Goal: Task Accomplishment & Management: Complete application form

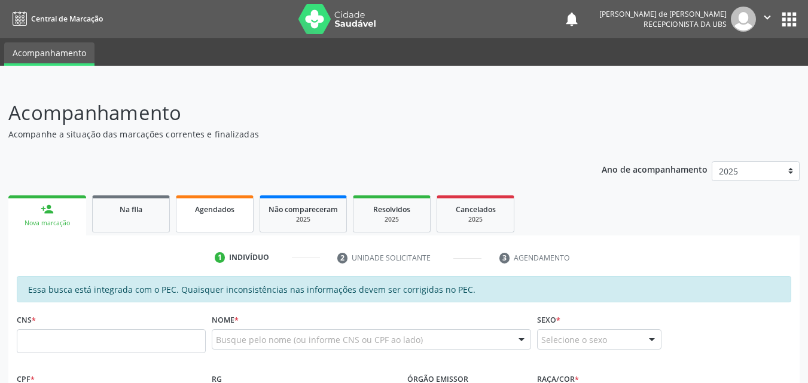
click at [237, 218] on link "Agendados" at bounding box center [215, 213] width 78 height 37
select select "7"
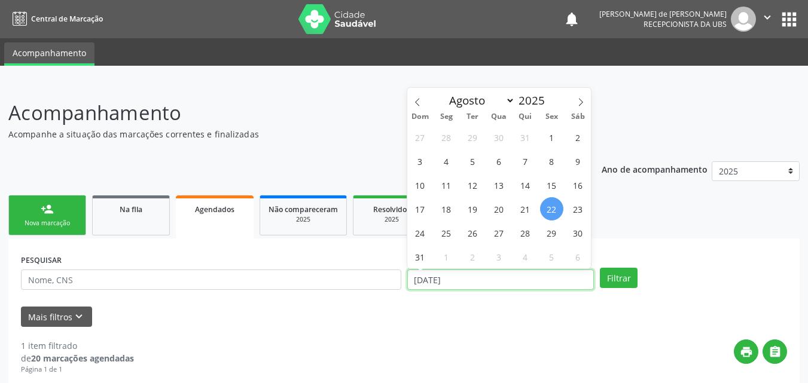
click at [448, 280] on input "22/08/2025" at bounding box center [500, 280] width 187 height 20
click at [553, 136] on span "1" at bounding box center [551, 137] width 23 height 23
type input "01/08/2025"
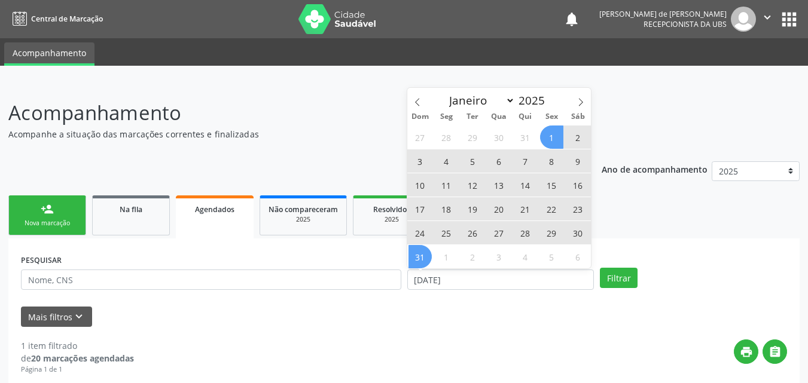
click at [420, 258] on span "31" at bounding box center [419, 256] width 23 height 23
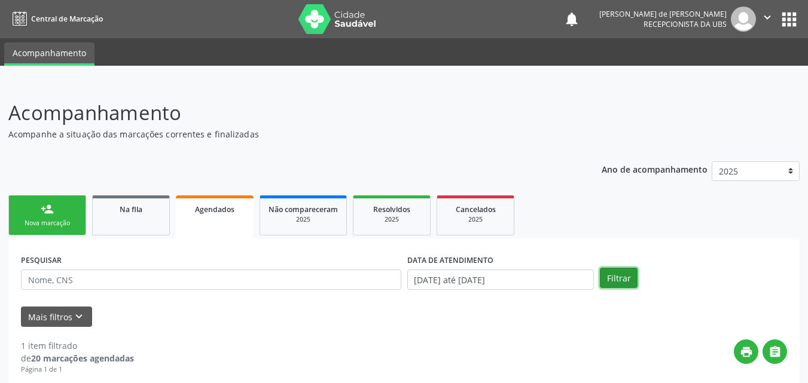
click at [615, 274] on button "Filtrar" at bounding box center [619, 278] width 38 height 20
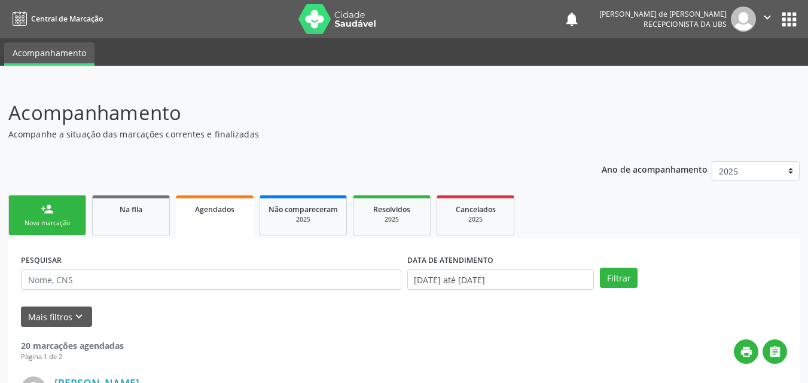
click at [32, 208] on link "person_add Nova marcação" at bounding box center [47, 215] width 78 height 40
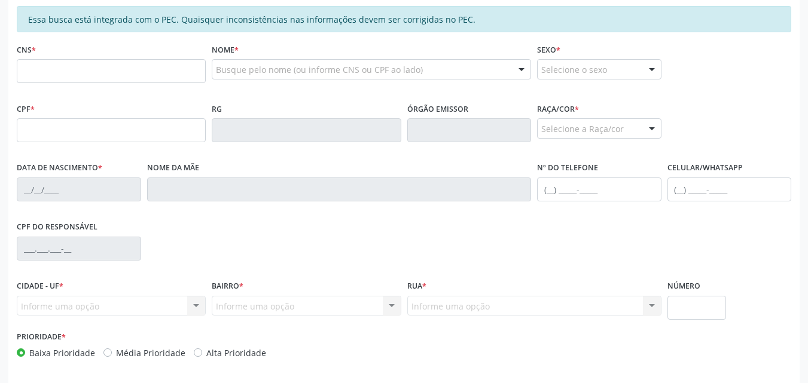
scroll to position [279, 0]
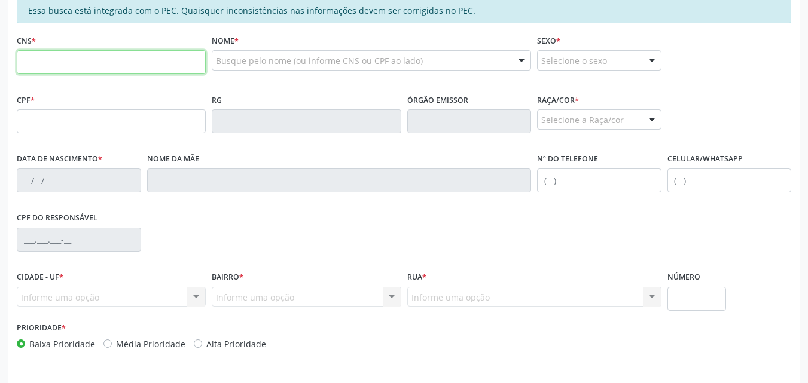
click at [53, 60] on input "text" at bounding box center [111, 62] width 189 height 24
click at [72, 64] on input "text" at bounding box center [111, 62] width 189 height 24
paste input "704 5023 7775 5812"
type input "704 5023 7775 5812"
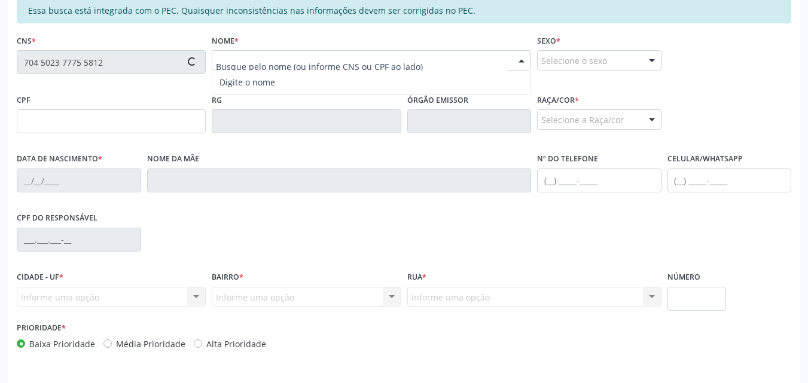
type input "108.623.254-20"
type input "11/08/1993"
type input "Marli Cesario da Silva"
type input "(82) 99384-0272"
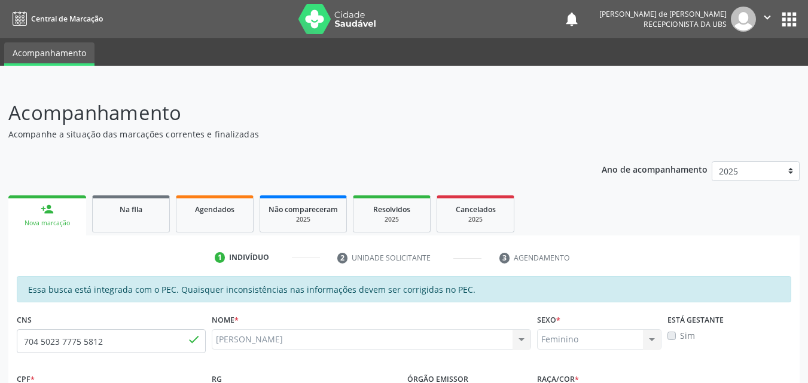
scroll to position [316, 0]
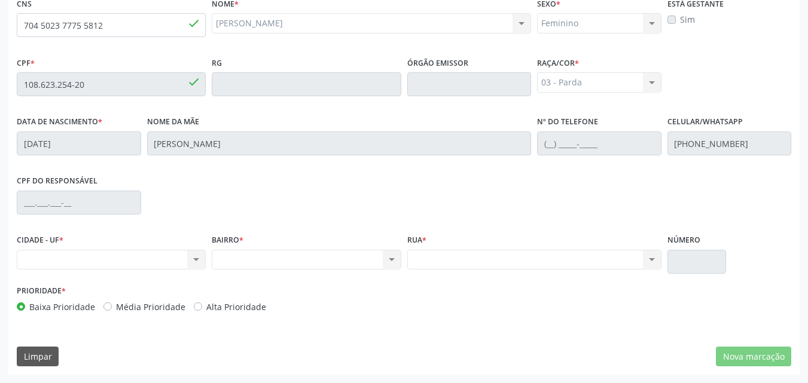
click at [71, 261] on div "Nenhum resultado encontrado para: " " Não há nenhuma opção para ser exibida." at bounding box center [111, 260] width 189 height 20
click at [76, 264] on div "Nenhum resultado encontrado para: " " Não há nenhuma opção para ser exibida." at bounding box center [111, 260] width 189 height 20
click at [572, 24] on div "Feminino Masculino Feminino Nenhum resultado encontrado para: " " Não há nenhum…" at bounding box center [599, 23] width 124 height 20
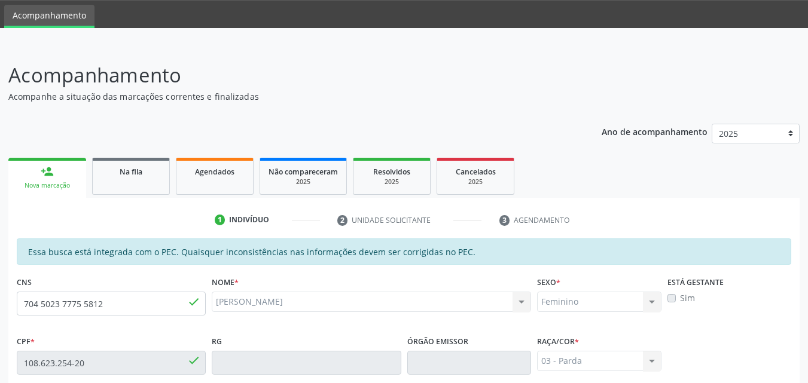
scroll to position [37, 0]
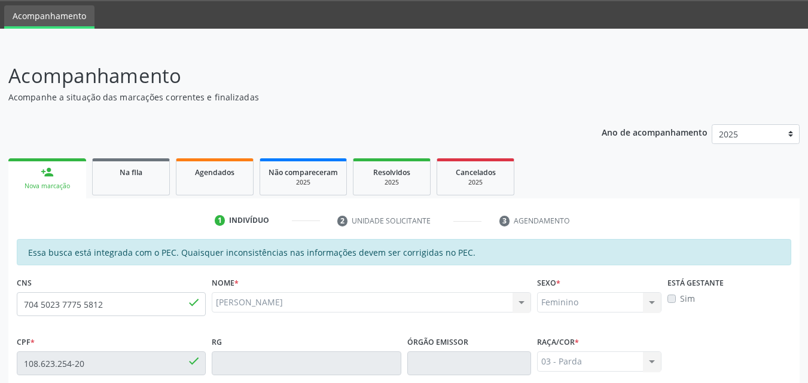
click at [408, 302] on div "Edilaine Soares da Silva Edilaine Soares da Silva CNS: 704 5023 7775 5812 CPF: …" at bounding box center [371, 302] width 319 height 20
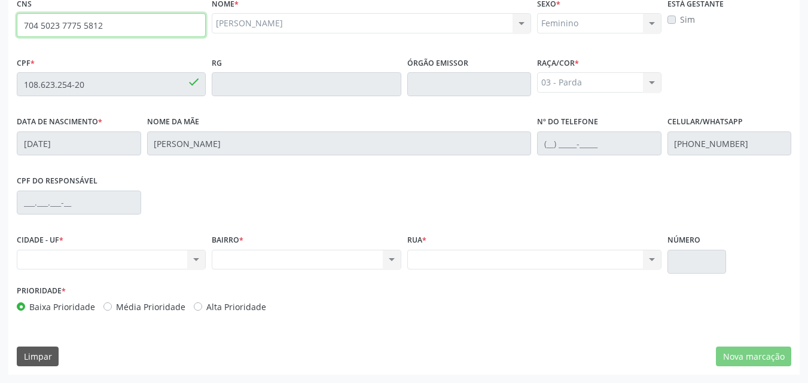
click at [135, 28] on input "704 5023 7775 5812" at bounding box center [111, 25] width 189 height 24
click at [612, 25] on div "Feminino Masculino Feminino Nenhum resultado encontrado para: " " Não há nenhum…" at bounding box center [599, 23] width 124 height 20
click at [680, 19] on label "Sim" at bounding box center [687, 19] width 15 height 13
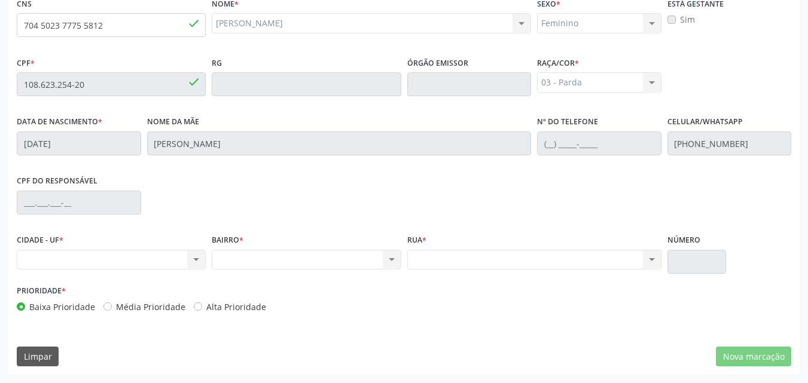
click at [670, 24] on div "Sim" at bounding box center [729, 19] width 124 height 13
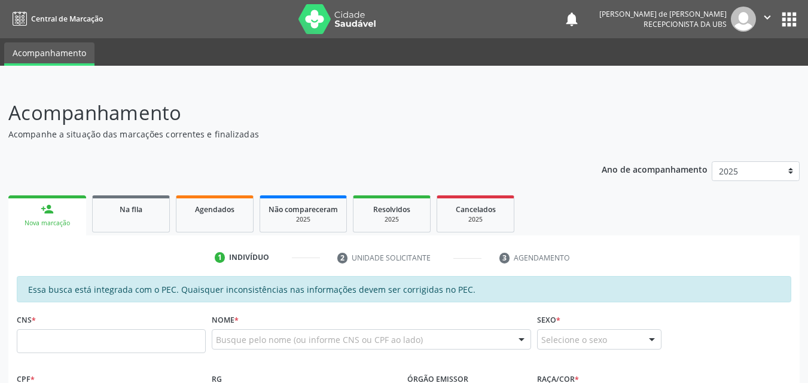
scroll to position [279, 0]
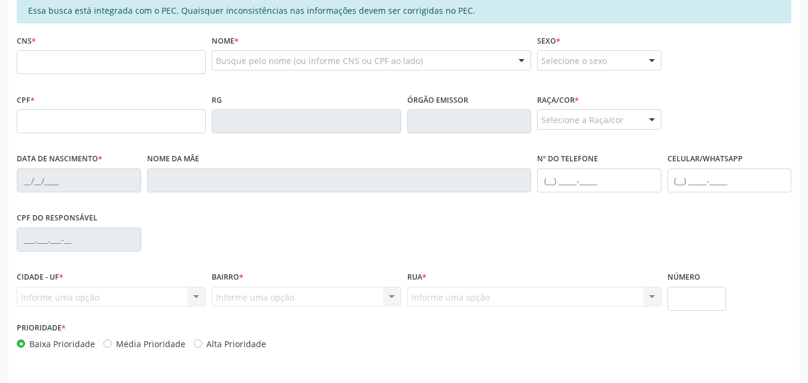
click at [43, 64] on input "text" at bounding box center [111, 62] width 189 height 24
click at [28, 63] on input "text" at bounding box center [111, 62] width 189 height 24
type input "704 5023 7775 5812"
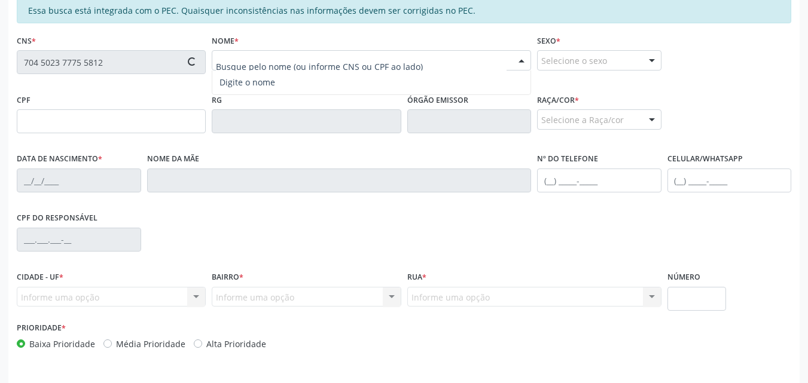
type input "108.623.254-20"
type input "[DATE]"
type input "[PERSON_NAME]"
type input "[PHONE_NUMBER]"
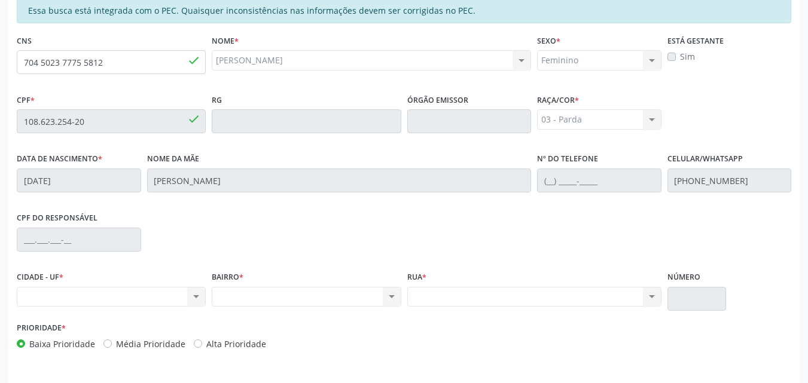
click at [680, 55] on label "Sim" at bounding box center [687, 56] width 15 height 13
click at [680, 56] on label "Sim" at bounding box center [687, 56] width 15 height 13
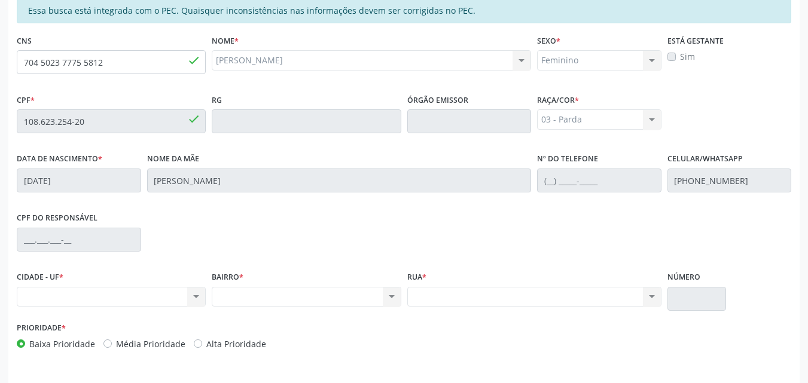
click at [680, 56] on label "Sim" at bounding box center [687, 56] width 15 height 13
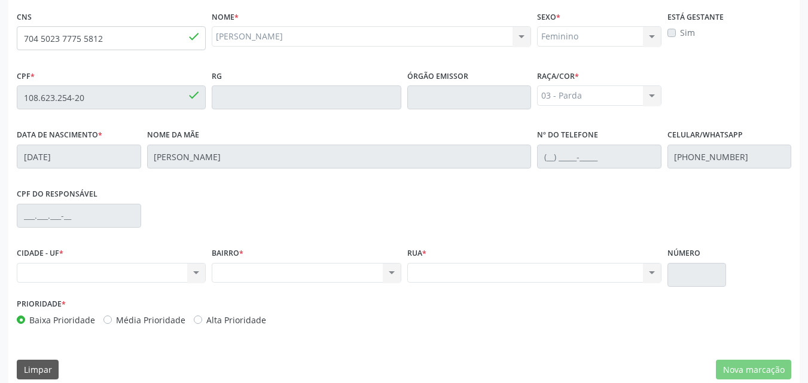
scroll to position [316, 0]
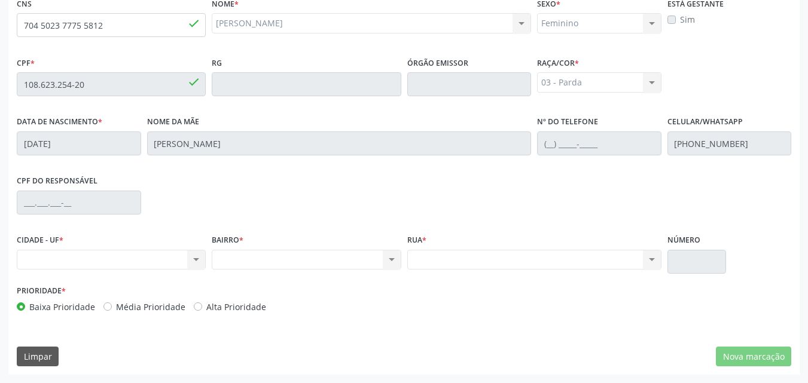
click at [103, 259] on div "Nenhum resultado encontrado para: " " Não há nenhuma opção para ser exibida." at bounding box center [111, 260] width 189 height 20
click at [196, 265] on div "Nenhum resultado encontrado para: " " Não há nenhuma opção para ser exibida." at bounding box center [111, 260] width 189 height 20
click at [139, 262] on div "Nenhum resultado encontrado para: " " Não há nenhuma opção para ser exibida." at bounding box center [111, 260] width 189 height 20
drag, startPoint x: 618, startPoint y: 94, endPoint x: 623, endPoint y: 82, distance: 12.9
click at [619, 93] on fieldset "Raça/cor * 03 - Parda 01 - Branca 02 - Preta 04 - Amarela 03 - Parda 05 - Indíg…" at bounding box center [599, 77] width 124 height 47
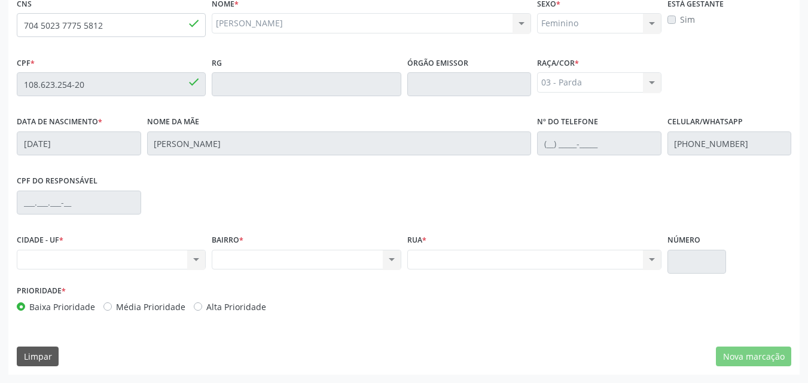
click at [623, 81] on div "03 - Parda 01 - Branca 02 - Preta 04 - Amarela 03 - Parda 05 - Indígena Nenhum …" at bounding box center [599, 82] width 124 height 20
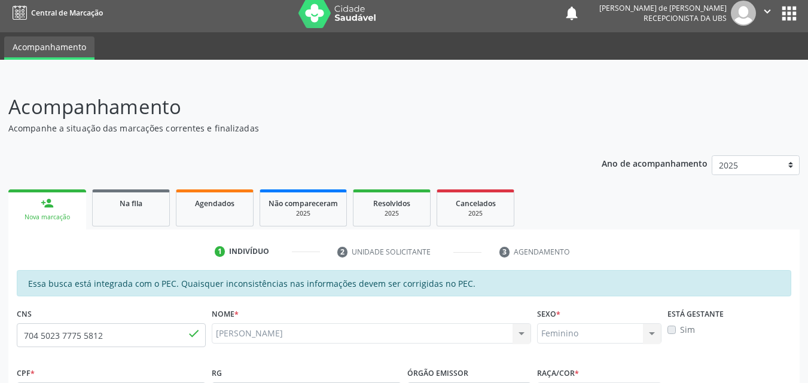
scroll to position [0, 0]
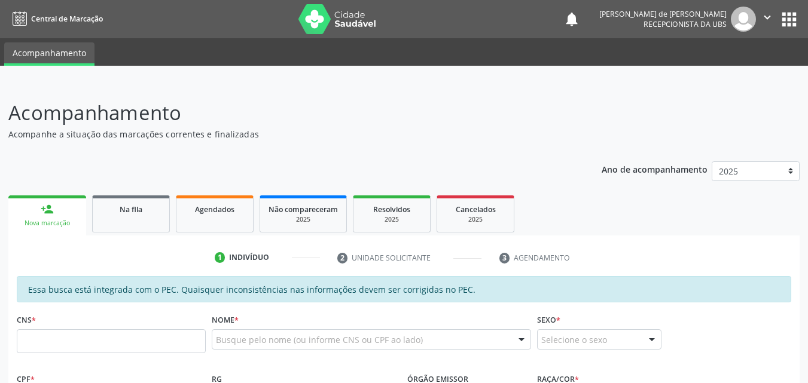
scroll to position [279, 0]
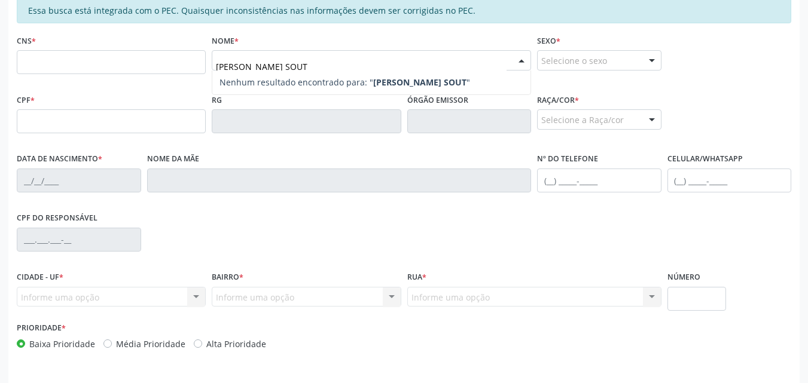
type input "JULIANA COSTA SOUTO"
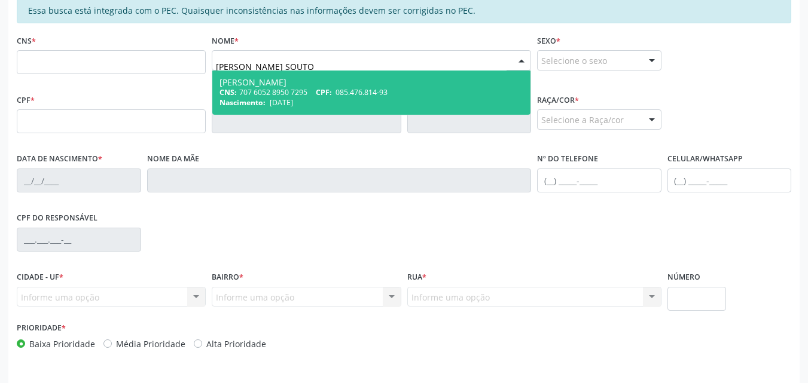
click at [245, 81] on div "Juliana Costa Souto Eloy" at bounding box center [371, 83] width 304 height 10
type input "707 6052 8950 7295"
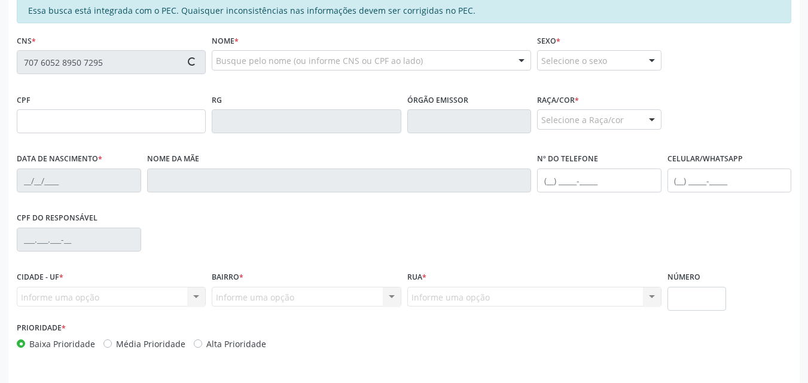
type input "085.476.814-93"
type input "28/09/1991"
type input "Maria de Lourdes Costa Souto"
type input "(82) 98203-3201"
type input "31"
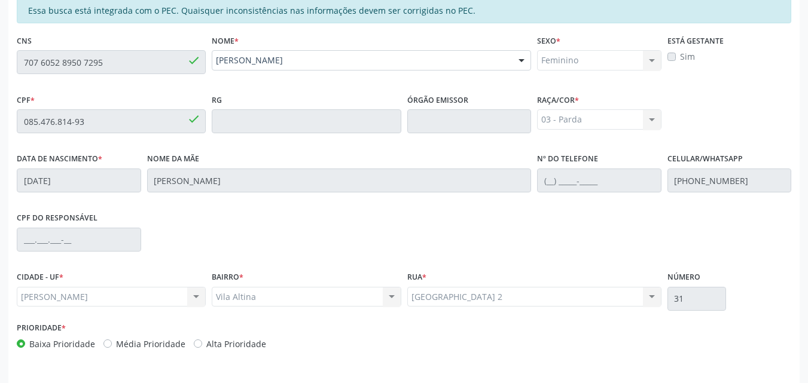
scroll to position [316, 0]
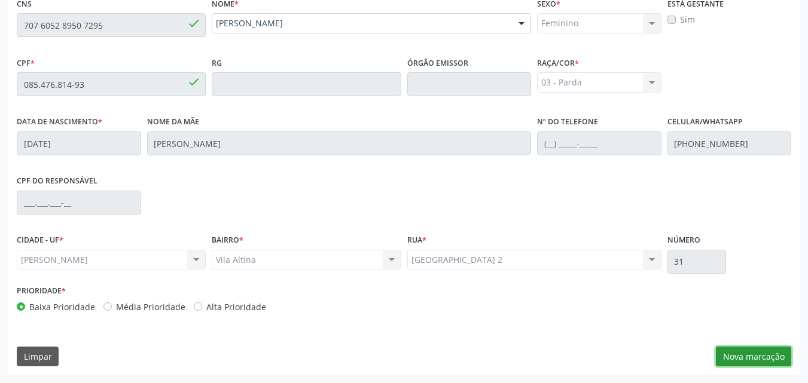
click at [747, 355] on button "Nova marcação" at bounding box center [753, 357] width 75 height 20
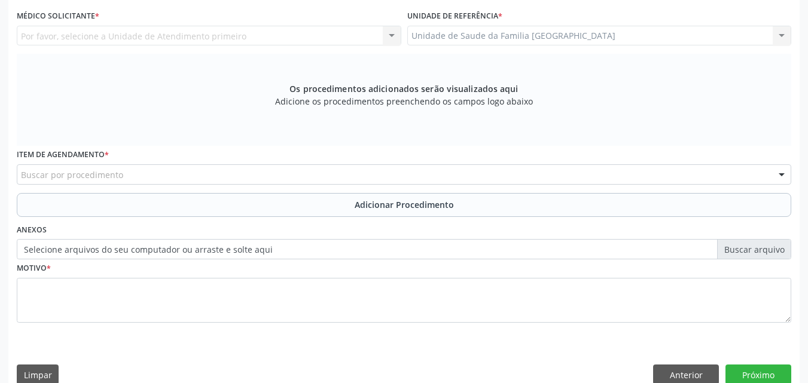
scroll to position [37, 0]
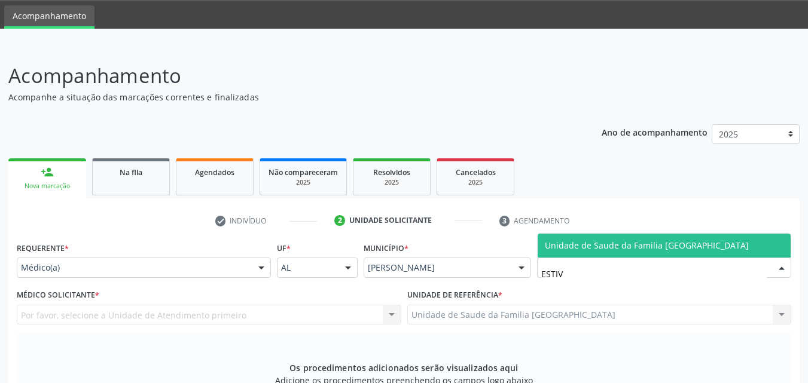
type input "ESTIVA"
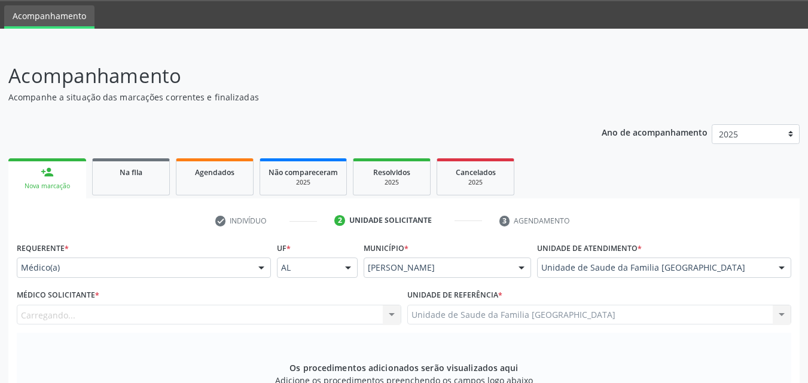
scroll to position [316, 0]
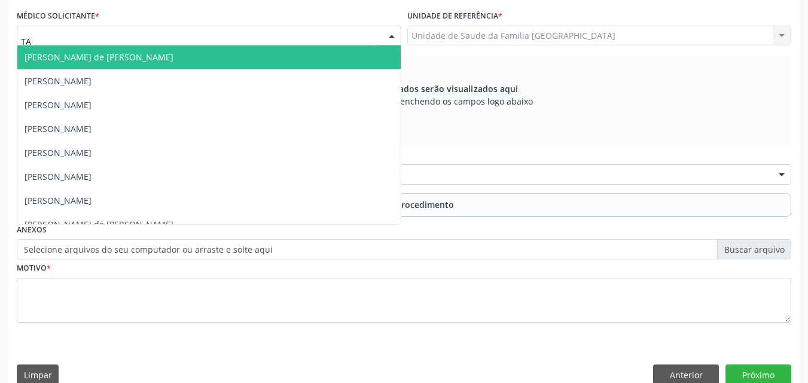
type input "TAC"
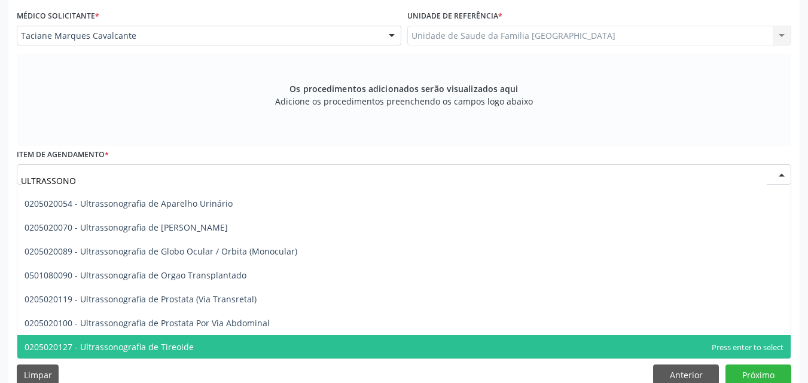
scroll to position [328, 0]
type input "U"
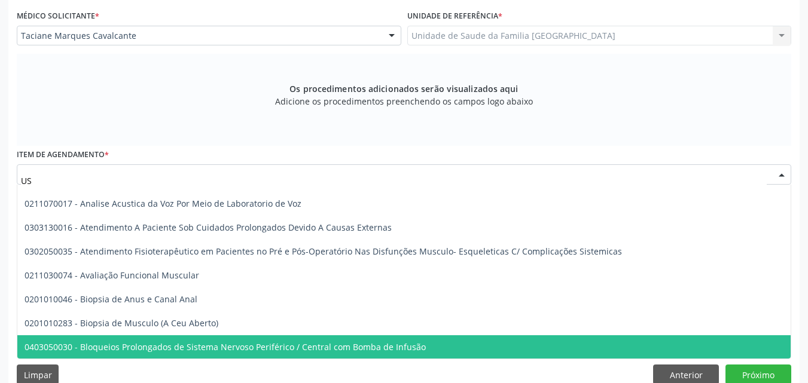
type input "USG"
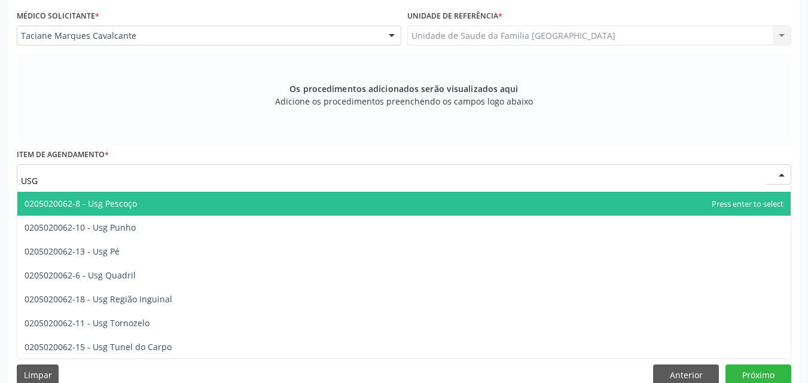
click at [117, 207] on span "0205020062-8 - Usg Pescoço" at bounding box center [81, 203] width 112 height 11
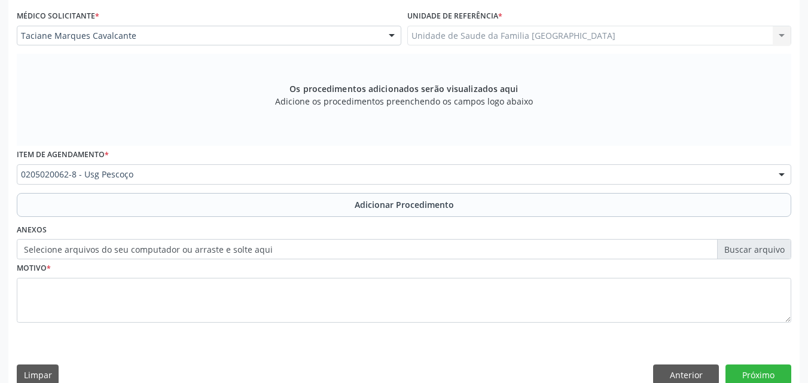
scroll to position [328, 0]
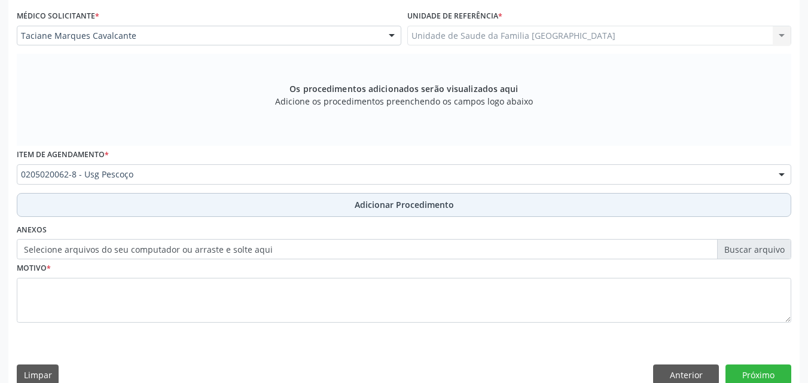
click at [130, 209] on button "Adicionar Procedimento" at bounding box center [404, 205] width 774 height 24
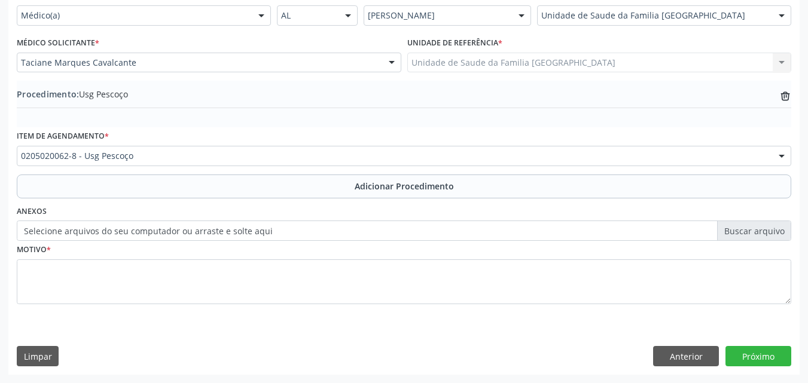
scroll to position [289, 0]
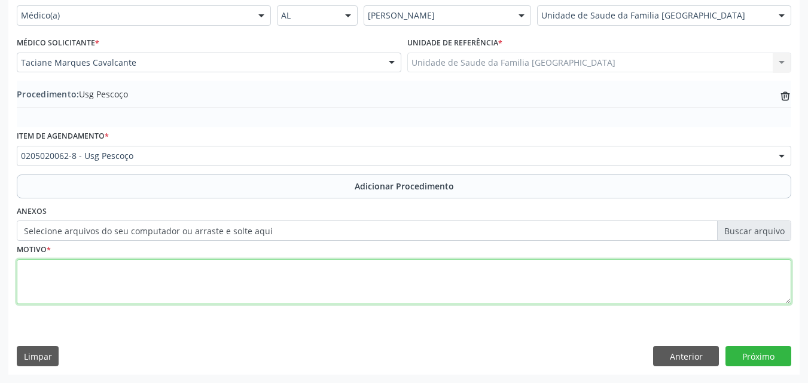
click at [142, 288] on textarea at bounding box center [404, 281] width 774 height 45
type textarea "REGIÃO CERVICAL/SUBMANDIBULAR."
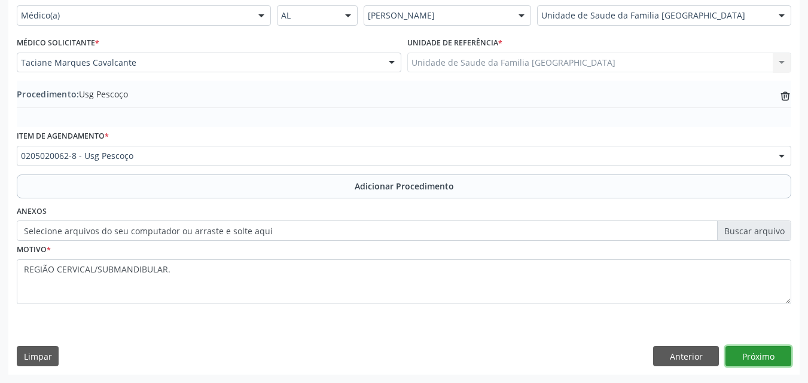
click at [771, 357] on button "Próximo" at bounding box center [758, 356] width 66 height 20
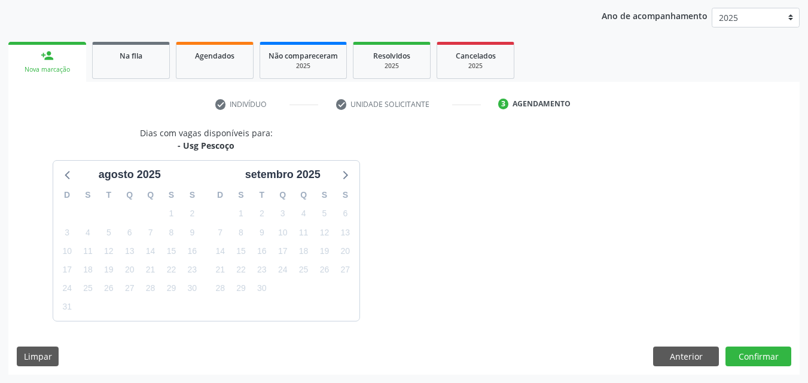
scroll to position [189, 0]
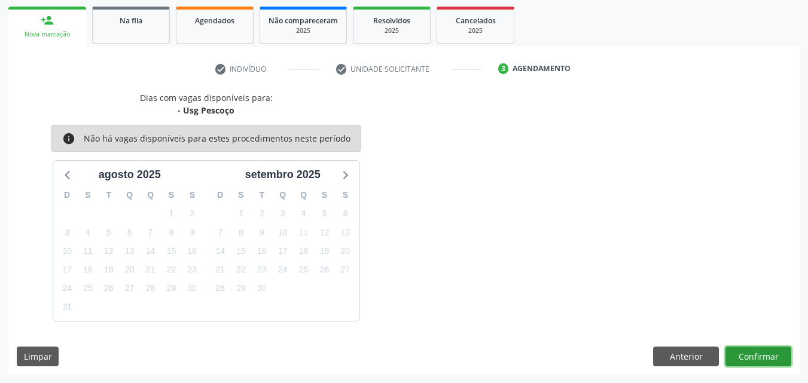
click at [751, 359] on button "Confirmar" at bounding box center [758, 357] width 66 height 20
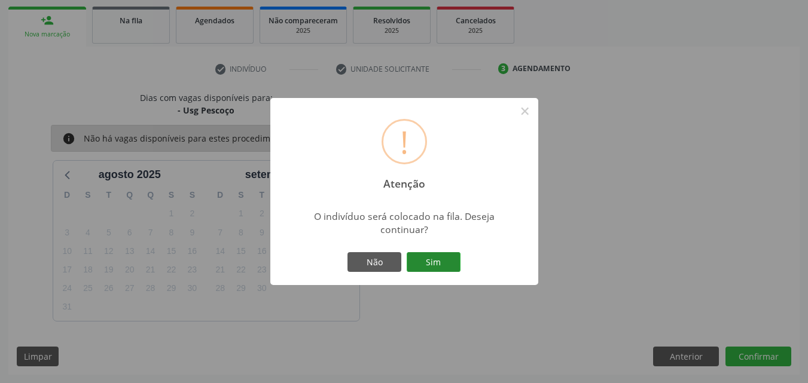
click at [423, 252] on button "Sim" at bounding box center [434, 262] width 54 height 20
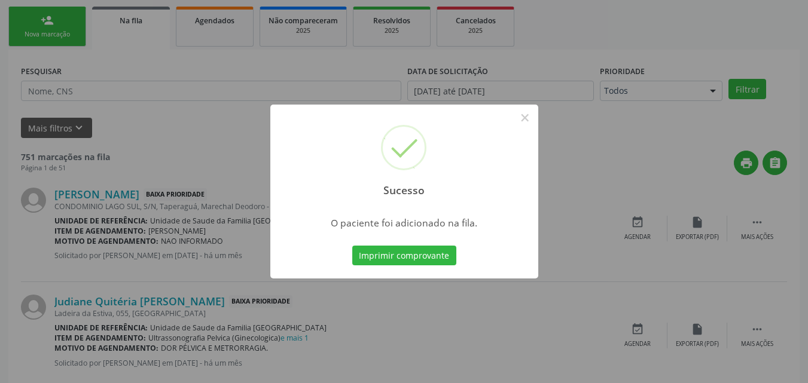
scroll to position [28, 0]
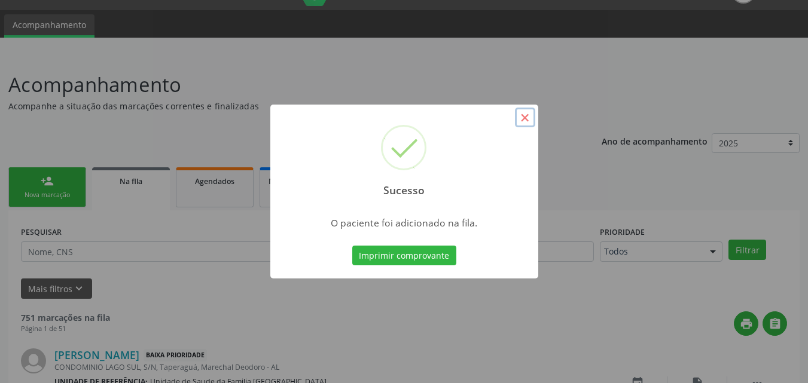
click at [527, 117] on button "×" at bounding box center [525, 118] width 20 height 20
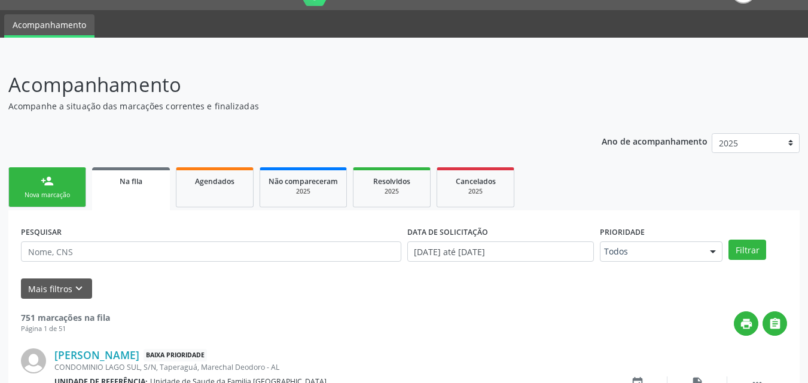
click at [57, 192] on div "Nova marcação" at bounding box center [47, 195] width 60 height 9
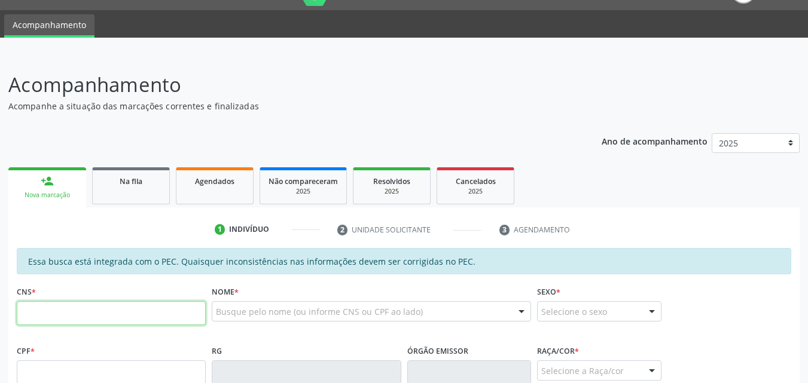
click at [66, 312] on input "text" at bounding box center [111, 313] width 189 height 24
paste input "706 8077 8232 9120"
type input "706 8077 8232 9120"
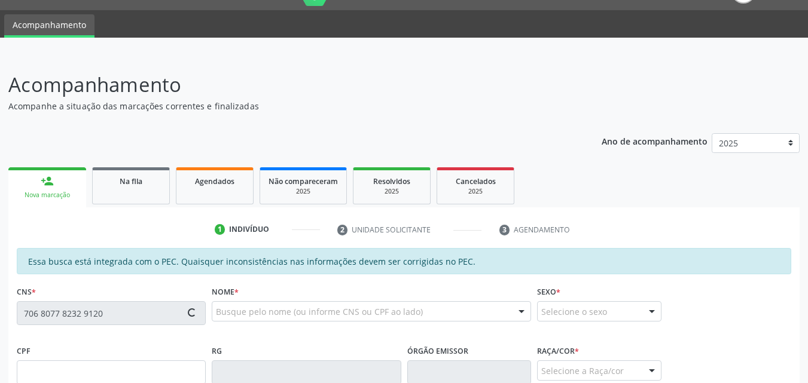
type input "788.173.744-15"
type input "30/10/1966"
type input "Marialva Maria da Rocha"
type input "(82) 99663-4624"
type input "09"
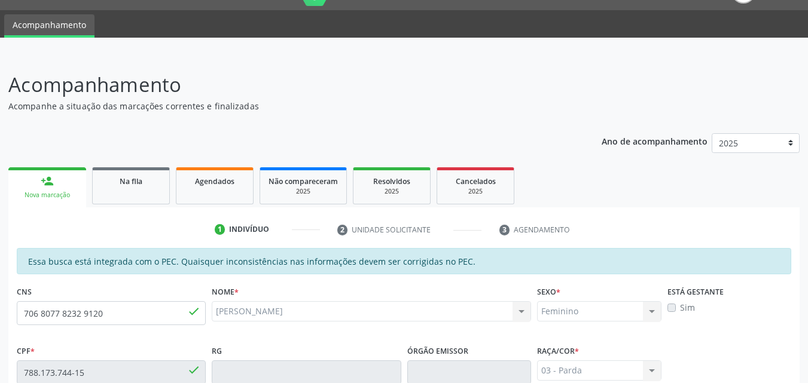
scroll to position [307, 0]
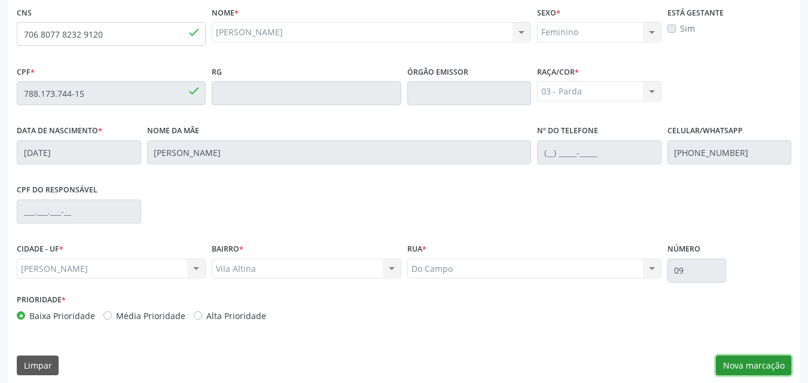
click at [728, 363] on button "Nova marcação" at bounding box center [753, 366] width 75 height 20
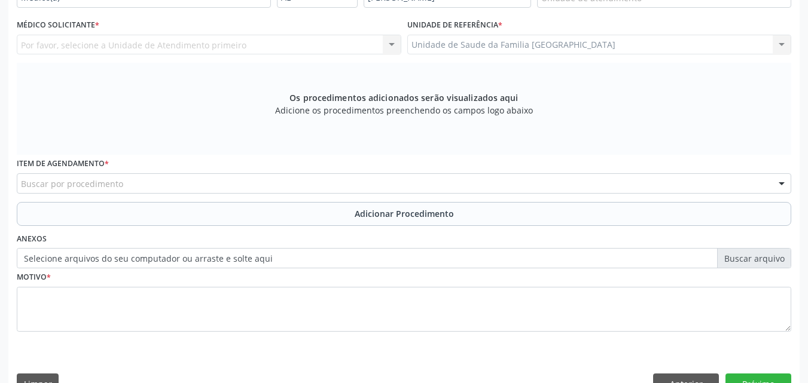
scroll to position [28, 0]
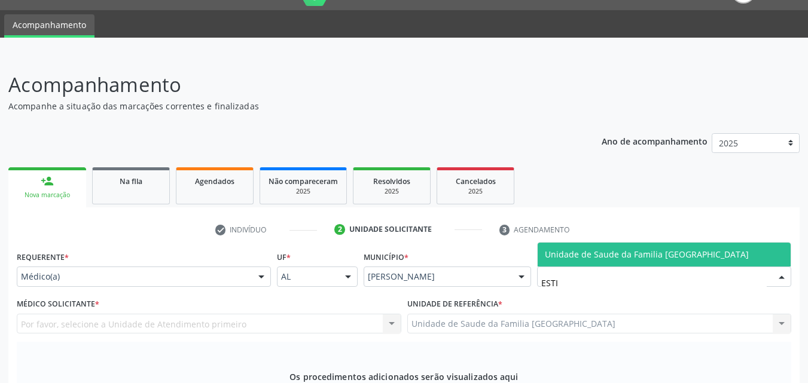
type input "ESTIV"
click at [549, 250] on span "Unidade de Saude da Familia [GEOGRAPHIC_DATA]" at bounding box center [647, 254] width 204 height 11
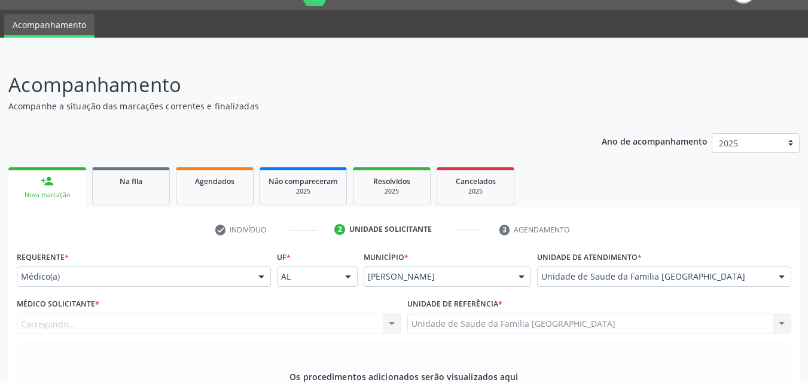
scroll to position [307, 0]
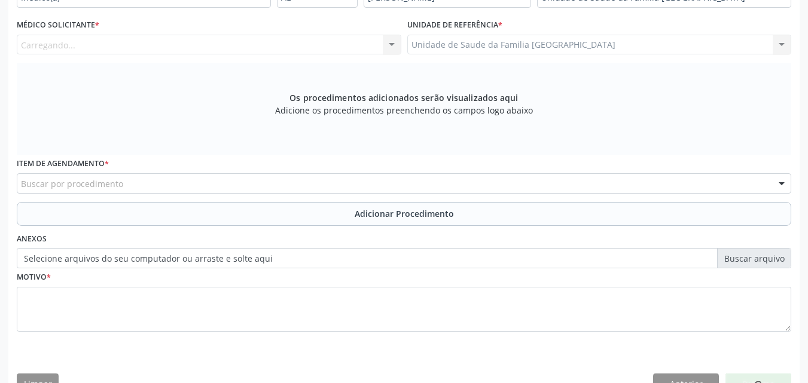
click at [53, 39] on div "Carregando... Nenhum resultado encontrado para: " " Não há nenhuma opção para s…" at bounding box center [209, 45] width 384 height 20
click at [11, 41] on div "Requerente * Médico(a) Médico(a) Enfermeiro(a) Paciente Nenhum resultado encont…" at bounding box center [403, 185] width 791 height 433
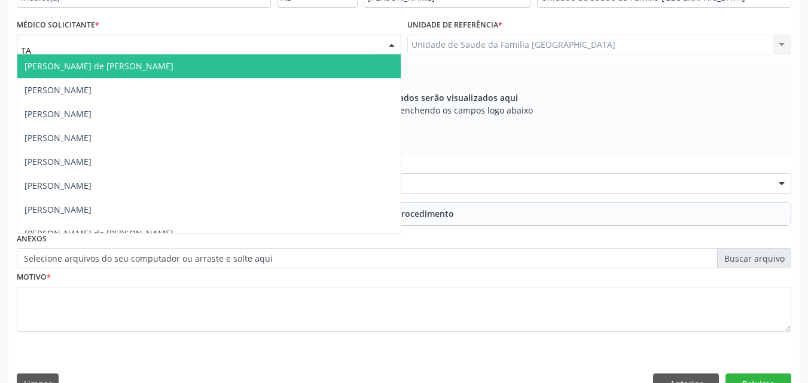
type input "TAC"
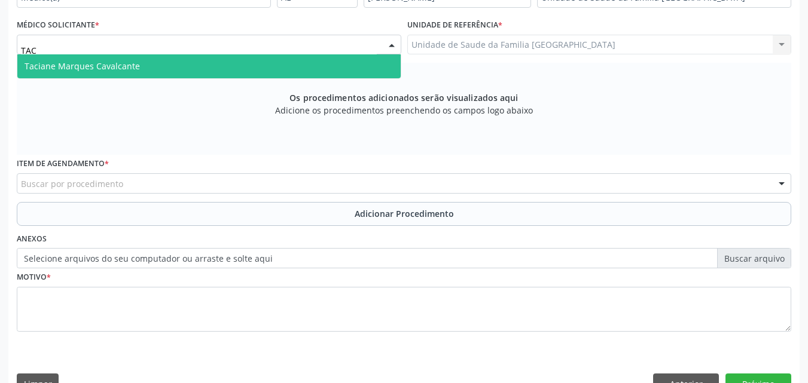
drag, startPoint x: 36, startPoint y: 45, endPoint x: 94, endPoint y: 22, distance: 62.3
click at [94, 22] on div "Médico Solicitante * TAC Taciane Marques Cavalcante Nenhum resultado encontrado…" at bounding box center [209, 35] width 384 height 38
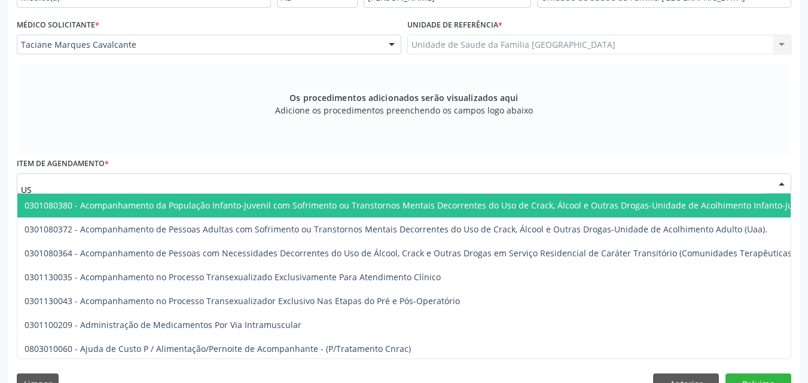
type input "USG"
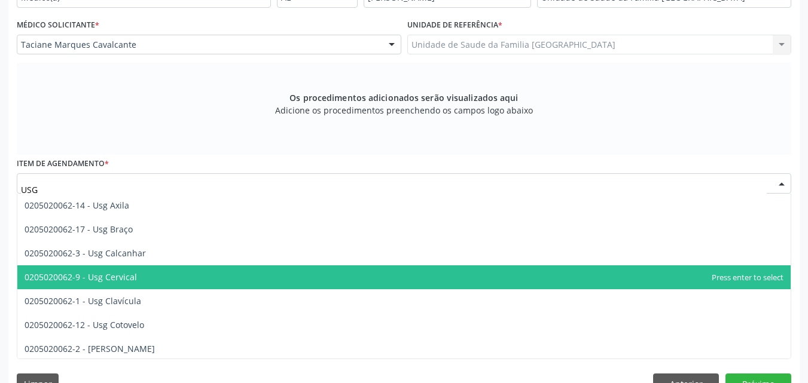
click at [133, 281] on span "0205020062-9 - Usg Cervical" at bounding box center [81, 276] width 112 height 11
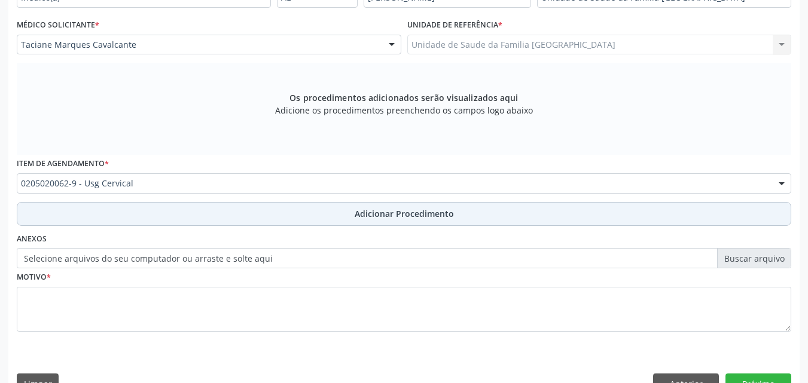
click at [158, 221] on button "Adicionar Procedimento" at bounding box center [404, 214] width 774 height 24
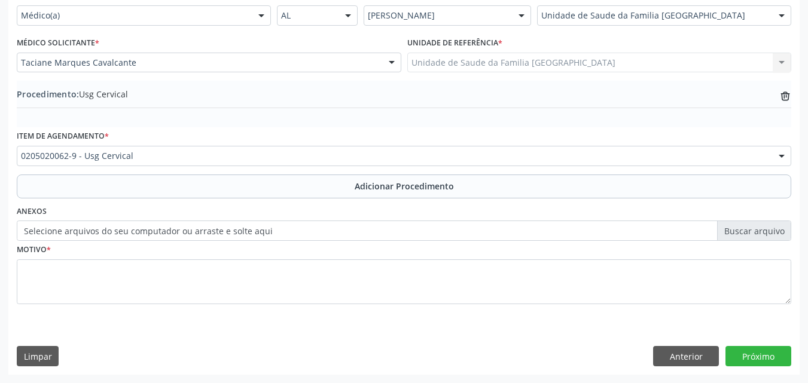
scroll to position [289, 0]
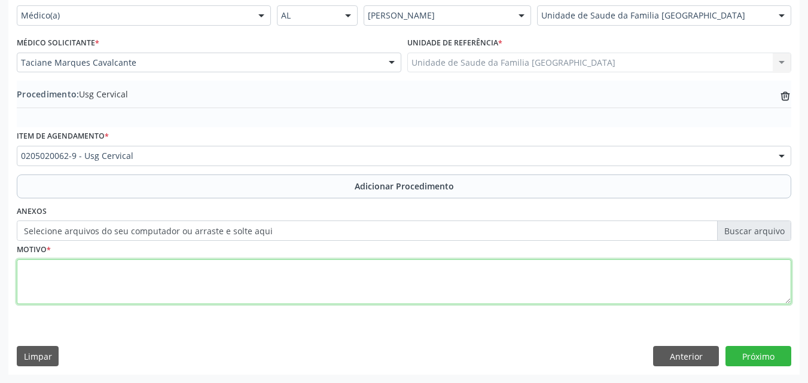
click at [130, 282] on textarea at bounding box center [404, 281] width 774 height 45
type textarea "SENSAÇÃO DE BOLO NA GARGANTA."
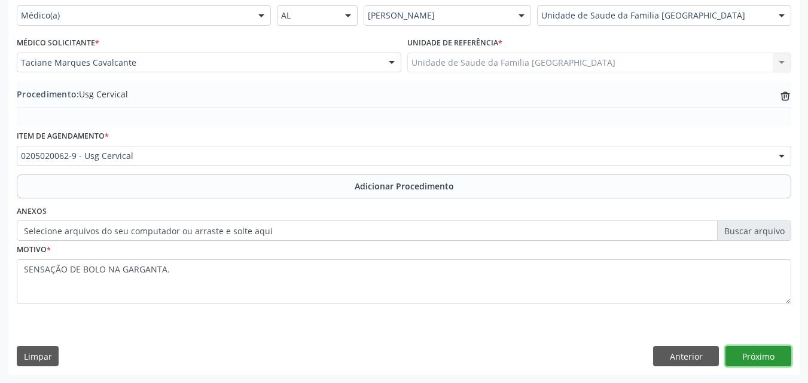
click at [756, 358] on button "Próximo" at bounding box center [758, 356] width 66 height 20
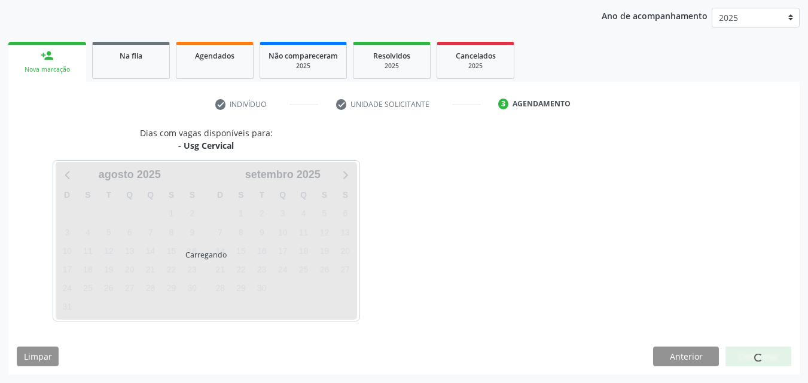
scroll to position [154, 0]
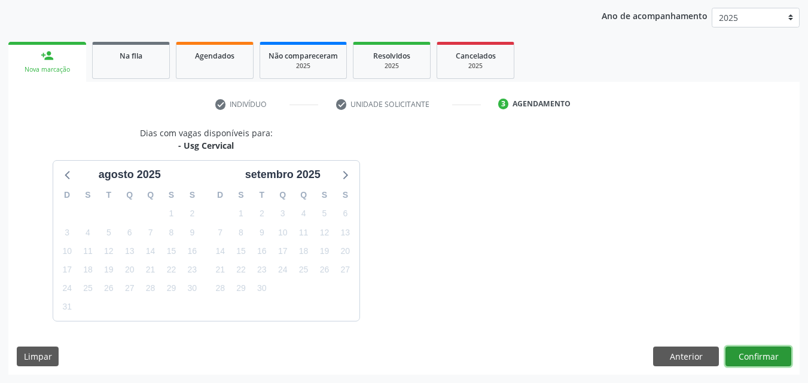
click at [766, 353] on button "Confirmar" at bounding box center [758, 357] width 66 height 20
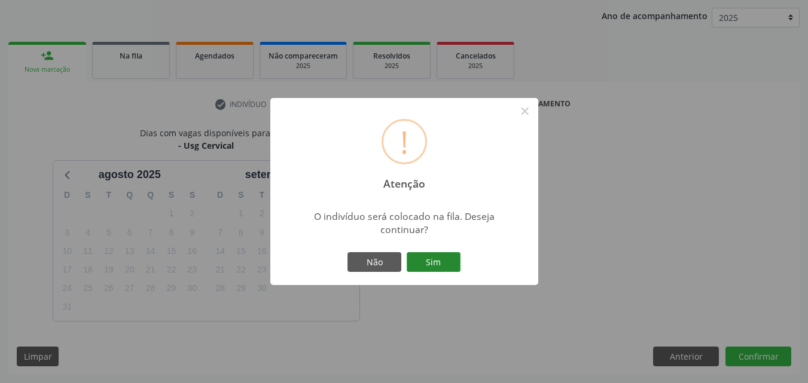
click at [431, 258] on button "Sim" at bounding box center [434, 262] width 54 height 20
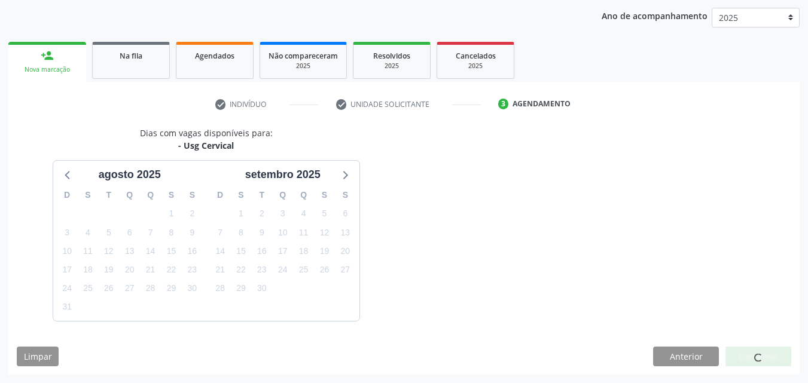
scroll to position [28, 0]
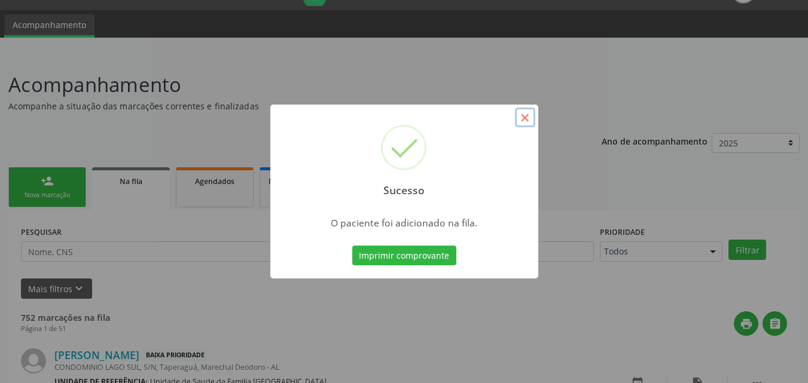
click at [525, 118] on button "×" at bounding box center [525, 118] width 20 height 20
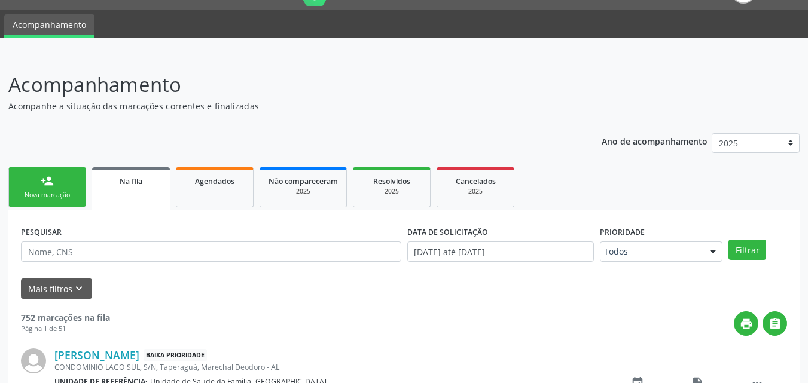
click at [46, 181] on div "person_add" at bounding box center [47, 181] width 13 height 13
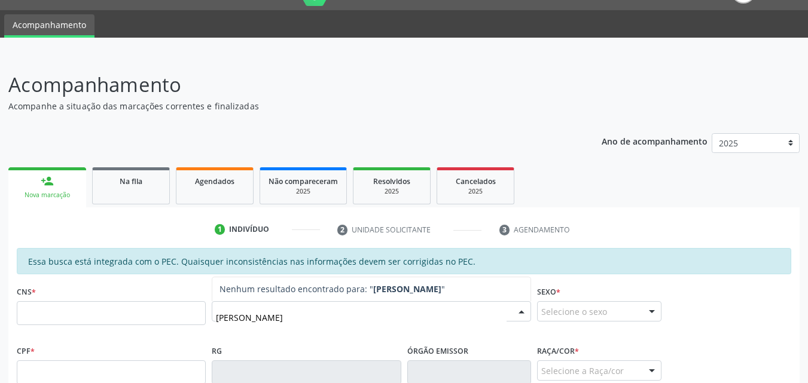
type input "HENZO GABRIEL"
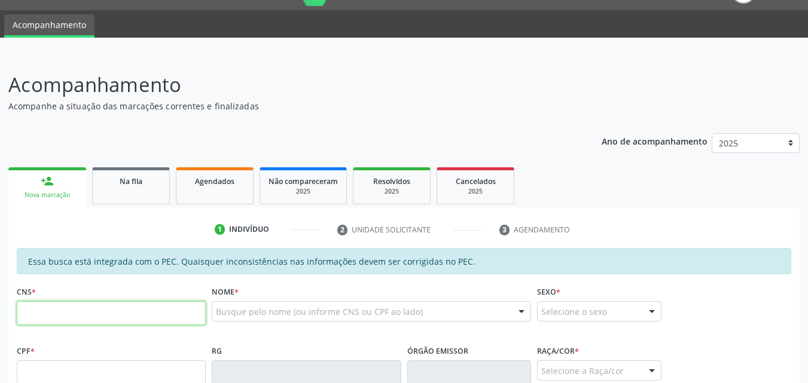
drag, startPoint x: 43, startPoint y: 324, endPoint x: 54, endPoint y: 320, distance: 12.1
click at [44, 324] on input "text" at bounding box center [111, 313] width 189 height 24
click at [56, 374] on input "text" at bounding box center [111, 372] width 189 height 24
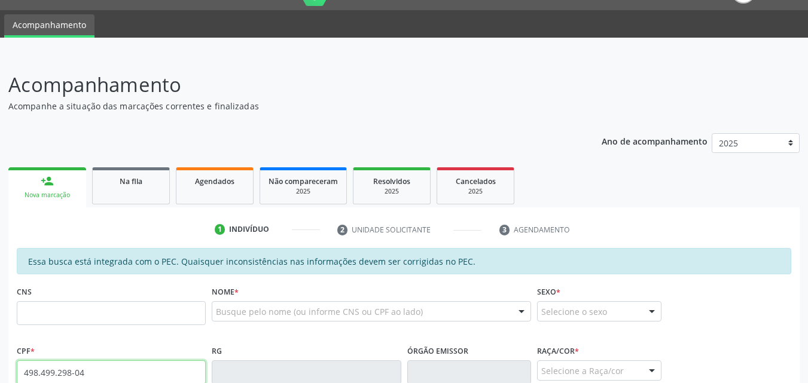
type input "498.499.298-04"
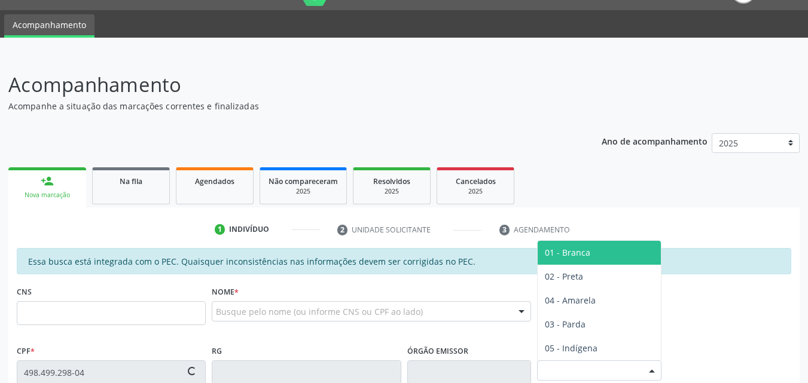
type input "704 8070 5135 7743"
type input "2[DATE]"
type input "[PERSON_NAME]"
type input "[PHONE_NUMBER]"
type input "523"
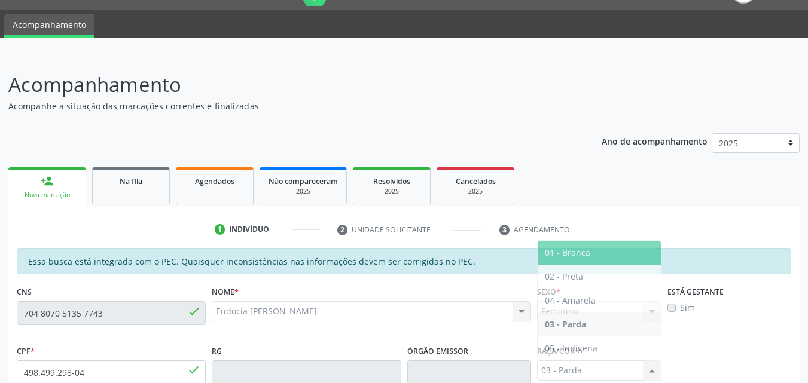
scroll to position [307, 0]
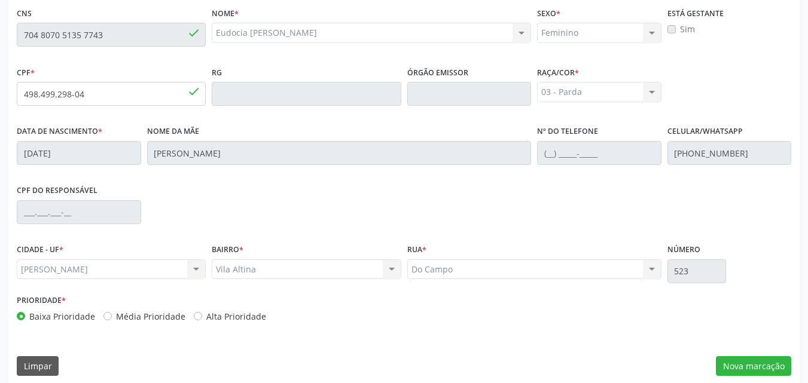
click at [0, 12] on div "Acompanhamento Acompanhe a situação das marcações correntes e finalizadas Relat…" at bounding box center [404, 84] width 808 height 617
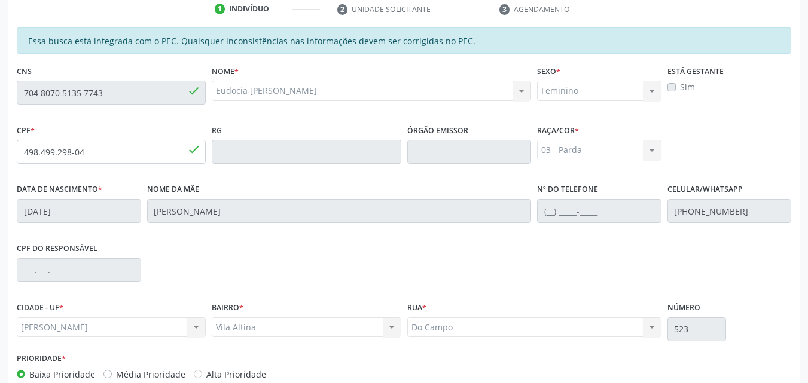
scroll to position [0, 0]
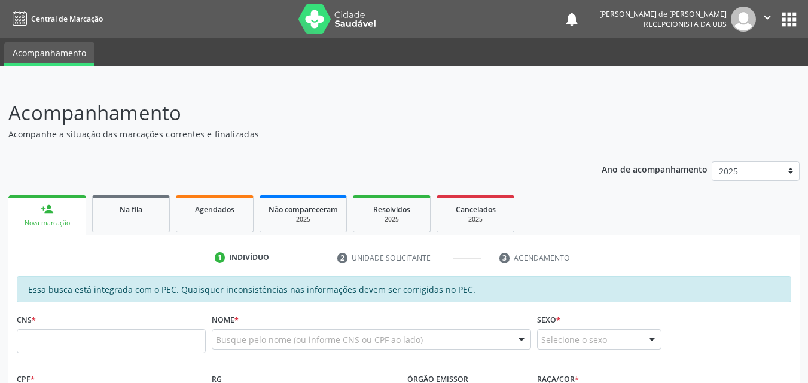
scroll to position [279, 0]
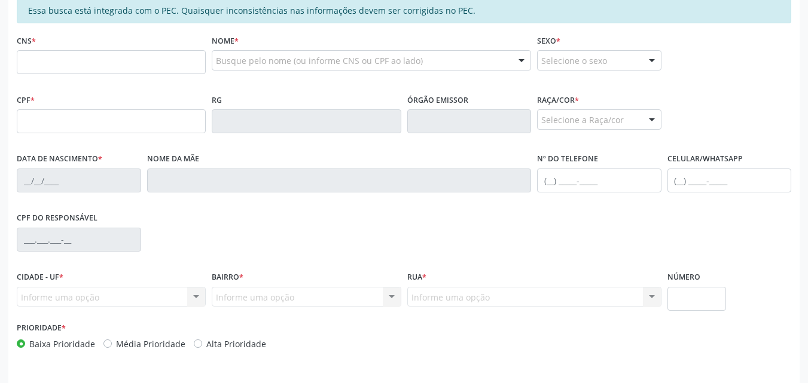
click at [51, 63] on input "text" at bounding box center [111, 62] width 189 height 24
type input "898 0059 1648 4951"
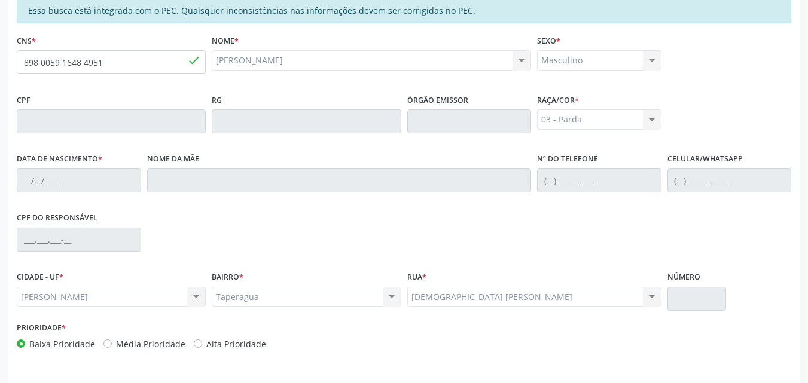
type input "[DATE]"
type input "Eudocia [PERSON_NAME]"
type input "[PHONE_NUMBER]"
type input "S/N"
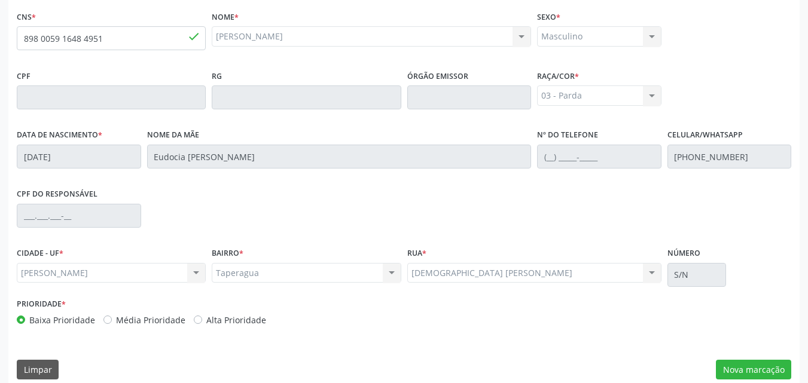
scroll to position [316, 0]
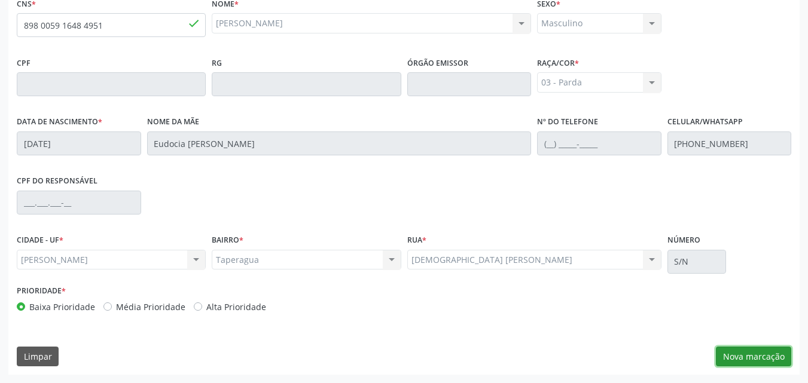
click at [769, 359] on button "Nova marcação" at bounding box center [753, 357] width 75 height 20
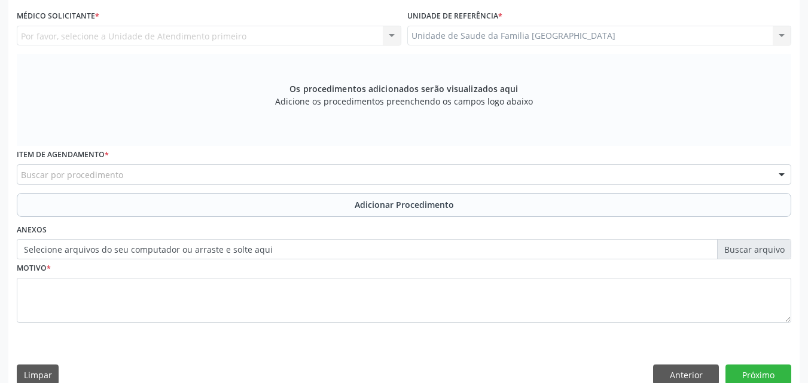
click at [120, 32] on div "Por favor, selecione a Unidade de Atendimento primeiro Nenhum resultado encontr…" at bounding box center [209, 36] width 384 height 20
click at [112, 35] on div "Por favor, selecione a Unidade de Atendimento primeiro Nenhum resultado encontr…" at bounding box center [209, 36] width 384 height 20
click at [96, 35] on div "Por favor, selecione a Unidade de Atendimento primeiro Nenhum resultado encontr…" at bounding box center [209, 36] width 384 height 20
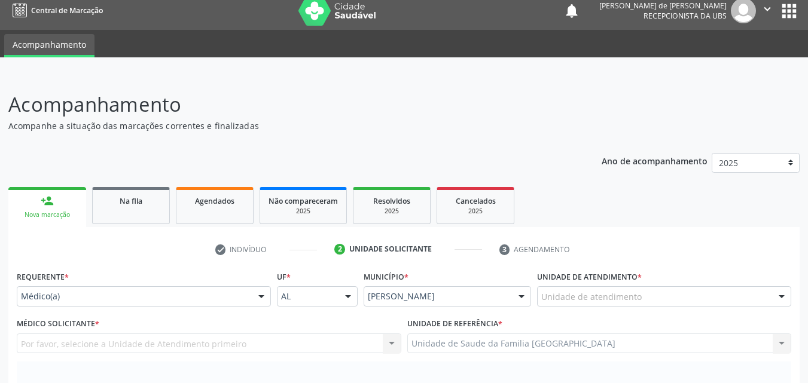
scroll to position [0, 0]
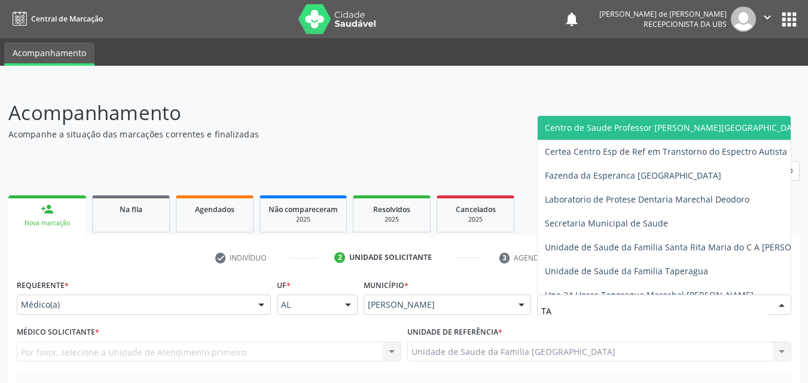
type input "TAC"
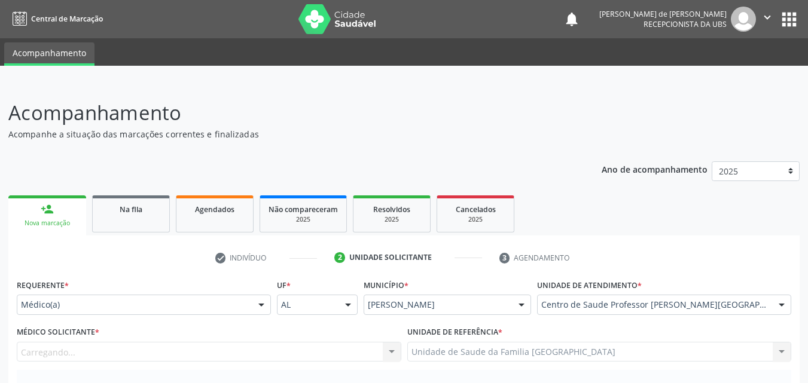
scroll to position [279, 0]
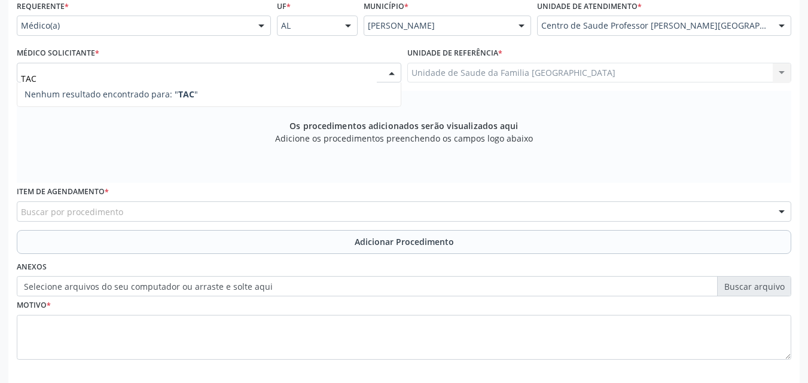
type input "TACI"
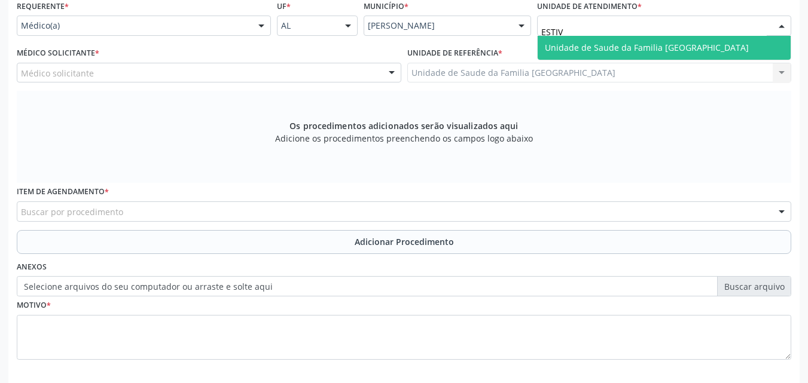
type input "ESTIVA"
click at [559, 42] on span "Unidade de Saude da Familia [GEOGRAPHIC_DATA]" at bounding box center [647, 47] width 204 height 11
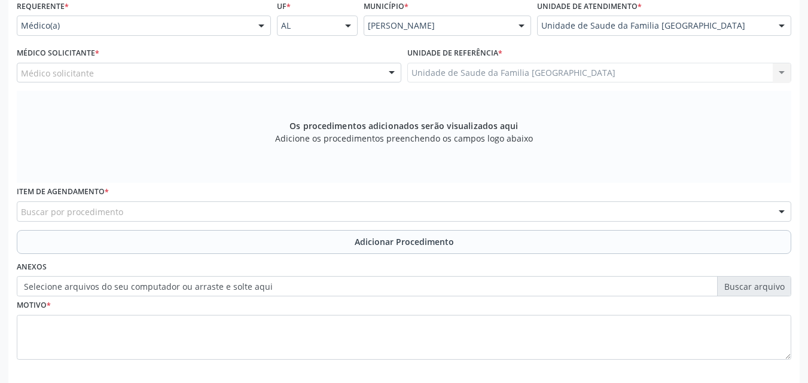
click at [109, 71] on div "Médico solicitante" at bounding box center [209, 73] width 384 height 20
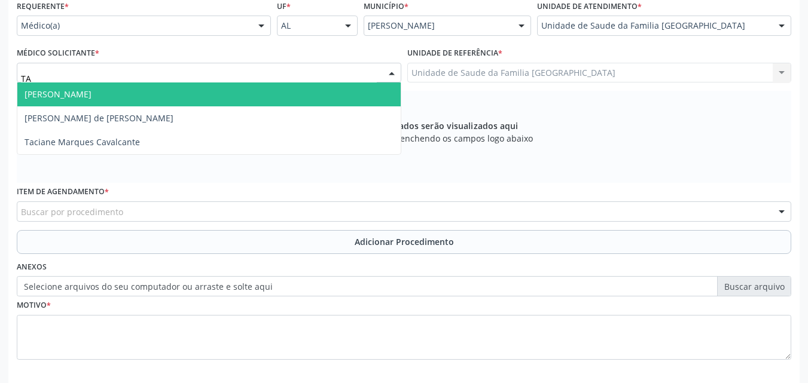
type input "TAC"
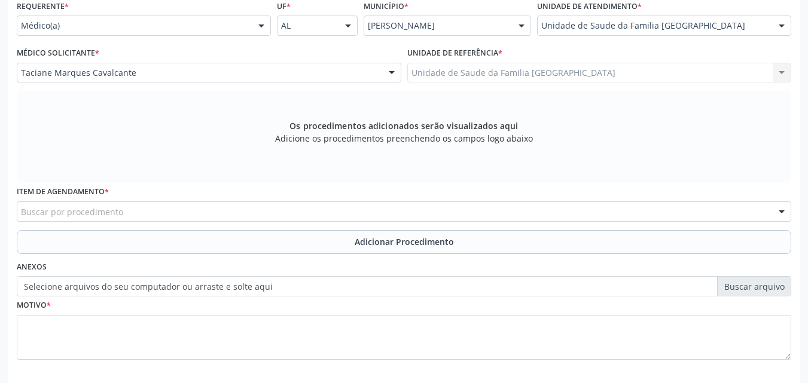
click at [151, 206] on div "Buscar por procedimento" at bounding box center [404, 211] width 774 height 20
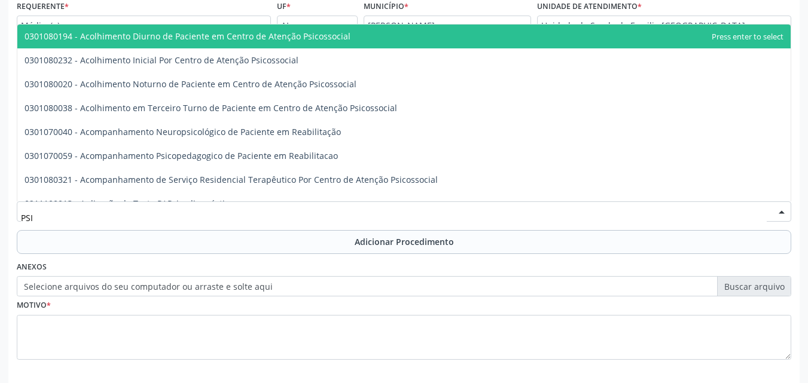
type input "PSIQ"
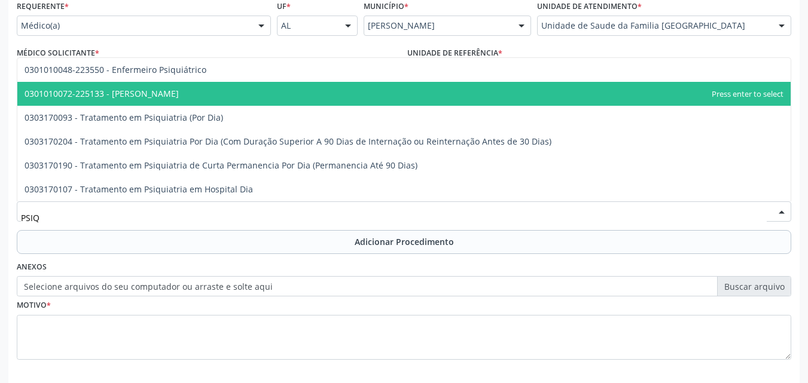
click at [156, 89] on span "0301010072-225133 - Médico Psiquiatra" at bounding box center [102, 93] width 154 height 11
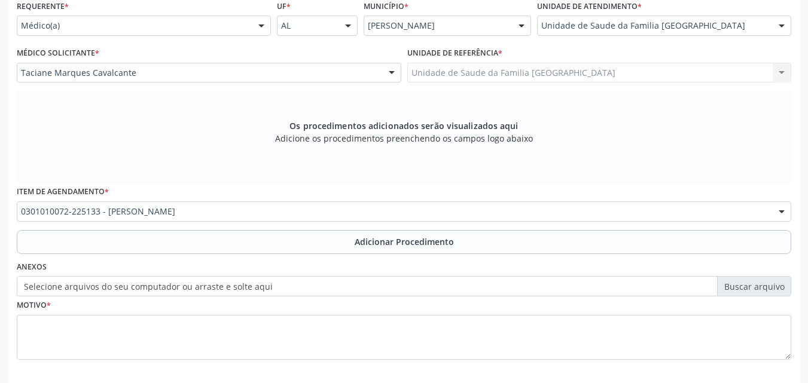
drag, startPoint x: 136, startPoint y: 239, endPoint x: 135, endPoint y: 247, distance: 7.8
click at [135, 240] on button "Adicionar Procedimento" at bounding box center [404, 242] width 774 height 24
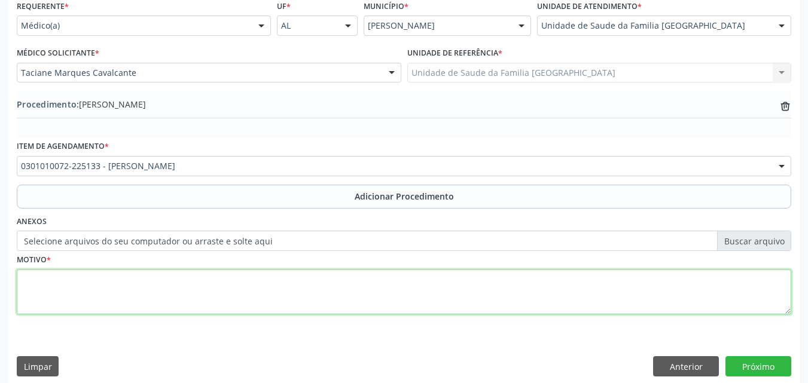
click at [120, 298] on textarea at bounding box center [404, 292] width 774 height 45
type textarea "RETORNO DE ACOMPAHAMENTO."
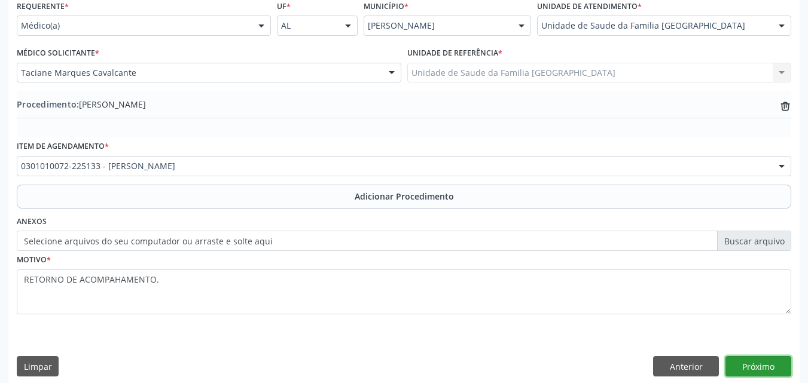
click at [763, 360] on button "Próximo" at bounding box center [758, 366] width 66 height 20
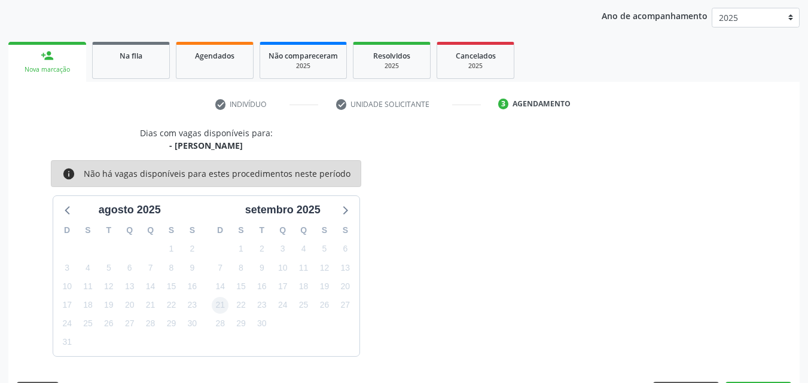
scroll to position [189, 0]
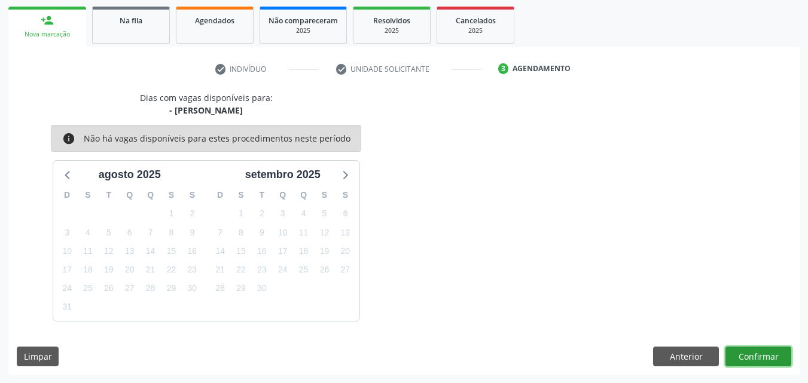
click at [750, 355] on button "Confirmar" at bounding box center [758, 357] width 66 height 20
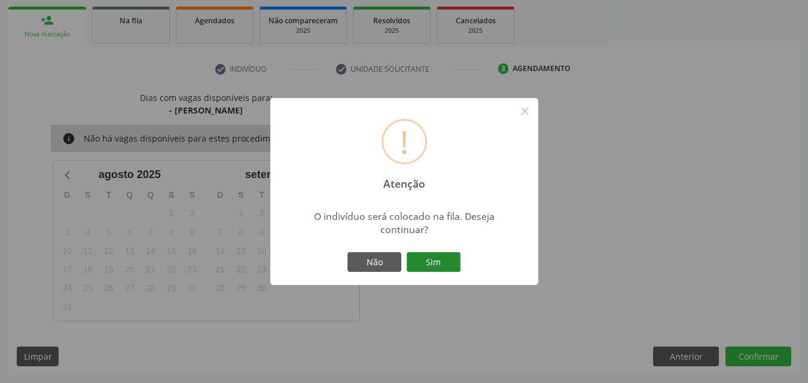
click at [417, 261] on button "Sim" at bounding box center [434, 262] width 54 height 20
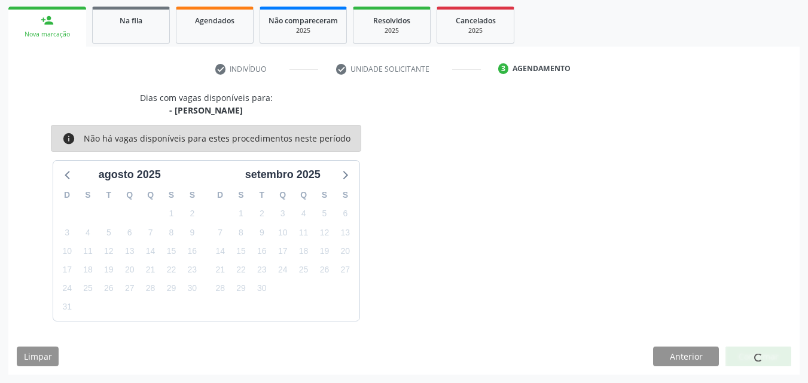
scroll to position [28, 0]
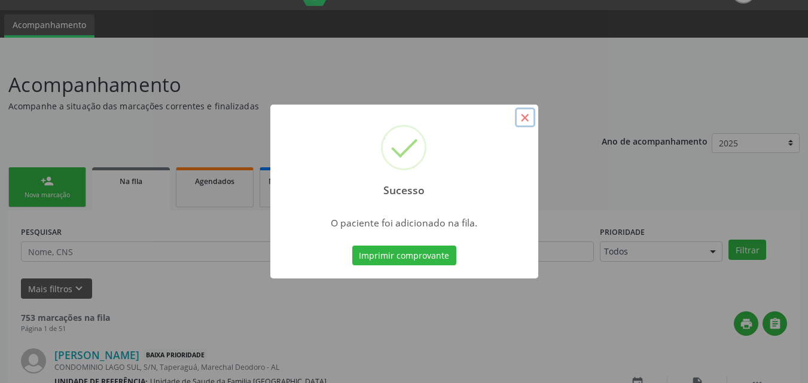
click at [524, 123] on button "×" at bounding box center [525, 118] width 20 height 20
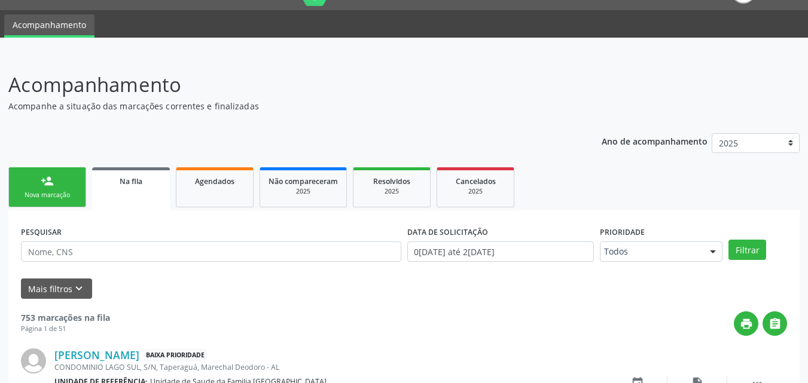
click at [35, 188] on link "person_add Nova marcação" at bounding box center [47, 187] width 78 height 40
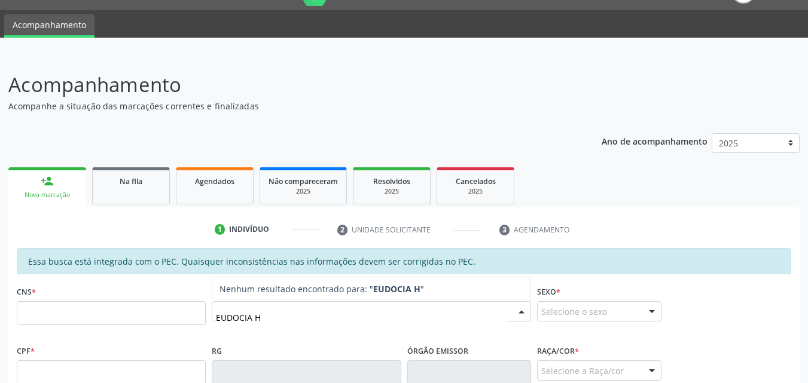
type input "EUDOCIA HA"
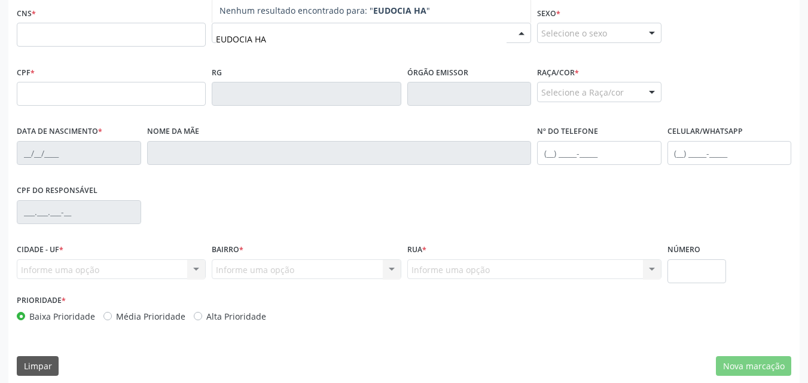
click at [272, 35] on input "EUDOCIA HA" at bounding box center [361, 39] width 291 height 24
click at [269, 40] on input "EUDOCIA HA" at bounding box center [361, 39] width 291 height 24
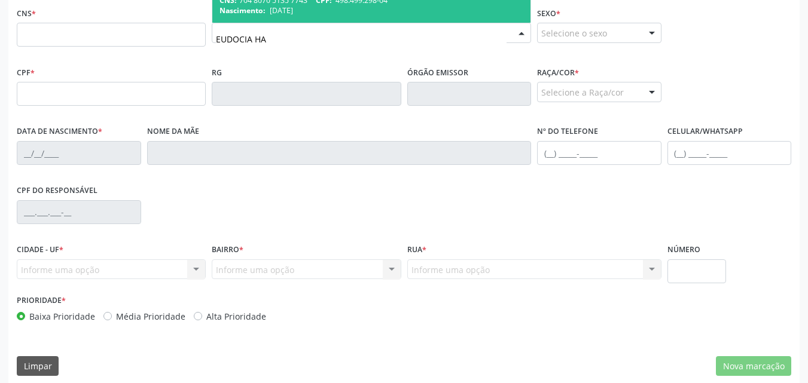
scroll to position [28, 0]
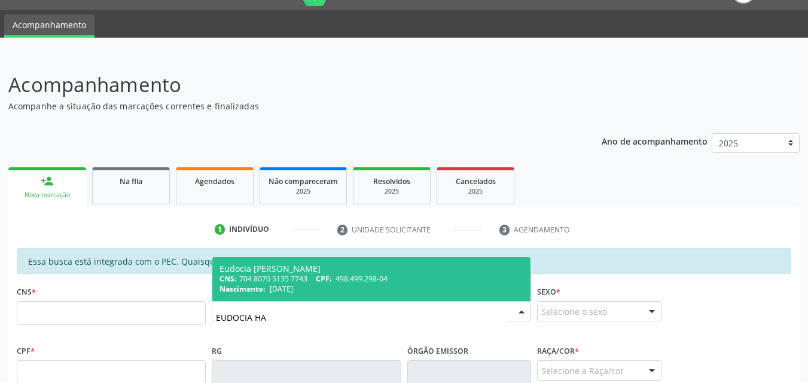
click at [293, 286] on span "22/06/1998" at bounding box center [281, 289] width 23 height 10
type input "704 8070 5135 7743"
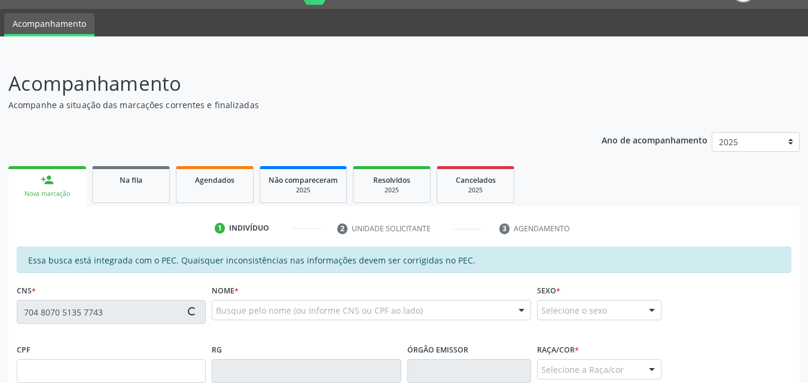
scroll to position [268, 0]
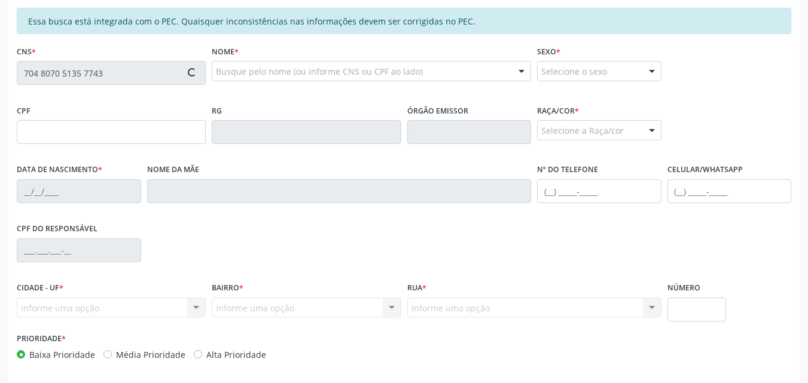
type input "498.499.298-04"
type input "22/06/1998"
type input "Josenilda Mariano"
type input "(82) 98191-6888"
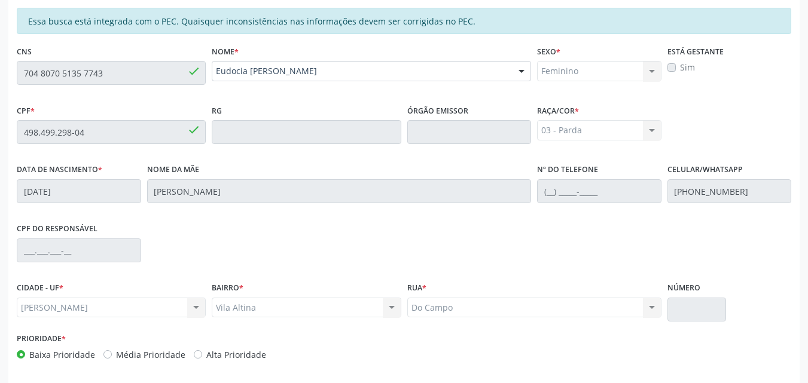
scroll to position [316, 0]
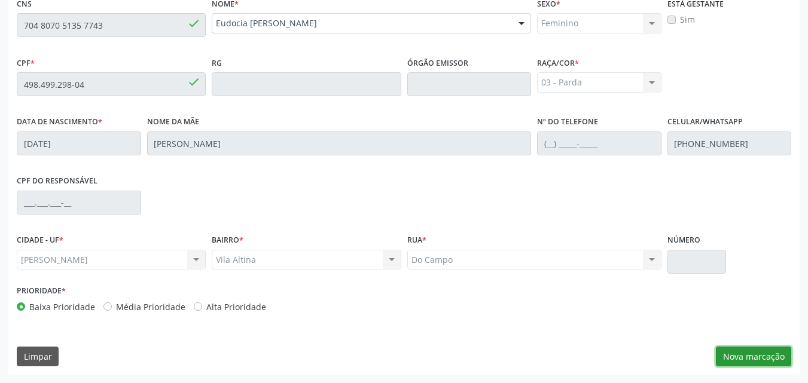
click at [754, 357] on button "Nova marcação" at bounding box center [753, 357] width 75 height 20
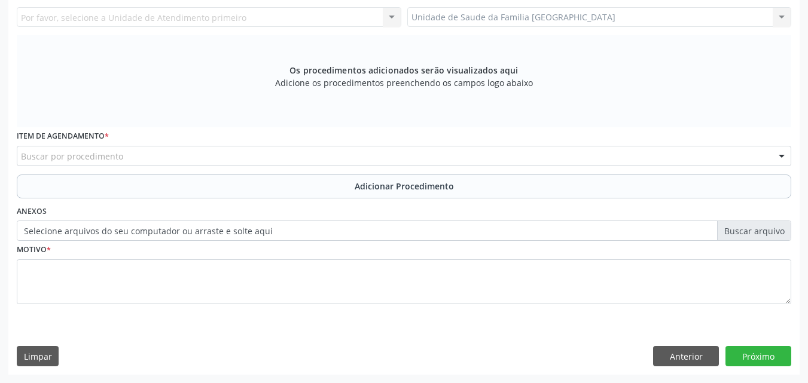
scroll to position [56, 0]
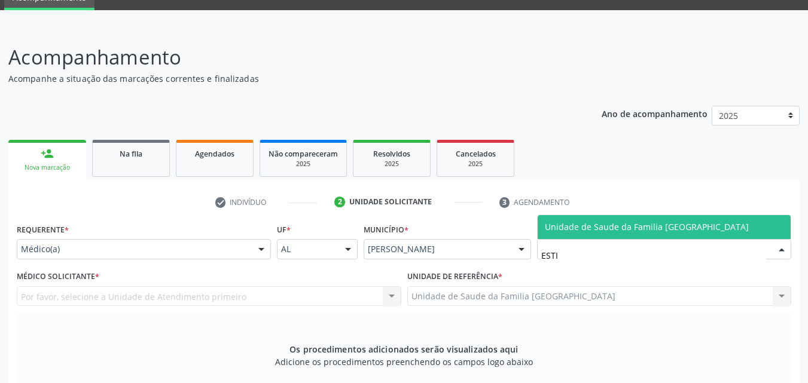
type input "ESTIV"
click at [551, 220] on span "Unidade de Saude da Familia [GEOGRAPHIC_DATA]" at bounding box center [663, 227] width 253 height 24
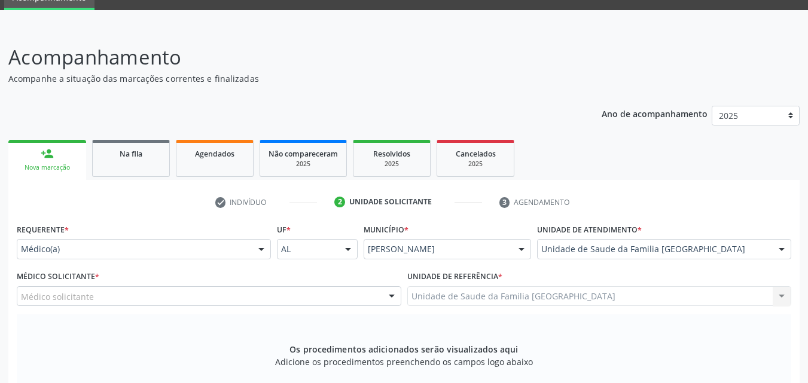
scroll to position [335, 0]
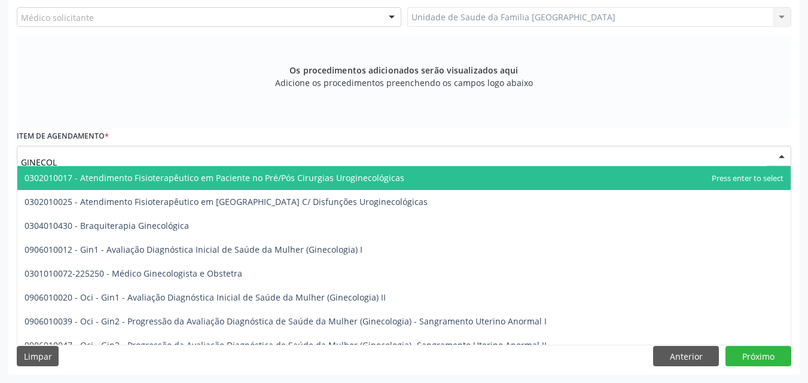
type input "GINECOLO"
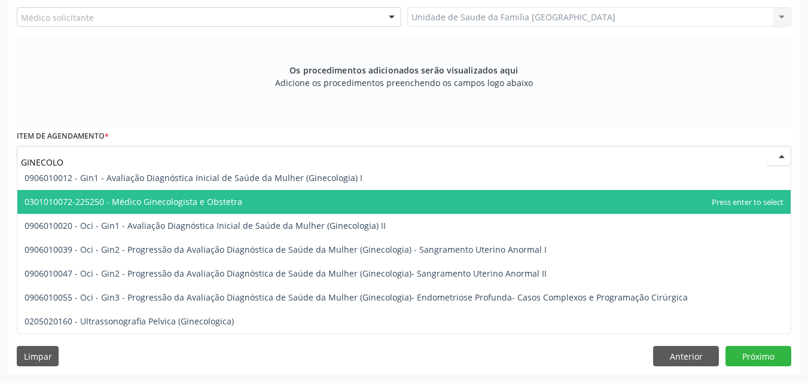
click at [139, 198] on span "0301010072-225250 - Médico Ginecologista e Obstetra" at bounding box center [134, 201] width 218 height 11
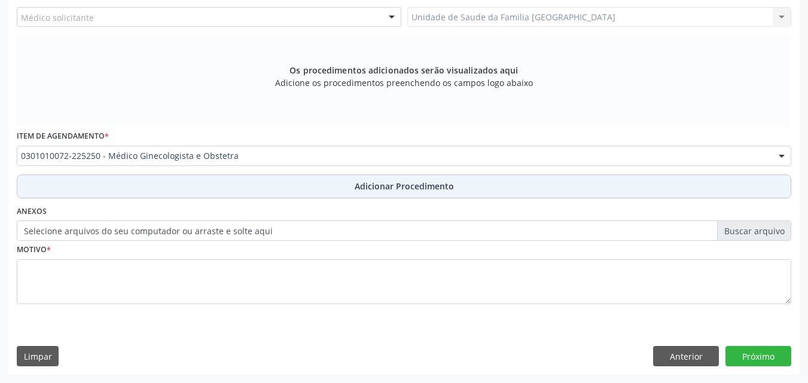
click at [133, 194] on button "Adicionar Procedimento" at bounding box center [404, 187] width 774 height 24
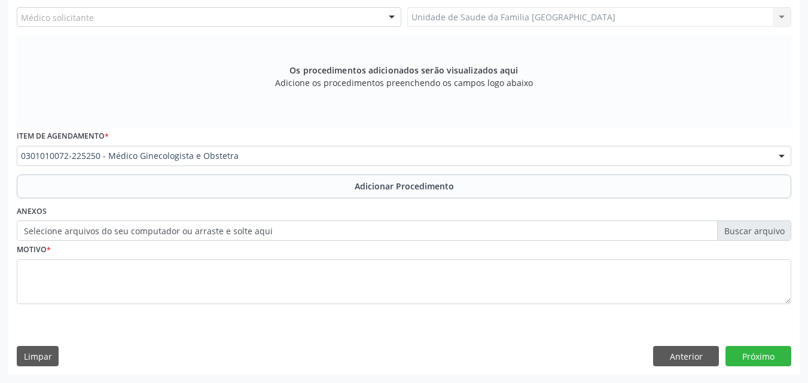
scroll to position [289, 0]
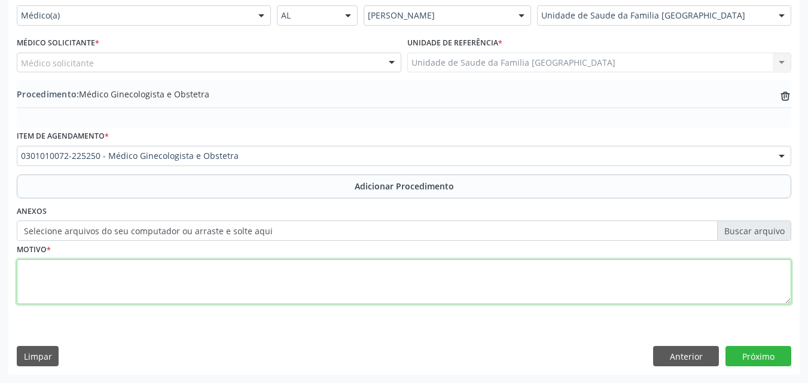
click at [133, 271] on textarea at bounding box center [404, 281] width 774 height 45
click at [193, 270] on textarea "RETORNO PARA ACOMPANHAMENTO (DRA SANDRA HELENA)" at bounding box center [404, 281] width 774 height 45
type textarea "RETORNO PARA ACOMPANHAMENTO (DRA. SANDRA HELENA)."
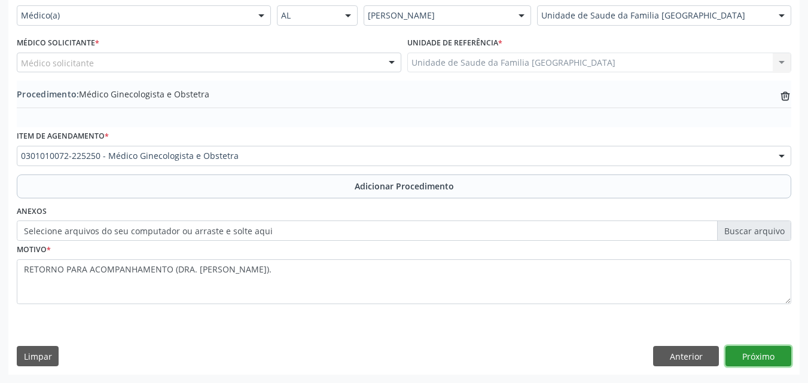
click at [747, 354] on button "Próximo" at bounding box center [758, 356] width 66 height 20
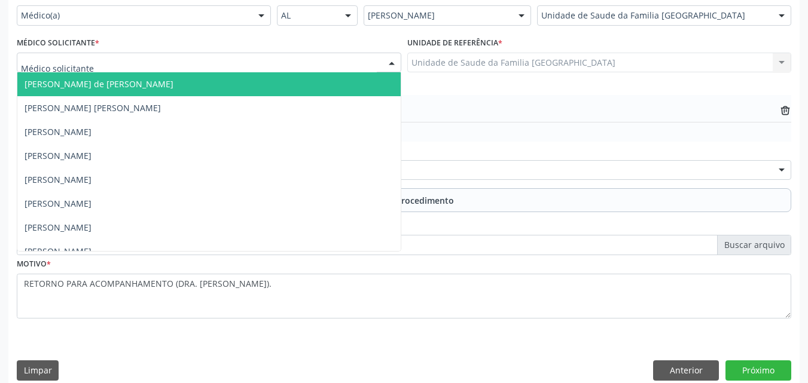
click at [178, 62] on div at bounding box center [209, 63] width 384 height 20
type input "TAC"
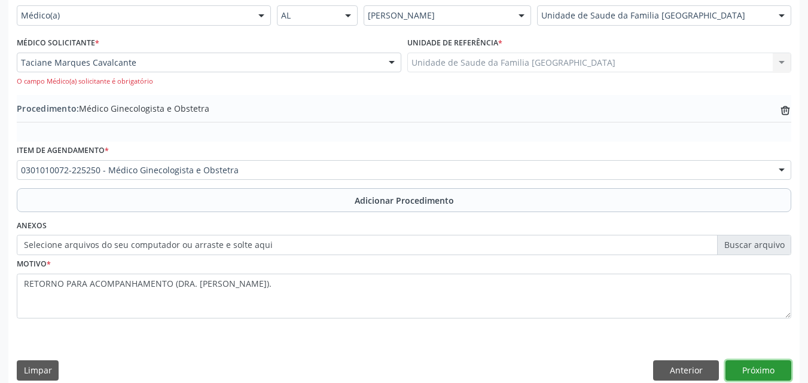
click at [761, 377] on button "Próximo" at bounding box center [758, 370] width 66 height 20
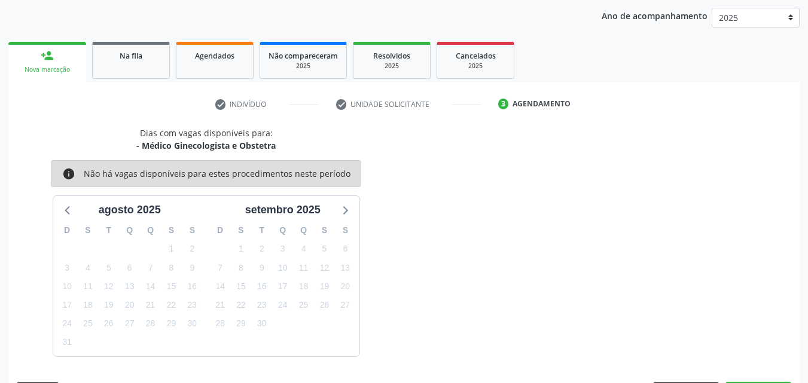
scroll to position [189, 0]
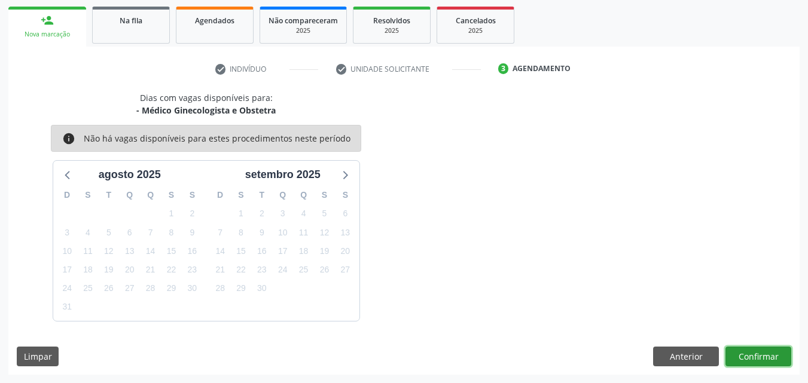
click at [760, 359] on button "Confirmar" at bounding box center [758, 357] width 66 height 20
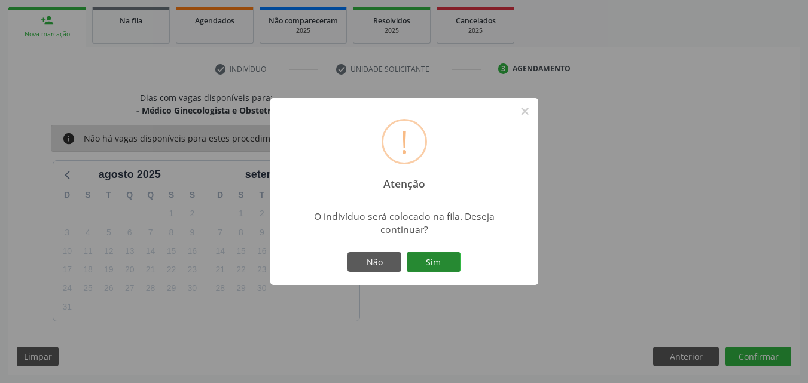
click at [441, 261] on button "Sim" at bounding box center [434, 262] width 54 height 20
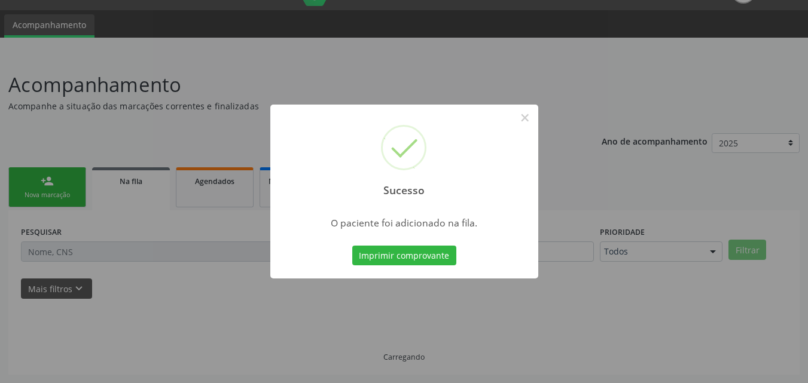
scroll to position [28, 0]
click at [525, 117] on button "×" at bounding box center [525, 118] width 20 height 20
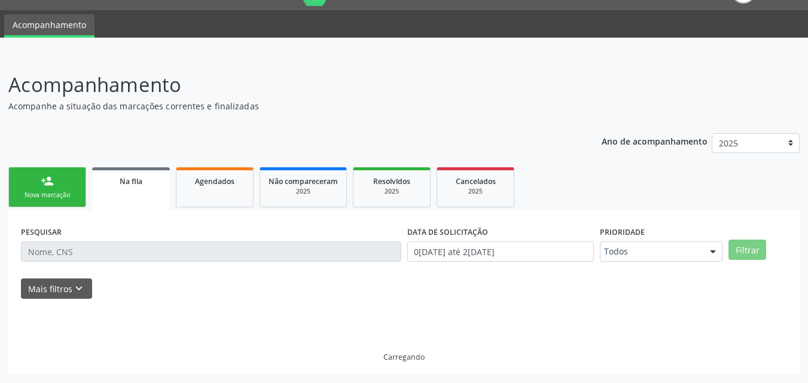
click at [38, 174] on link "person_add Nova marcação" at bounding box center [47, 187] width 78 height 40
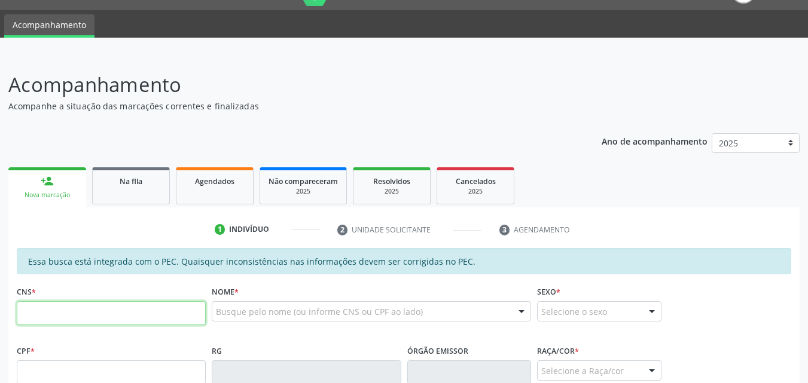
click at [62, 323] on input "text" at bounding box center [111, 313] width 189 height 24
paste input "701 0088 8473 1790"
type input "701 0088 8473 1790"
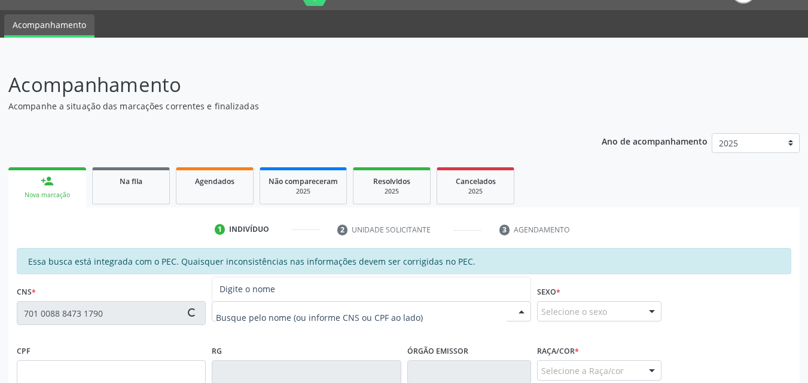
type input "021.829.294-52"
type input "30/07/1976"
type input "Maria Jose Felix da Silva"
type input "(82) 99178-3071"
type input "19"
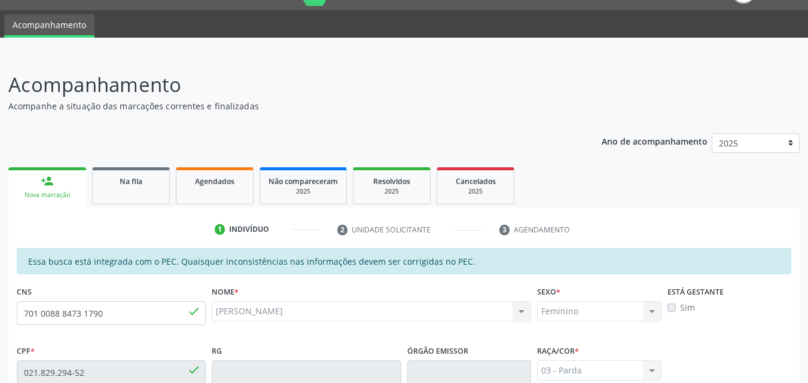
scroll to position [307, 0]
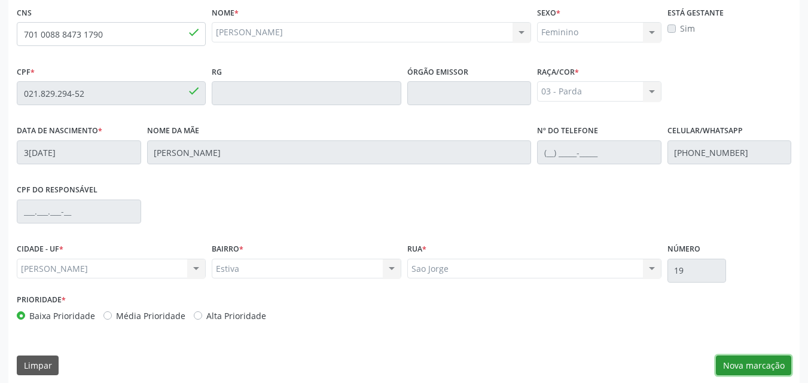
click at [732, 360] on button "Nova marcação" at bounding box center [753, 366] width 75 height 20
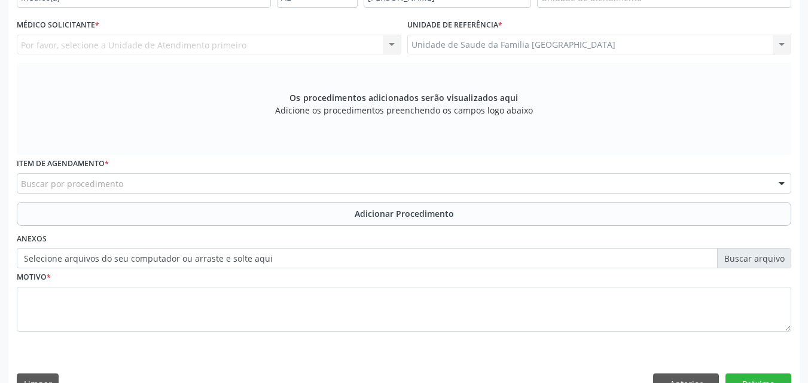
scroll to position [28, 0]
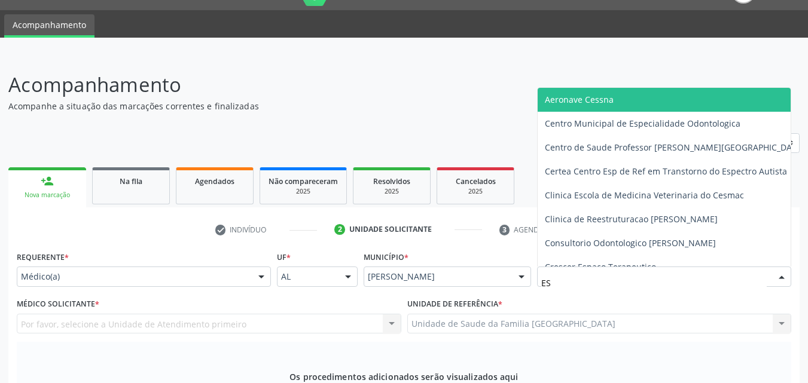
type input "EST"
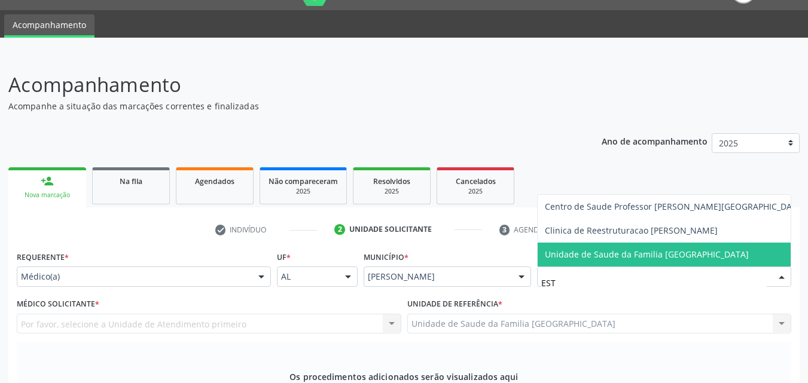
click at [672, 252] on span "Unidade de Saude da Familia [GEOGRAPHIC_DATA]" at bounding box center [647, 254] width 204 height 11
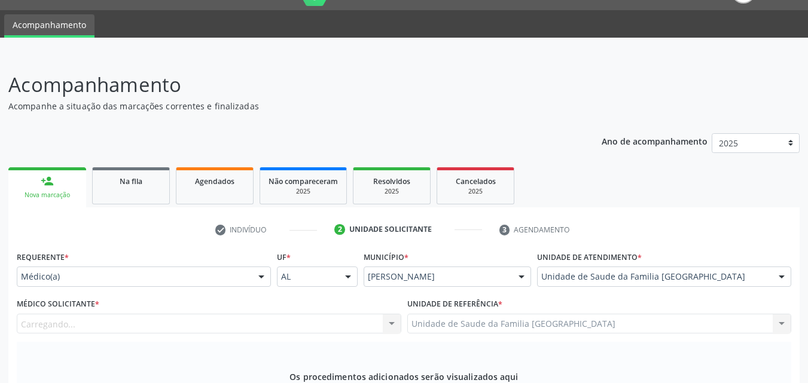
click at [111, 316] on div "Carregando... Nenhum resultado encontrado para: " " Não há nenhuma opção para s…" at bounding box center [209, 324] width 384 height 20
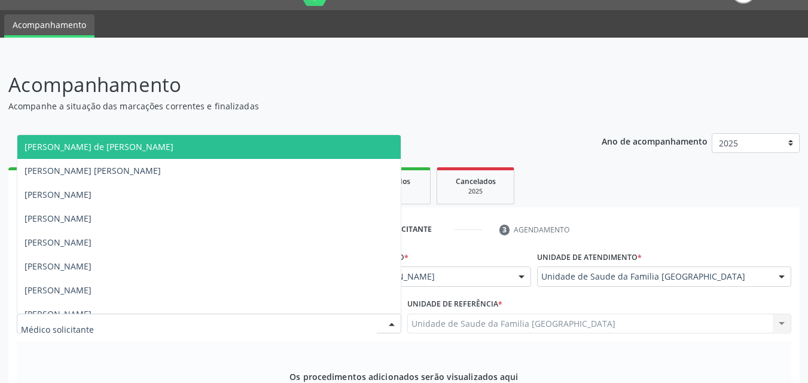
click at [110, 323] on div at bounding box center [209, 324] width 384 height 20
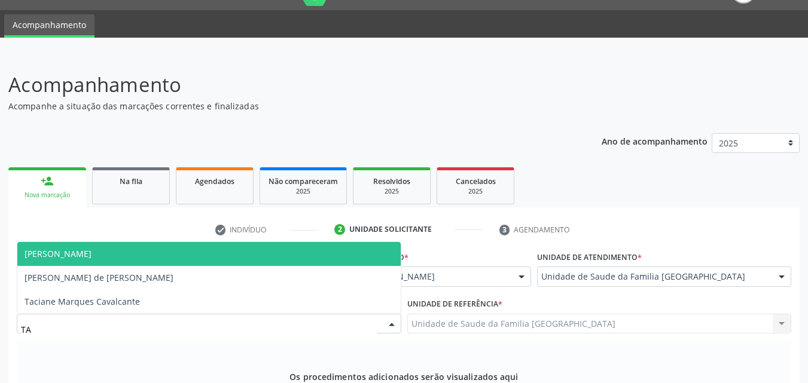
type input "TAC"
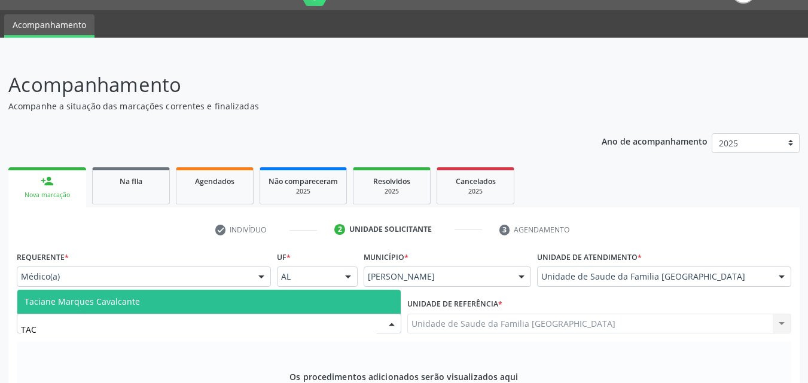
click at [185, 304] on span "Taciane Marques Cavalcante" at bounding box center [208, 302] width 383 height 24
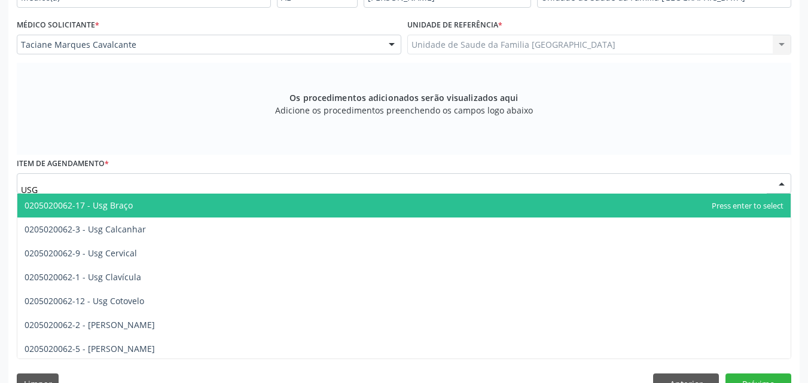
scroll to position [0, 0]
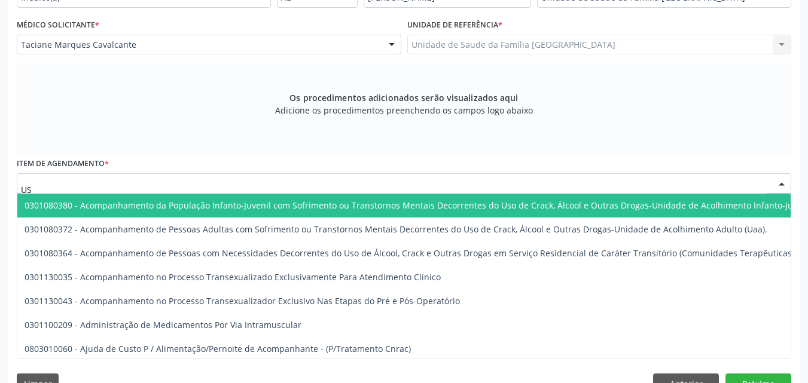
type input "U"
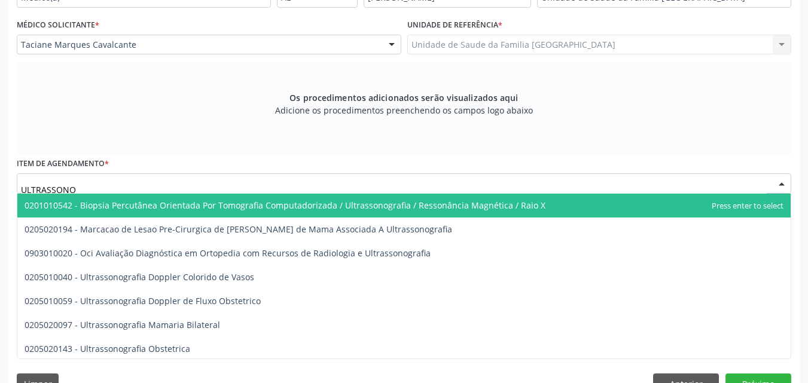
type input "ULTRASSONOG"
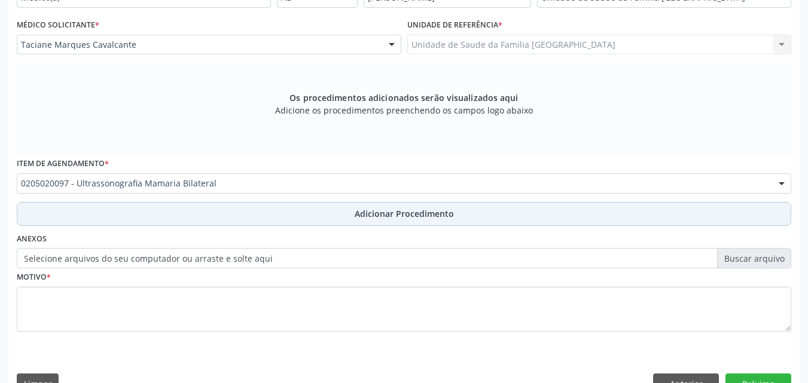
click at [62, 215] on button "Adicionar Procedimento" at bounding box center [404, 214] width 774 height 24
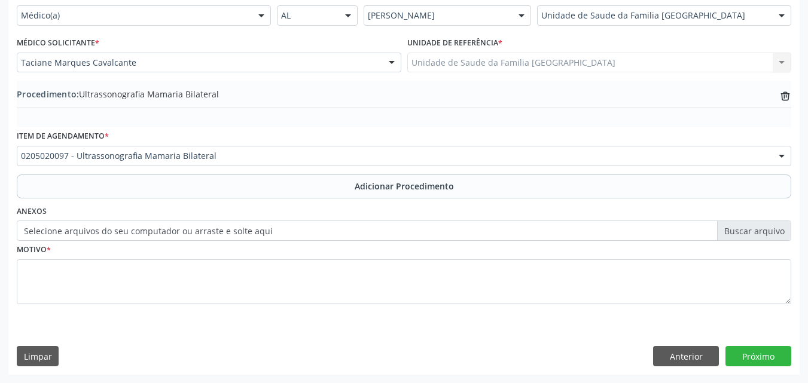
scroll to position [289, 0]
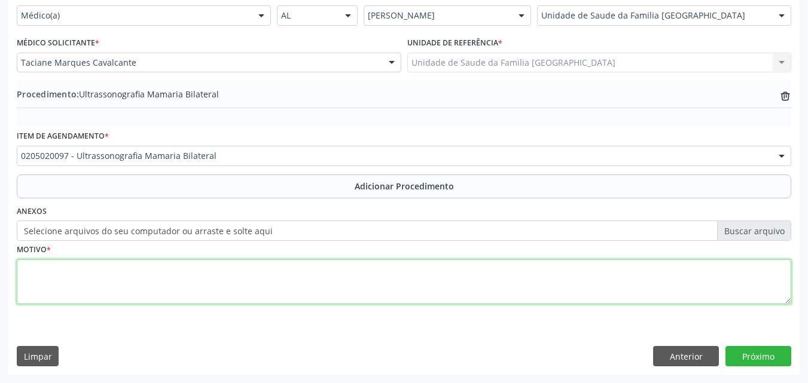
click at [68, 282] on textarea at bounding box center [404, 281] width 774 height 45
type textarea "P"
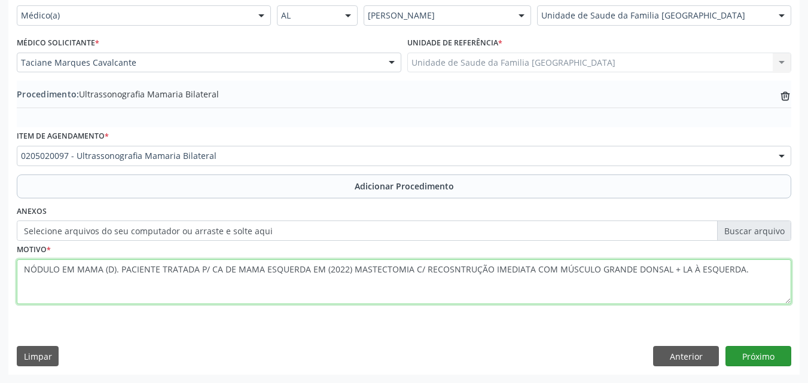
type textarea "NÓDULO EM MAMA (D). PACIENTE TRATADA P/ CA DE MAMA ESQUERDA EM (2022) MASTECTOM…"
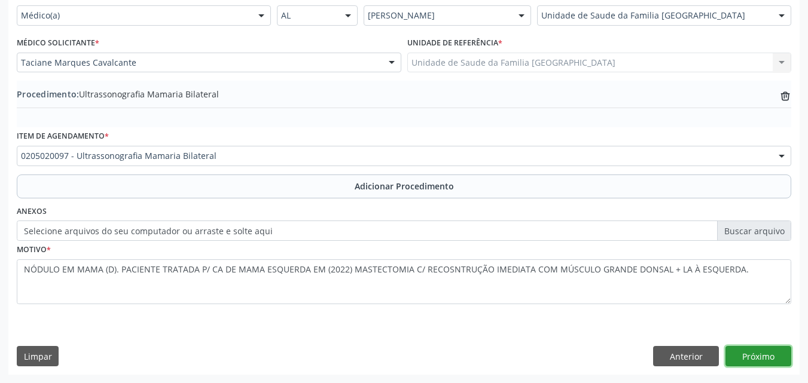
click at [744, 359] on button "Próximo" at bounding box center [758, 356] width 66 height 20
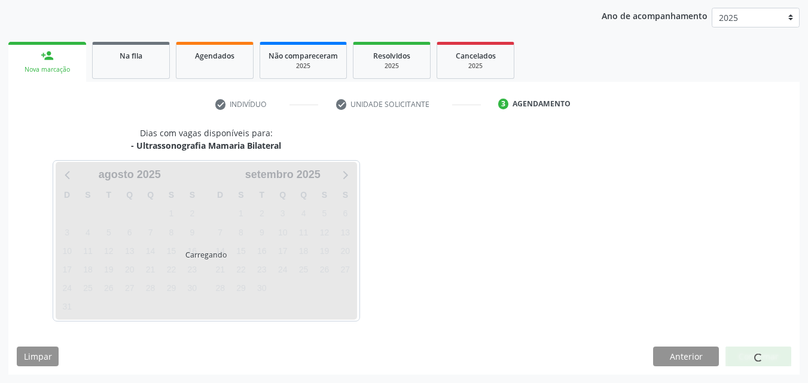
scroll to position [189, 0]
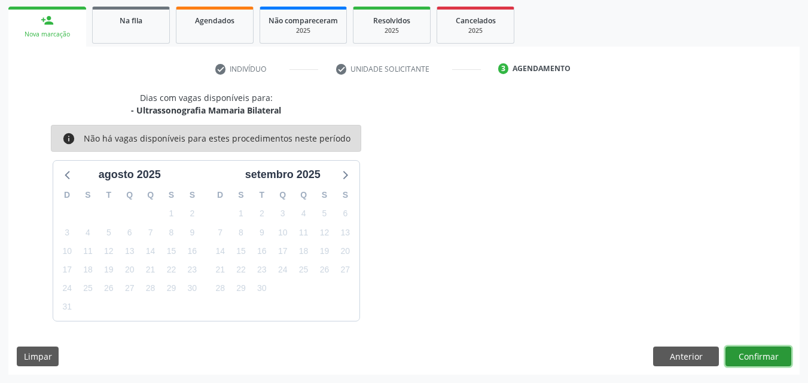
click at [763, 361] on button "Confirmar" at bounding box center [758, 357] width 66 height 20
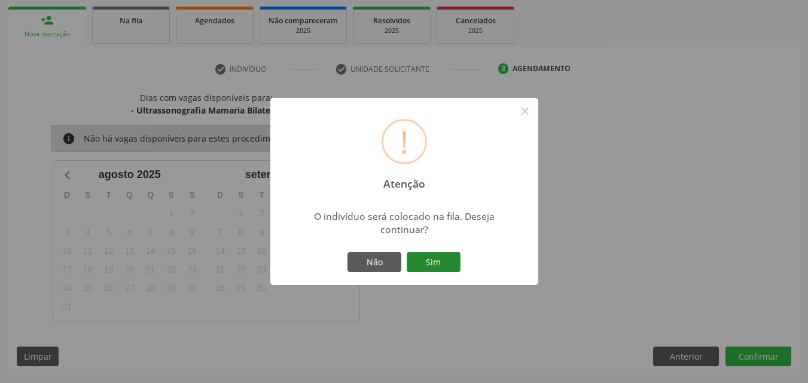
click at [448, 268] on button "Sim" at bounding box center [434, 262] width 54 height 20
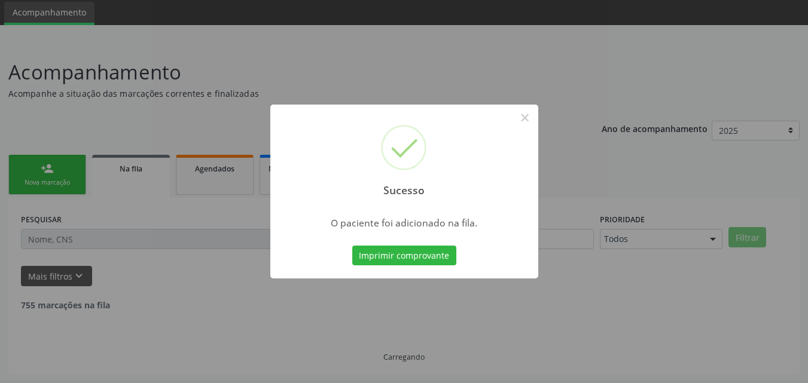
scroll to position [28, 0]
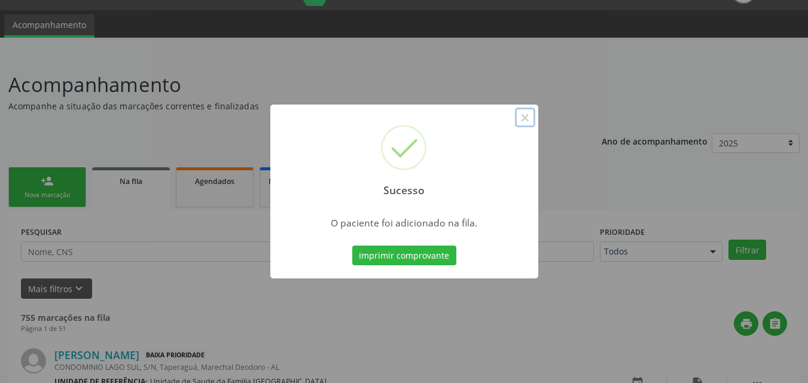
click at [528, 115] on button "×" at bounding box center [525, 118] width 20 height 20
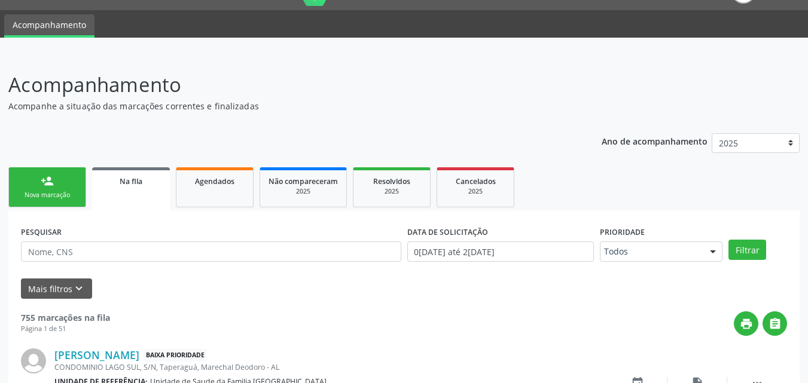
click at [63, 199] on div "Nova marcação" at bounding box center [47, 195] width 60 height 9
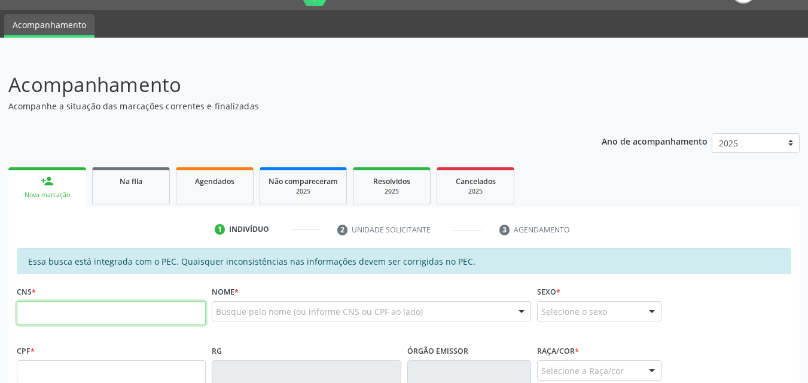
click at [73, 317] on input "text" at bounding box center [111, 313] width 189 height 24
paste input "708 0043 5040 0923"
type input "708 0043 5040 0923"
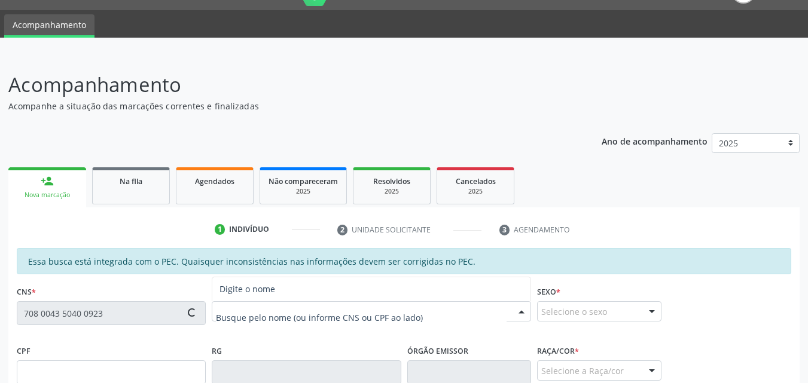
type input "084.224.044-60"
type input "01/12/1987"
type input "Julia Maria Valentim dos Santos"
type input "(82) 99915-7568"
type input "139"
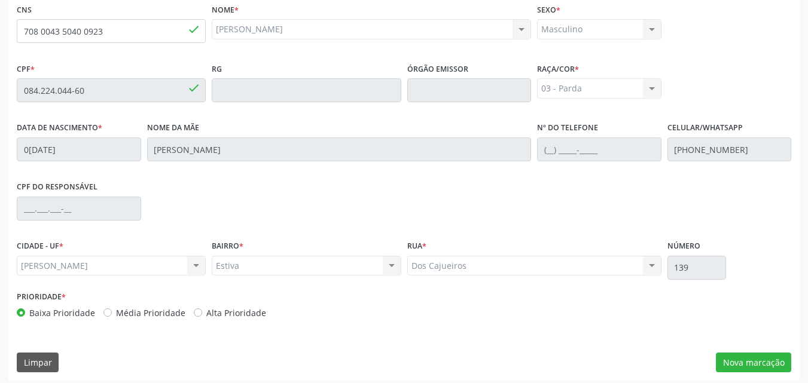
scroll to position [316, 0]
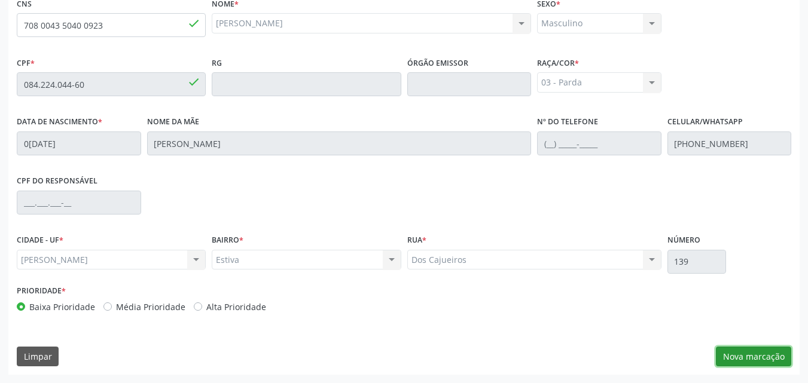
click at [769, 352] on button "Nova marcação" at bounding box center [753, 357] width 75 height 20
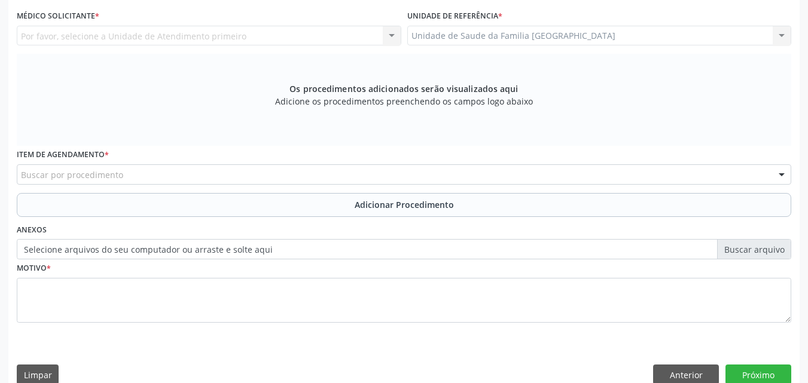
scroll to position [37, 0]
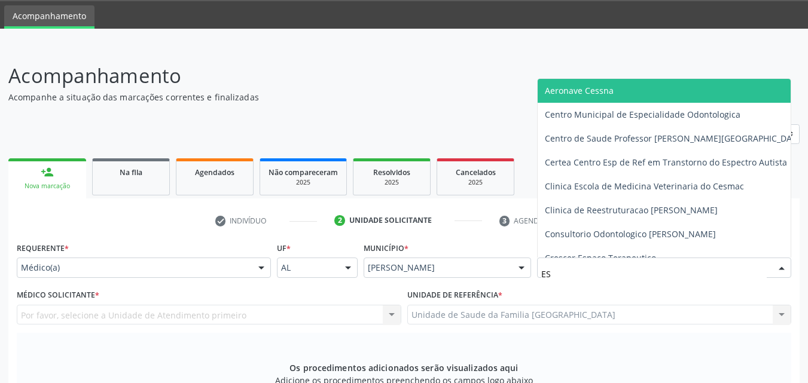
type input "EST"
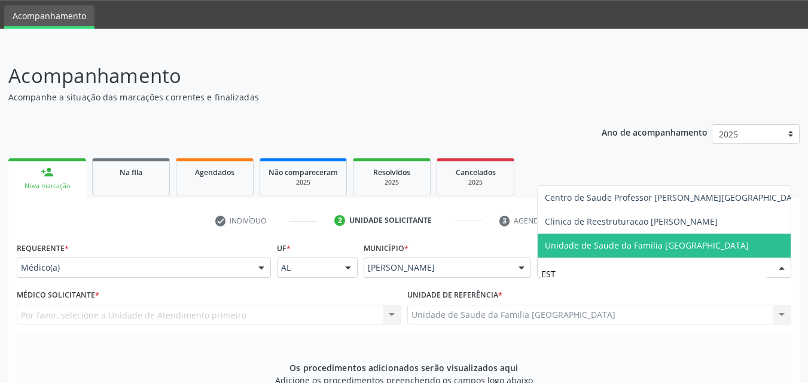
click at [675, 239] on span "Unidade de Saude da Familia [GEOGRAPHIC_DATA]" at bounding box center [674, 246] width 274 height 24
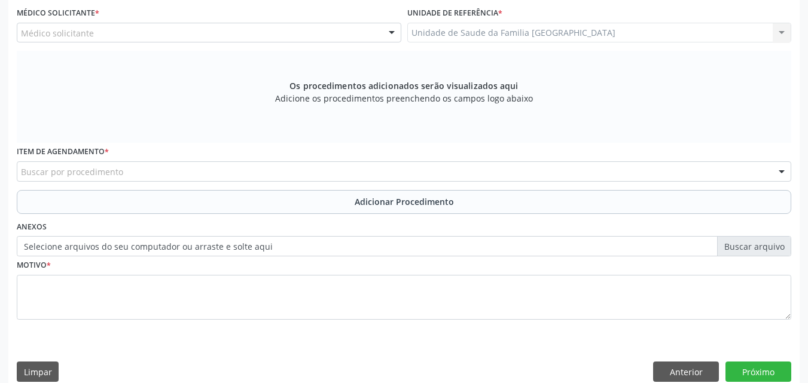
scroll to position [335, 0]
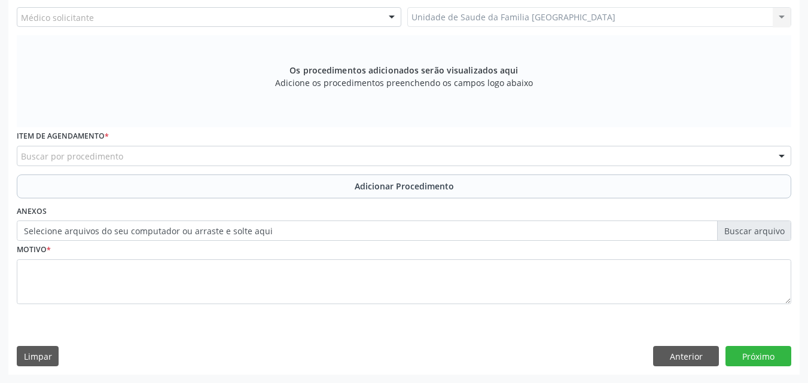
click at [101, 18] on div "Médico solicitante" at bounding box center [209, 17] width 384 height 20
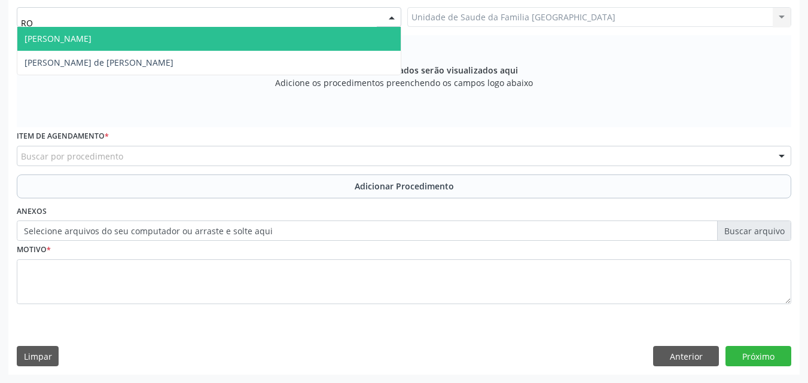
type input "ROD"
click at [109, 34] on span "[PERSON_NAME] de [PERSON_NAME]" at bounding box center [99, 38] width 149 height 11
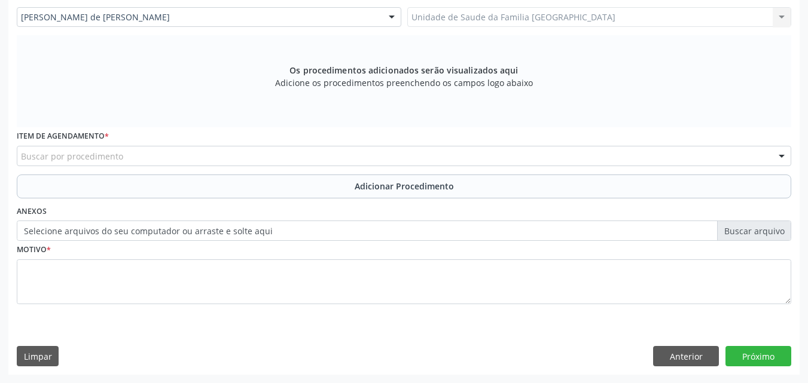
click at [127, 155] on div "Buscar por procedimento" at bounding box center [404, 156] width 774 height 20
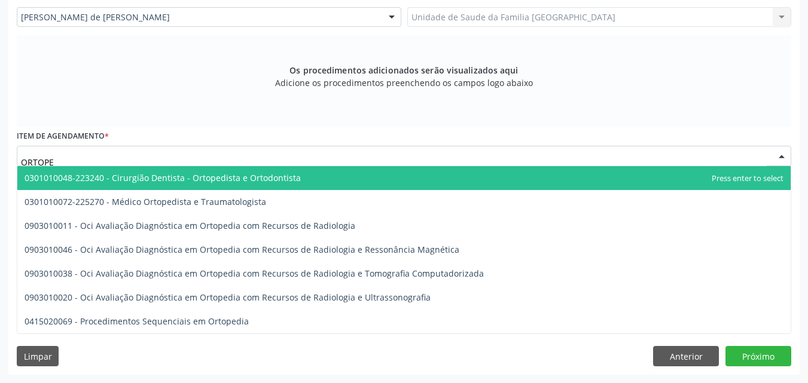
type input "ORTOPED"
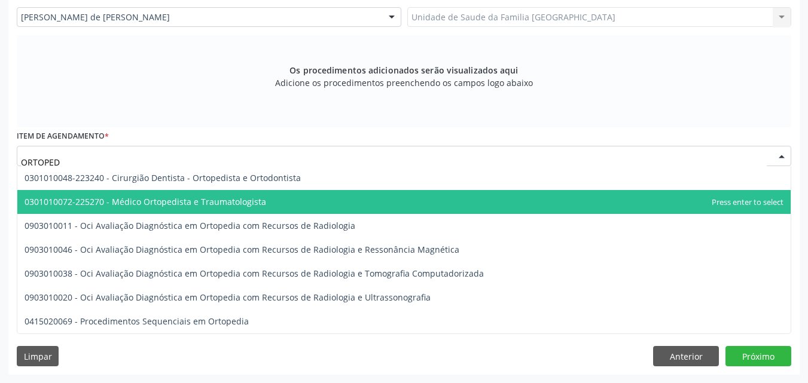
drag, startPoint x: 152, startPoint y: 199, endPoint x: 165, endPoint y: 229, distance: 32.7
click at [152, 199] on span "0301010072-225270 - Médico Ortopedista e Traumatologista" at bounding box center [146, 201] width 242 height 11
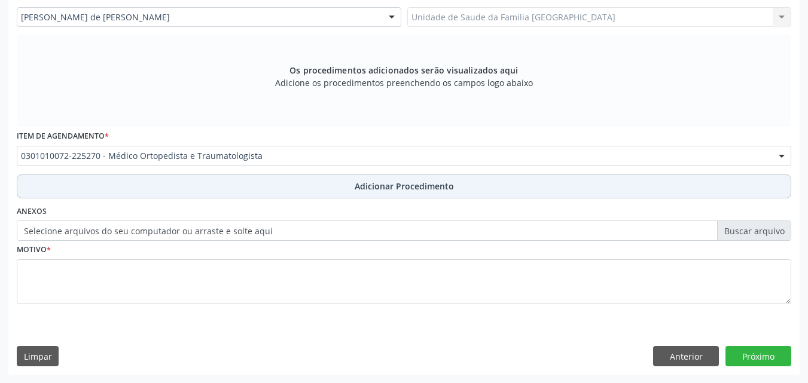
click at [177, 193] on button "Adicionar Procedimento" at bounding box center [404, 187] width 774 height 24
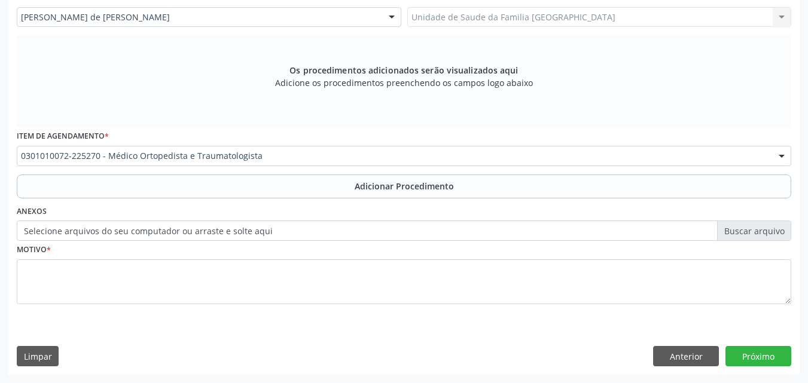
scroll to position [289, 0]
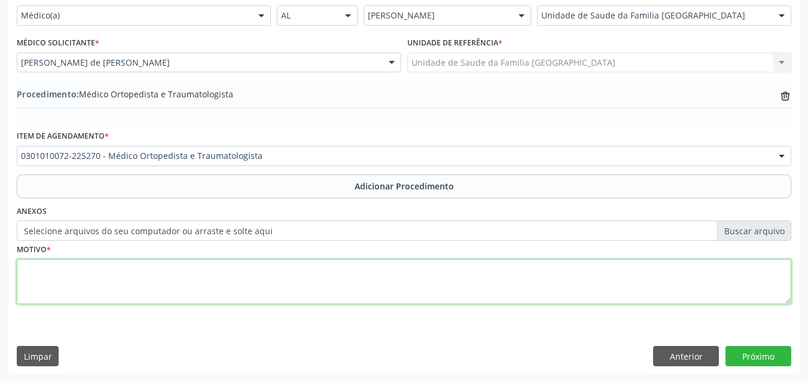
click at [182, 295] on textarea at bounding box center [404, 281] width 774 height 45
type textarea "DOR LOMBAR BAIXA."
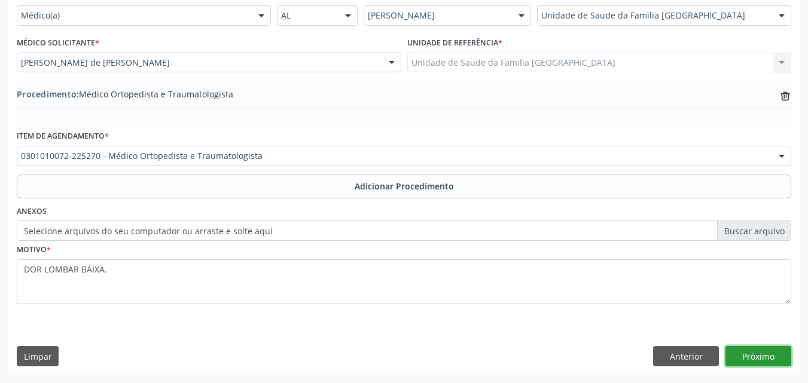
click at [765, 350] on button "Próximo" at bounding box center [758, 356] width 66 height 20
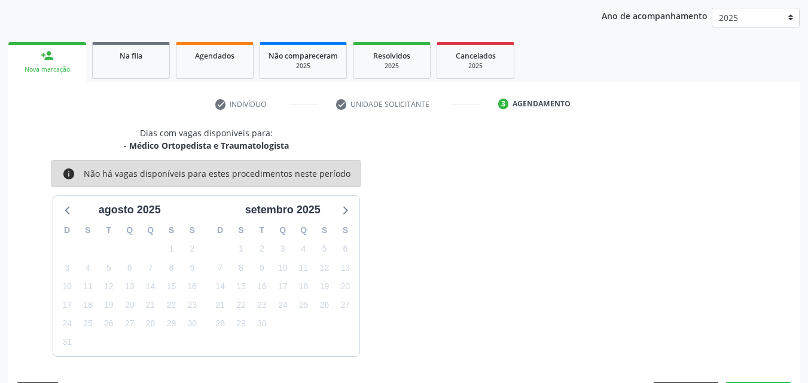
scroll to position [189, 0]
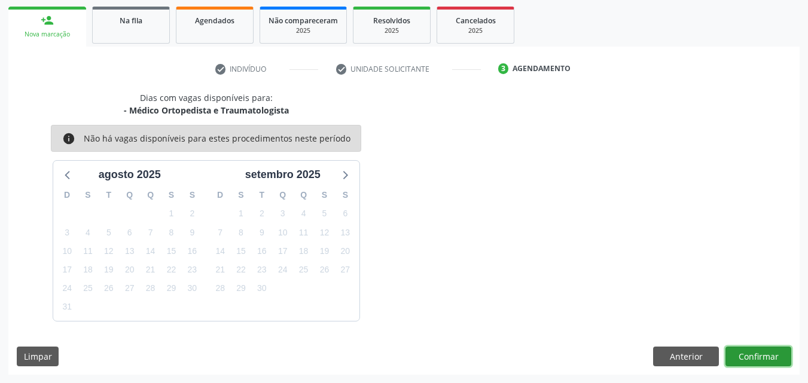
click at [753, 357] on button "Confirmar" at bounding box center [758, 357] width 66 height 20
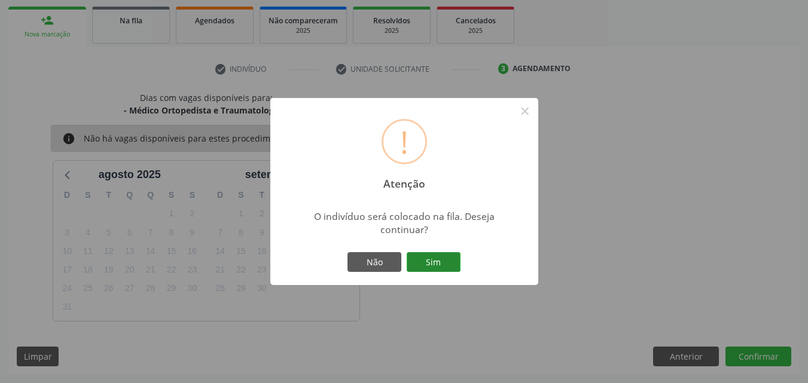
click at [418, 264] on button "Sim" at bounding box center [434, 262] width 54 height 20
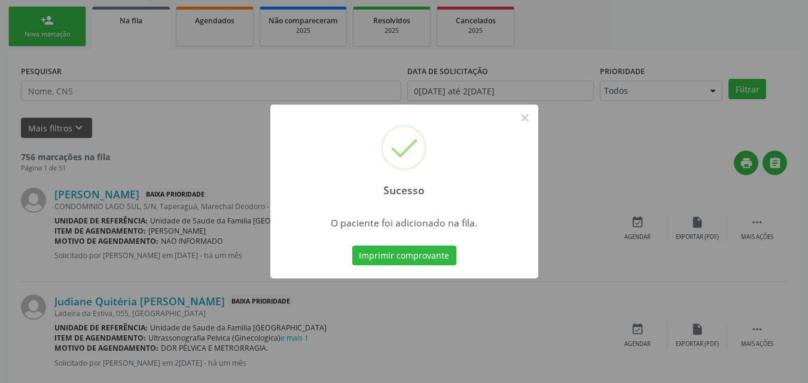
scroll to position [28, 0]
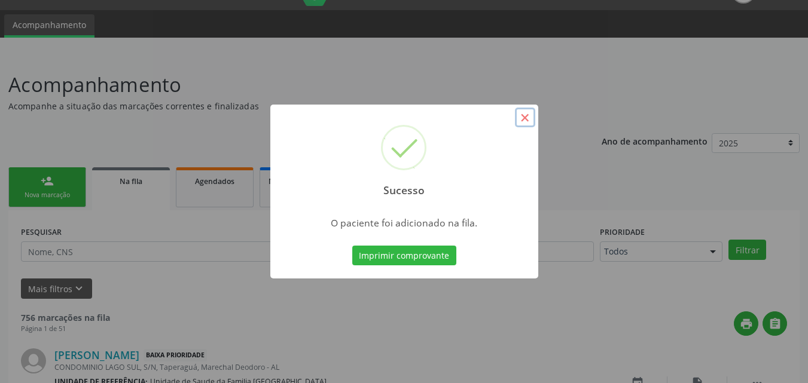
click at [525, 115] on button "×" at bounding box center [525, 118] width 20 height 20
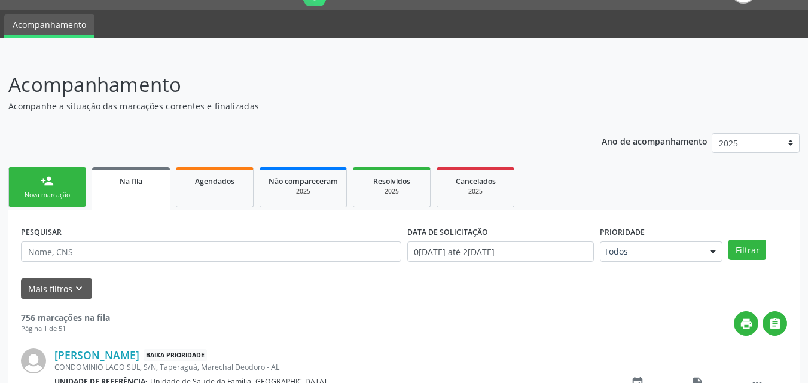
drag, startPoint x: 64, startPoint y: 197, endPoint x: 83, endPoint y: 195, distance: 19.2
click at [64, 196] on div "Nova marcação" at bounding box center [47, 195] width 60 height 9
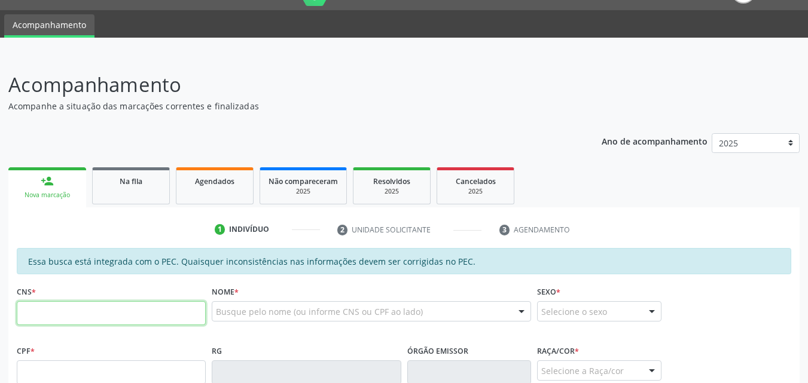
click at [84, 307] on input "text" at bounding box center [111, 313] width 189 height 24
paste input "701 3026 8327 6230"
type input "701 3026 8327 6230"
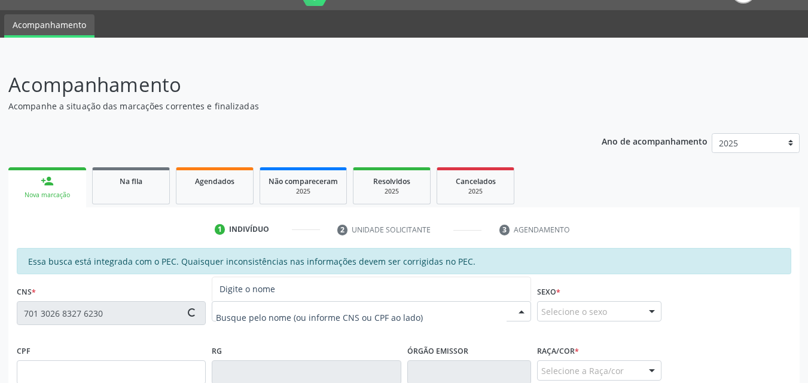
type input "662.599.324-72"
type input "08/07/1961"
type input "Maria Valdeci da Conceição"
type input "(82) 99441-7865"
type input "33"
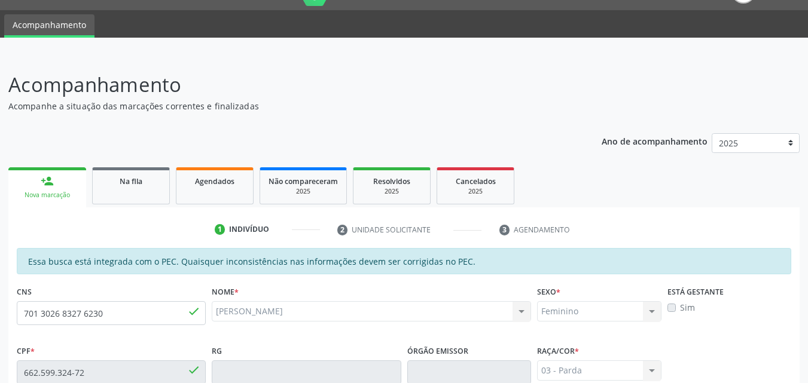
scroll to position [316, 0]
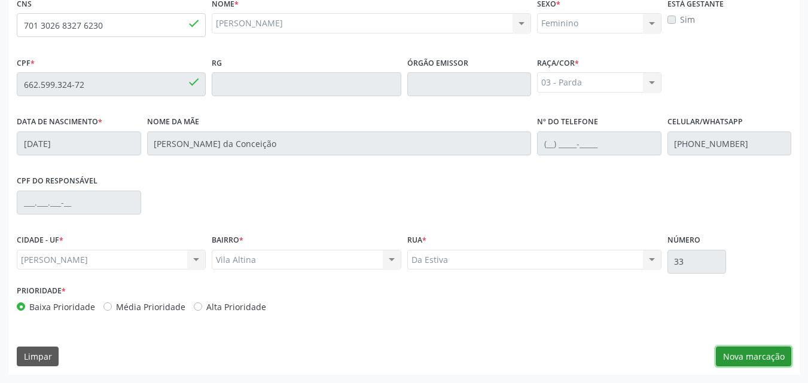
click at [780, 362] on button "Nova marcação" at bounding box center [753, 357] width 75 height 20
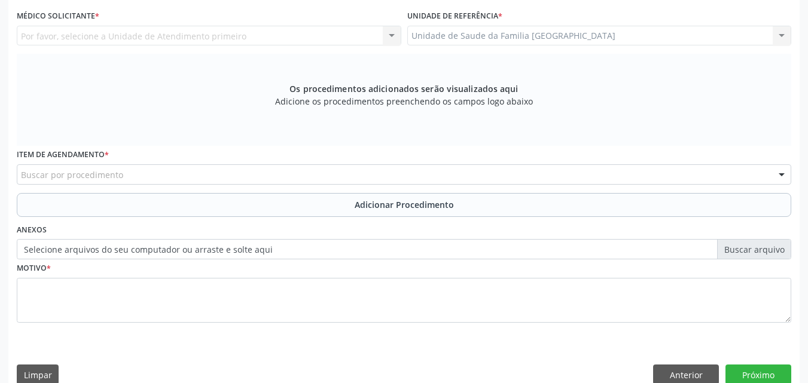
scroll to position [37, 0]
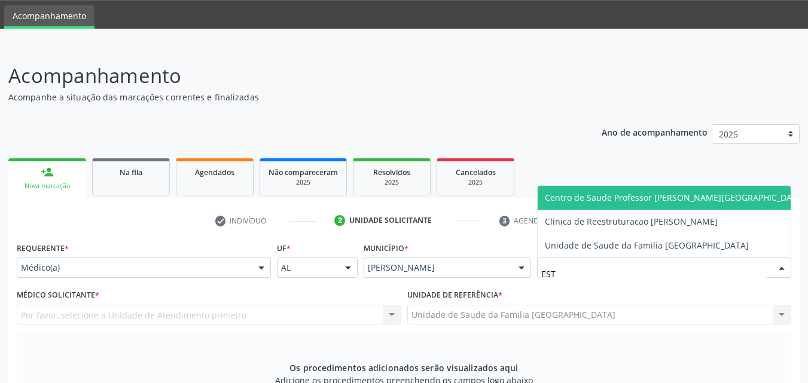
type input "ESTI"
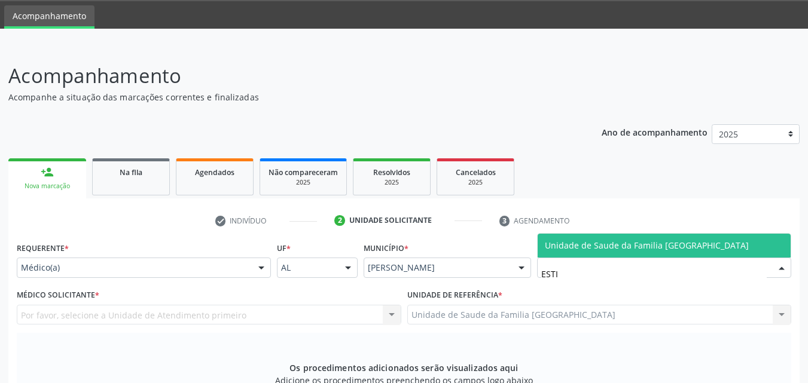
click at [546, 239] on span "Unidade de Saude da Familia [GEOGRAPHIC_DATA]" at bounding box center [663, 246] width 253 height 24
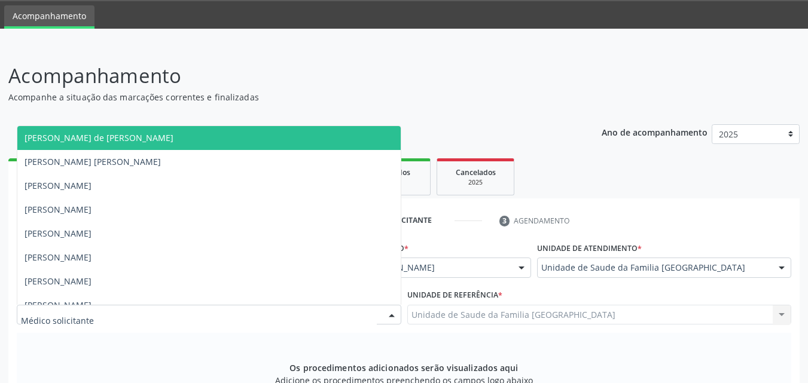
click at [167, 323] on div at bounding box center [209, 315] width 384 height 20
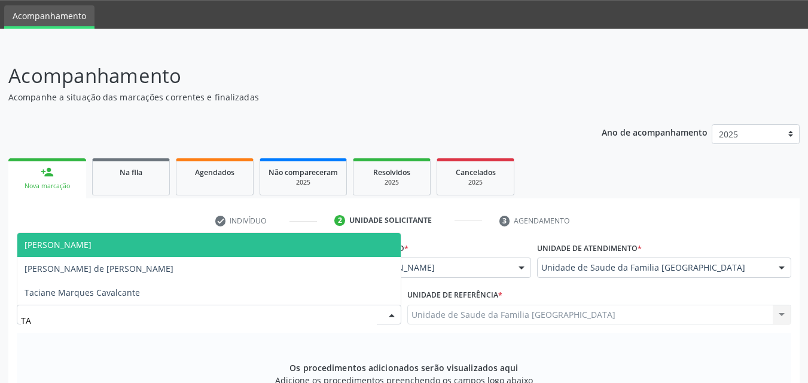
type input "TAC"
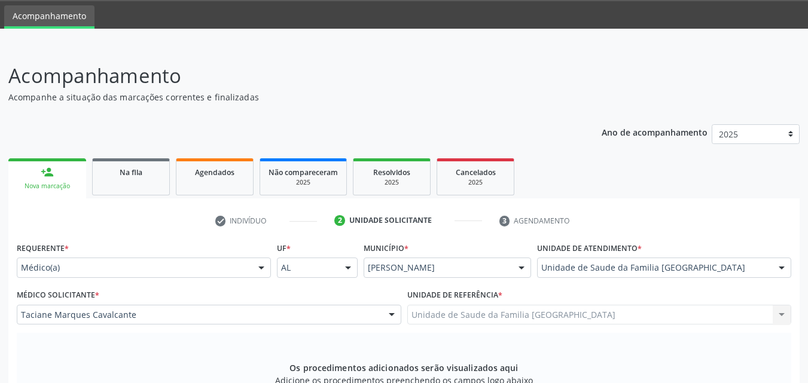
scroll to position [316, 0]
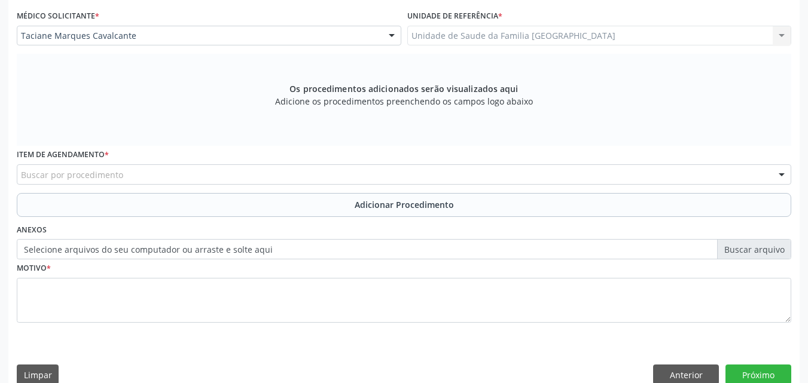
click at [132, 178] on div "Buscar por procedimento" at bounding box center [404, 174] width 774 height 20
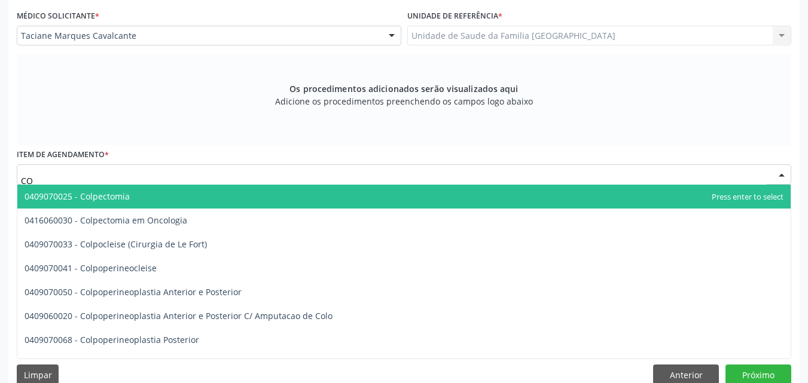
type input "C"
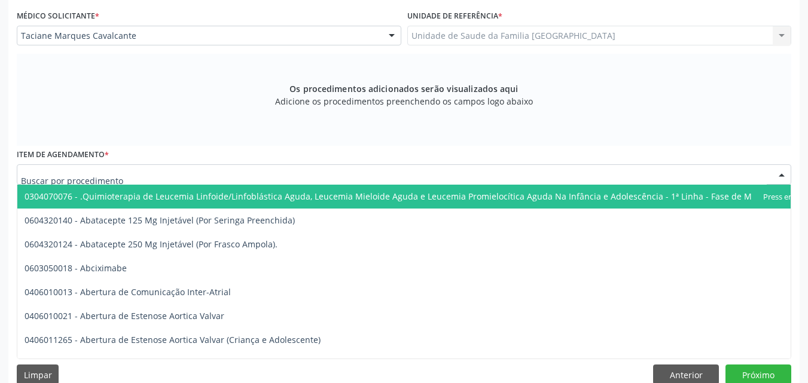
scroll to position [0, 0]
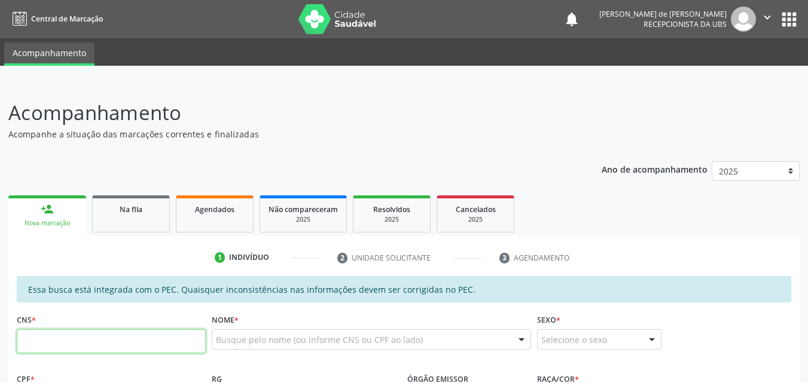
click at [52, 347] on input "text" at bounding box center [111, 341] width 189 height 24
paste input "708 0043 5040 0923"
type input "708 0043 5040 0923"
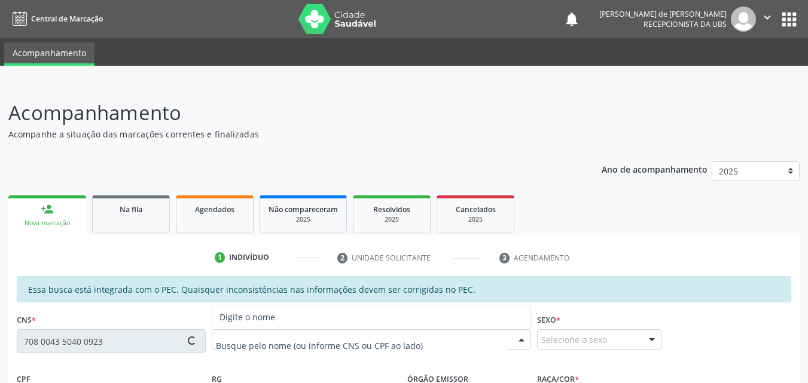
type input "084.224.044-60"
type input "[DATE]"
type input "[PERSON_NAME]"
type input "[PHONE_NUMBER]"
type input "139"
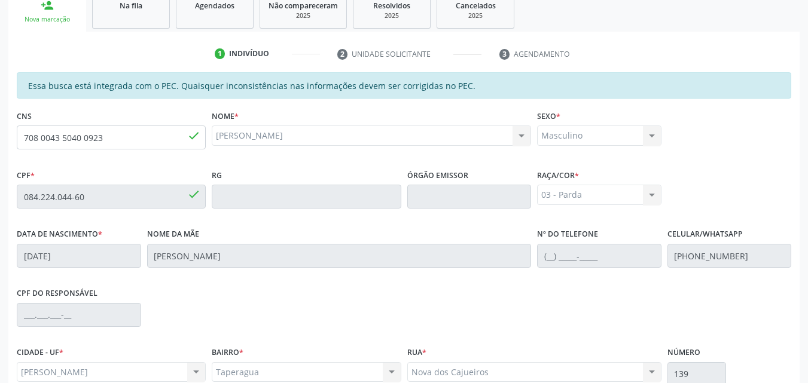
scroll to position [316, 0]
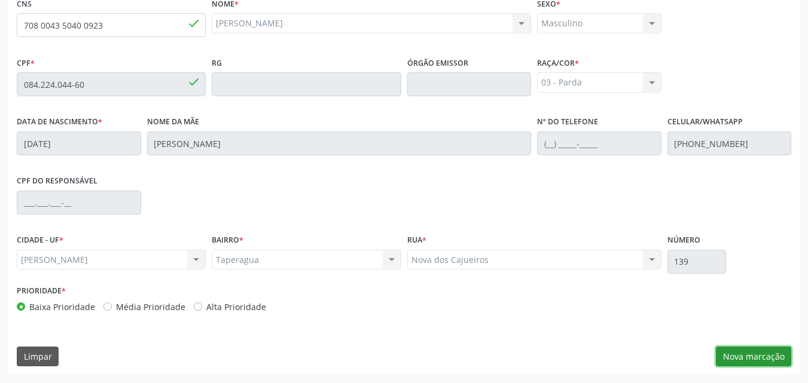
click at [761, 356] on button "Nova marcação" at bounding box center [753, 357] width 75 height 20
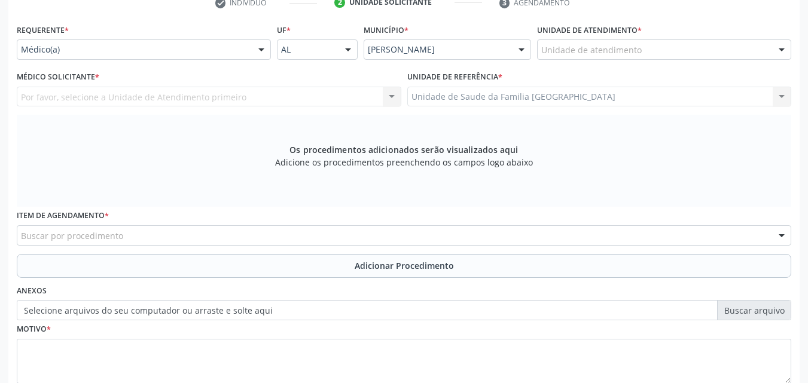
scroll to position [0, 0]
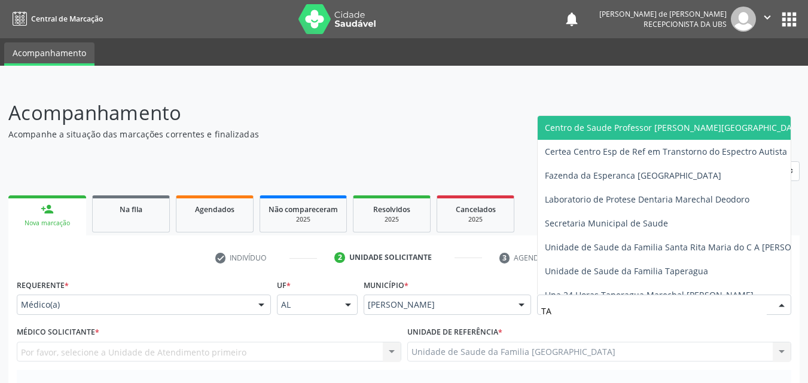
type input "T"
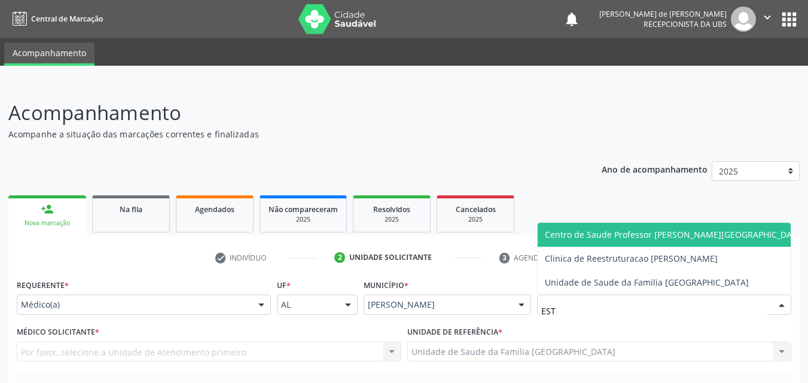
type input "ESTI"
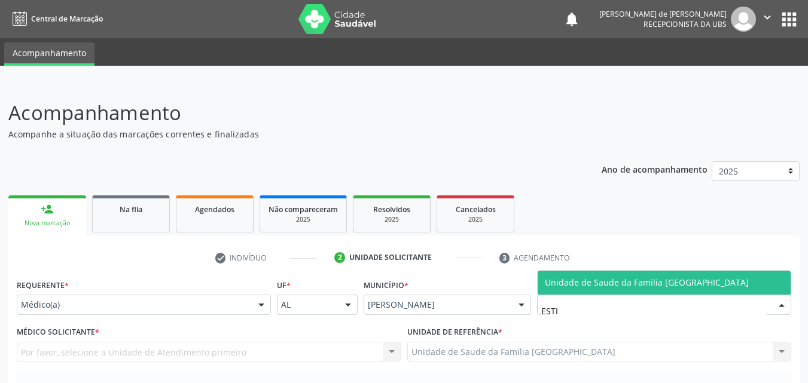
click at [546, 283] on span "Unidade de Saude da Familia [GEOGRAPHIC_DATA]" at bounding box center [647, 282] width 204 height 11
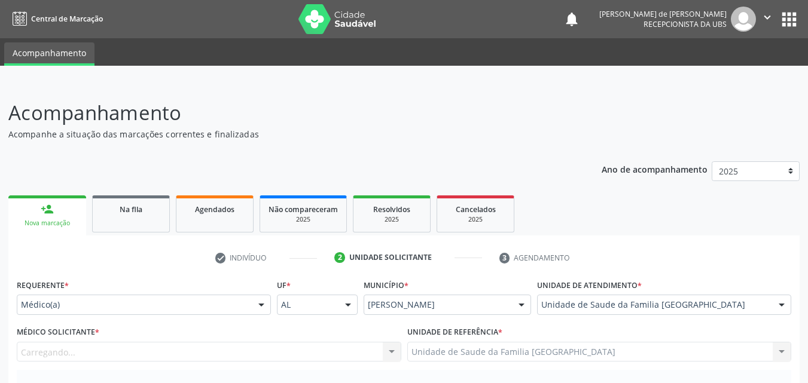
scroll to position [279, 0]
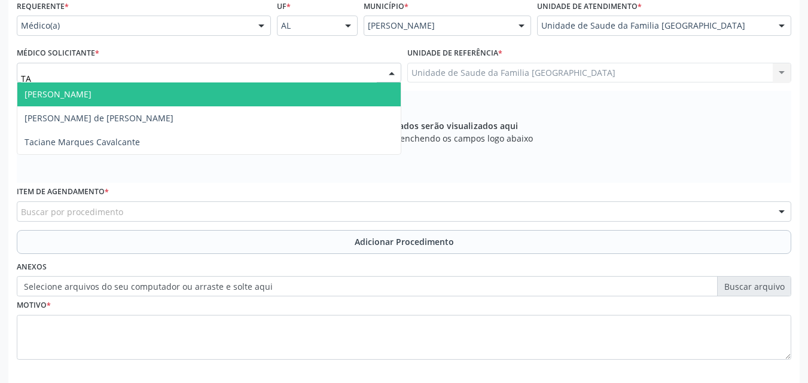
type input "TAC"
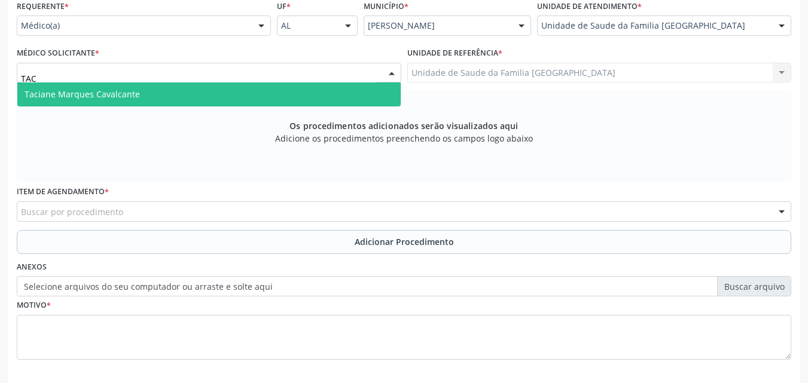
click at [88, 97] on span "Taciane Marques Cavalcante" at bounding box center [82, 93] width 115 height 11
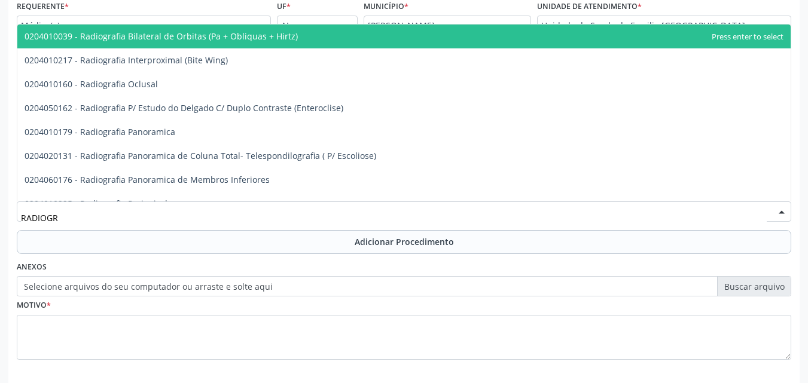
type input "RADIOGRA"
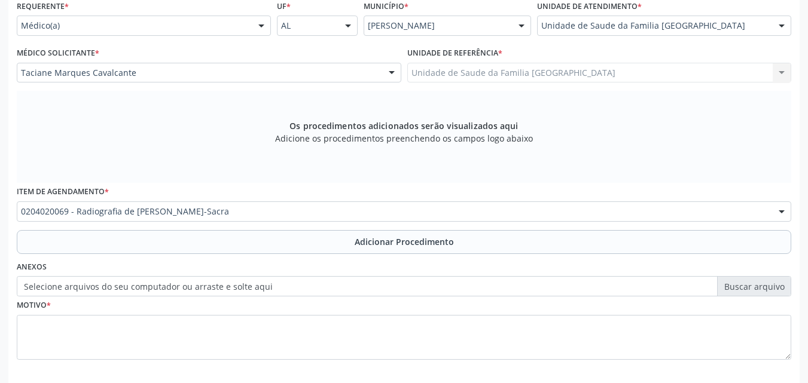
scroll to position [0, 0]
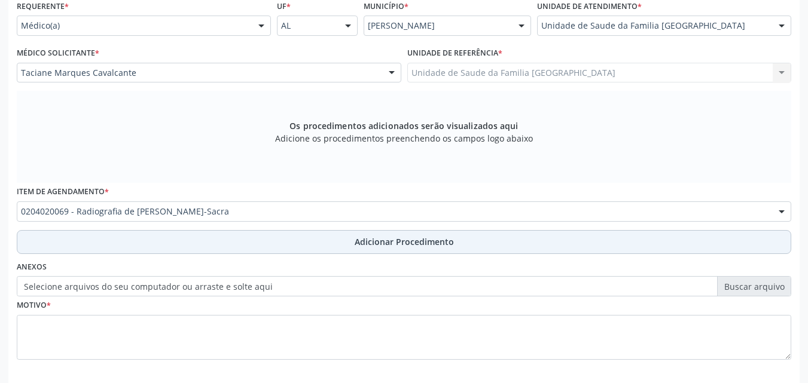
click at [101, 242] on button "Adicionar Procedimento" at bounding box center [404, 242] width 774 height 24
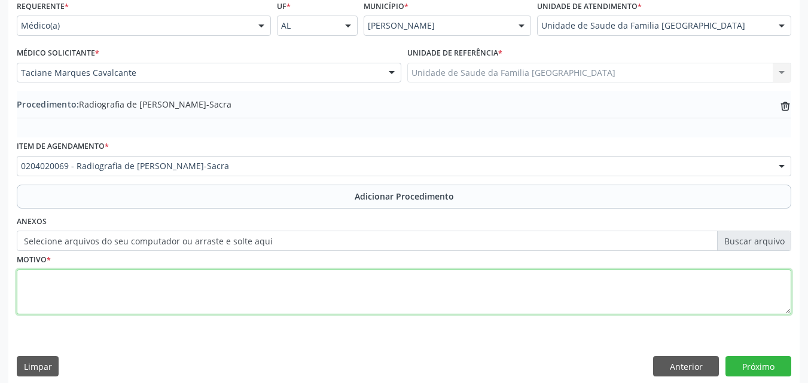
click at [100, 308] on textarea at bounding box center [404, 292] width 774 height 45
type textarea "DOR LOMBAR BAIXA."
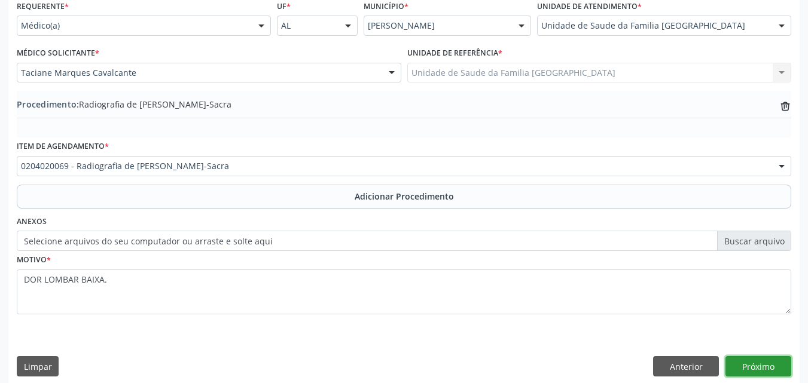
click at [777, 365] on button "Próximo" at bounding box center [758, 366] width 66 height 20
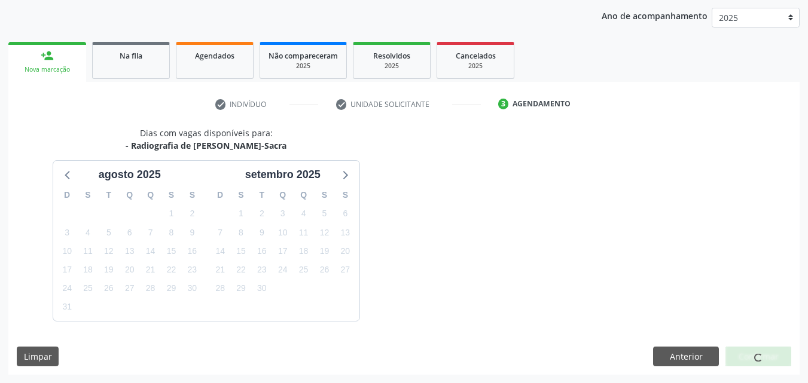
scroll to position [189, 0]
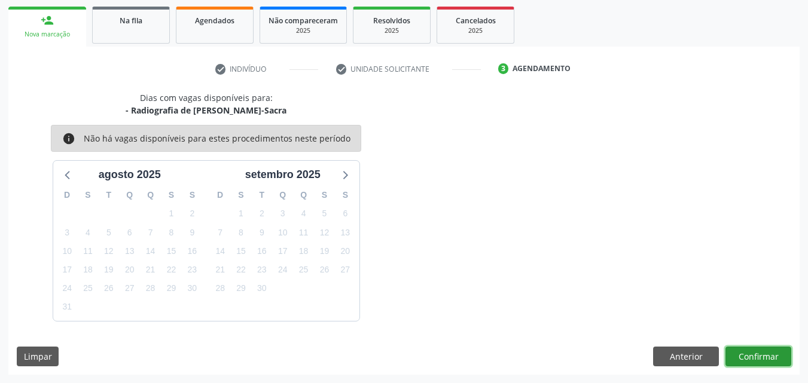
click at [752, 359] on button "Confirmar" at bounding box center [758, 357] width 66 height 20
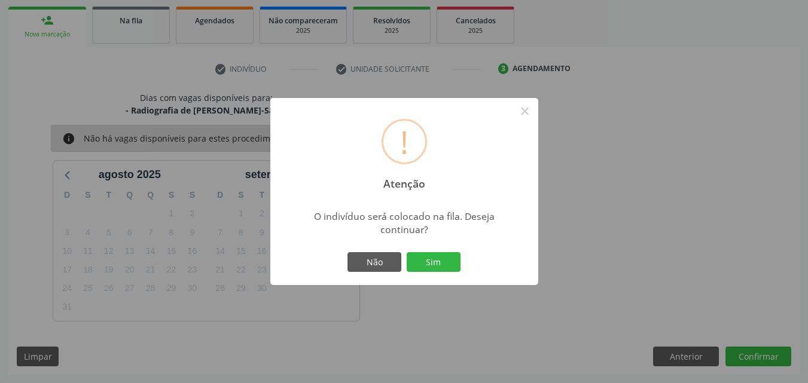
drag, startPoint x: 458, startPoint y: 267, endPoint x: 415, endPoint y: 268, distance: 42.4
click at [452, 268] on button "Sim" at bounding box center [434, 262] width 54 height 20
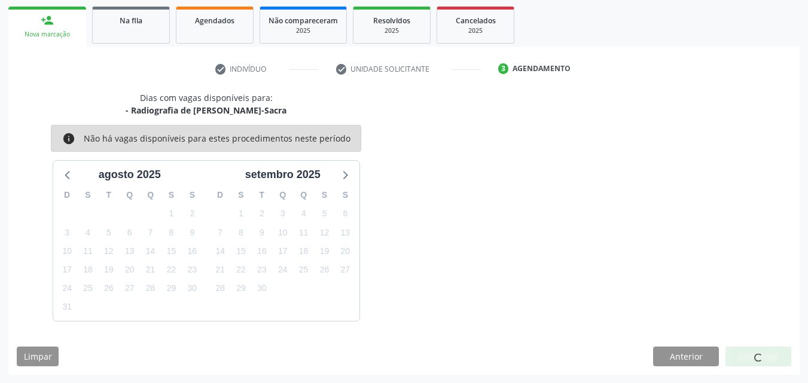
scroll to position [28, 0]
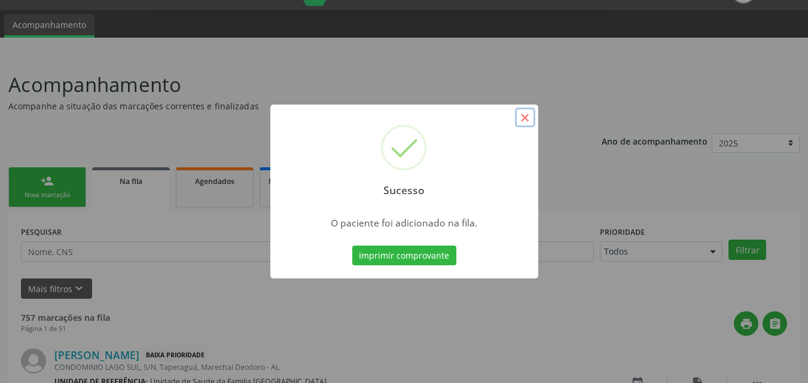
click at [525, 119] on button "×" at bounding box center [525, 118] width 20 height 20
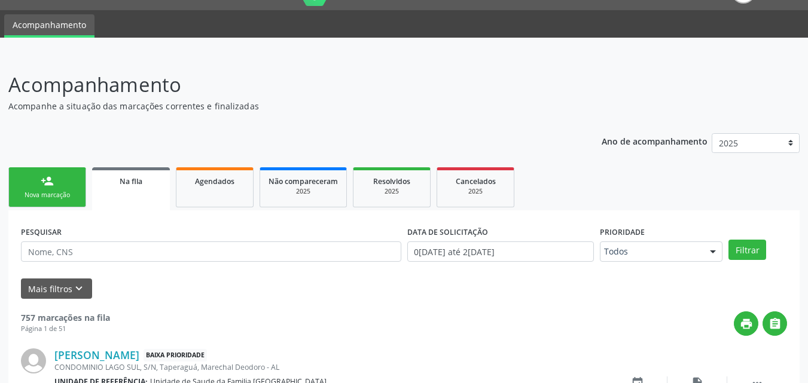
click at [33, 188] on link "person_add Nova marcação" at bounding box center [47, 187] width 78 height 40
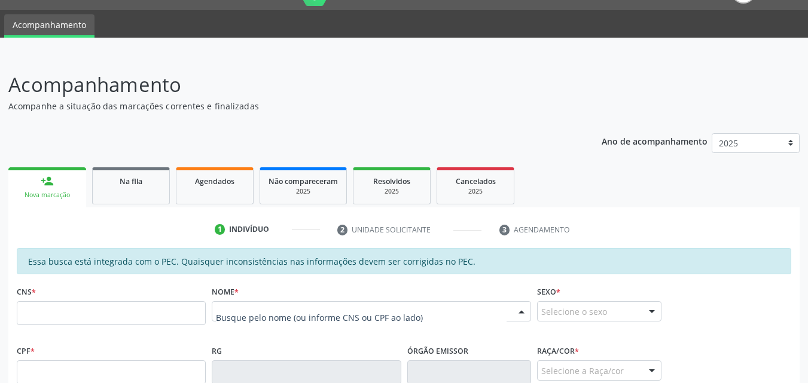
click at [259, 318] on div at bounding box center [371, 311] width 319 height 20
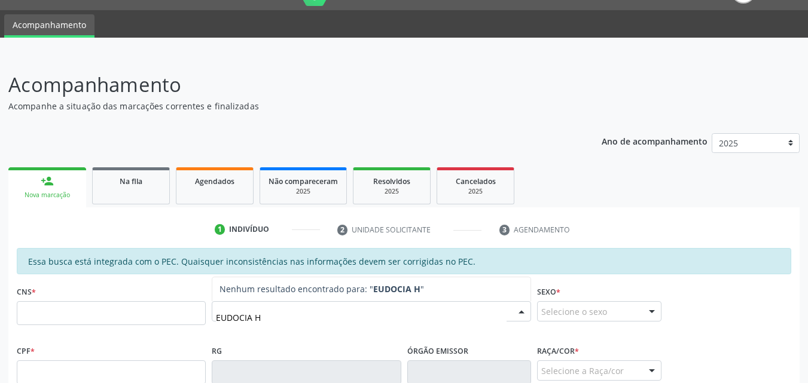
type input "EUDOCIA HA"
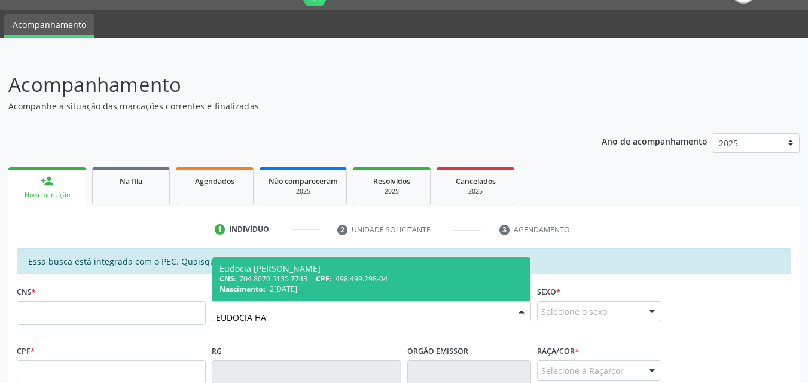
click at [337, 295] on span "Eudocia Habgail Mariano CNS: 704 8070 5135 7743 CPF: 498.499.298-04 Nascimento:…" at bounding box center [371, 279] width 318 height 44
type input "704 8070 5135 7743"
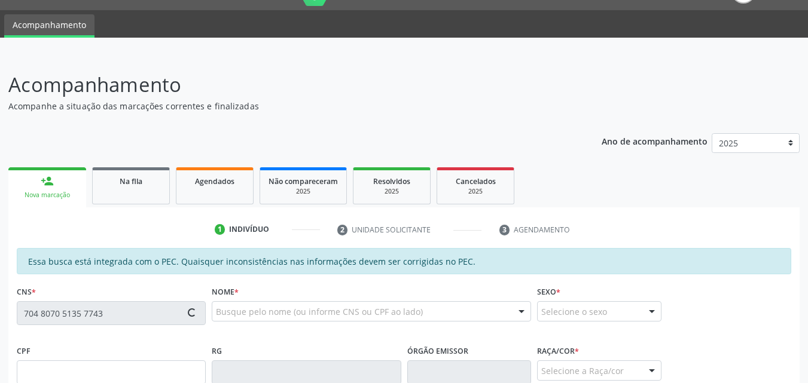
scroll to position [307, 0]
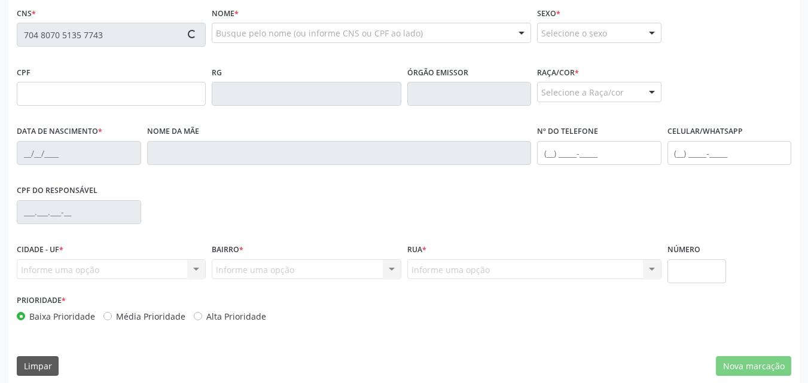
type input "498.499.298-04"
type input "2[DATE]"
type input "[PERSON_NAME]"
type input "[PHONE_NUMBER]"
type input "S/N"
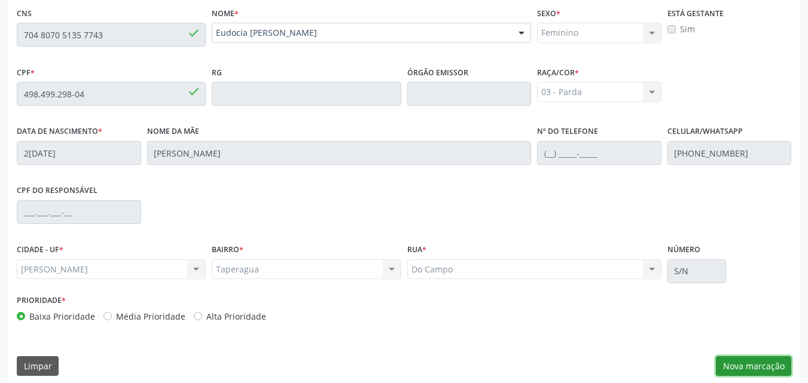
click at [777, 370] on button "Nova marcação" at bounding box center [753, 366] width 75 height 20
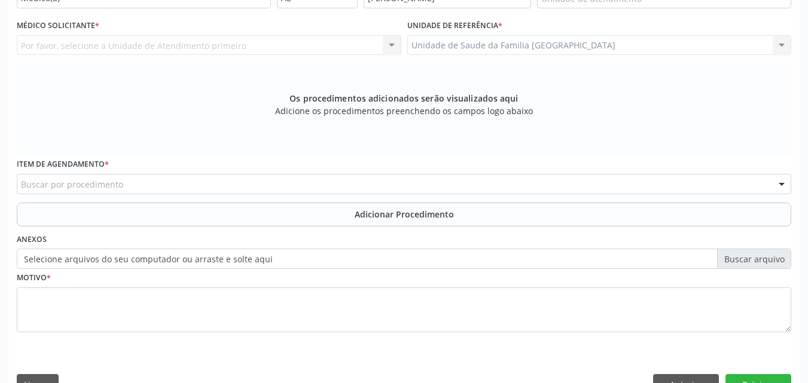
scroll to position [28, 0]
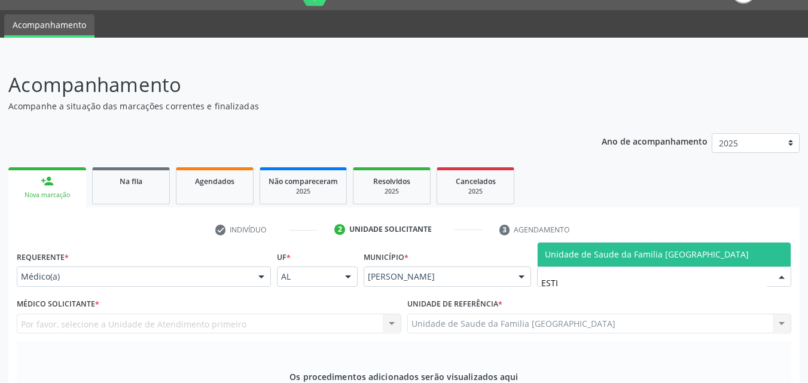
type input "ESTIV"
click at [554, 252] on span "Unidade de Saude da Familia [GEOGRAPHIC_DATA]" at bounding box center [647, 254] width 204 height 11
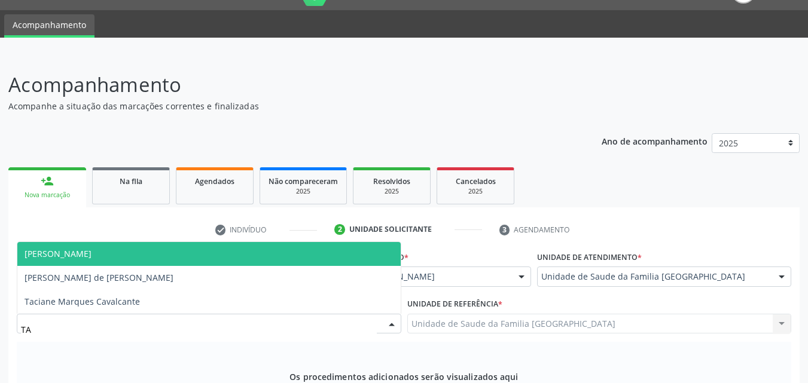
type input "TAC"
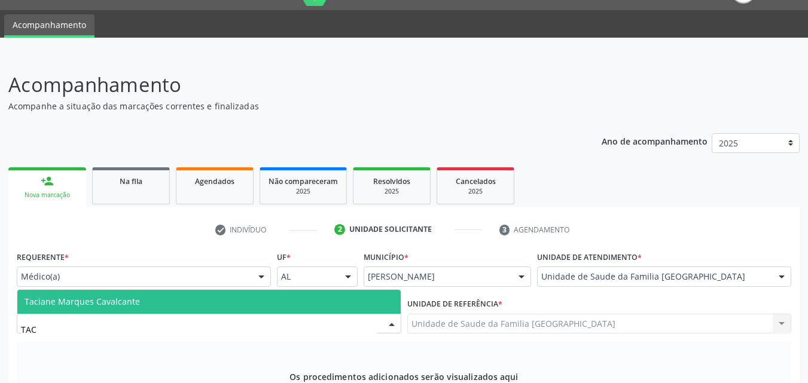
click at [29, 304] on span "Taciane Marques Cavalcante" at bounding box center [82, 301] width 115 height 11
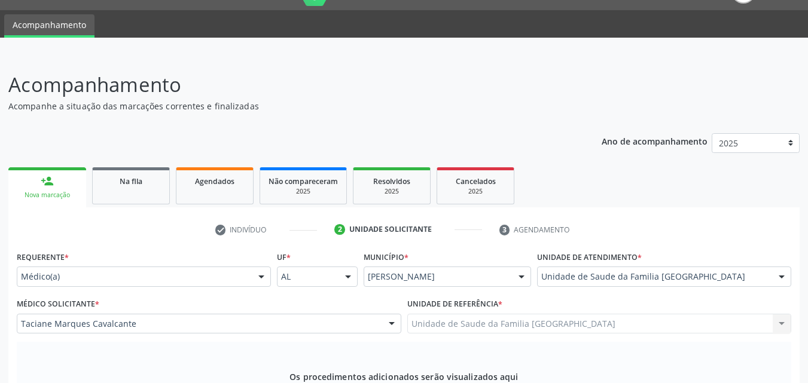
scroll to position [307, 0]
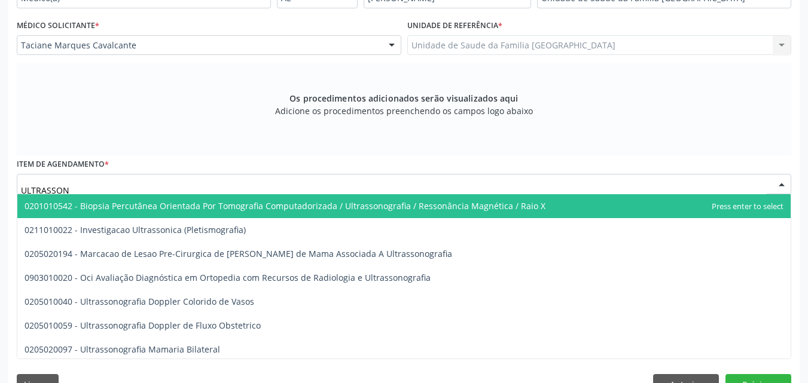
type input "ULTRASSONO"
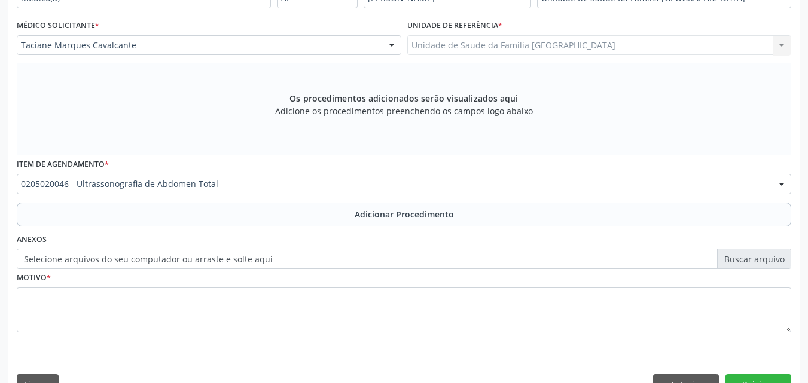
scroll to position [0, 0]
click at [190, 218] on button "Adicionar Procedimento" at bounding box center [404, 215] width 774 height 24
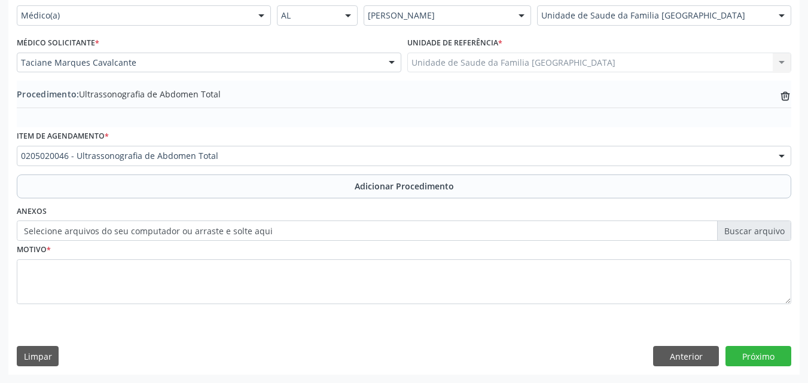
scroll to position [289, 0]
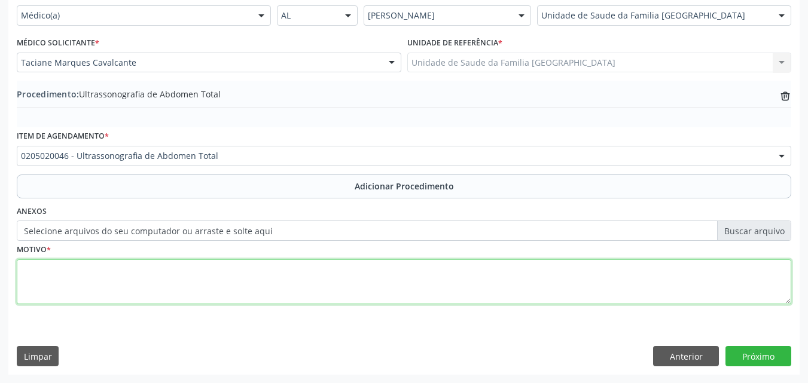
click at [153, 281] on textarea at bounding box center [404, 281] width 774 height 45
type textarea "DOR ABDOMINAL."
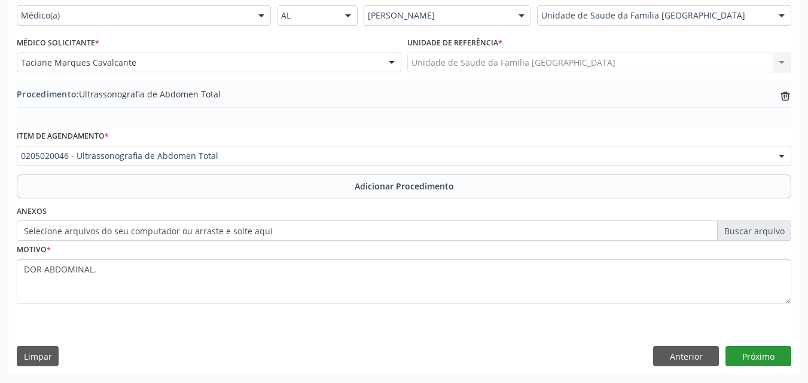
click at [756, 346] on div "Requerente * Médico(a) Médico(a) Enfermeiro(a) Paciente Nenhum resultado encont…" at bounding box center [403, 180] width 791 height 387
click at [753, 354] on button "Próximo" at bounding box center [758, 356] width 66 height 20
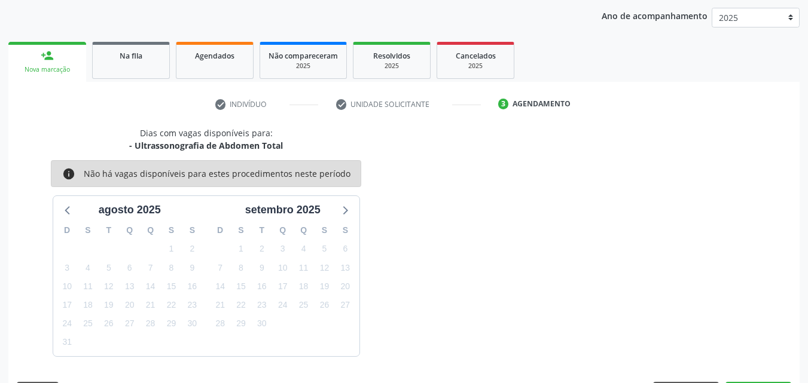
scroll to position [189, 0]
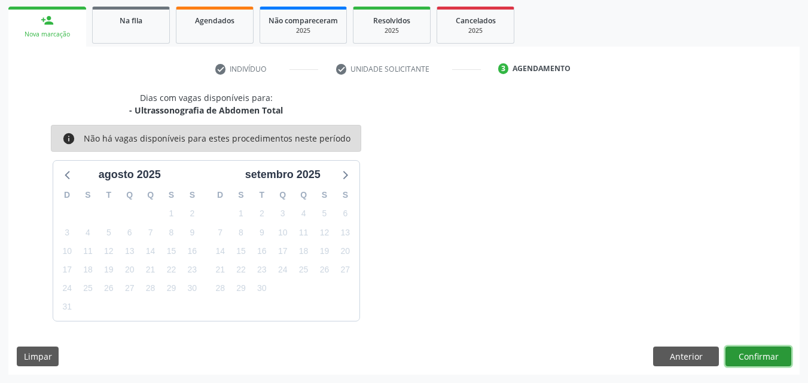
click at [756, 349] on button "Confirmar" at bounding box center [758, 357] width 66 height 20
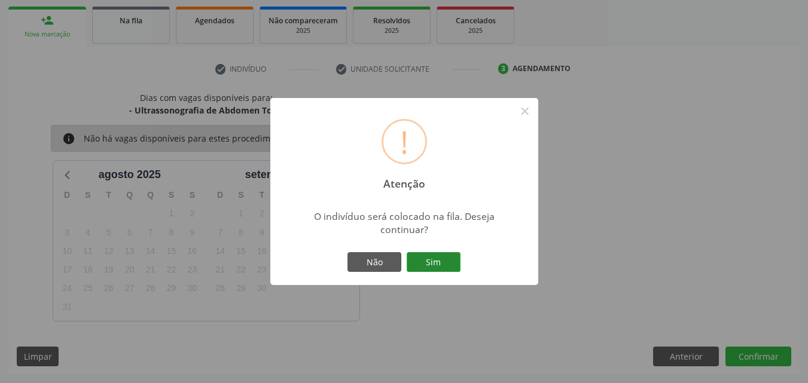
click at [425, 255] on button "Sim" at bounding box center [434, 262] width 54 height 20
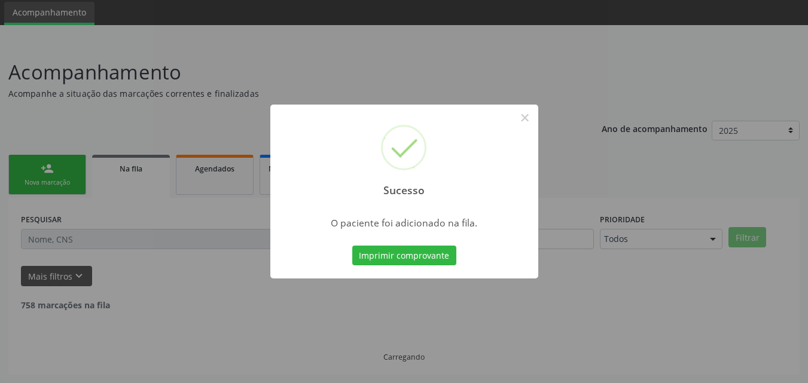
scroll to position [28, 0]
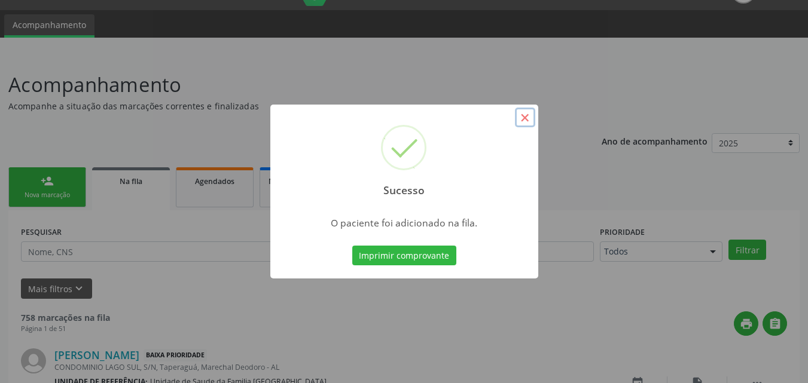
click at [525, 124] on button "×" at bounding box center [525, 118] width 20 height 20
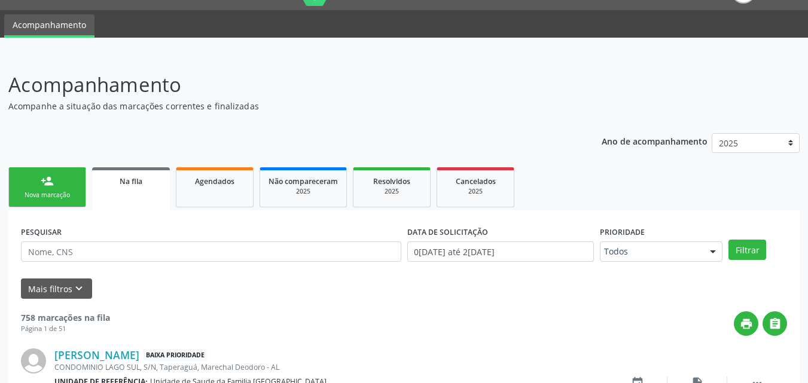
click at [42, 181] on div "person_add" at bounding box center [47, 181] width 13 height 13
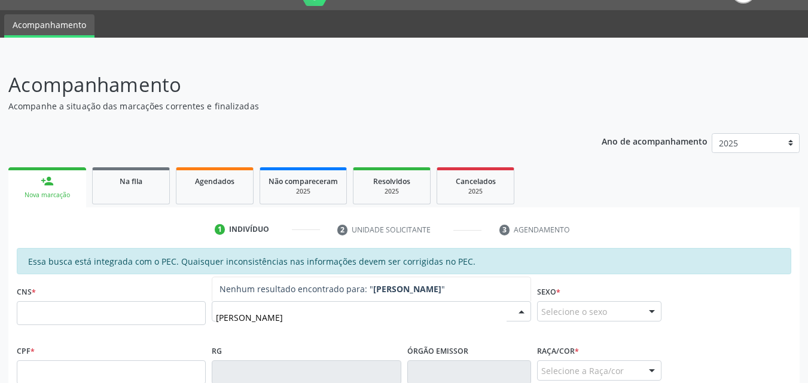
type input "ANA LAYS"
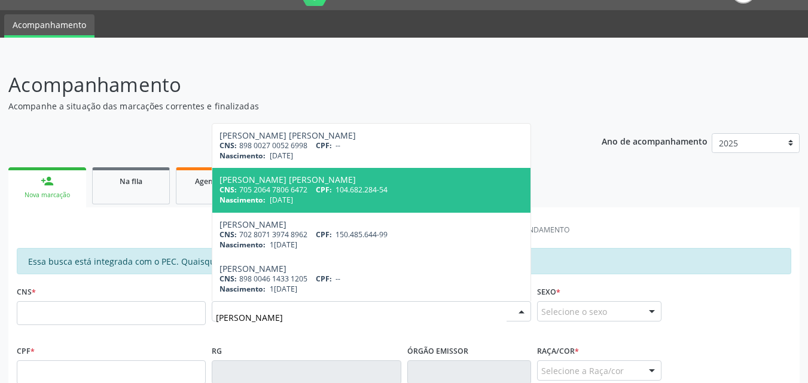
click at [279, 187] on div "CNS: 705 2064 7806 6472 CPF: 104.682.284-54" at bounding box center [371, 190] width 304 height 10
type input "705 2064 7806 6472"
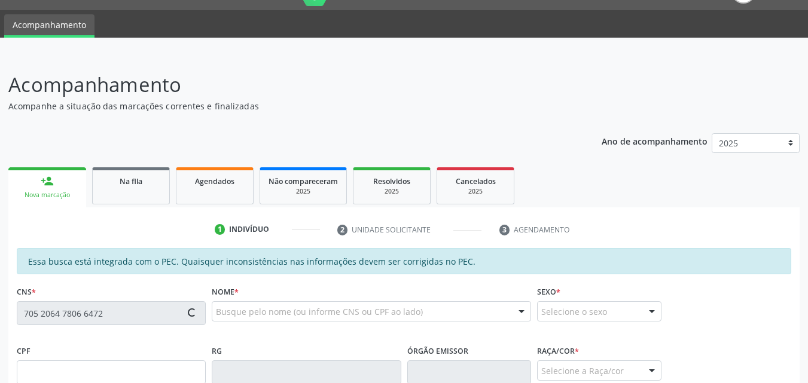
type input "104.682.284-54"
type input "17/12/1991"
type input "Zenilda Manuel Matias"
type input "(82) 98808-4509"
type input "23"
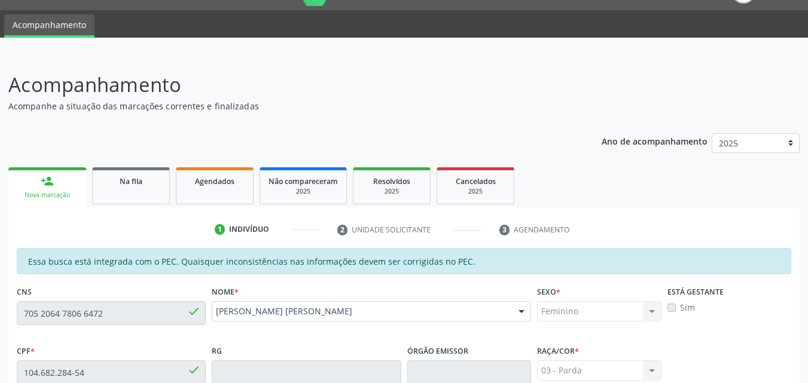
scroll to position [307, 0]
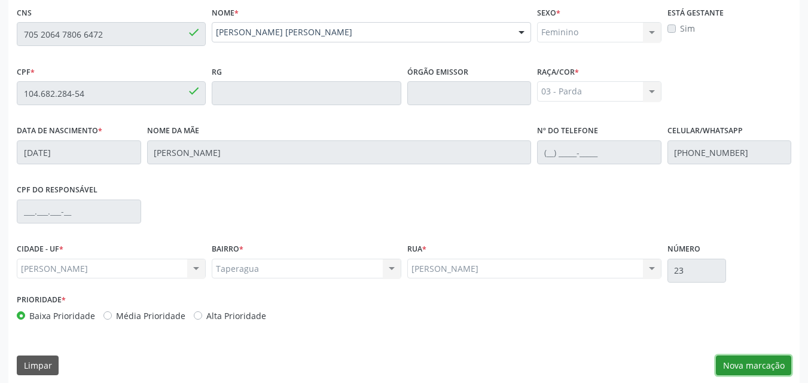
click at [753, 366] on button "Nova marcação" at bounding box center [753, 366] width 75 height 20
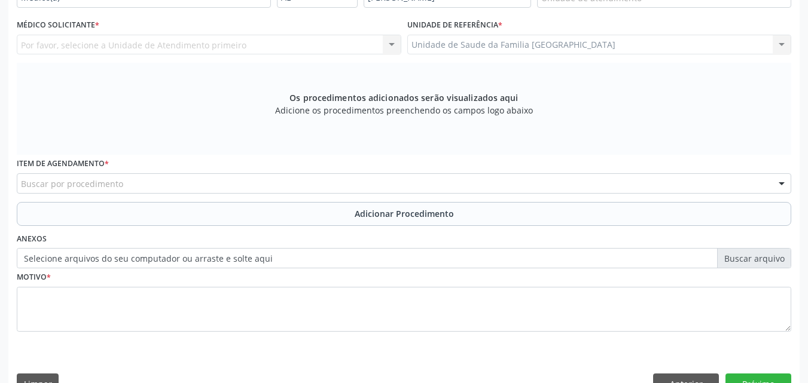
scroll to position [28, 0]
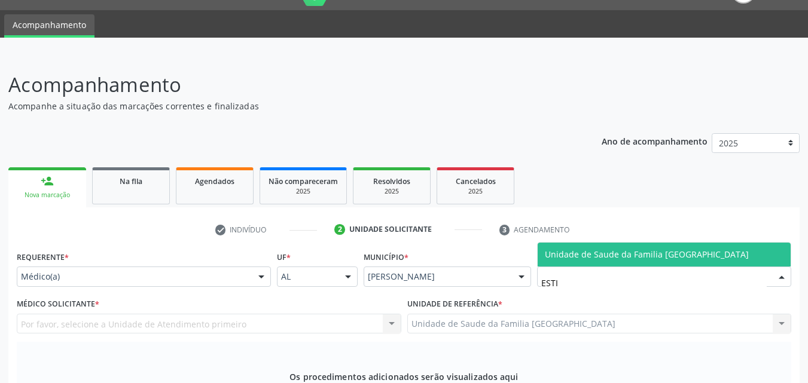
type input "ESTIV"
click at [551, 257] on span "Unidade de Saude da Familia [GEOGRAPHIC_DATA]" at bounding box center [647, 254] width 204 height 11
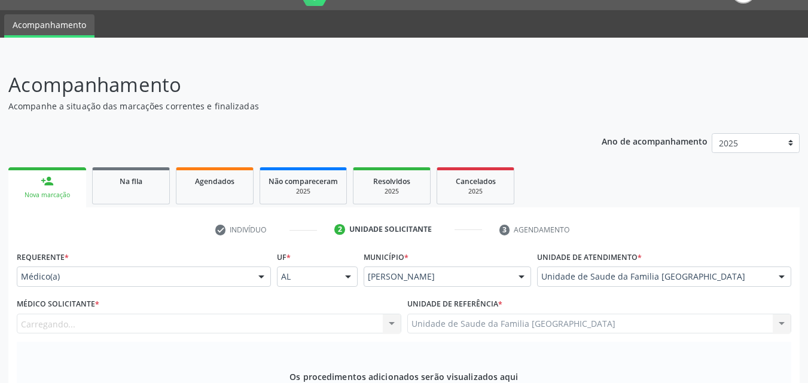
scroll to position [307, 0]
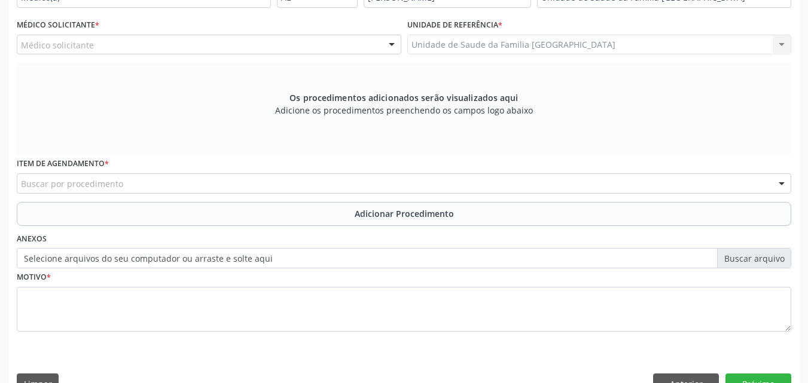
click at [102, 47] on div "Médico solicitante" at bounding box center [209, 45] width 384 height 20
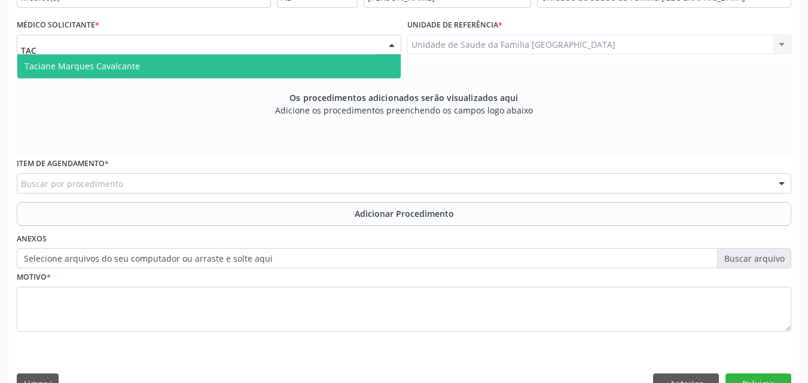
click at [102, 64] on span "Taciane Marques Cavalcante" at bounding box center [82, 65] width 115 height 11
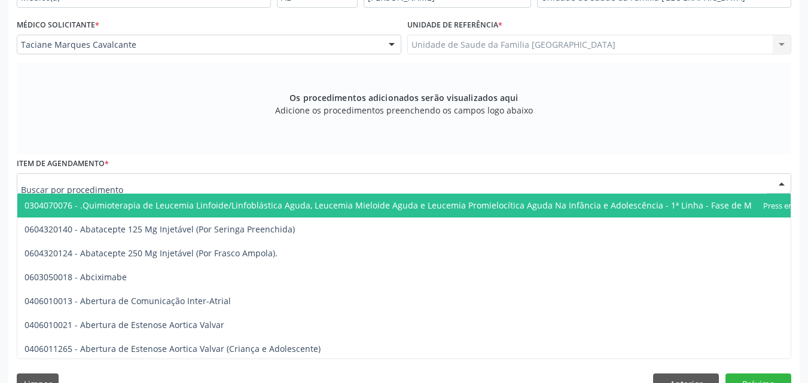
click at [137, 185] on div at bounding box center [404, 183] width 774 height 20
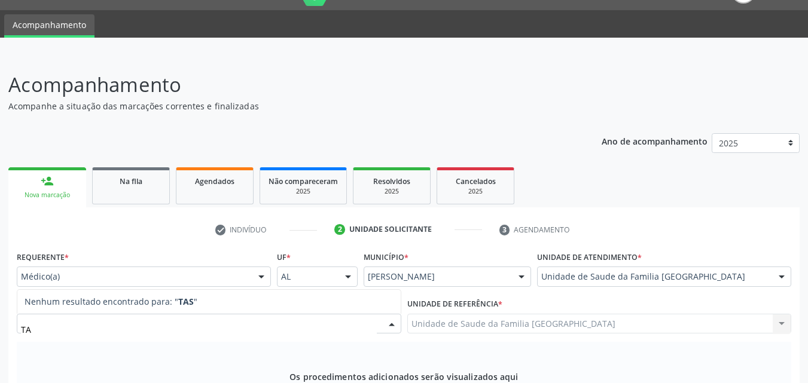
type input "T"
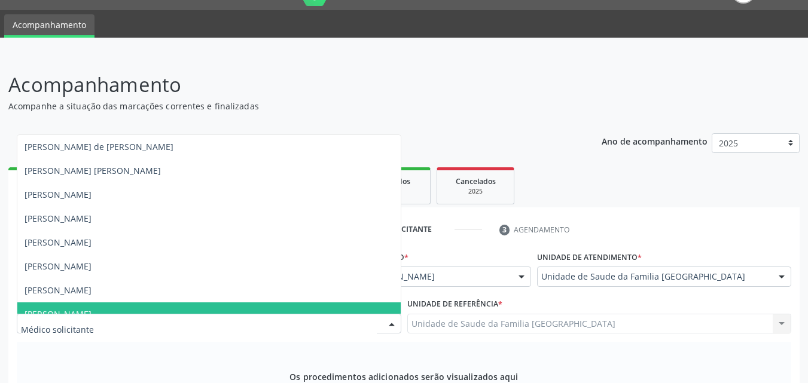
click at [161, 347] on div "Os procedimentos adicionados serão visualizados aqui Adicione os procedimentos …" at bounding box center [404, 388] width 774 height 92
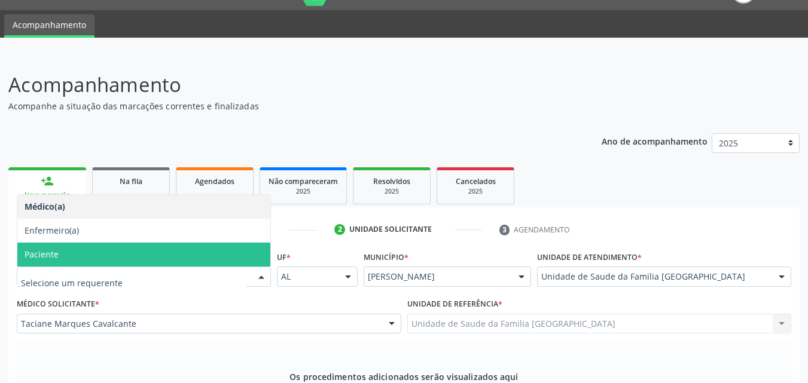
click at [89, 258] on span "Paciente" at bounding box center [143, 255] width 253 height 24
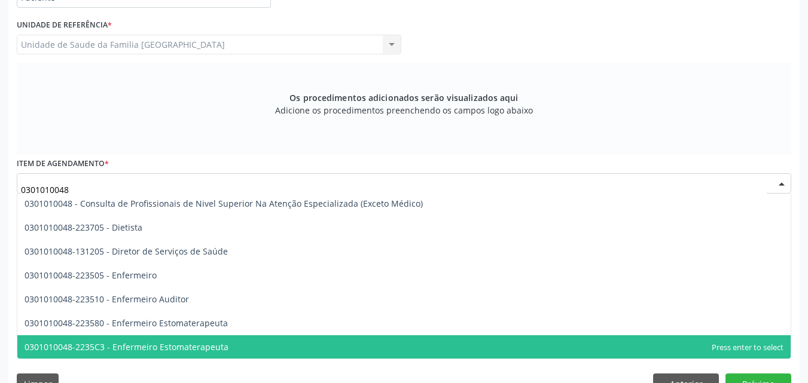
scroll to position [647, 0]
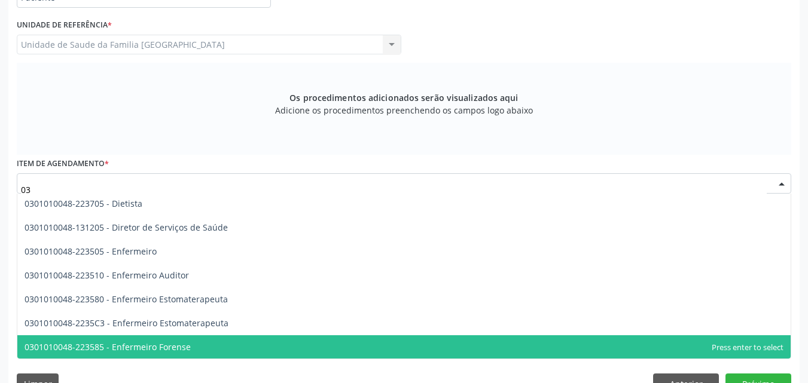
type input "0"
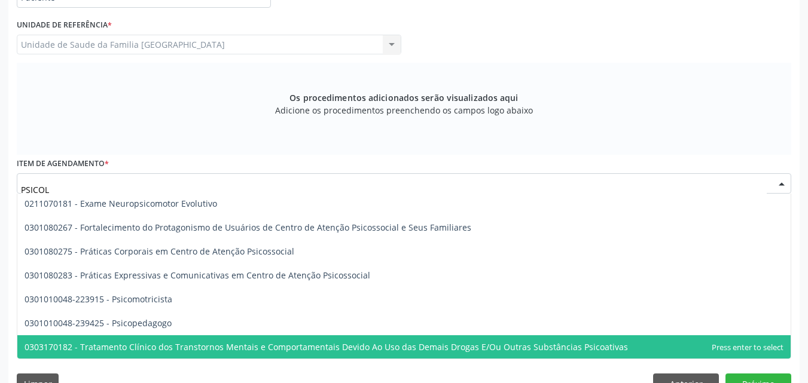
scroll to position [0, 0]
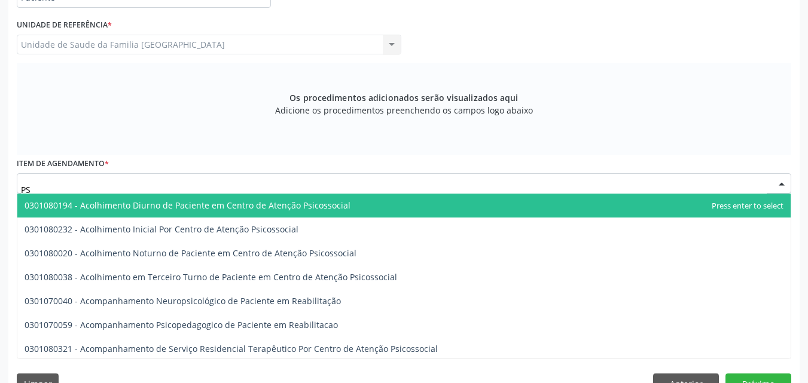
type input "P"
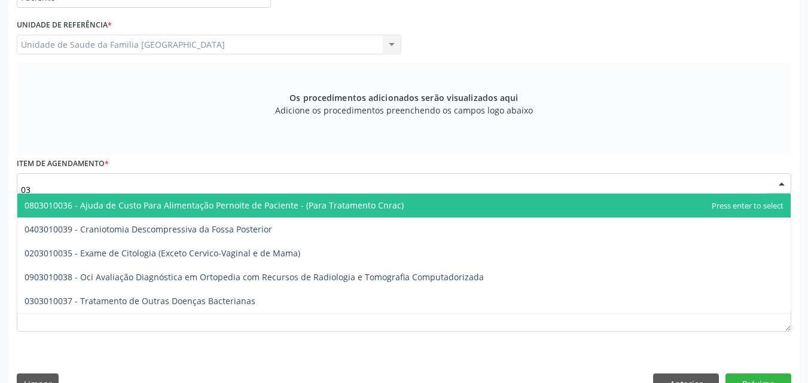
type input "0"
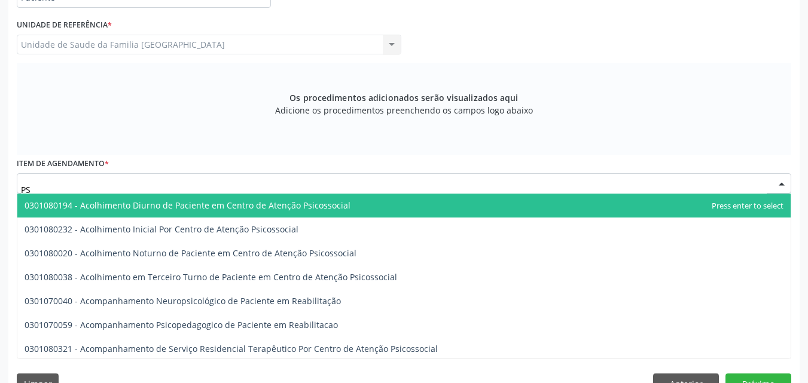
type input "P"
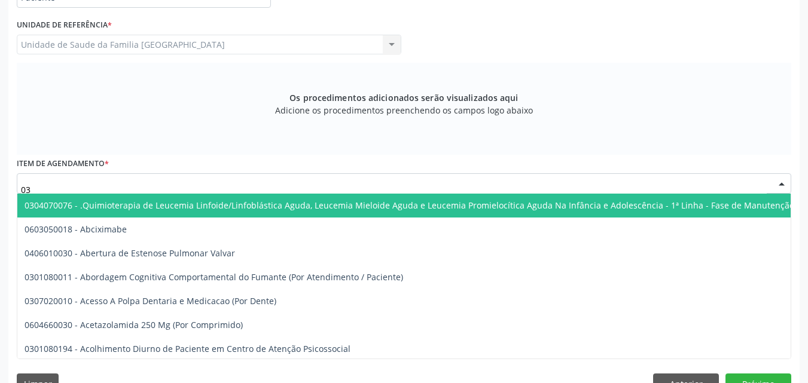
type input "0"
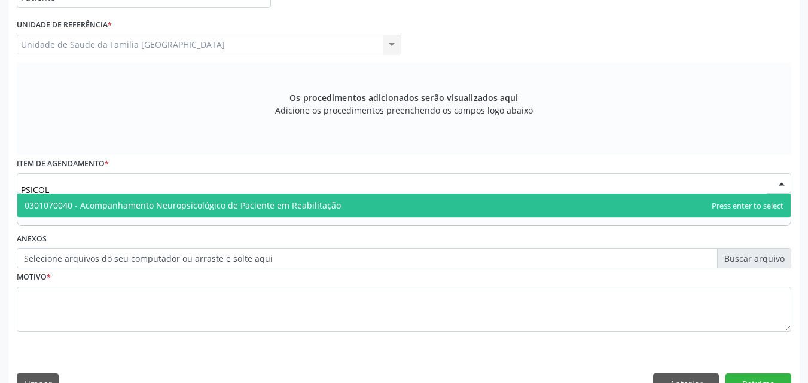
type input "PSICO"
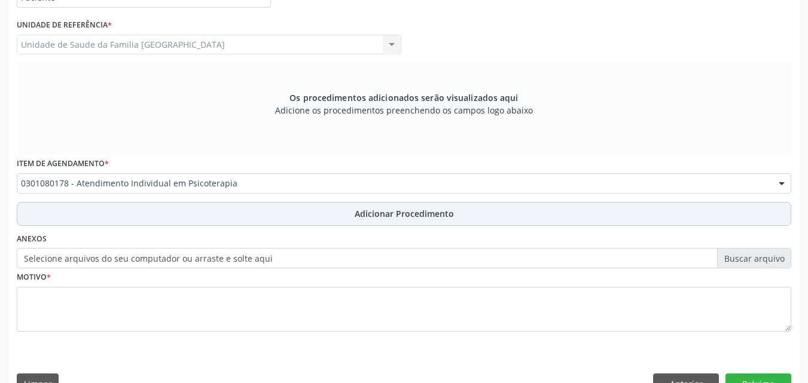
click at [135, 213] on button "Adicionar Procedimento" at bounding box center [404, 214] width 774 height 24
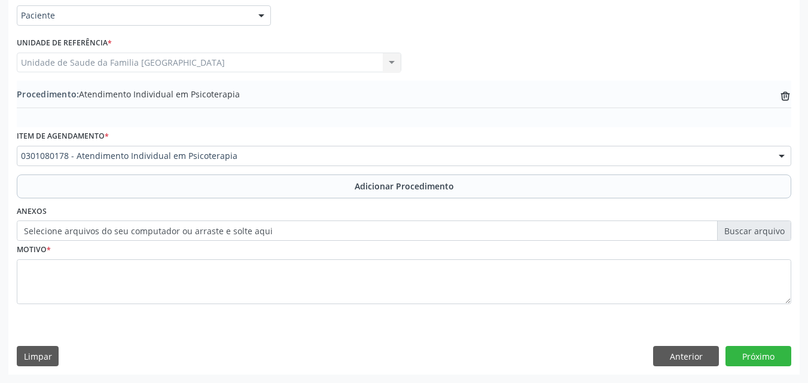
scroll to position [289, 0]
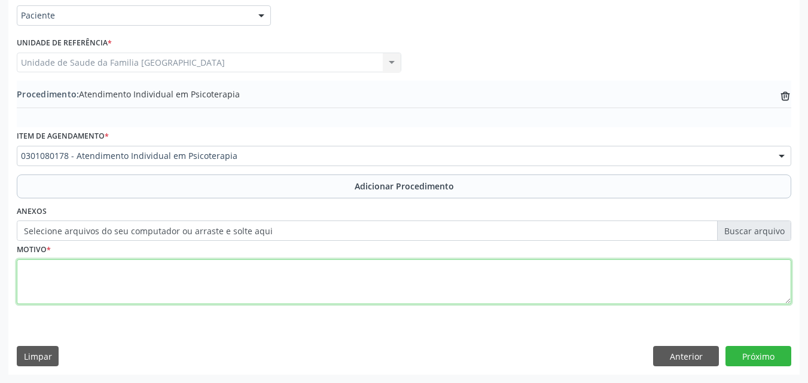
click at [145, 268] on textarea at bounding box center [404, 281] width 774 height 45
type textarea "NERVOSISMO."
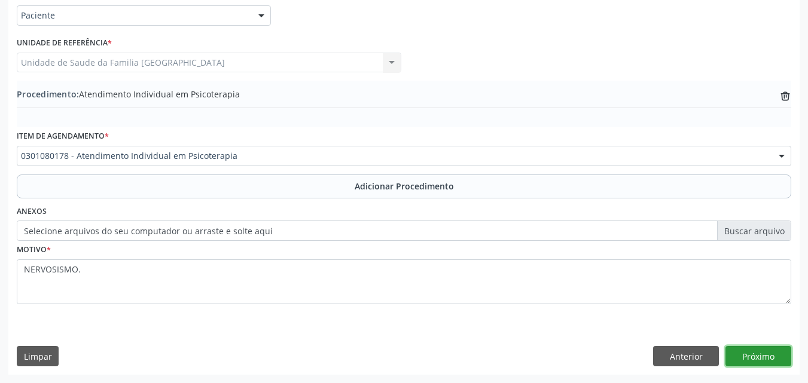
click at [758, 347] on button "Próximo" at bounding box center [758, 356] width 66 height 20
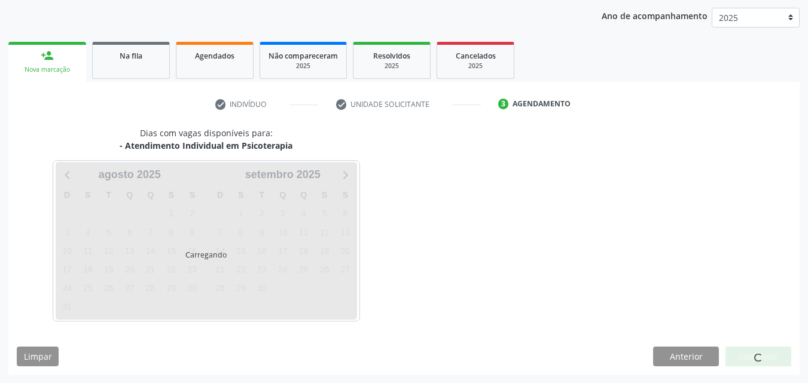
scroll to position [189, 0]
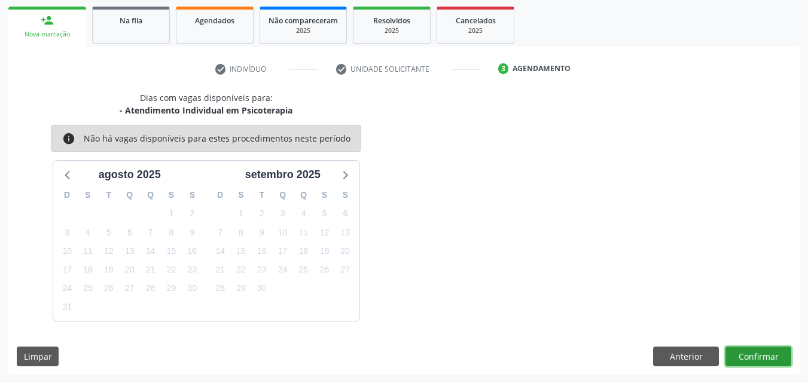
click at [770, 357] on button "Confirmar" at bounding box center [758, 357] width 66 height 20
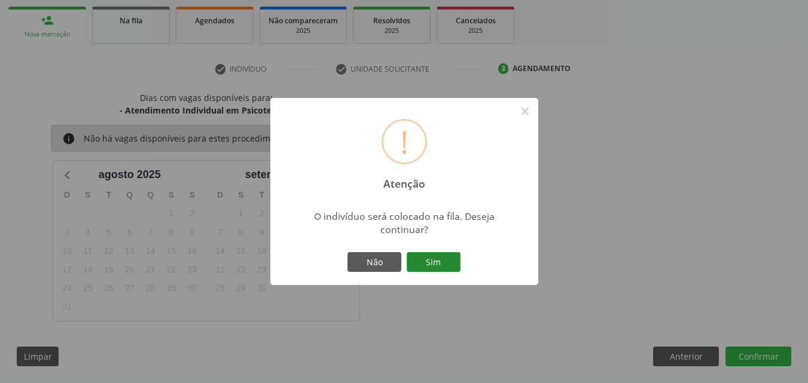
click at [414, 261] on button "Sim" at bounding box center [434, 262] width 54 height 20
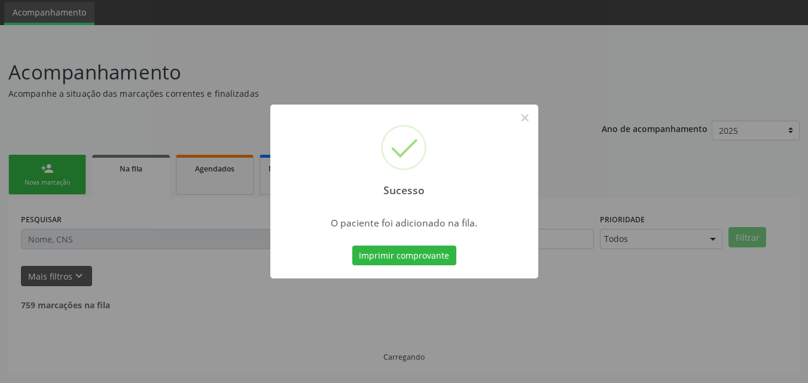
scroll to position [28, 0]
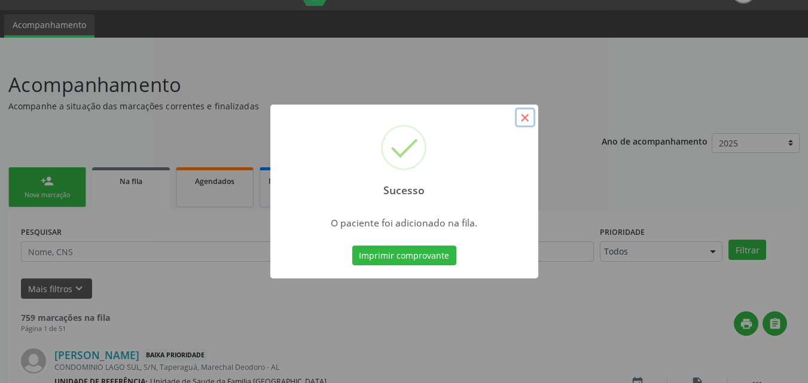
click at [525, 118] on button "×" at bounding box center [525, 118] width 20 height 20
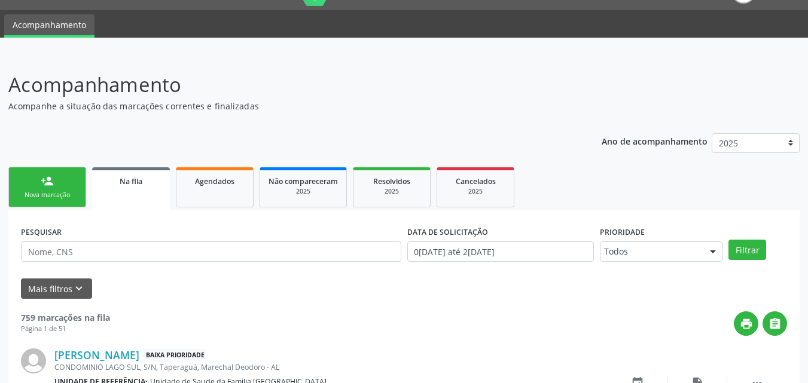
click at [59, 190] on link "person_add Nova marcação" at bounding box center [47, 187] width 78 height 40
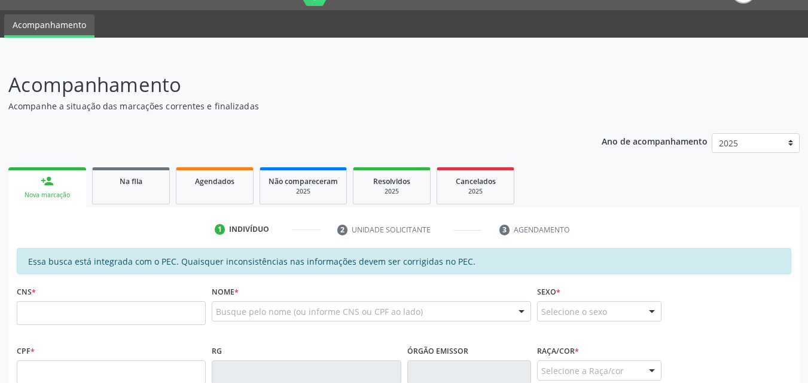
scroll to position [307, 0]
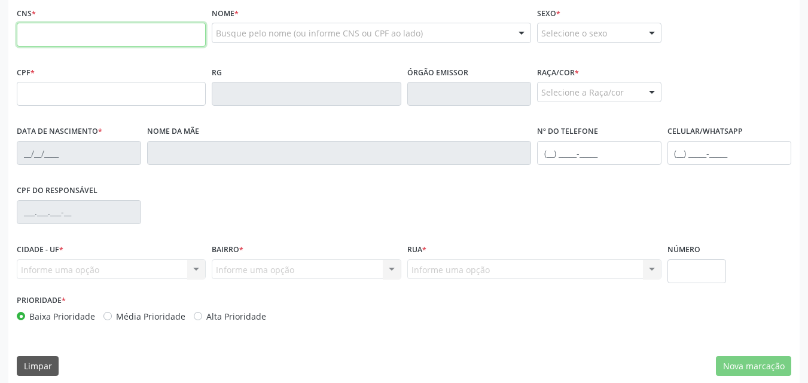
click at [63, 42] on input "text" at bounding box center [111, 35] width 189 height 24
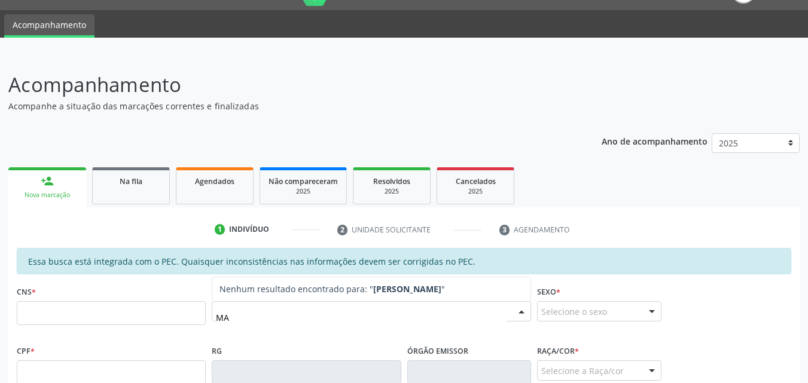
type input "M"
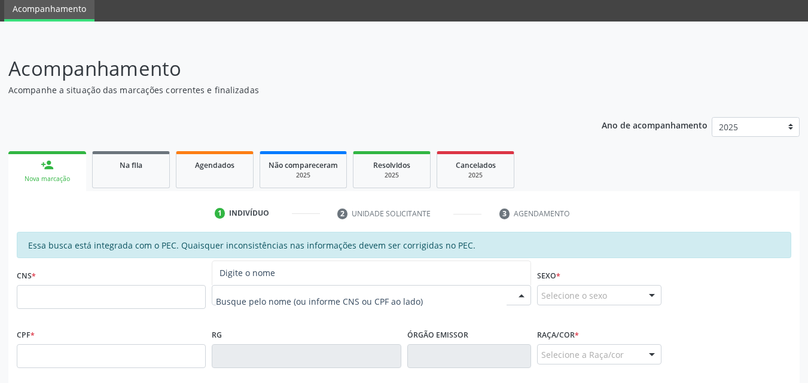
scroll to position [307, 0]
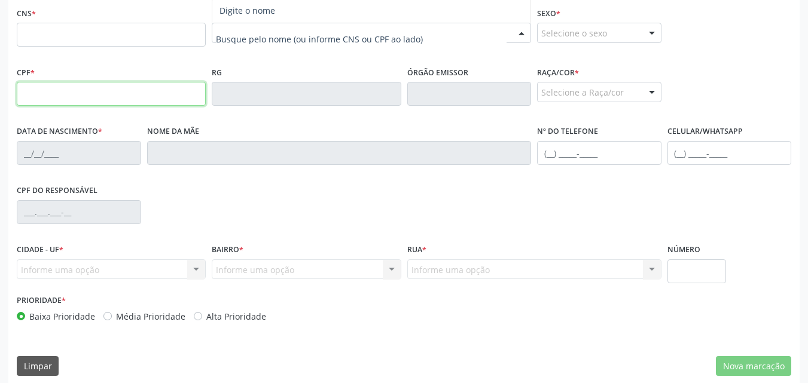
click at [30, 94] on input "text" at bounding box center [111, 94] width 189 height 24
type input "438.406.634-15"
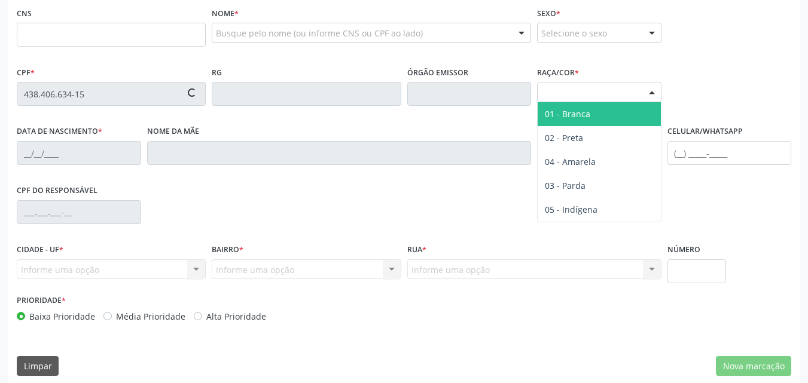
type input "708 4012 5707 5264"
type input "04/03/1967"
type input "Regina Maria da Silva"
type input "(82) 99394-0859"
type input "36"
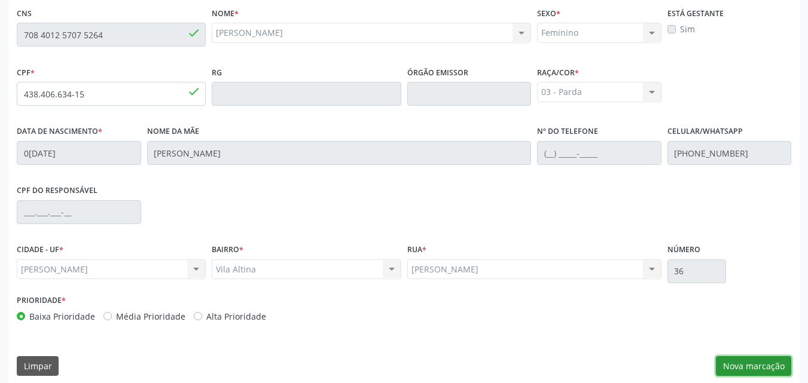
click at [747, 366] on button "Nova marcação" at bounding box center [753, 366] width 75 height 20
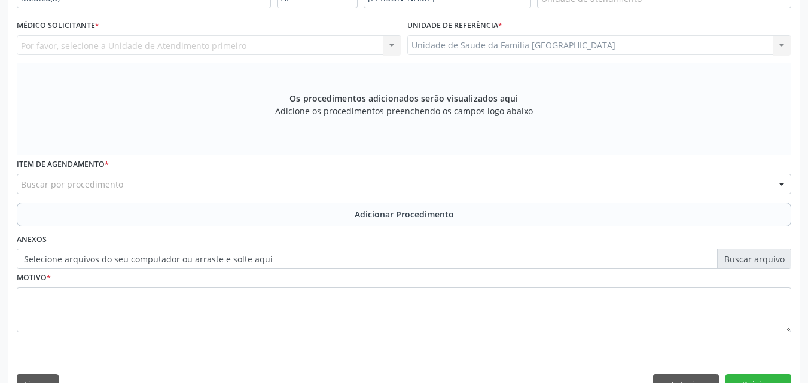
scroll to position [28, 0]
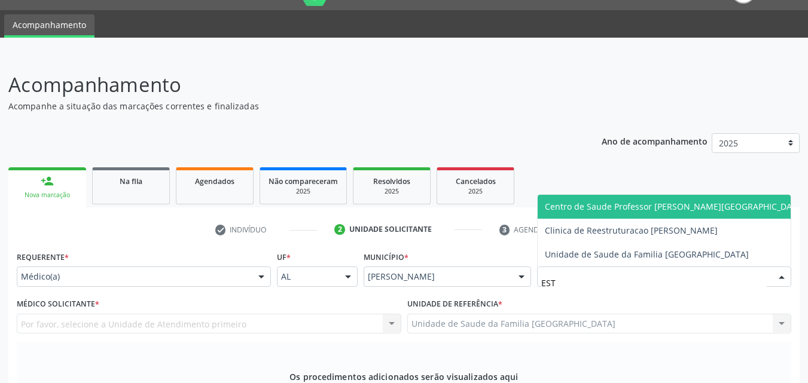
type input "ESTI"
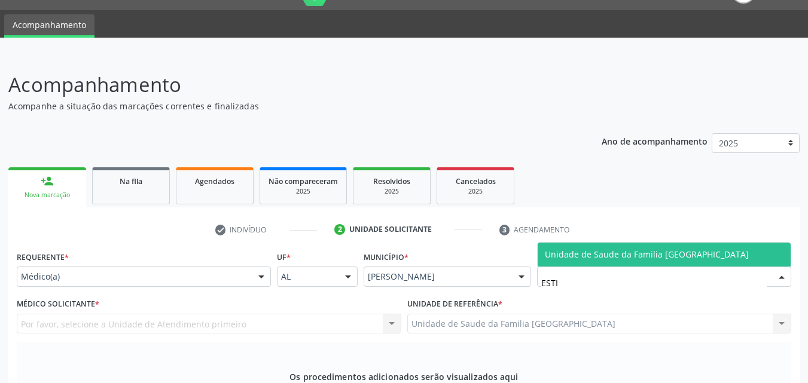
click at [544, 248] on span "Unidade de Saude da Familia [GEOGRAPHIC_DATA]" at bounding box center [663, 255] width 253 height 24
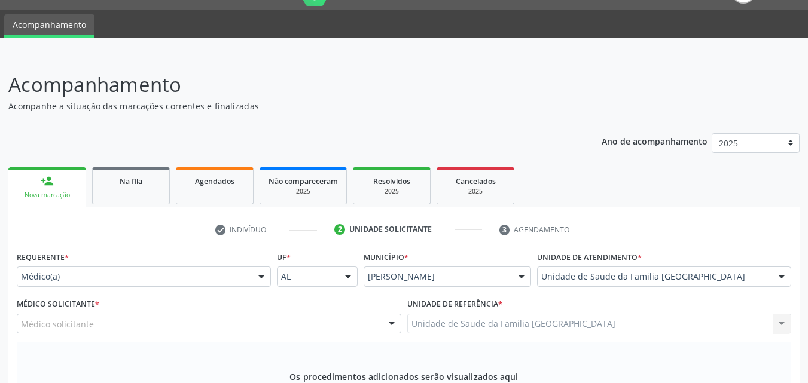
scroll to position [307, 0]
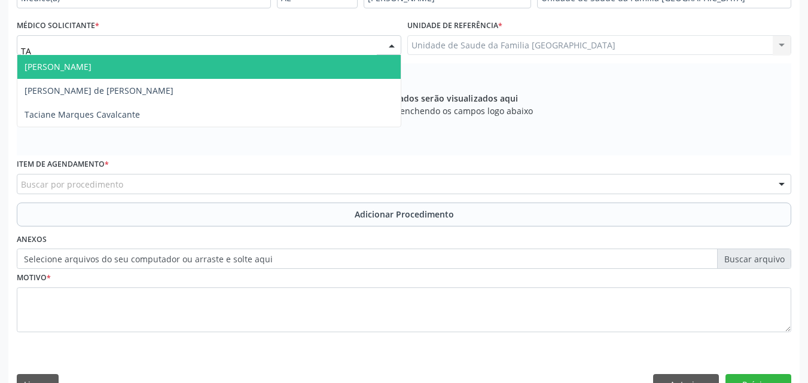
type input "TAC"
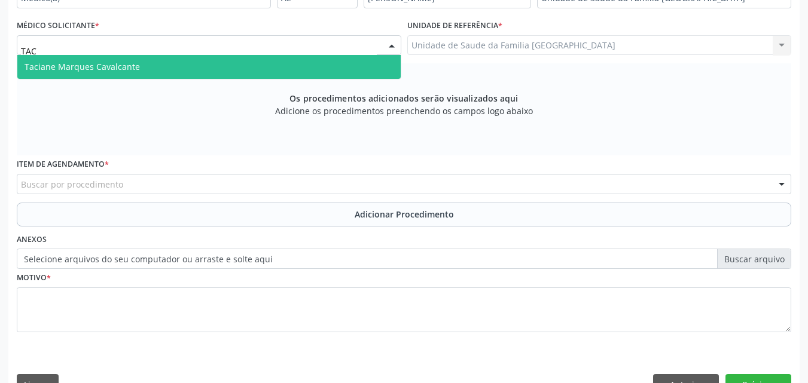
click at [81, 65] on span "Taciane Marques Cavalcante" at bounding box center [82, 66] width 115 height 11
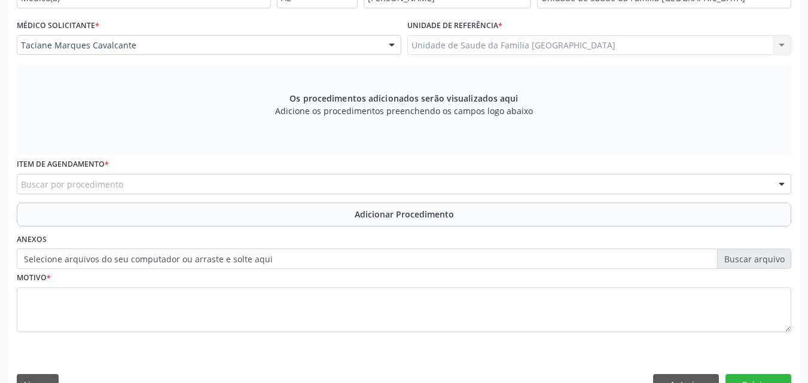
click at [170, 179] on div "Buscar por procedimento" at bounding box center [404, 184] width 774 height 20
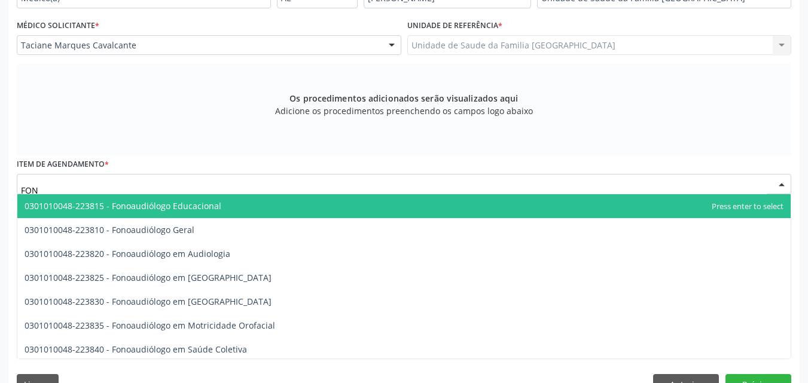
type input "FONO"
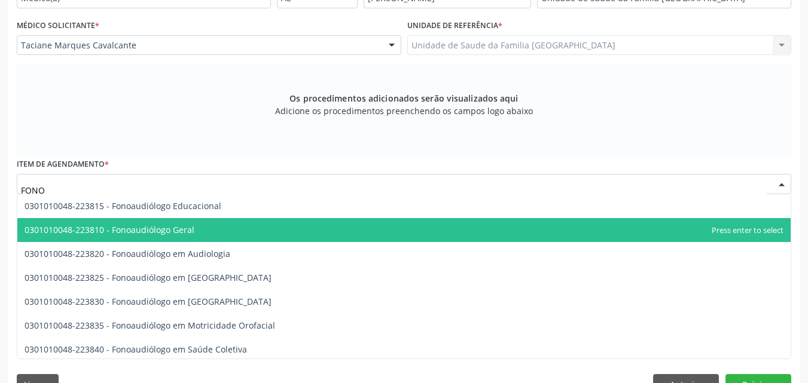
click at [179, 230] on span "0301010048-223810 - Fonoaudiólogo Geral" at bounding box center [110, 229] width 170 height 11
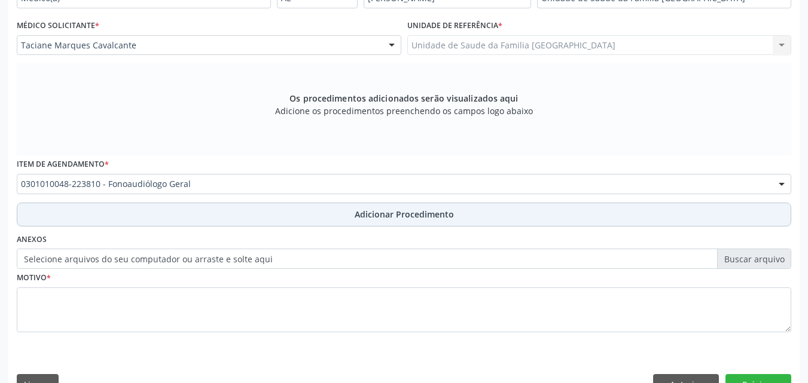
click at [154, 218] on button "Adicionar Procedimento" at bounding box center [404, 215] width 774 height 24
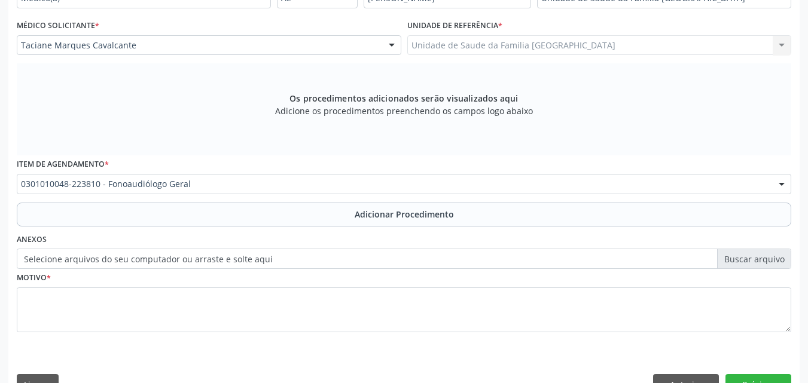
scroll to position [289, 0]
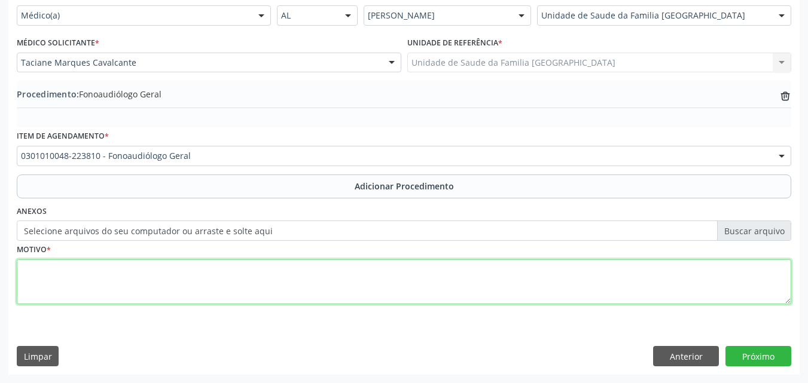
click at [130, 274] on textarea at bounding box center [404, 281] width 774 height 45
type textarea "PACIENTE QUEIXA-SE DE DIFICULDADE NA DEGLUTINAÇÃO HÁ MESES."
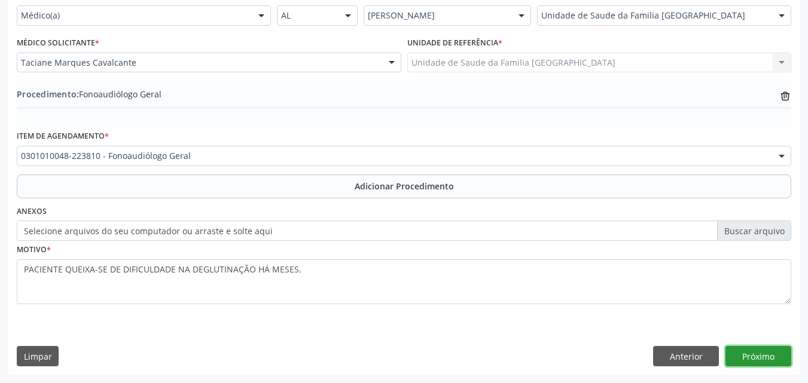
click at [730, 355] on button "Próximo" at bounding box center [758, 356] width 66 height 20
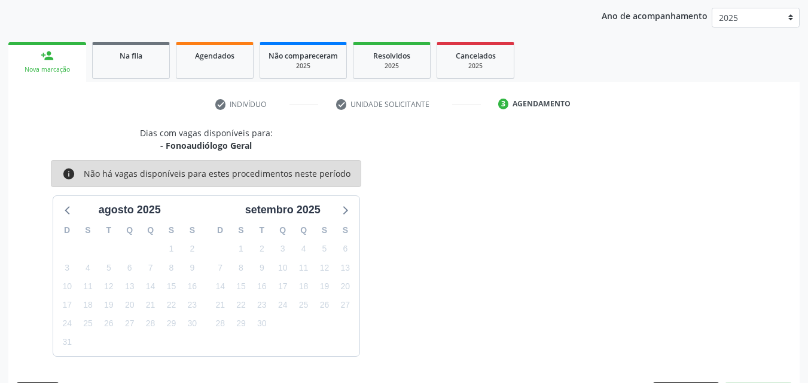
scroll to position [189, 0]
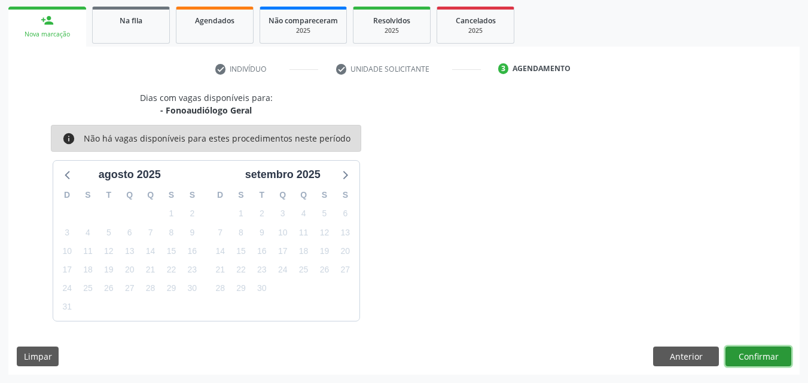
click at [744, 358] on button "Confirmar" at bounding box center [758, 357] width 66 height 20
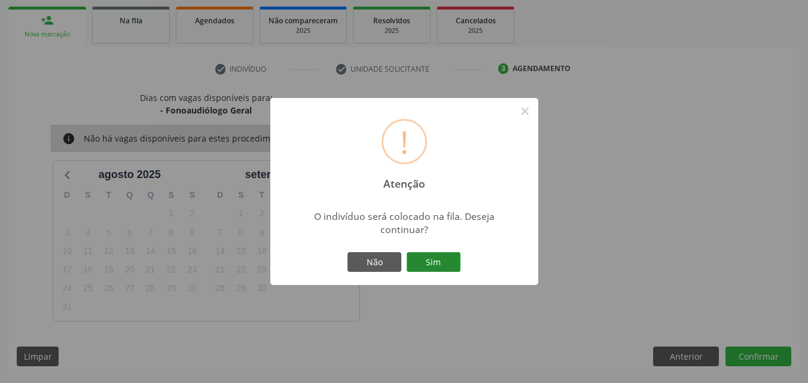
click at [412, 257] on button "Sim" at bounding box center [434, 262] width 54 height 20
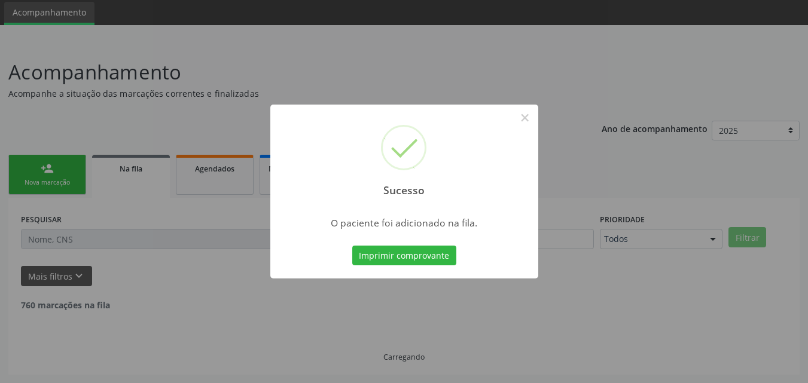
scroll to position [28, 0]
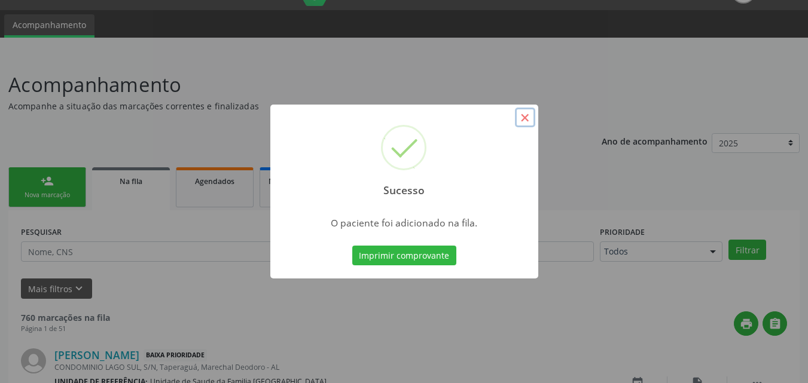
click at [524, 115] on button "×" at bounding box center [525, 118] width 20 height 20
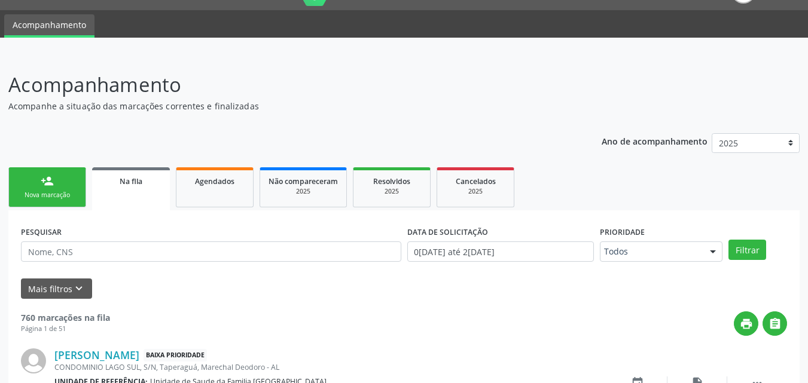
click at [70, 187] on link "person_add Nova marcação" at bounding box center [47, 187] width 78 height 40
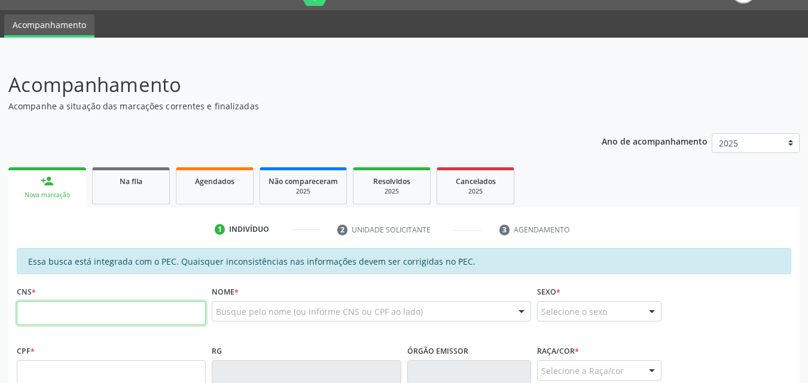
click at [72, 303] on input "text" at bounding box center [111, 313] width 189 height 24
type input "123 2955 1322 0001"
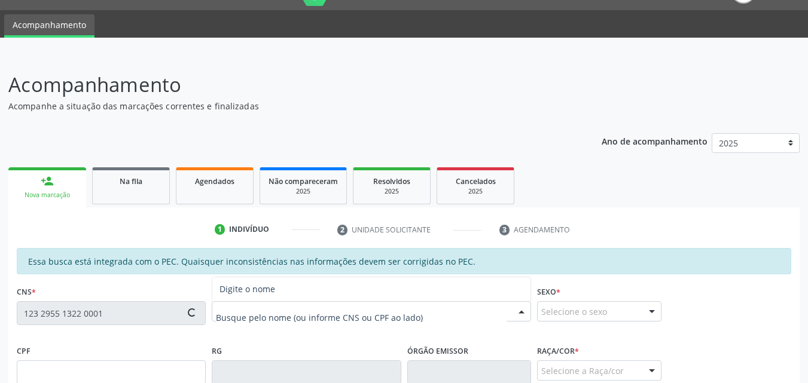
type input "985.978.504-00"
type input "22/12/1941"
type input "Josefa Maria da Conceição"
type input "(82) 99806-7034"
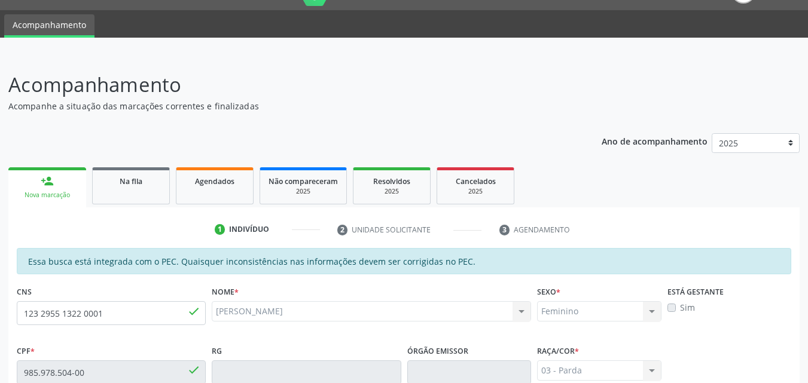
click at [426, 264] on div "Essa busca está integrada com o PEC. Quaisquer inconsistências nas informações …" at bounding box center [404, 261] width 774 height 26
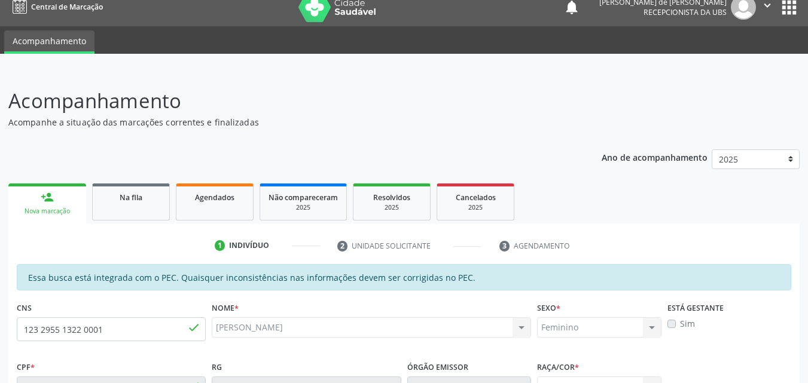
scroll to position [0, 0]
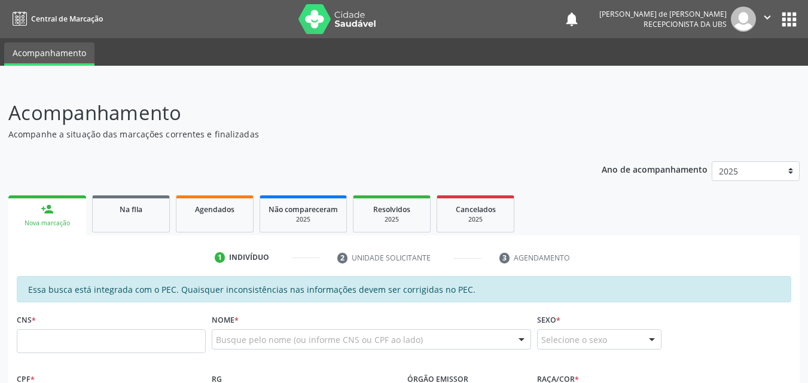
scroll to position [279, 0]
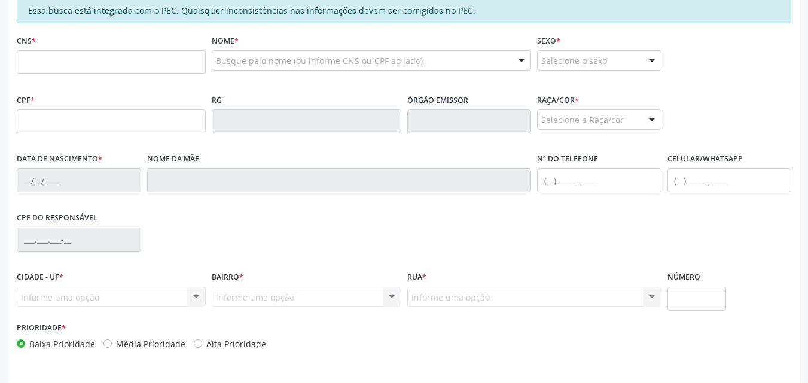
click at [68, 57] on input "text" at bounding box center [111, 62] width 189 height 24
click at [35, 126] on input "text" at bounding box center [111, 121] width 189 height 24
type input "517.998.805-59"
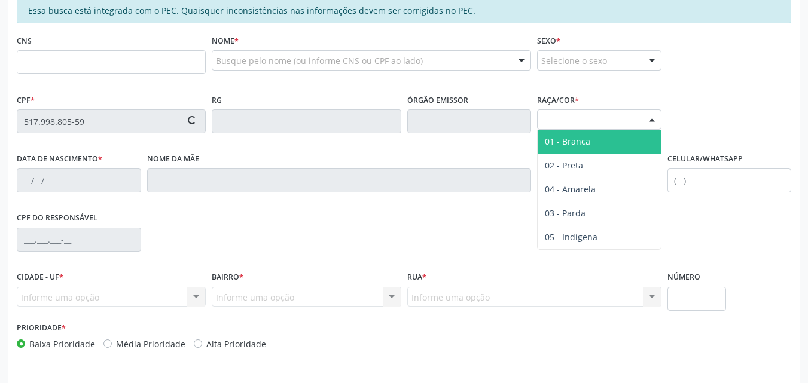
type input "[DATE]"
type input "Leide Costa Japiassu"
type input "[PHONE_NUMBER]"
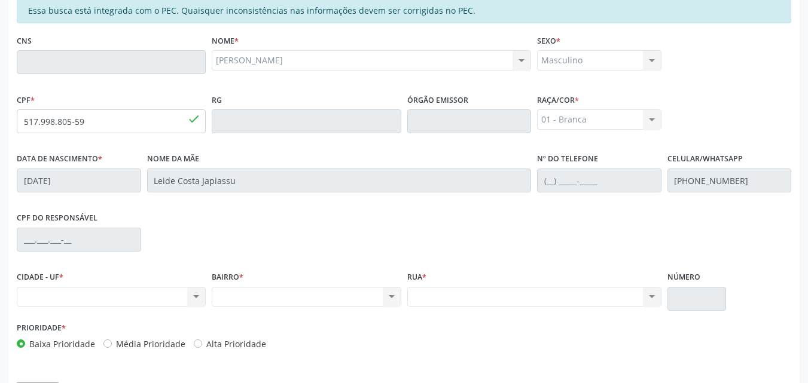
scroll to position [316, 0]
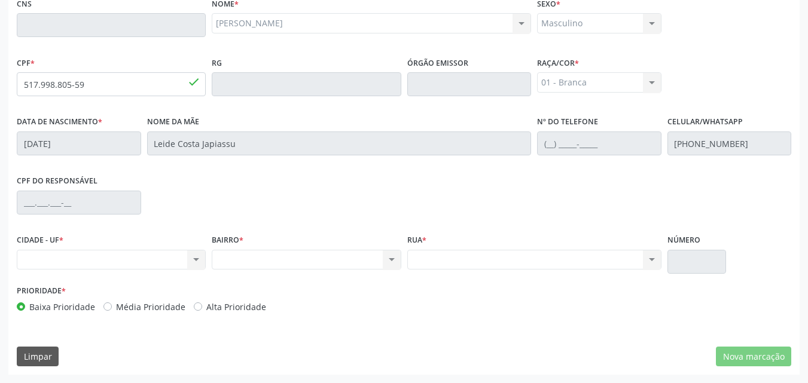
click at [410, 202] on div "CPF do responsável" at bounding box center [404, 201] width 780 height 59
click at [479, 347] on div "Limpar Nova marcação" at bounding box center [404, 357] width 774 height 20
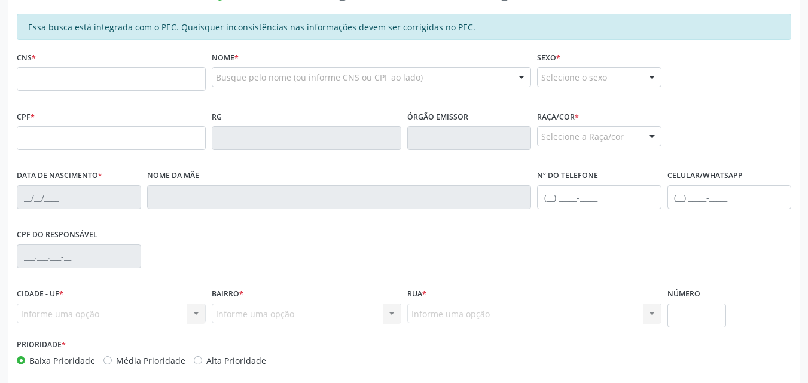
scroll to position [279, 0]
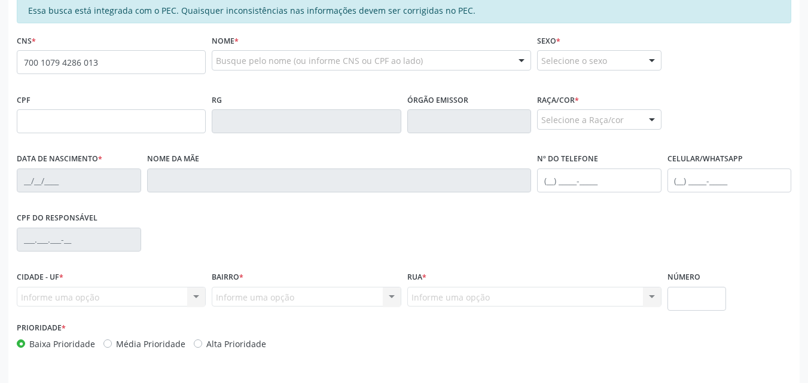
type input "700 1079 4286 013"
drag, startPoint x: 103, startPoint y: 68, endPoint x: 0, endPoint y: 43, distance: 105.7
click at [0, 44] on div "Acompanhamento Acompanhe a situação das marcações correntes e finalizadas Relat…" at bounding box center [404, 111] width 808 height 617
paste input "700 1079 4248 6013"
type input "700 1079 4248 6013"
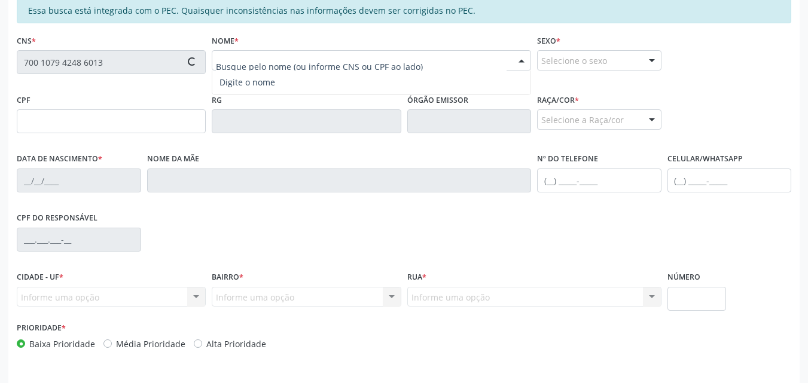
type input "050.542.034-19"
type input "[DATE]"
type input "[PERSON_NAME]"
type input "[PHONE_NUMBER]"
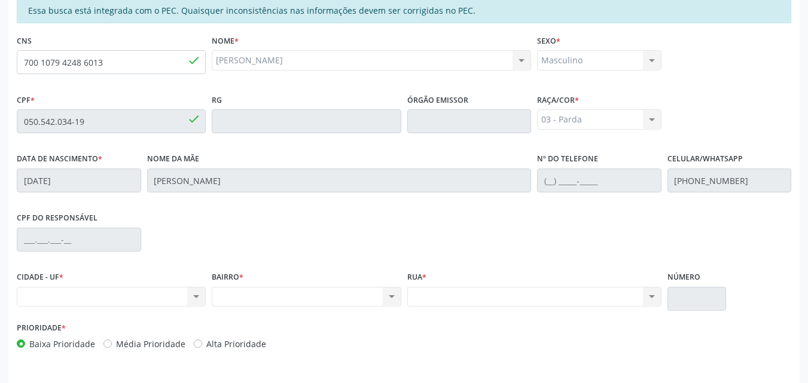
scroll to position [316, 0]
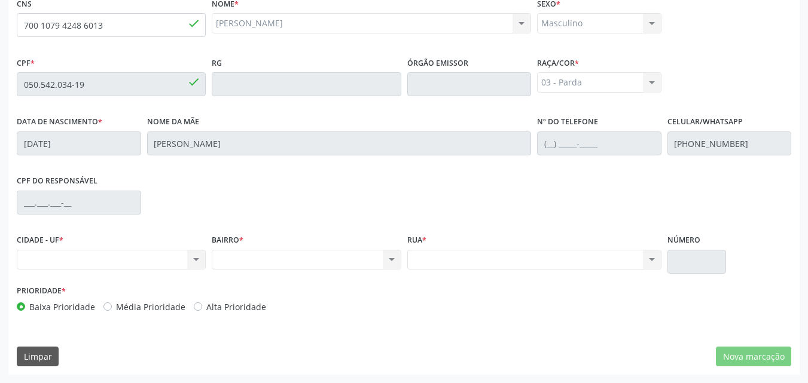
click at [120, 265] on div "Nenhum resultado encontrado para: " " Não há nenhuma opção para ser exibida." at bounding box center [111, 260] width 189 height 20
click at [66, 260] on div "Nenhum resultado encontrado para: " " Não há nenhuma opção para ser exibida." at bounding box center [111, 260] width 189 height 20
click at [66, 259] on div "Nenhum resultado encontrado para: " " Não há nenhuma opção para ser exibida." at bounding box center [111, 260] width 189 height 20
click at [99, 249] on div "CIDADE - UF * Nenhum resultado encontrado para: " " Não há nenhuma opção para s…" at bounding box center [111, 250] width 189 height 38
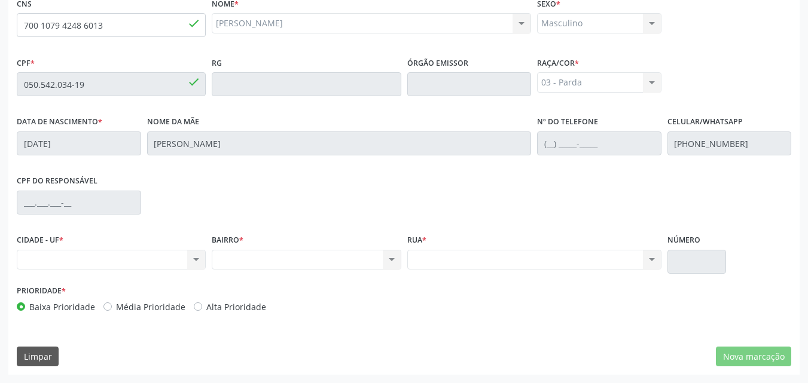
click at [104, 256] on div "Nenhum resultado encontrado para: " " Não há nenhuma opção para ser exibida." at bounding box center [111, 260] width 189 height 20
click at [105, 256] on div "Nenhum resultado encontrado para: " " Não há nenhuma opção para ser exibida." at bounding box center [111, 260] width 189 height 20
click at [127, 261] on div "Nenhum resultado encontrado para: " " Não há nenhuma opção para ser exibida." at bounding box center [111, 260] width 189 height 20
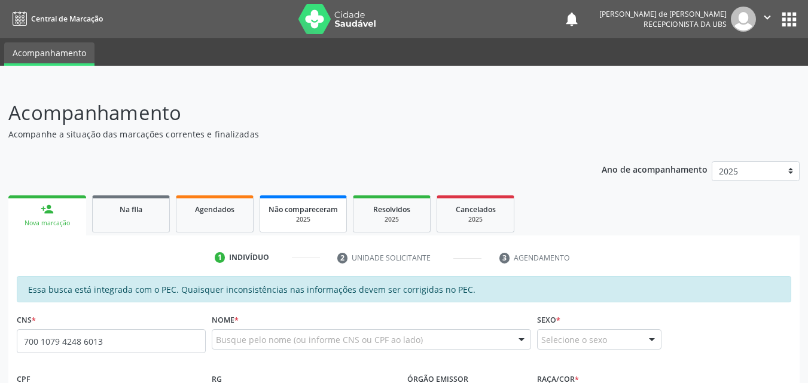
type input "700 1079 4248 6013"
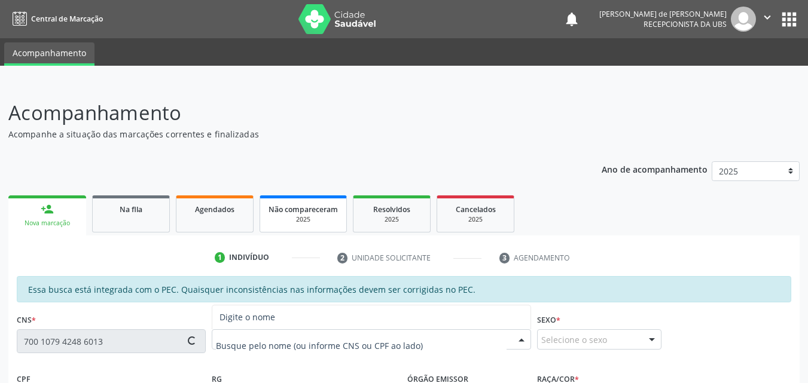
type input "050.542.034-19"
type input "[DATE]"
type input "[PERSON_NAME]"
type input "[PHONE_NUMBER]"
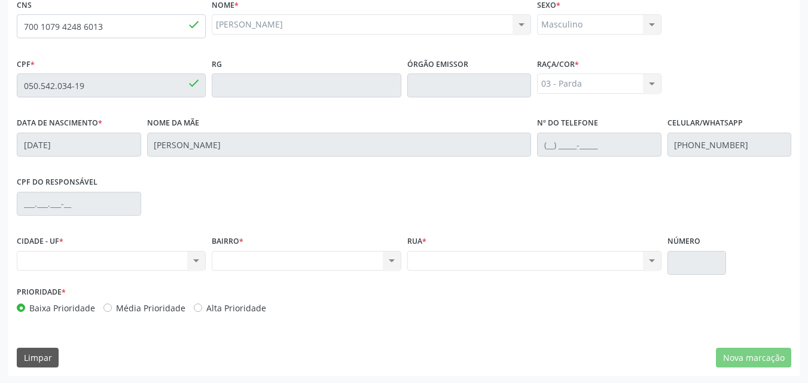
scroll to position [316, 0]
click at [130, 256] on div "Nenhum resultado encontrado para: " " Não há nenhuma opção para ser exibida." at bounding box center [111, 260] width 189 height 20
click at [129, 256] on div "Nenhum resultado encontrado para: " " Não há nenhuma opção para ser exibida." at bounding box center [111, 260] width 189 height 20
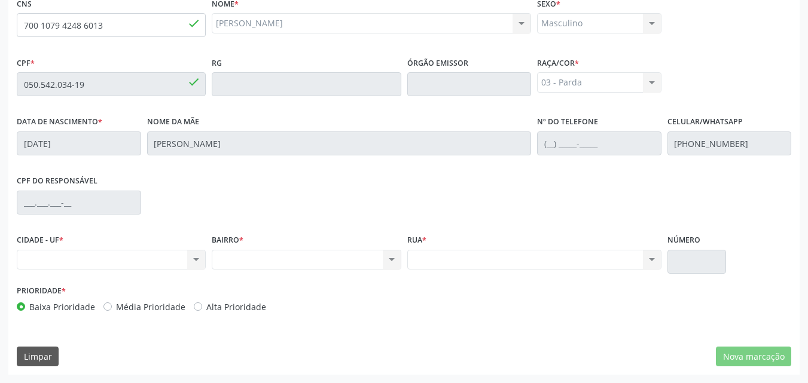
click at [129, 256] on div "Nenhum resultado encontrado para: " " Não há nenhuma opção para ser exibida." at bounding box center [111, 260] width 189 height 20
drag, startPoint x: 601, startPoint y: 319, endPoint x: 393, endPoint y: 287, distance: 210.5
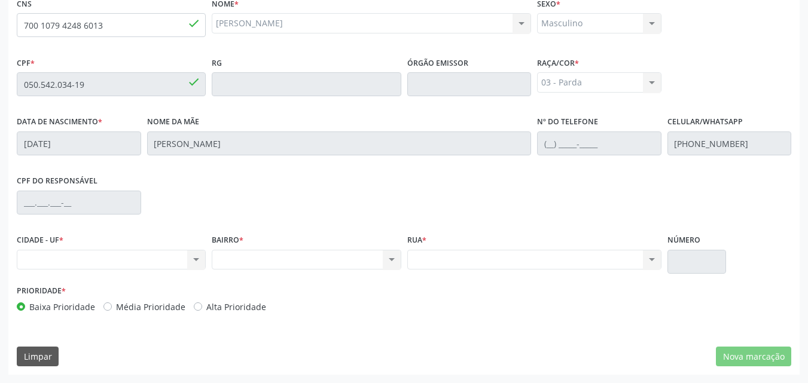
click at [600, 319] on div "Prioridade * Baixa Prioridade Média Prioridade Alta Prioridade" at bounding box center [404, 301] width 780 height 39
click at [114, 256] on div "Nenhum resultado encontrado para: " " Não há nenhuma opção para ser exibida." at bounding box center [111, 260] width 189 height 20
click at [114, 258] on div "Nenhum resultado encontrado para: " " Não há nenhuma opção para ser exibida." at bounding box center [111, 260] width 189 height 20
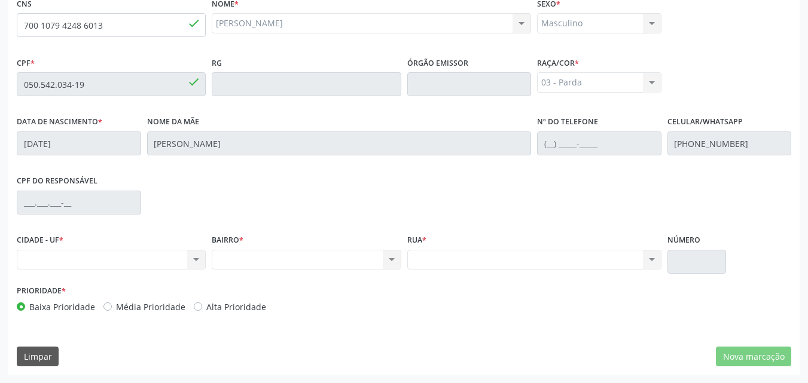
click at [114, 258] on div "Nenhum resultado encontrado para: " " Não há nenhuma opção para ser exibida." at bounding box center [111, 260] width 189 height 20
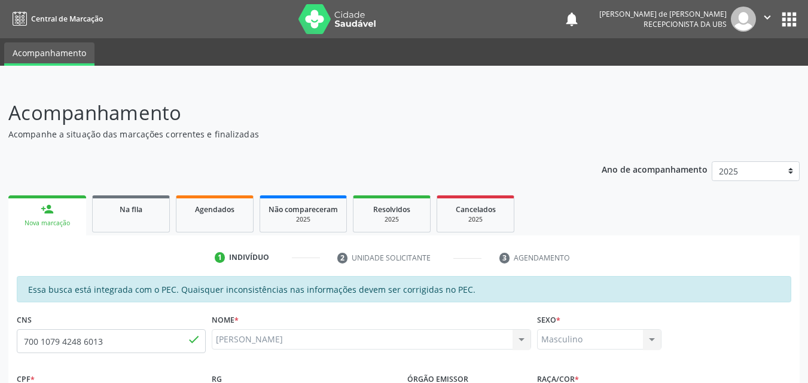
scroll to position [279, 0]
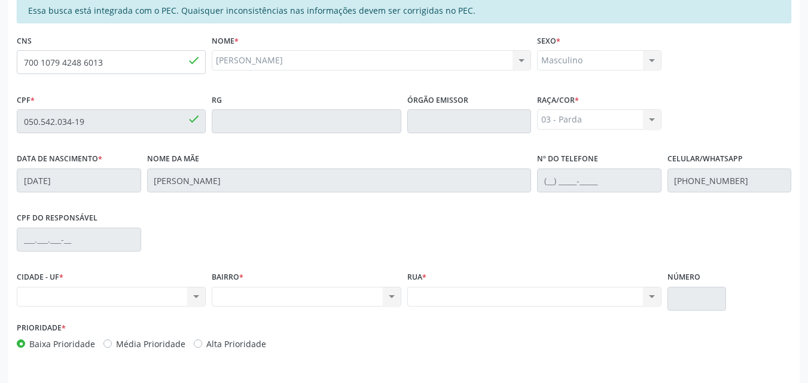
click at [123, 278] on div "CIDADE - UF * Nenhum resultado encontrado para: " " Não há nenhuma opção para s…" at bounding box center [111, 287] width 189 height 38
click at [136, 304] on div "Nenhum resultado encontrado para: " " Não há nenhuma opção para ser exibida." at bounding box center [111, 297] width 189 height 20
drag, startPoint x: 19, startPoint y: 66, endPoint x: 120, endPoint y: 73, distance: 101.8
click at [119, 74] on input "700 1079 4248 6013" at bounding box center [111, 62] width 189 height 24
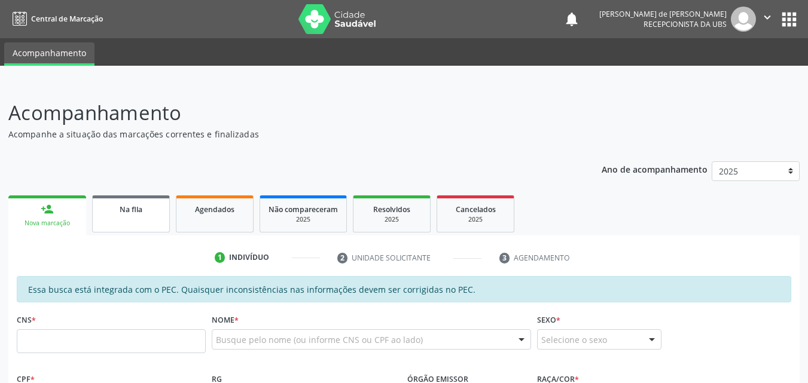
scroll to position [279, 0]
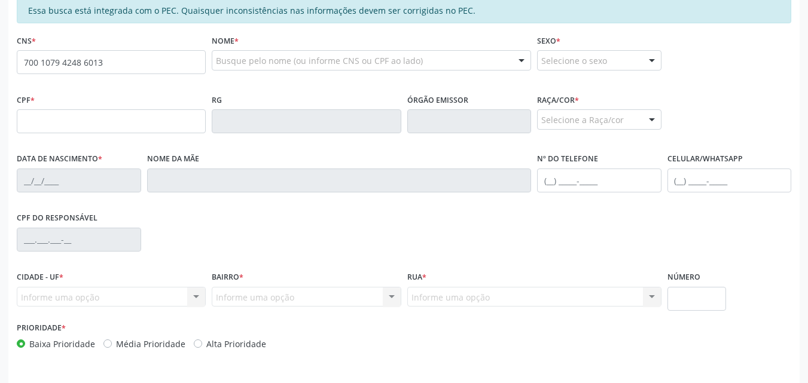
type input "700 1079 4248 6013"
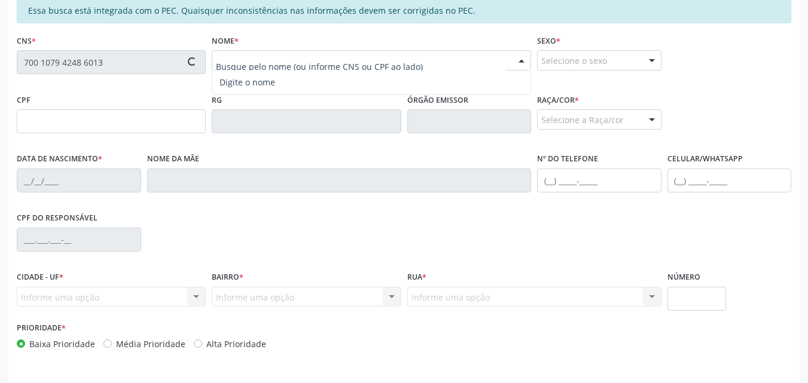
type input "050.542.034-19"
type input "[DATE]"
type input "[PERSON_NAME]"
type input "[PHONE_NUMBER]"
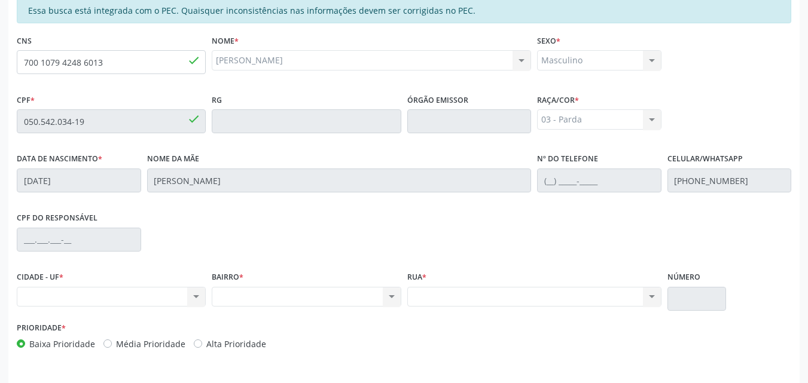
click at [109, 296] on div "Nenhum resultado encontrado para: " " Não há nenhuma opção para ser exibida." at bounding box center [111, 297] width 189 height 20
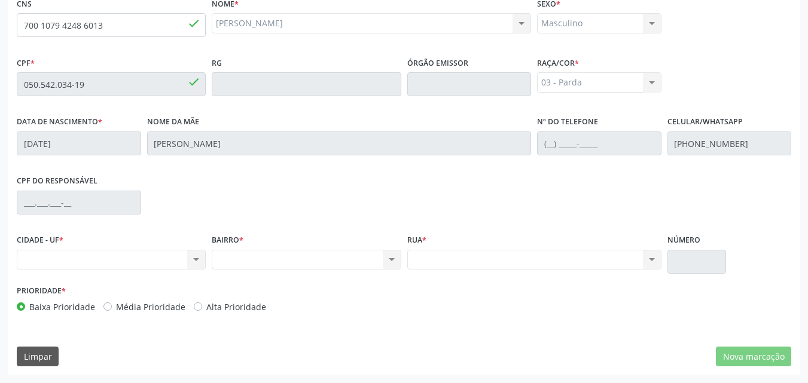
click at [116, 308] on label "Média Prioridade" at bounding box center [150, 307] width 69 height 13
click at [108, 308] on input "Média Prioridade" at bounding box center [107, 306] width 8 height 11
radio input "true"
click at [29, 304] on label "Baixa Prioridade" at bounding box center [62, 307] width 66 height 13
click at [20, 304] on input "Baixa Prioridade" at bounding box center [21, 306] width 8 height 11
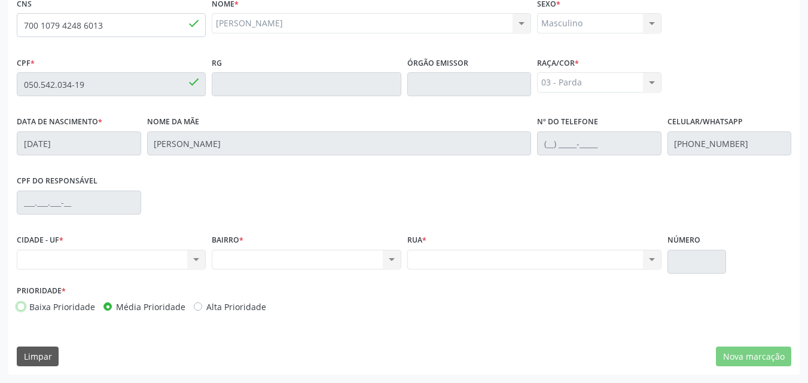
radio input "true"
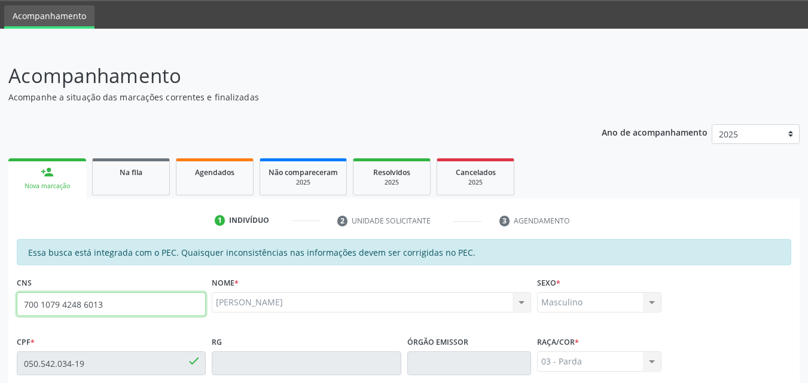
drag, startPoint x: 99, startPoint y: 305, endPoint x: 0, endPoint y: 289, distance: 100.6
click at [0, 289] on div "Acompanhamento Acompanhe a situação das marcações correntes e finalizadas Relat…" at bounding box center [404, 353] width 808 height 617
type input "708 0003 0540 2722"
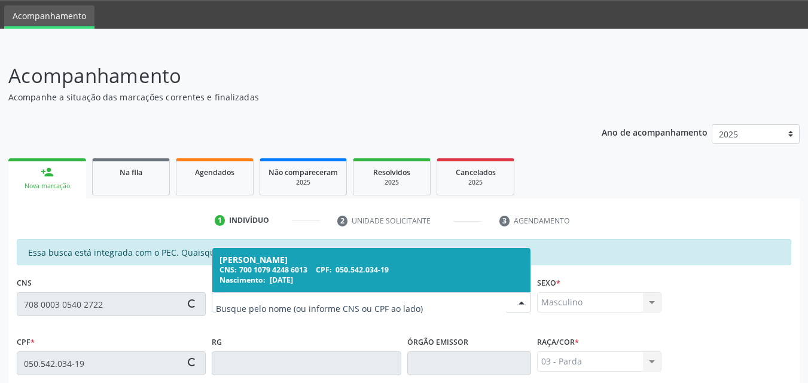
type input "060.447.504-77"
type input "[DATE]"
type input "[PERSON_NAME] das [PERSON_NAME]"
type input "[PHONE_NUMBER]"
type input "08"
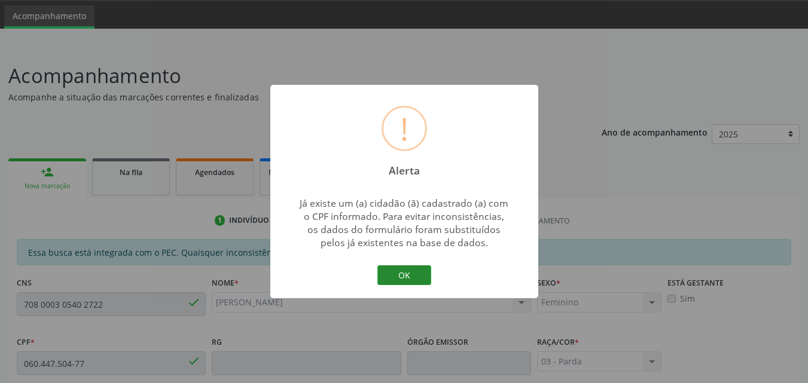
click at [405, 277] on button "OK" at bounding box center [404, 275] width 54 height 20
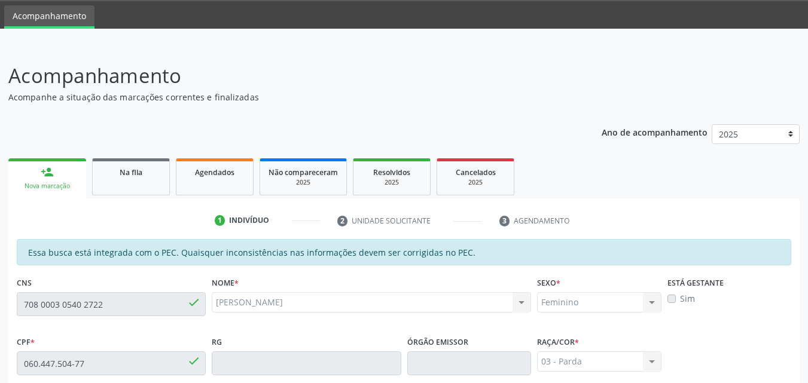
scroll to position [316, 0]
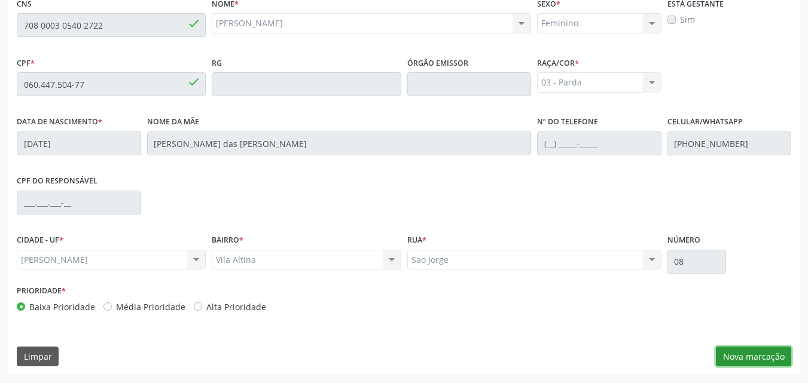
click at [750, 360] on button "Nova marcação" at bounding box center [753, 357] width 75 height 20
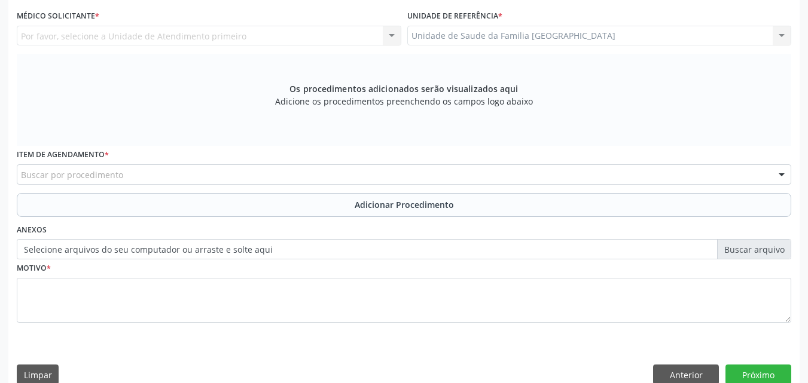
scroll to position [37, 0]
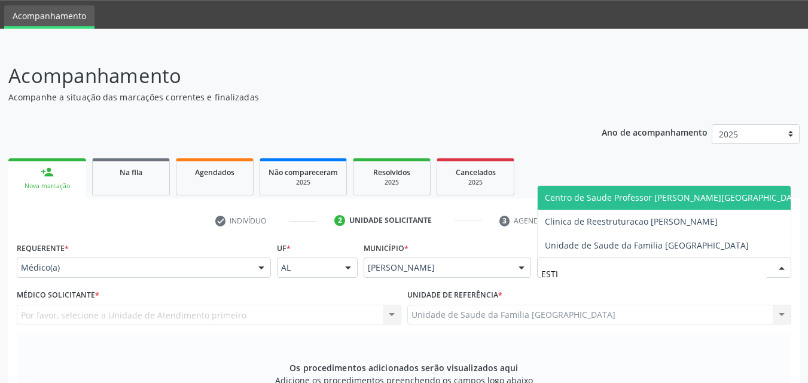
type input "ESTIV"
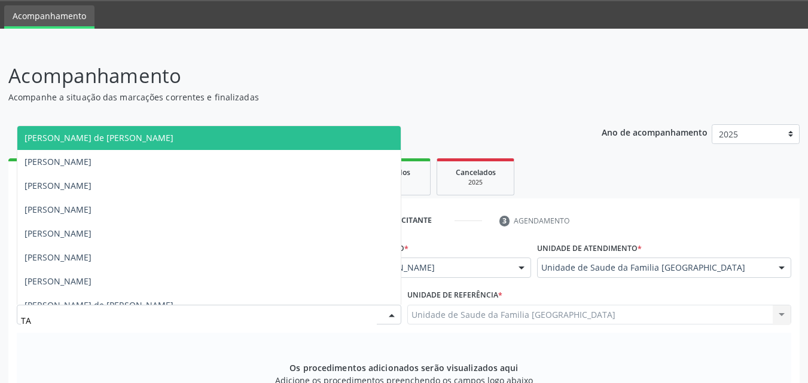
type input "TAC"
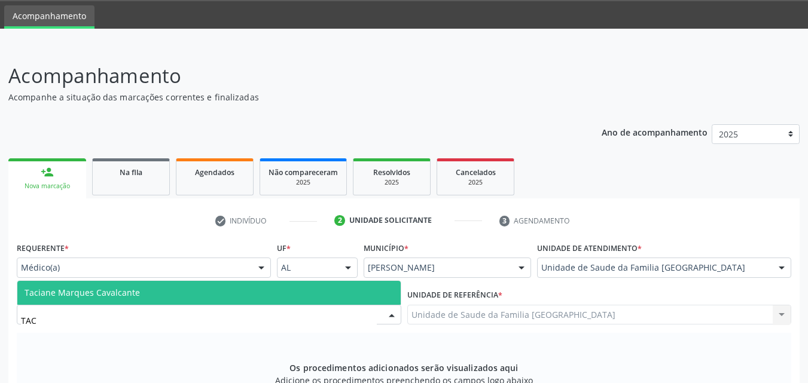
click at [30, 291] on span "Taciane Marques Cavalcante" at bounding box center [82, 292] width 115 height 11
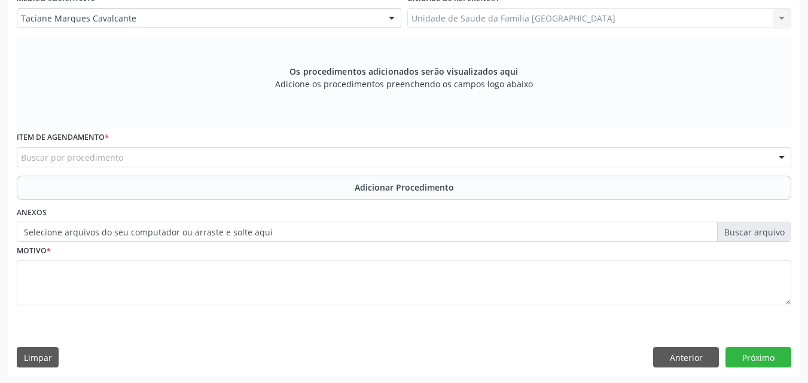
scroll to position [335, 0]
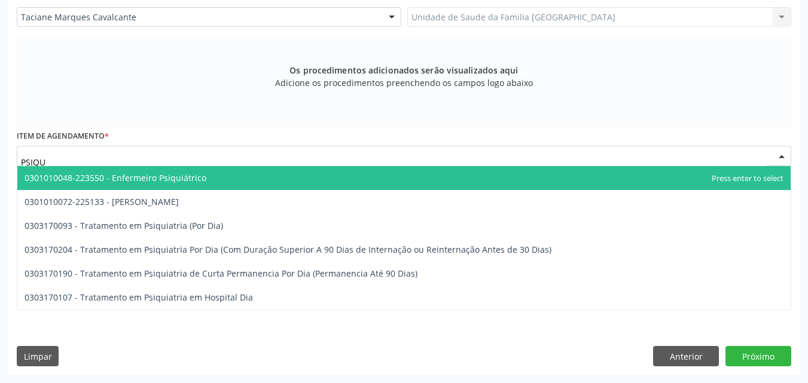
type input "PSIQUI"
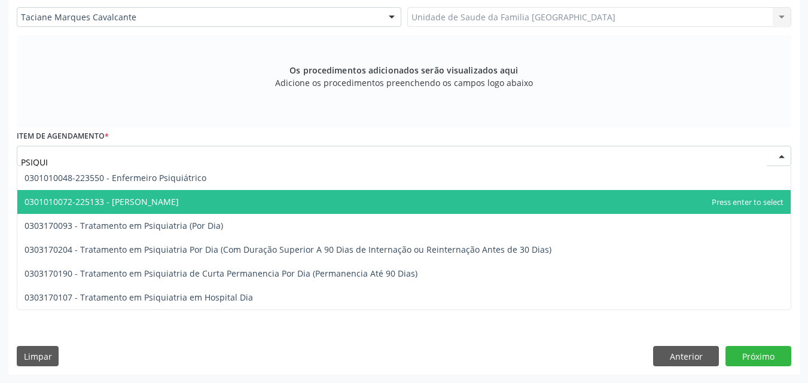
click at [108, 192] on span "0301010072-225133 - [PERSON_NAME]" at bounding box center [403, 202] width 773 height 24
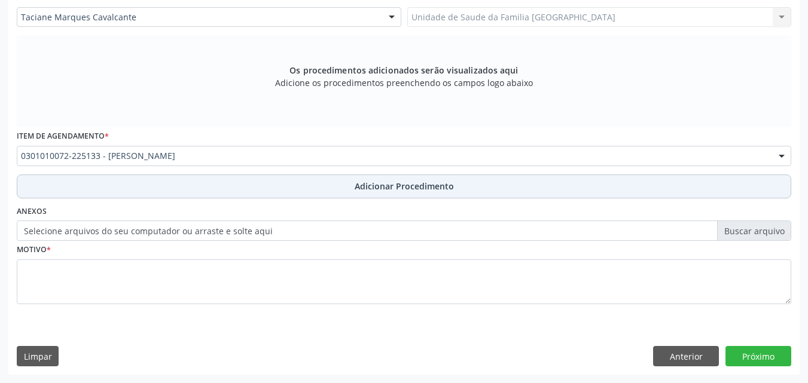
click at [120, 191] on button "Adicionar Procedimento" at bounding box center [404, 187] width 774 height 24
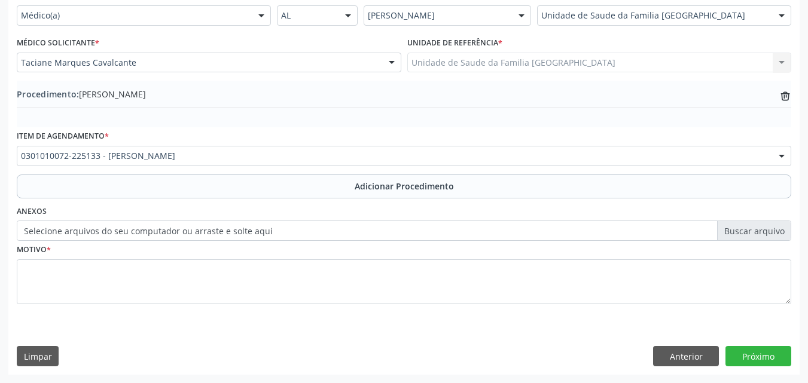
scroll to position [289, 0]
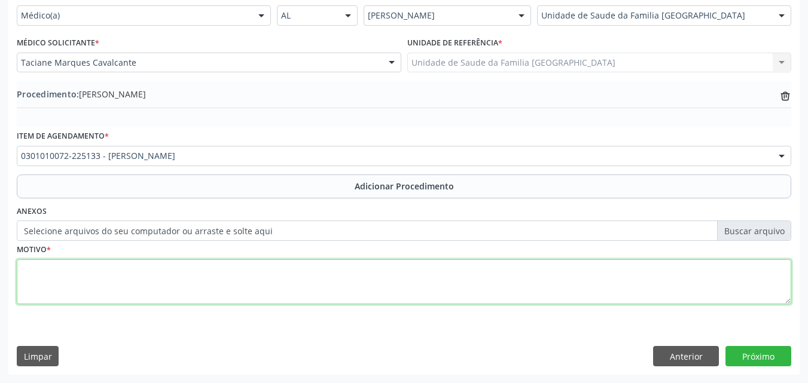
click at [109, 274] on textarea at bounding box center [404, 281] width 774 height 45
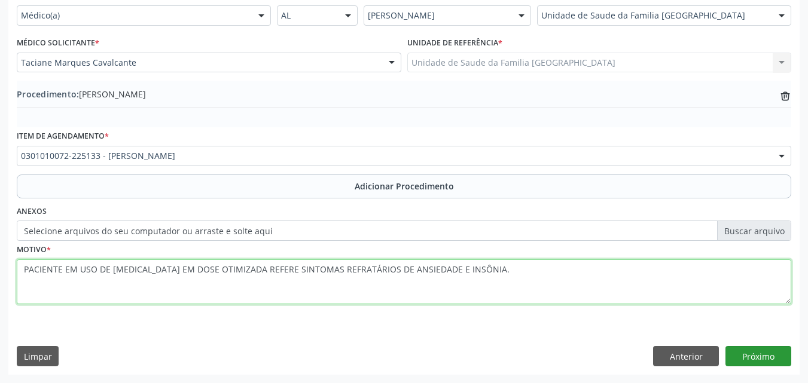
type textarea "PACIENTE EM USO DE [MEDICAL_DATA] EM DOSE OTIMIZADA REFERE SINTOMAS REFRATÁRIOS…"
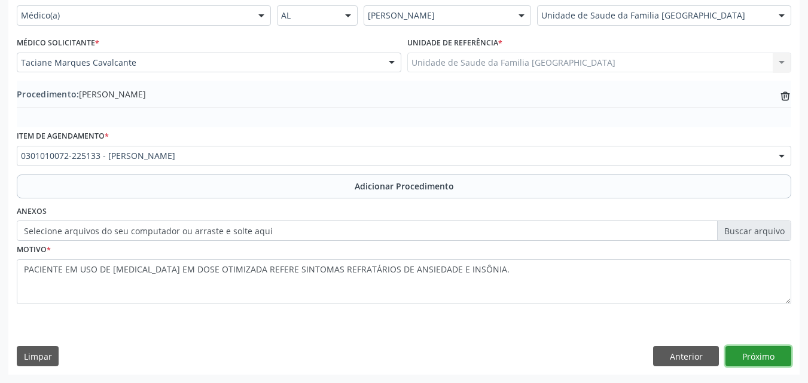
click at [727, 352] on button "Próximo" at bounding box center [758, 356] width 66 height 20
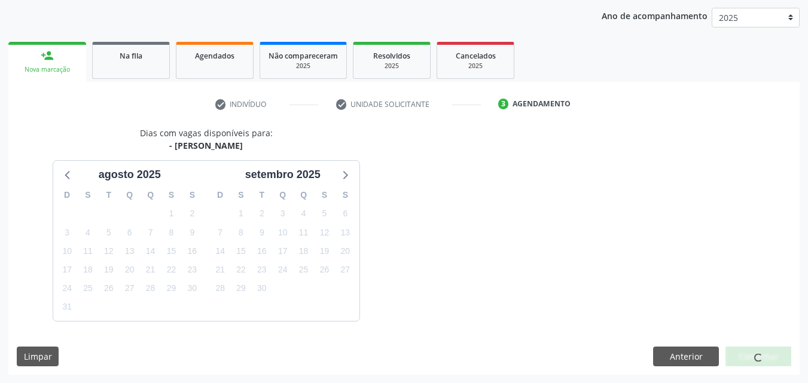
scroll to position [189, 0]
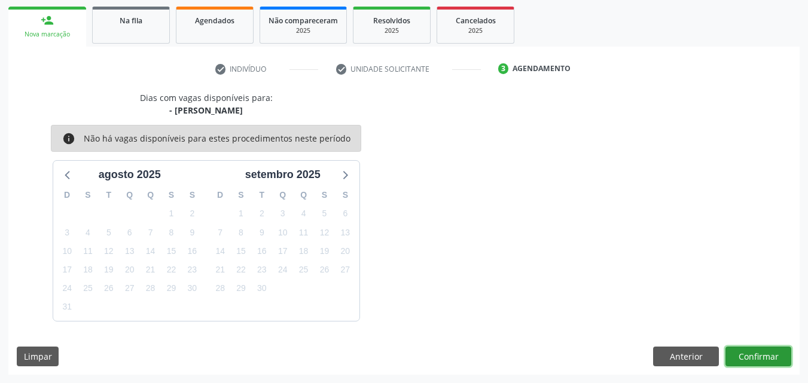
click at [756, 357] on button "Confirmar" at bounding box center [758, 357] width 66 height 20
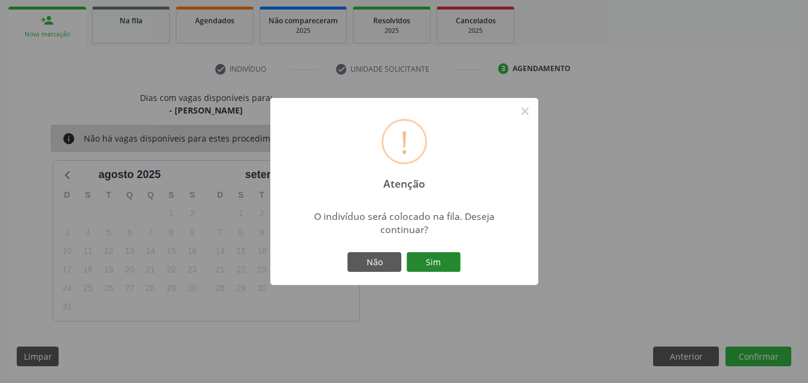
click at [442, 264] on button "Sim" at bounding box center [434, 262] width 54 height 20
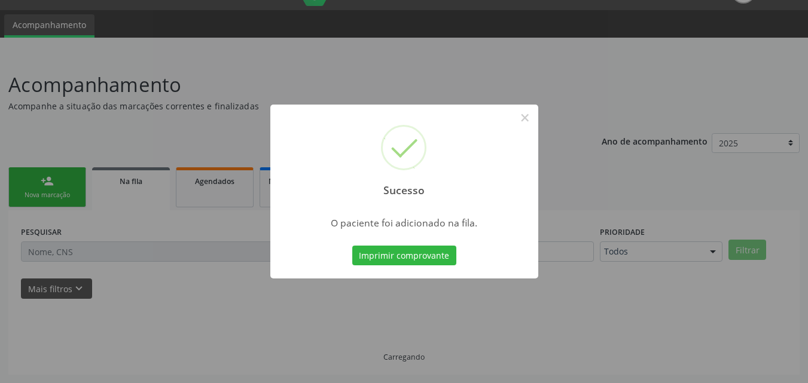
scroll to position [28, 0]
click at [525, 114] on button "×" at bounding box center [525, 118] width 20 height 20
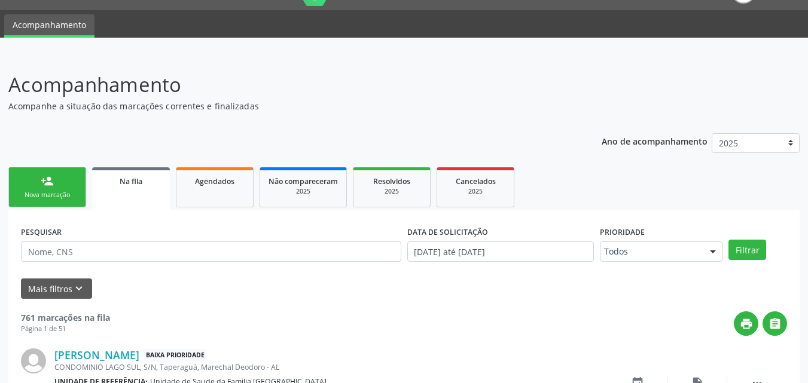
click at [29, 186] on link "person_add Nova marcação" at bounding box center [47, 187] width 78 height 40
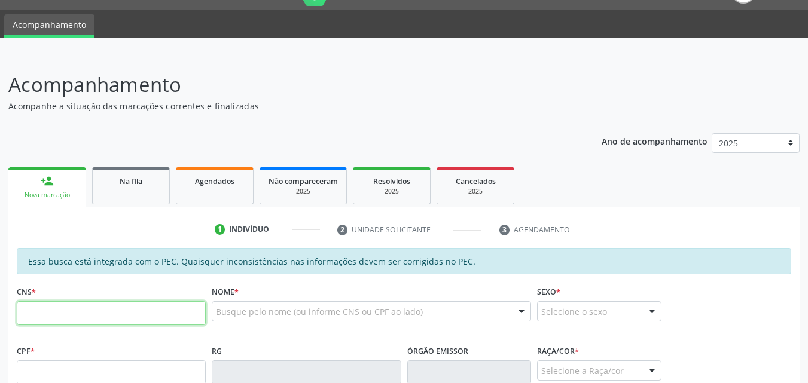
click at [63, 316] on input "text" at bounding box center [111, 313] width 189 height 24
type input "700 6054 0213 2266"
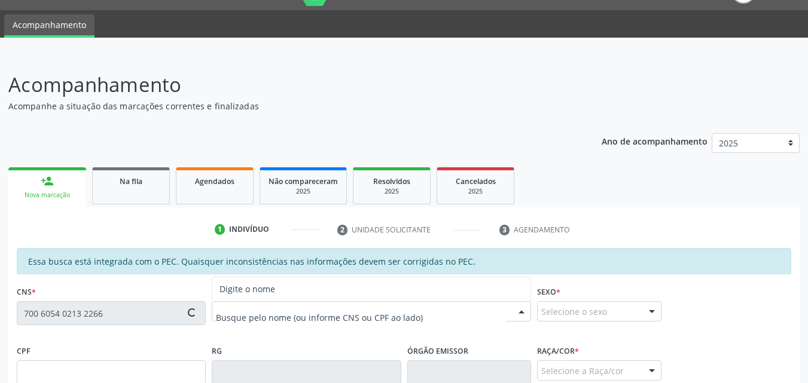
type input "731.045.314-04"
type input "[DATE]"
type input "[PHONE_NUMBER]"
type input "S/N"
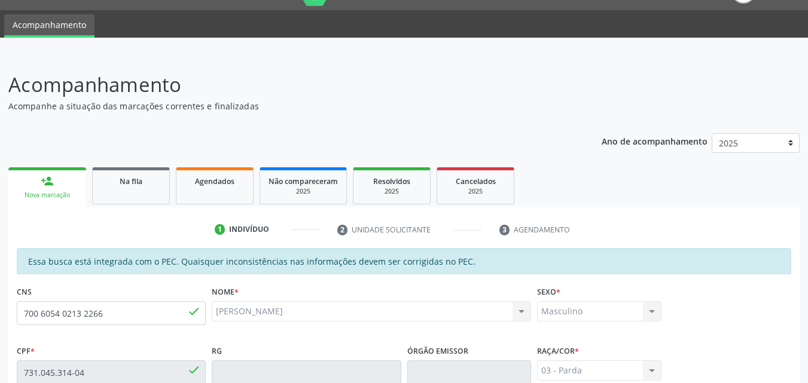
scroll to position [307, 0]
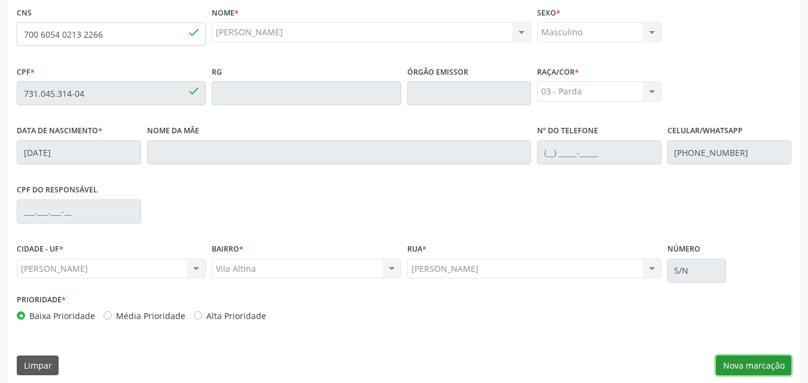
click at [719, 367] on button "Nova marcação" at bounding box center [753, 366] width 75 height 20
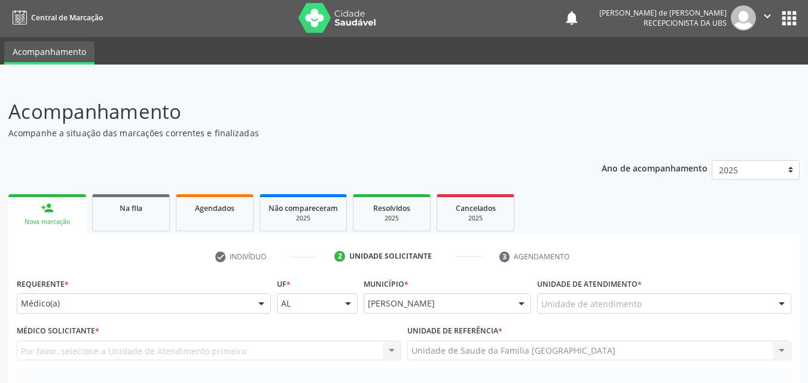
scroll to position [0, 0]
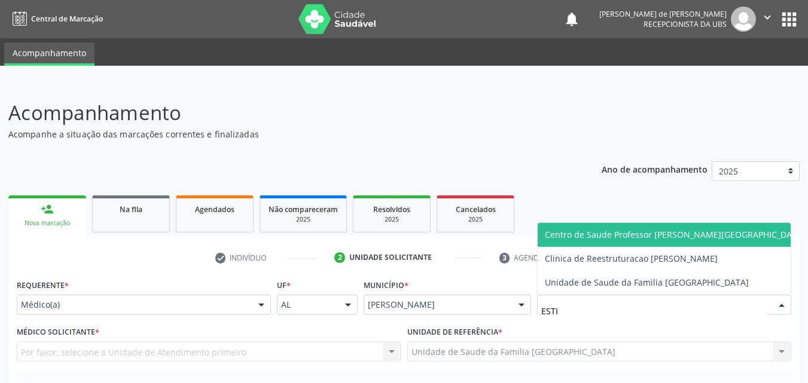
type input "ESTIV"
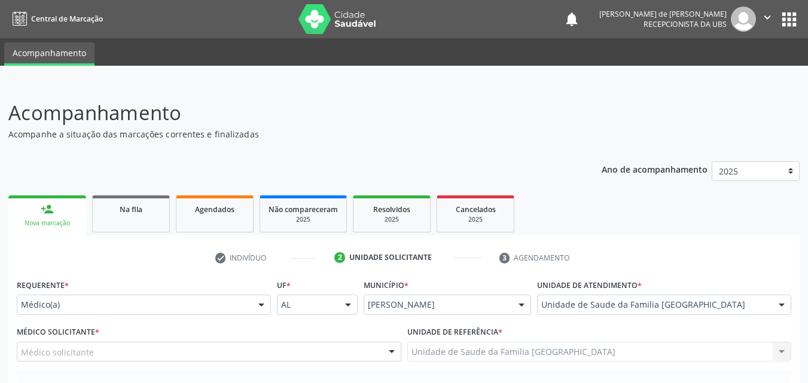
scroll to position [335, 0]
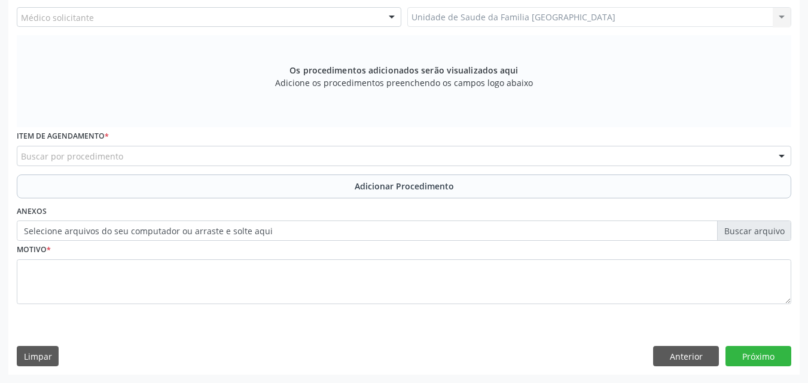
click at [247, 18] on div "Médico solicitante" at bounding box center [209, 17] width 384 height 20
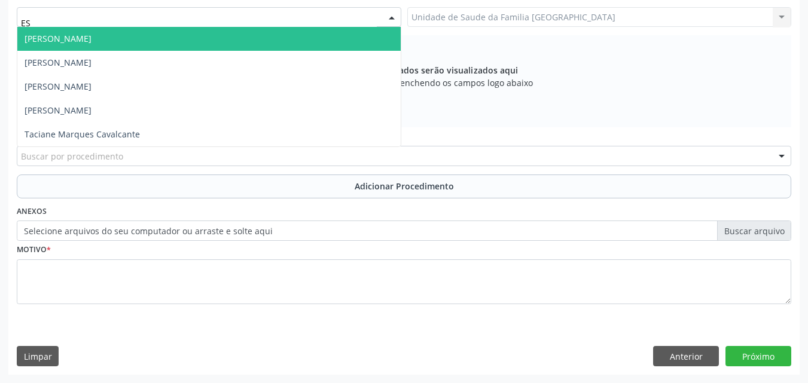
type input "E"
type input "TAC"
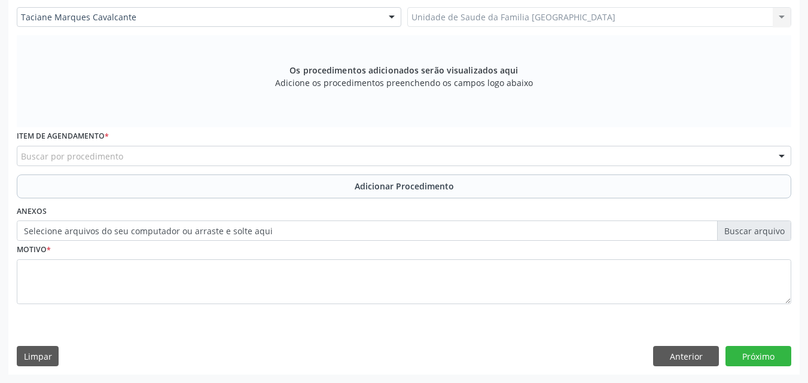
click at [188, 155] on div "Buscar por procedimento" at bounding box center [404, 156] width 774 height 20
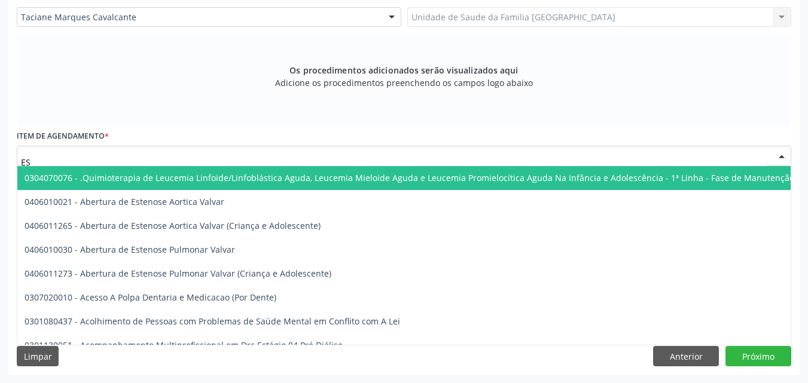
type input "E"
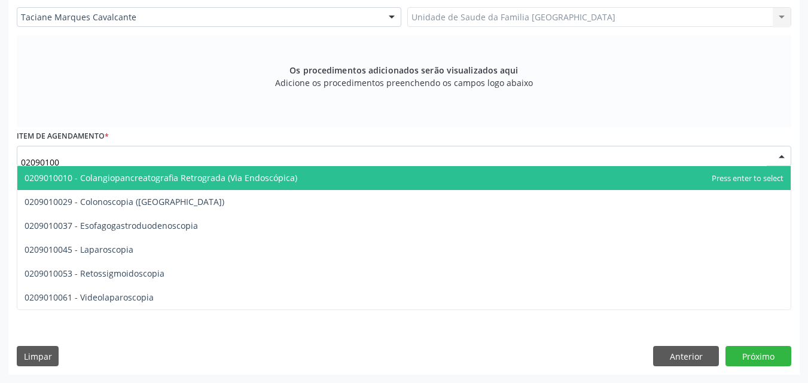
type input "020901003"
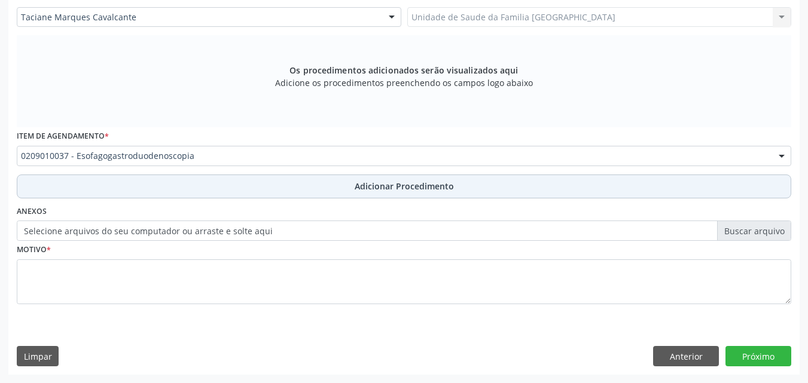
click at [191, 182] on button "Adicionar Procedimento" at bounding box center [404, 187] width 774 height 24
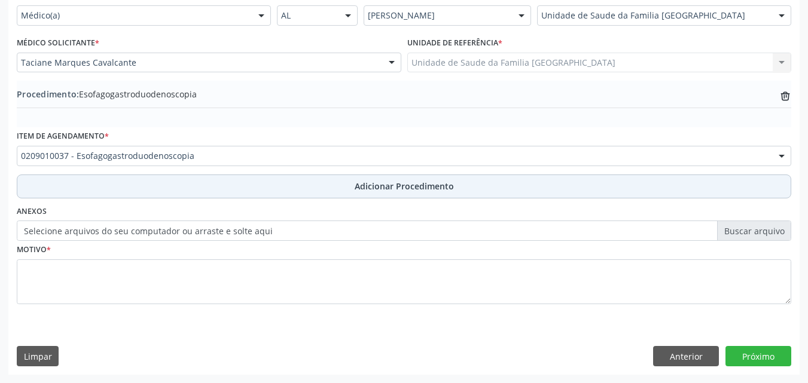
scroll to position [289, 0]
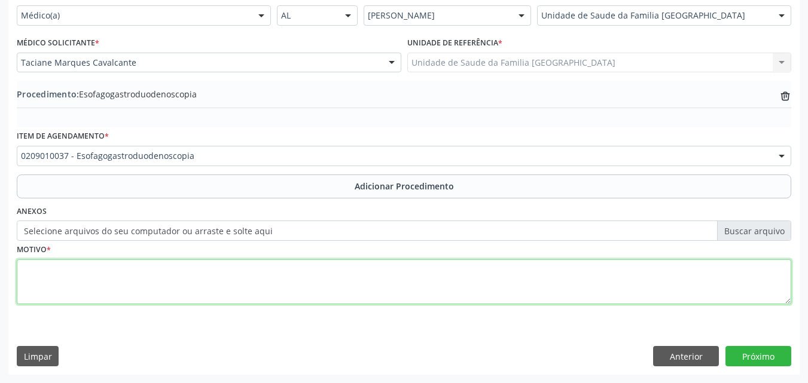
click at [178, 263] on textarea at bounding box center [404, 281] width 774 height 45
type textarea "SINTOMAS DE DRGE - EPIGASTRALGIA E PIROSE RETROESTERNAL."
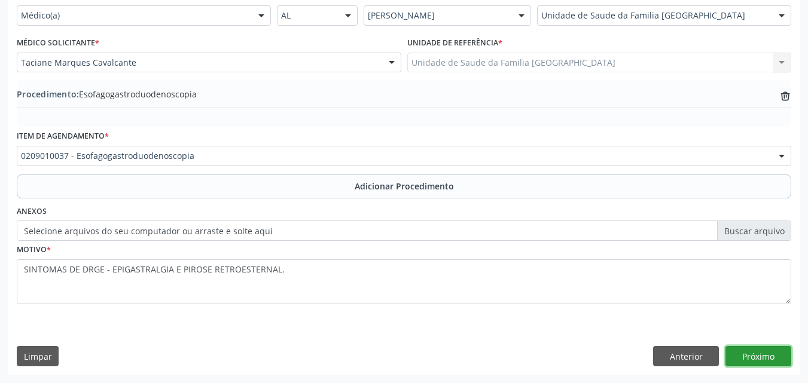
click at [746, 359] on button "Próximo" at bounding box center [758, 356] width 66 height 20
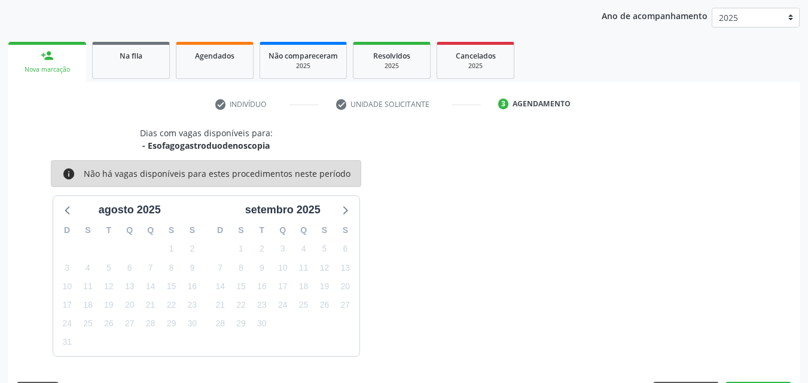
scroll to position [189, 0]
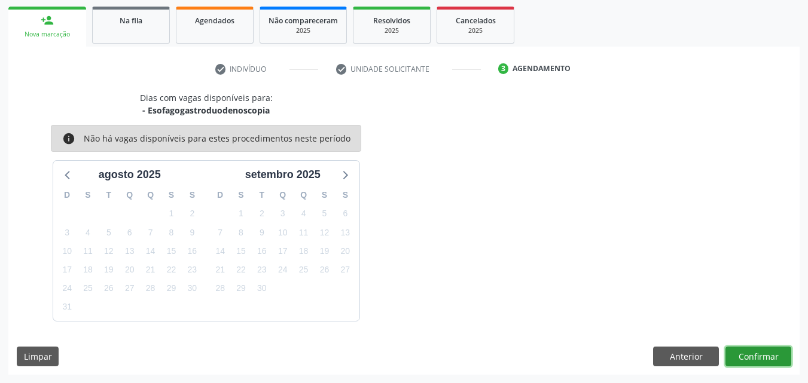
click at [743, 357] on button "Confirmar" at bounding box center [758, 357] width 66 height 20
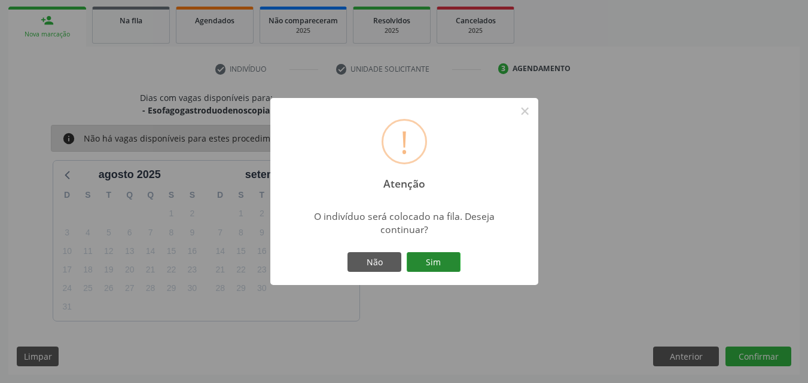
click at [438, 265] on button "Sim" at bounding box center [434, 262] width 54 height 20
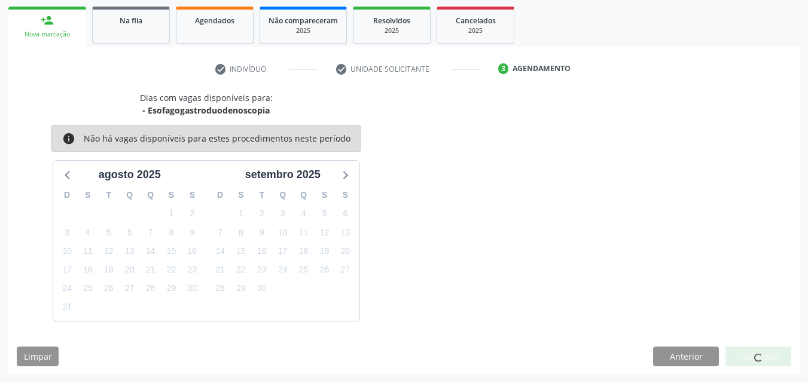
scroll to position [28, 0]
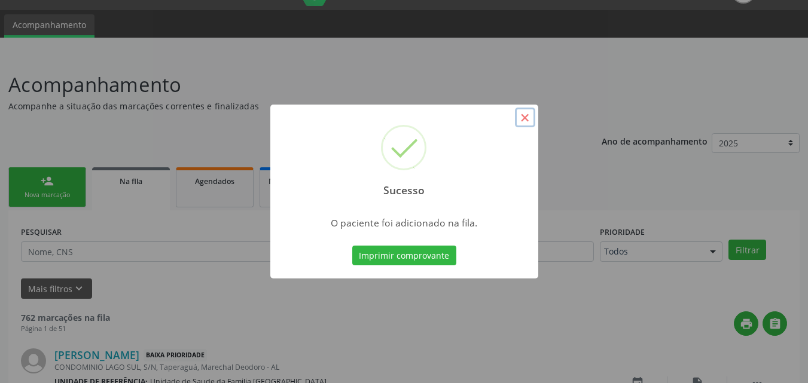
click at [522, 117] on button "×" at bounding box center [525, 118] width 20 height 20
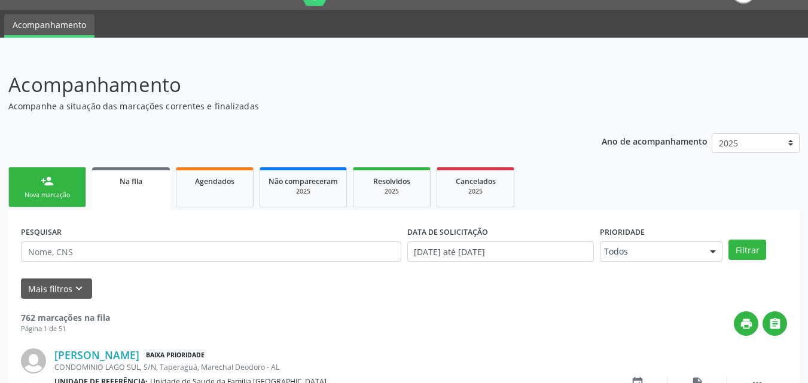
click at [55, 190] on link "person_add Nova marcação" at bounding box center [47, 187] width 78 height 40
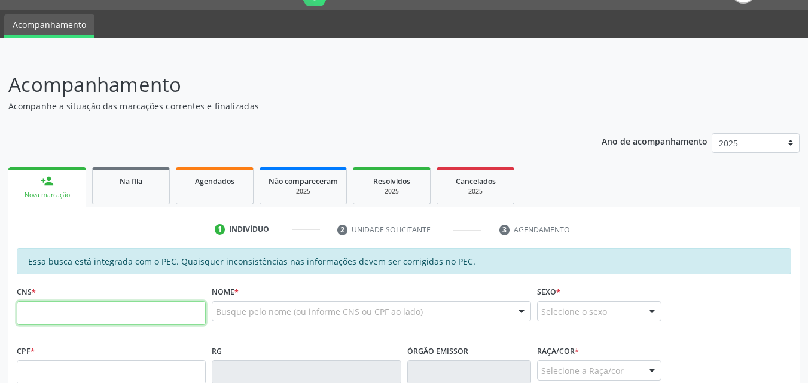
click at [107, 313] on input "text" at bounding box center [111, 313] width 189 height 24
type input "700 6054 0213 2266"
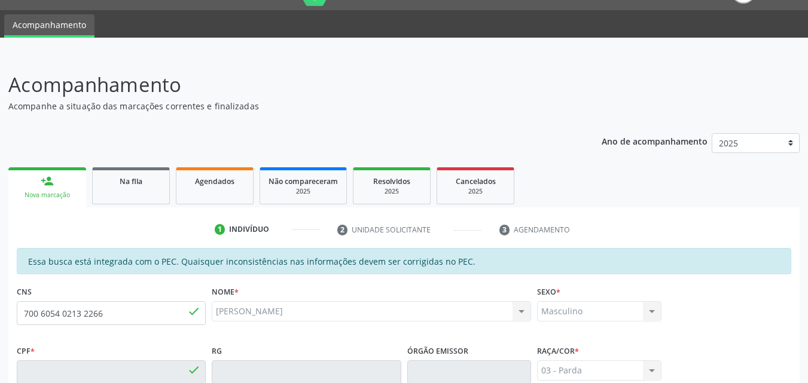
type input "731.045.314-04"
type input "[DATE]"
type input "[PHONE_NUMBER]"
type input "S/N"
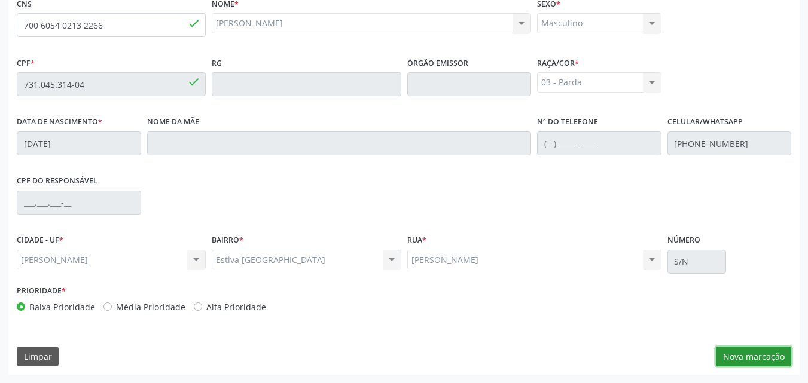
click at [767, 357] on button "Nova marcação" at bounding box center [753, 357] width 75 height 20
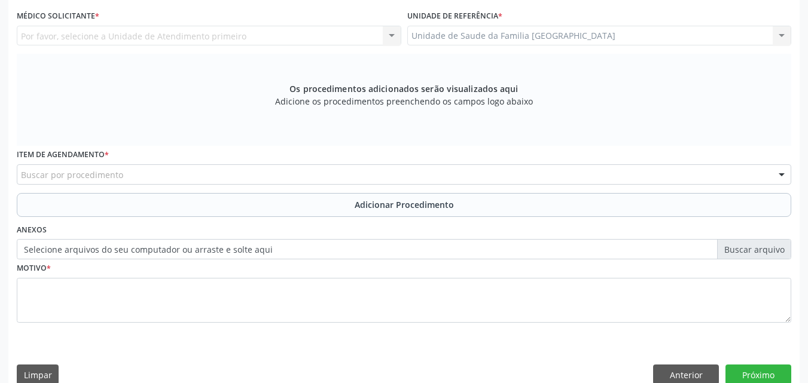
scroll to position [37, 0]
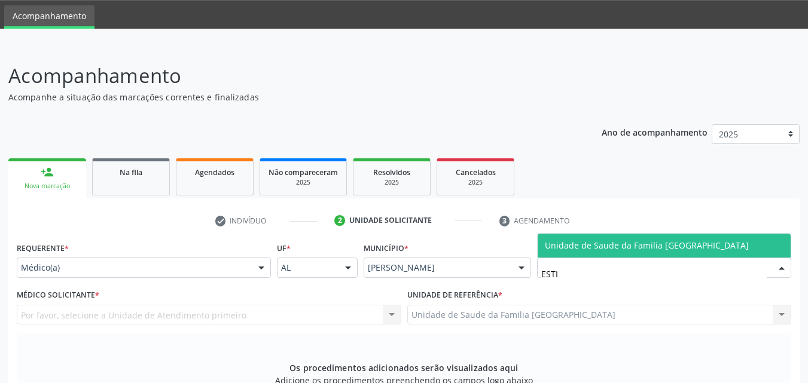
type input "ESTIV"
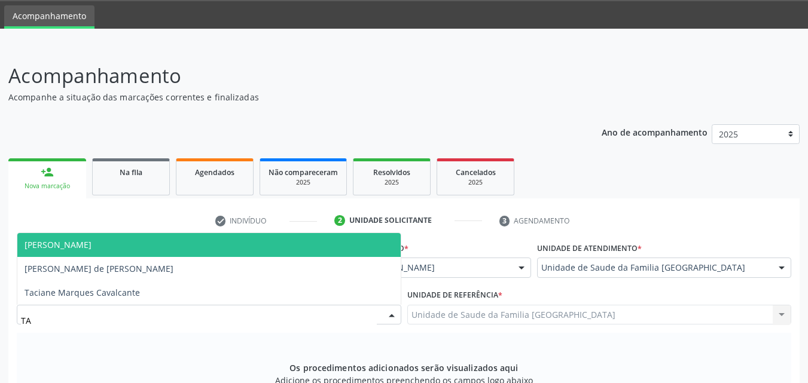
type input "TAC"
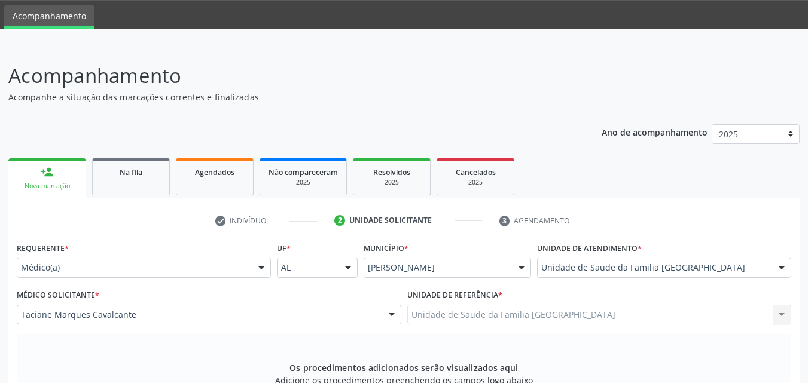
scroll to position [316, 0]
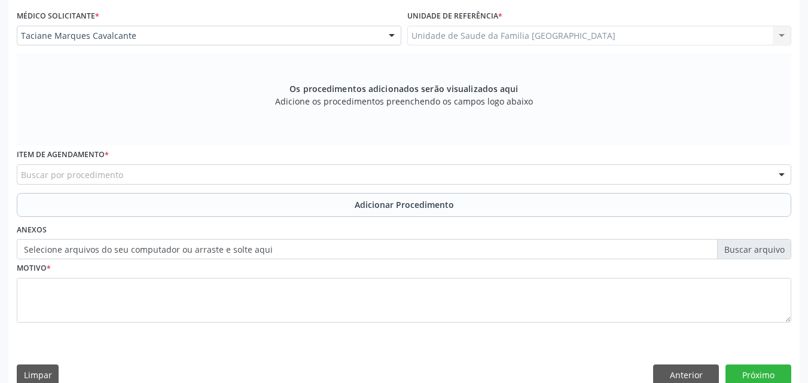
click at [122, 170] on div "Buscar por procedimento" at bounding box center [404, 174] width 774 height 20
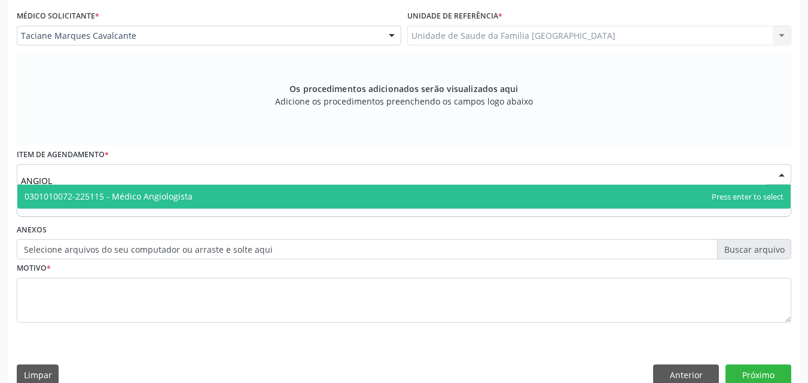
type input "ANGIOLO"
click at [125, 192] on span "0301010072-225115 - Médico Angiologista" at bounding box center [109, 196] width 168 height 11
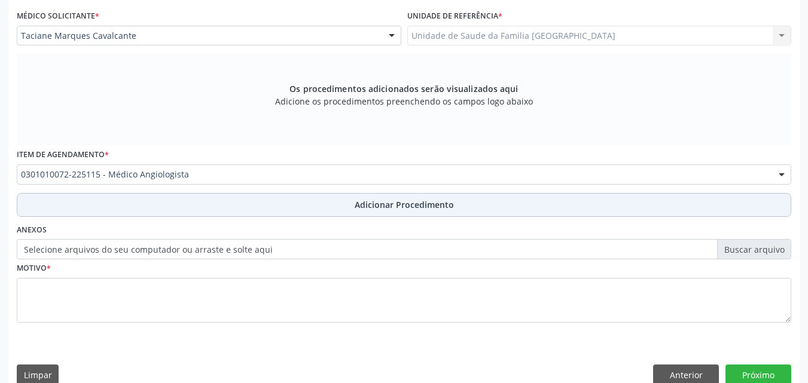
click at [155, 209] on button "Adicionar Procedimento" at bounding box center [404, 205] width 774 height 24
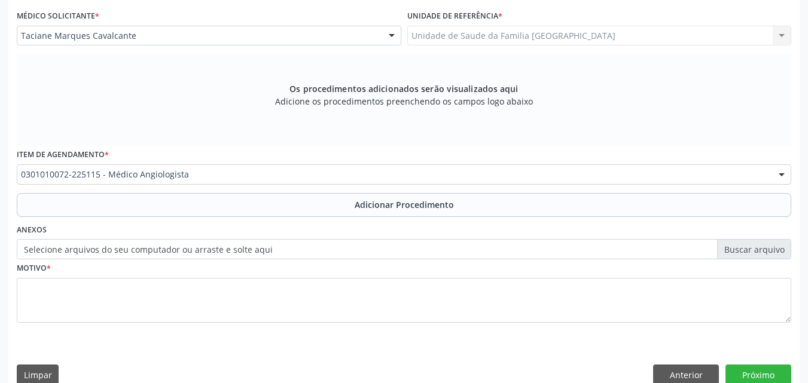
scroll to position [289, 0]
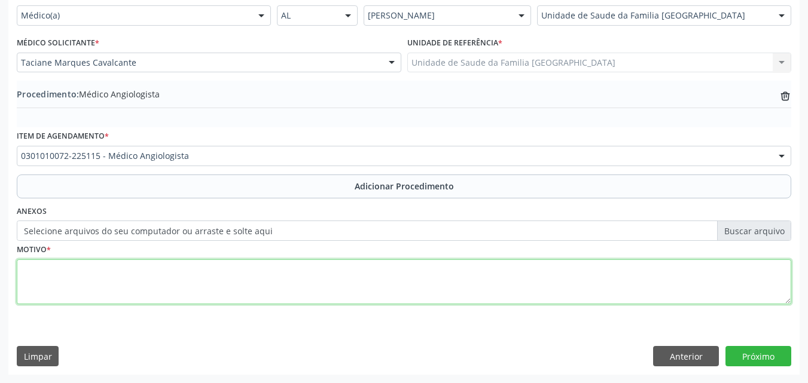
click at [126, 280] on textarea at bounding box center [404, 281] width 774 height 45
type textarea "VARIZES DOS MEMBROS INFERIORES."
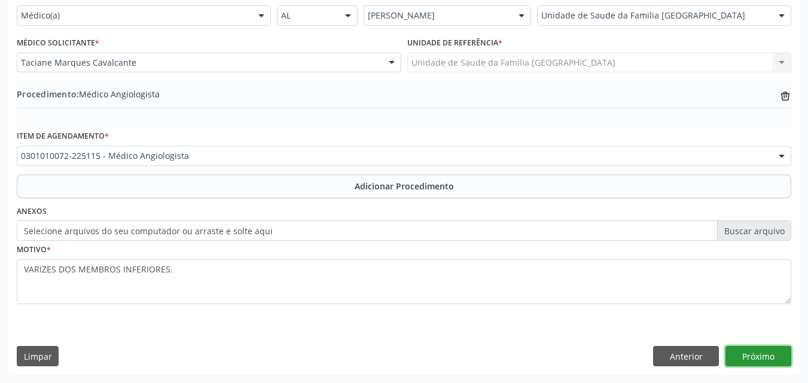
click at [766, 355] on button "Próximo" at bounding box center [758, 356] width 66 height 20
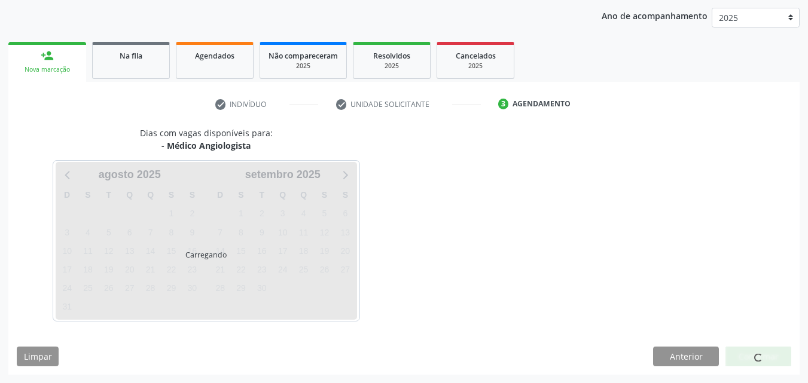
scroll to position [189, 0]
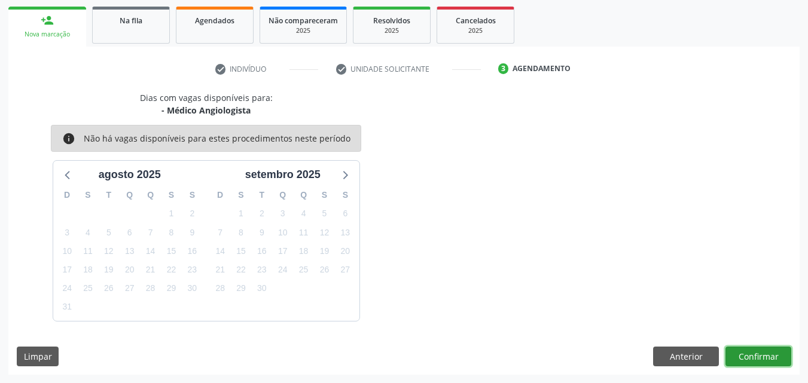
click at [749, 355] on button "Confirmar" at bounding box center [758, 357] width 66 height 20
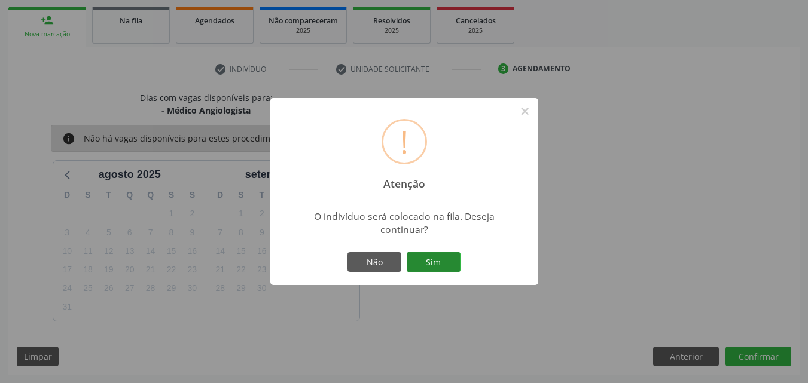
click at [446, 266] on button "Sim" at bounding box center [434, 262] width 54 height 20
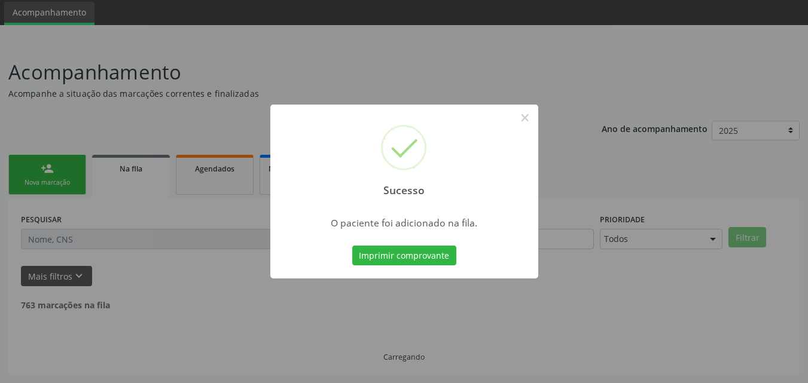
scroll to position [28, 0]
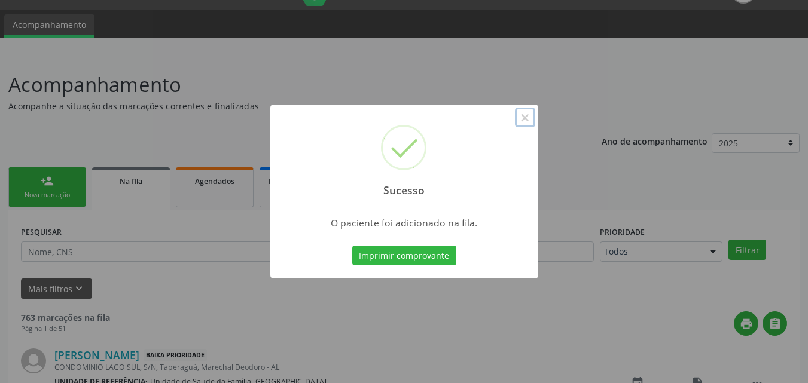
drag, startPoint x: 522, startPoint y: 118, endPoint x: 405, endPoint y: 186, distance: 136.1
click at [522, 118] on button "×" at bounding box center [525, 118] width 20 height 20
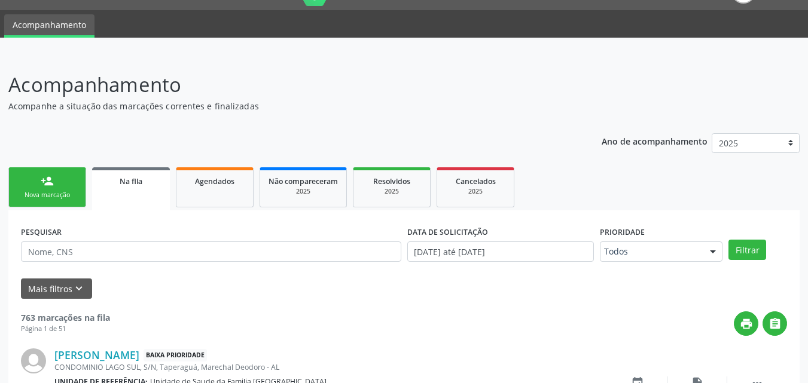
click at [41, 185] on div "person_add" at bounding box center [47, 181] width 13 height 13
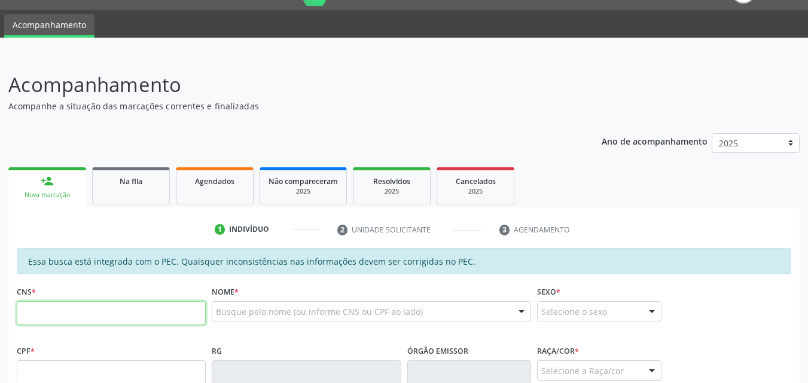
click at [94, 314] on input "text" at bounding box center [111, 313] width 189 height 24
type input "700 6054 0213 2266"
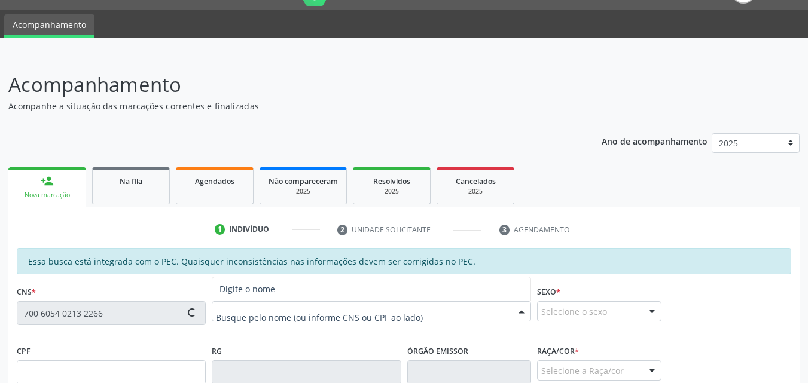
type input "731.045.314-04"
type input "[DATE]"
type input "[PHONE_NUMBER]"
type input "S/N"
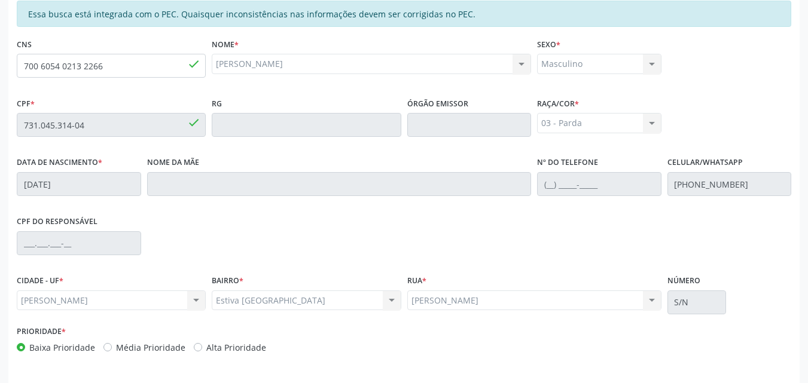
scroll to position [316, 0]
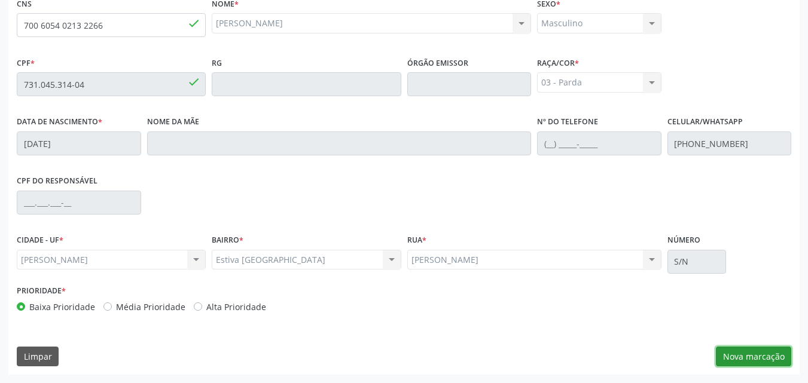
click at [764, 350] on button "Nova marcação" at bounding box center [753, 357] width 75 height 20
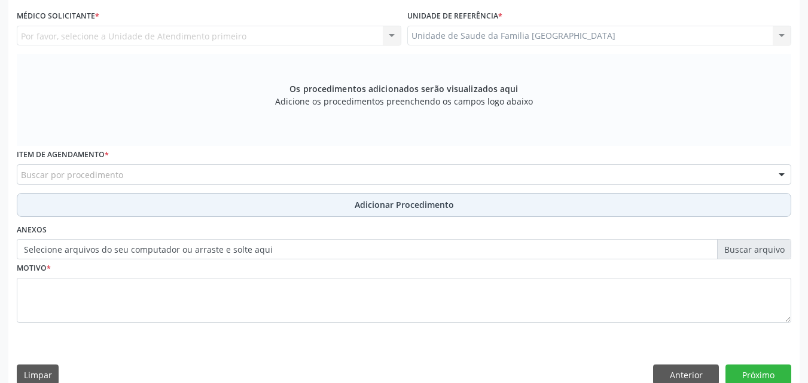
scroll to position [37, 0]
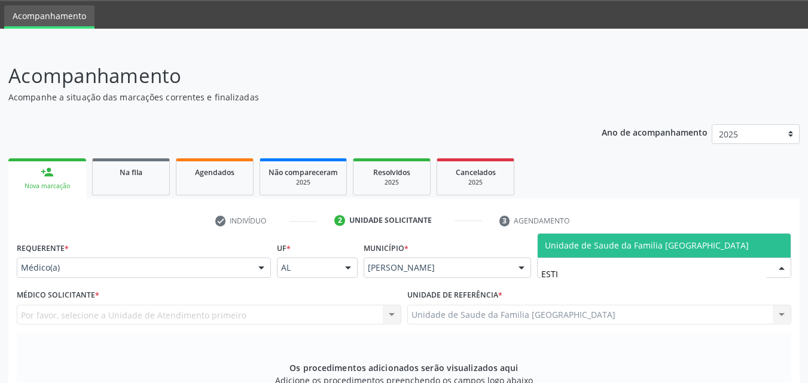
type input "ESTIV"
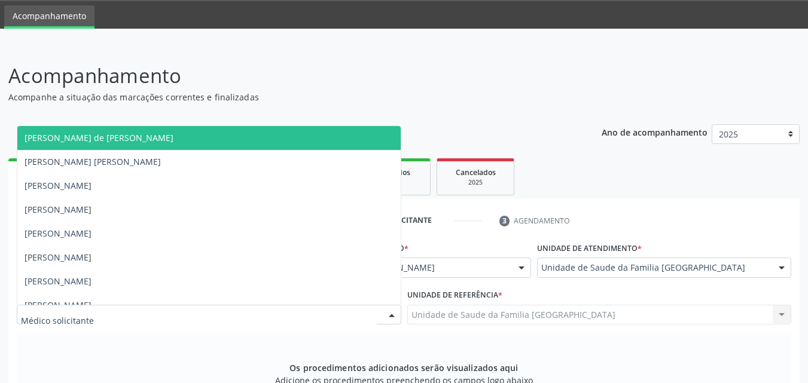
click at [127, 312] on div at bounding box center [209, 315] width 384 height 20
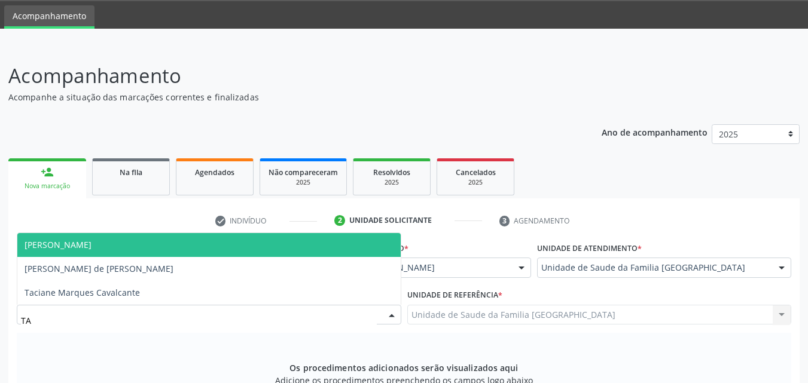
type input "TAC"
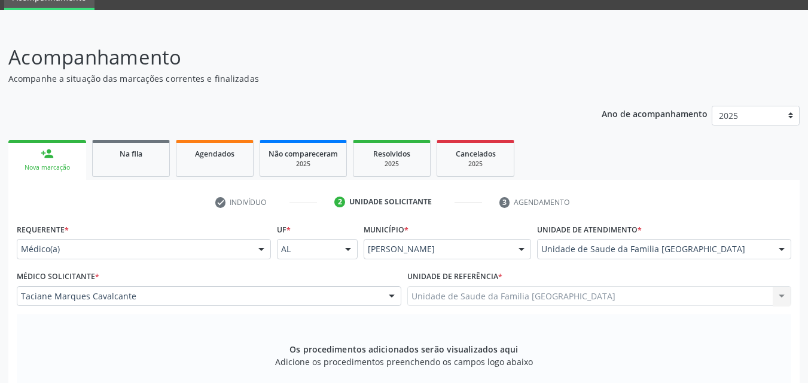
scroll to position [316, 0]
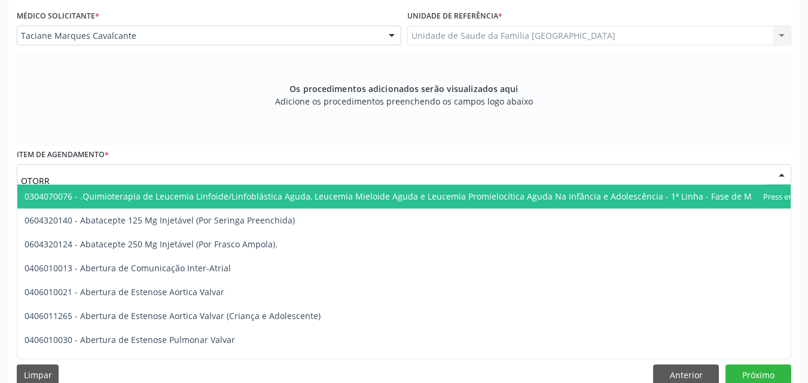
type input "OTORRI"
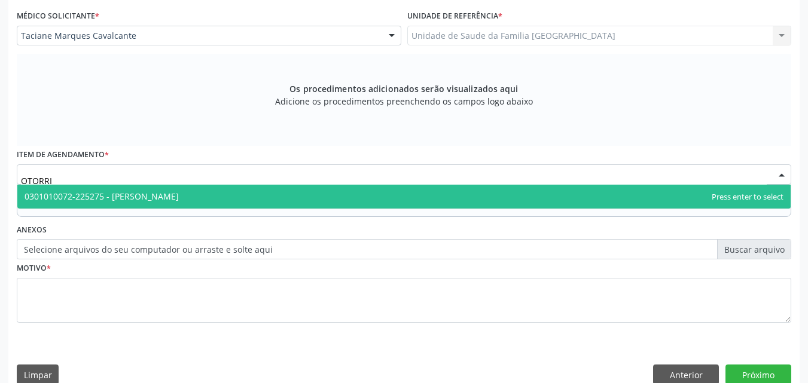
click at [128, 190] on span "0301010072-225275 - [PERSON_NAME]" at bounding box center [403, 197] width 773 height 24
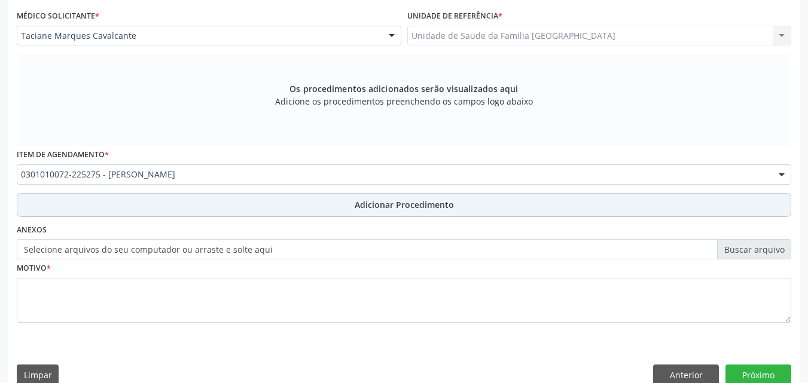
click at [198, 206] on button "Adicionar Procedimento" at bounding box center [404, 205] width 774 height 24
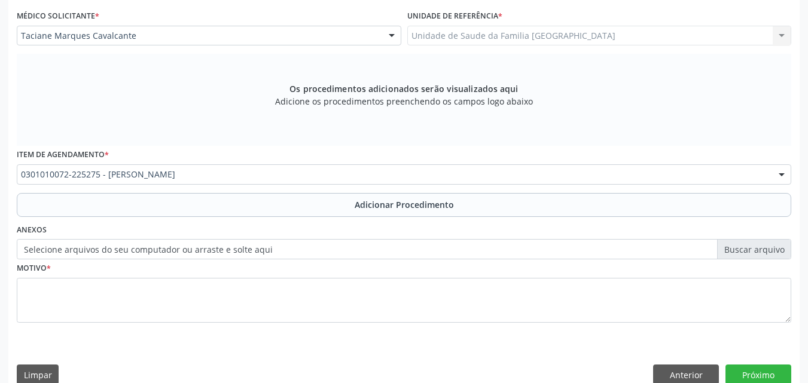
scroll to position [289, 0]
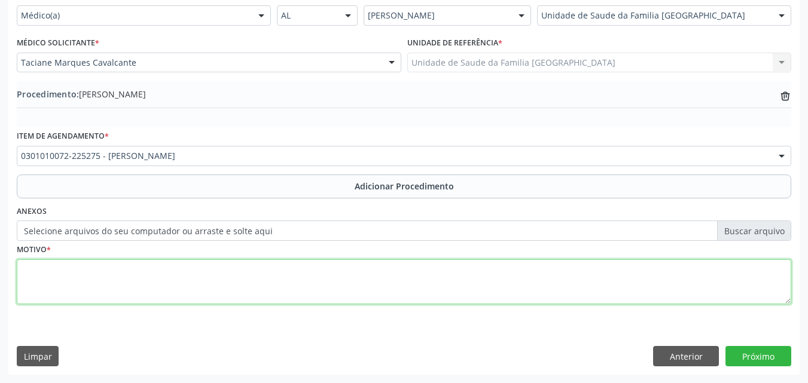
click at [192, 273] on textarea at bounding box center [404, 281] width 774 height 45
type textarea "APNÉIA DE SONO."
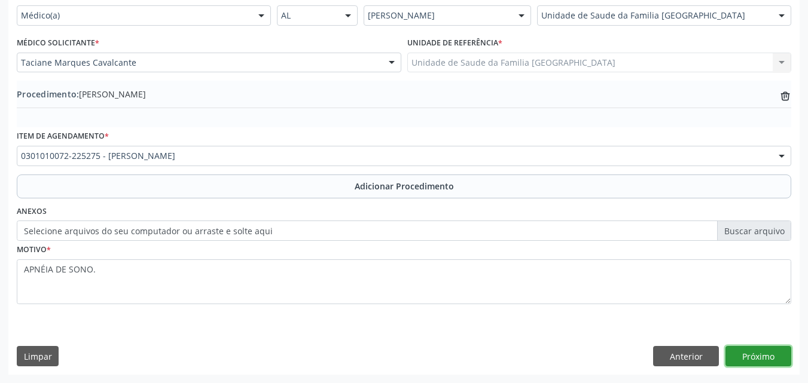
click at [756, 361] on button "Próximo" at bounding box center [758, 356] width 66 height 20
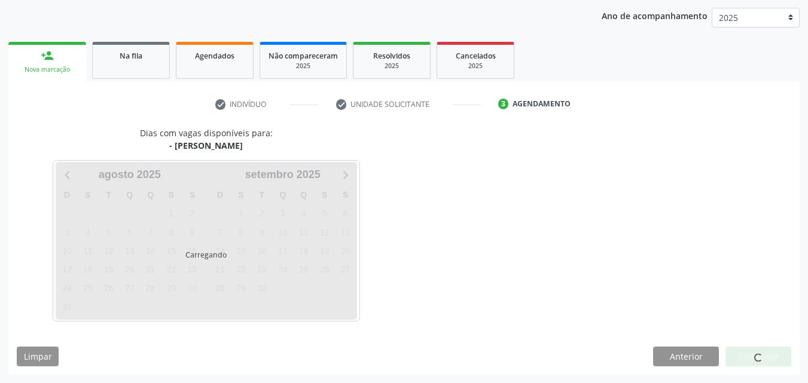
scroll to position [189, 0]
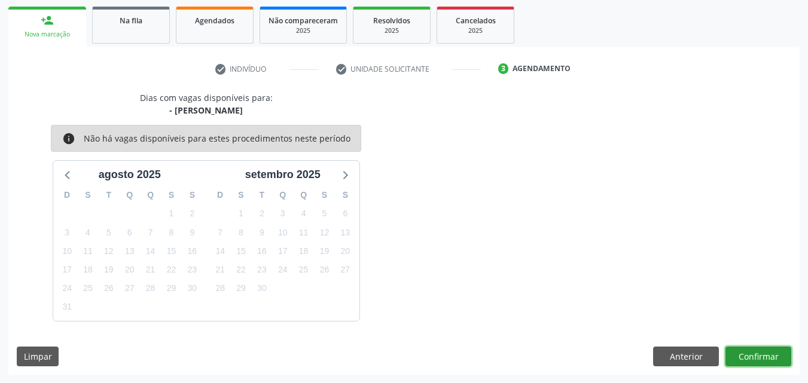
click at [755, 361] on button "Confirmar" at bounding box center [758, 357] width 66 height 20
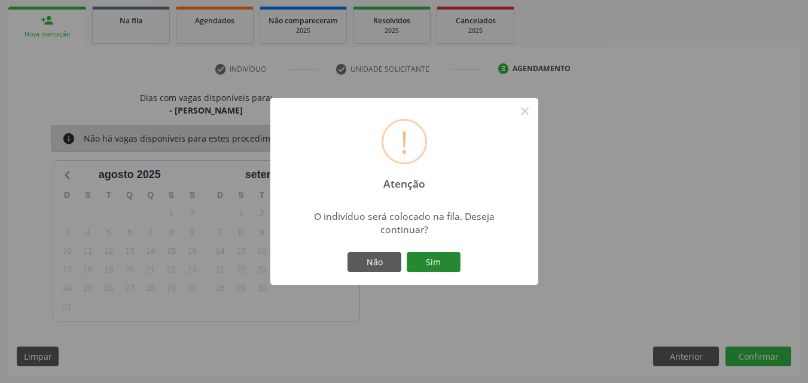
click at [447, 263] on button "Sim" at bounding box center [434, 262] width 54 height 20
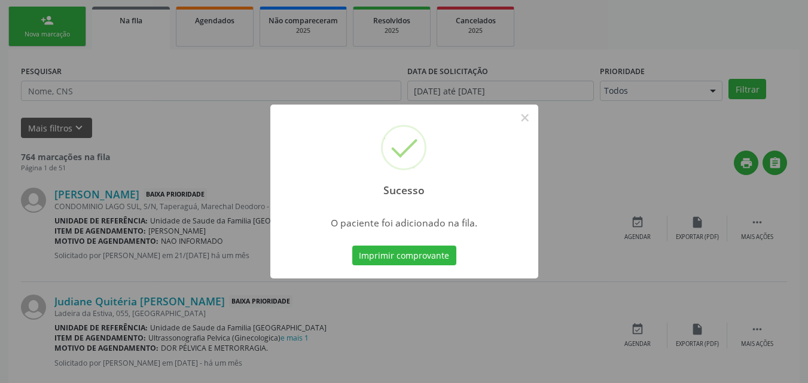
scroll to position [28, 0]
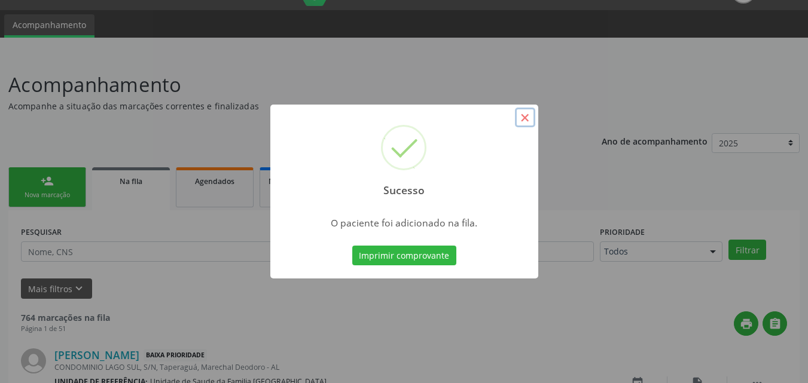
click at [521, 117] on button "×" at bounding box center [525, 118] width 20 height 20
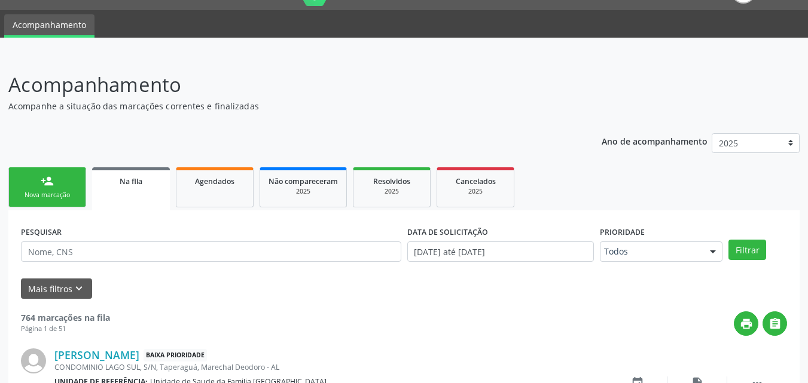
click at [30, 180] on link "person_add Nova marcação" at bounding box center [47, 187] width 78 height 40
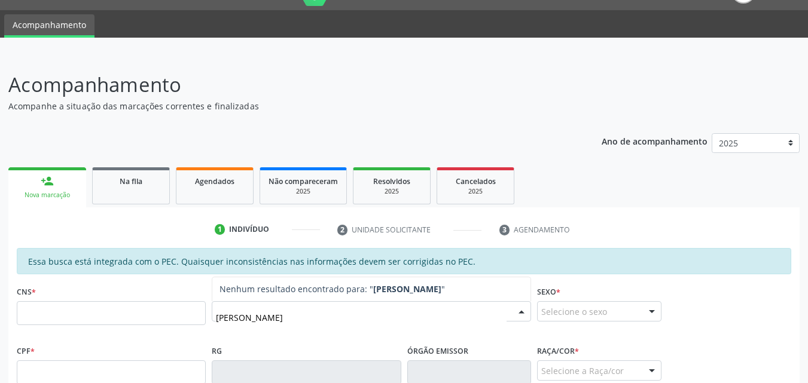
type input "[PERSON_NAME]"
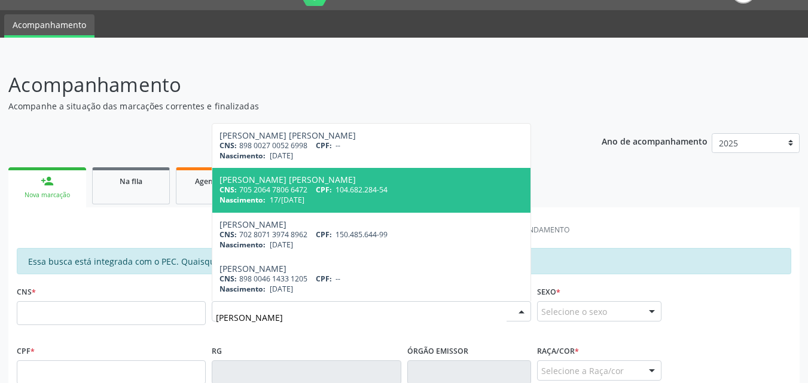
click at [277, 194] on div "CNS: 705 2064 7806 6472 CPF: 104.682.284-54" at bounding box center [371, 190] width 304 height 10
type input "705 2064 7806 6472"
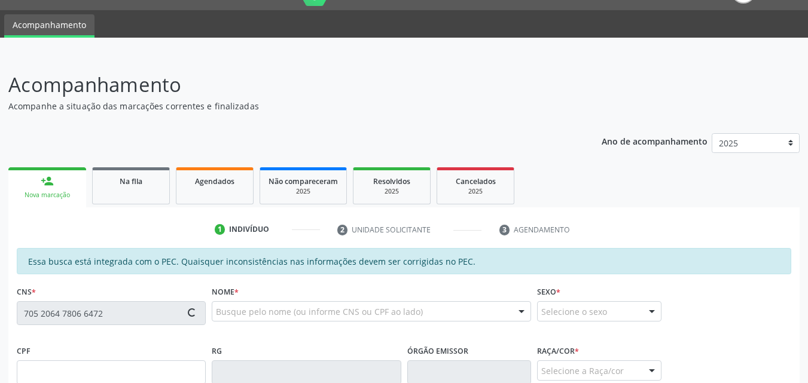
type input "104.682.284-54"
type input "17/[DATE]"
type input "[PERSON_NAME]"
type input "[PHONE_NUMBER]"
type input "23"
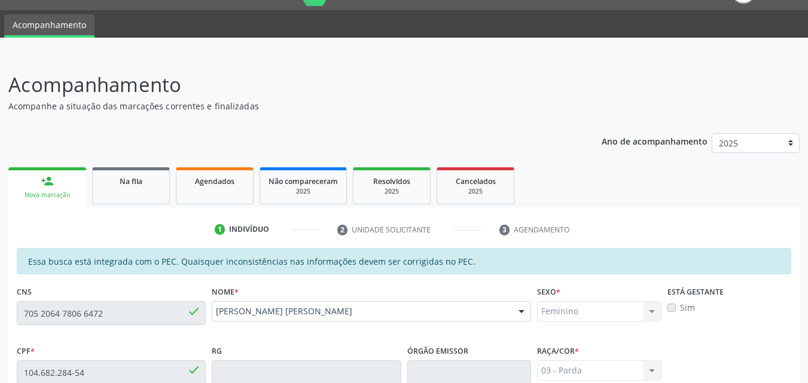
scroll to position [307, 0]
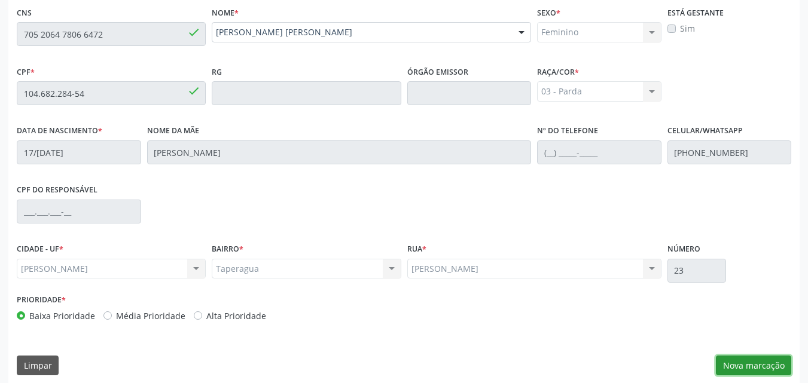
click at [764, 365] on button "Nova marcação" at bounding box center [753, 366] width 75 height 20
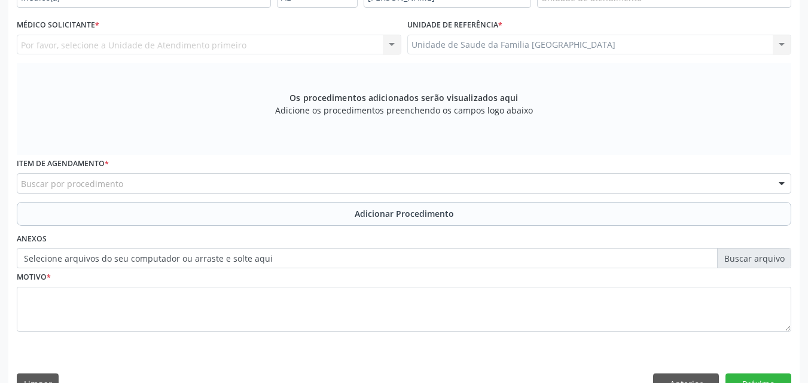
scroll to position [28, 0]
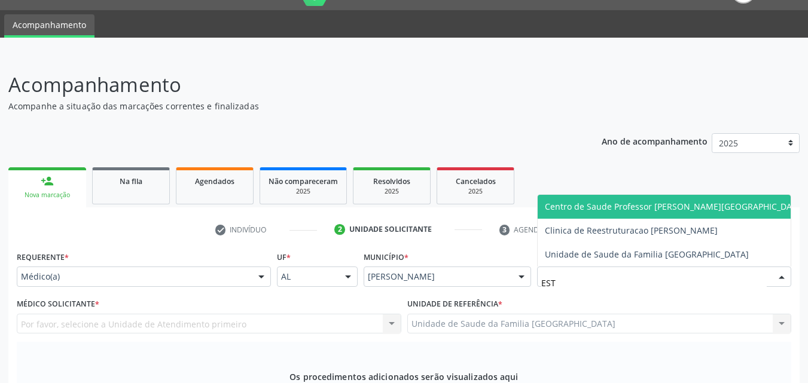
type input "ESTI"
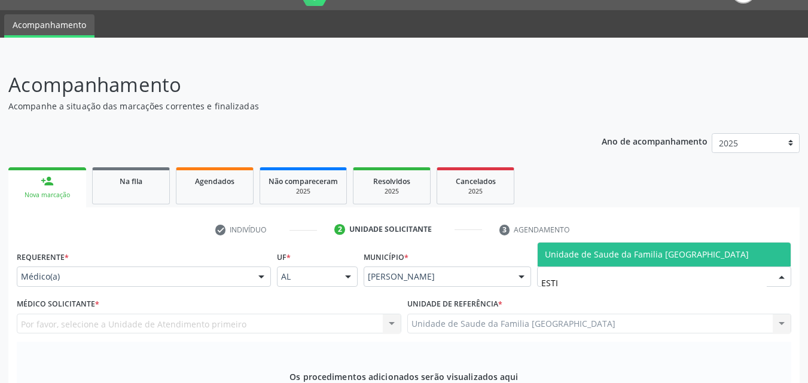
click at [553, 256] on span "Unidade de Saude da Familia [GEOGRAPHIC_DATA]" at bounding box center [647, 254] width 204 height 11
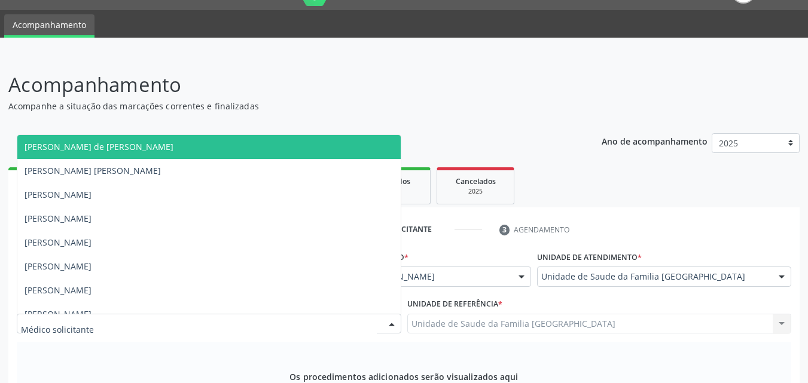
click at [142, 320] on div at bounding box center [209, 324] width 384 height 20
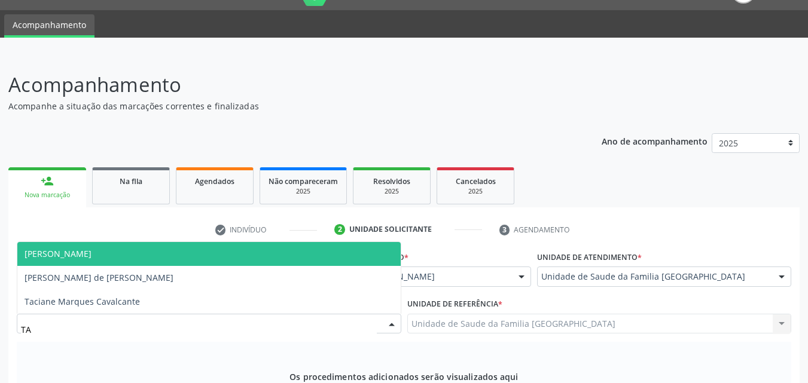
type input "TAC"
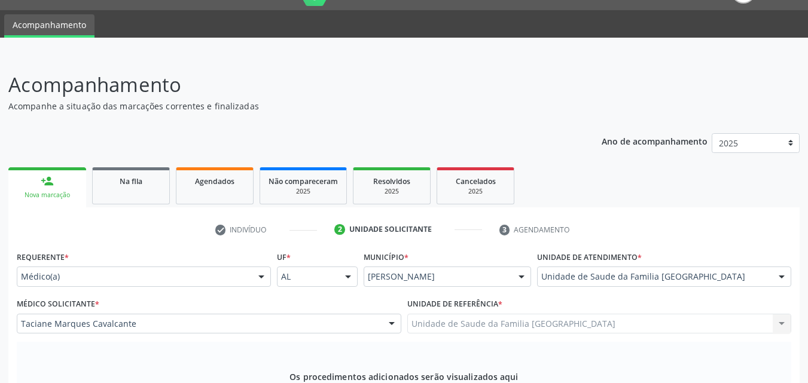
scroll to position [307, 0]
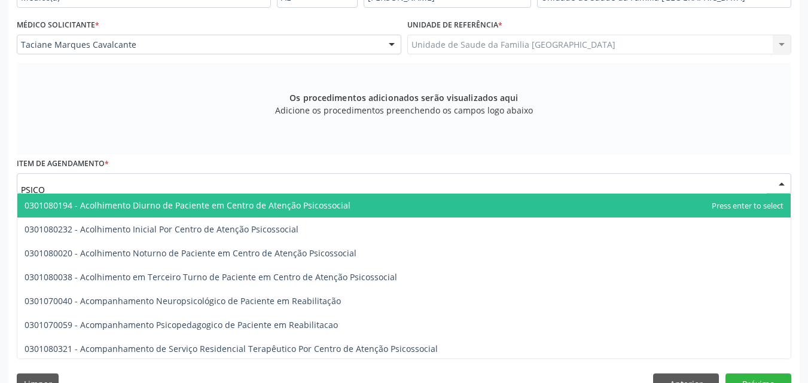
type input "PSICOT"
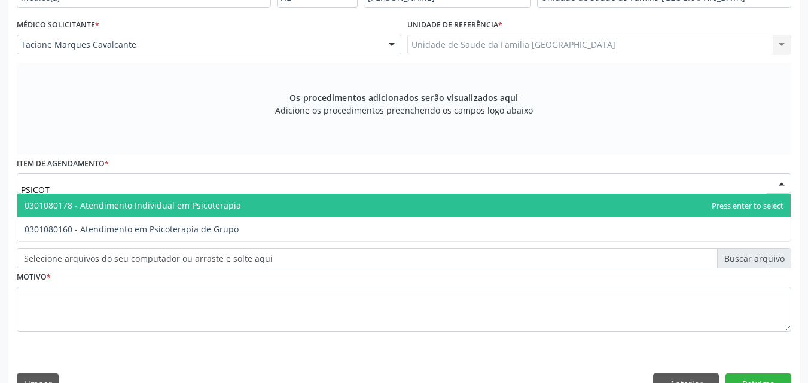
click at [108, 201] on span "0301080178 - Atendimento Individual em Psicoterapia" at bounding box center [133, 205] width 216 height 11
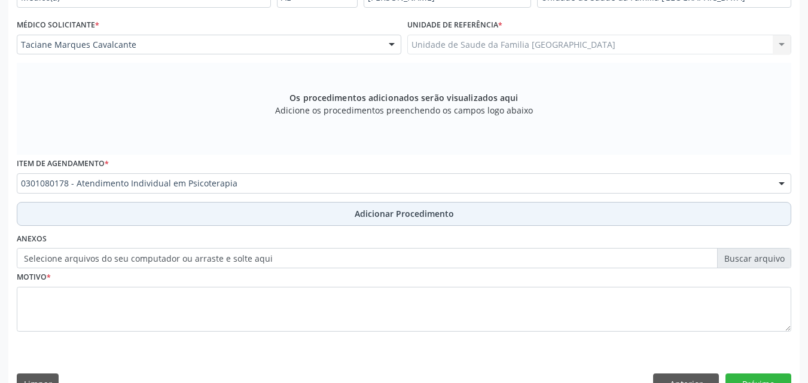
click at [136, 222] on button "Adicionar Procedimento" at bounding box center [404, 214] width 774 height 24
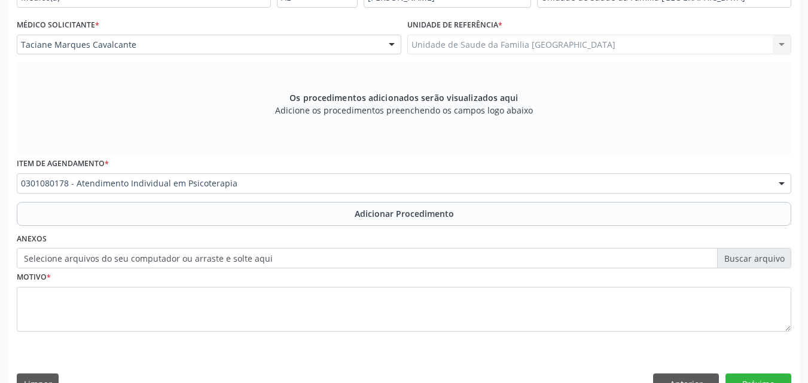
scroll to position [289, 0]
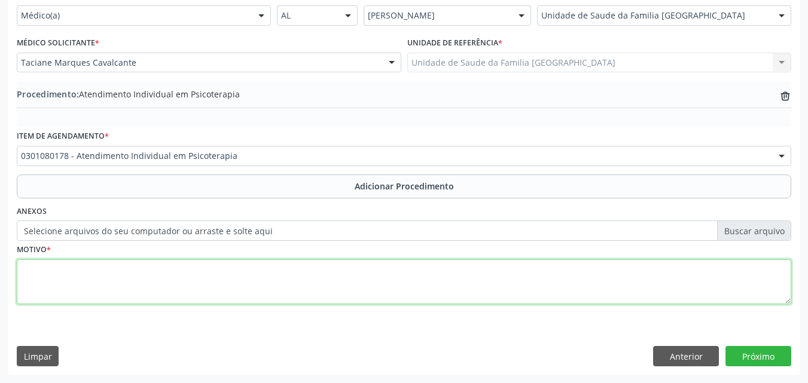
click at [144, 281] on textarea at bounding box center [404, 281] width 774 height 45
type textarea "NERVOSISMO."
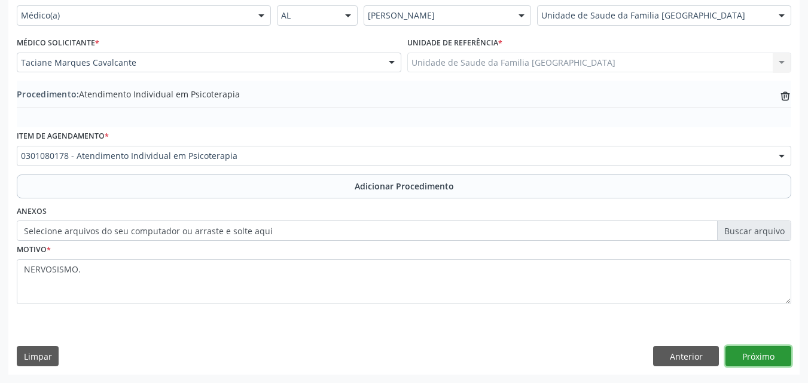
click at [767, 362] on button "Próximo" at bounding box center [758, 356] width 66 height 20
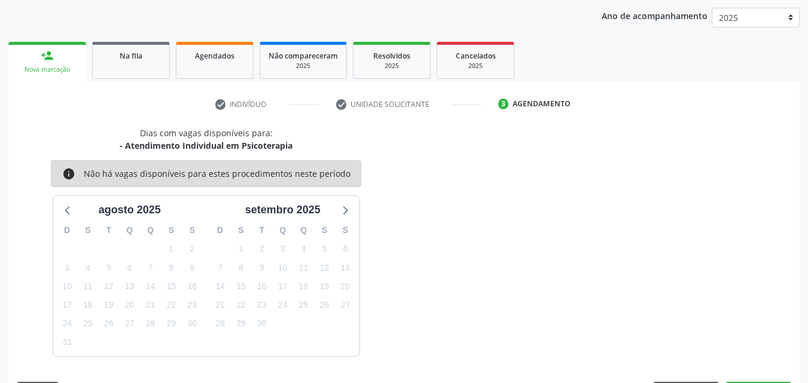
scroll to position [189, 0]
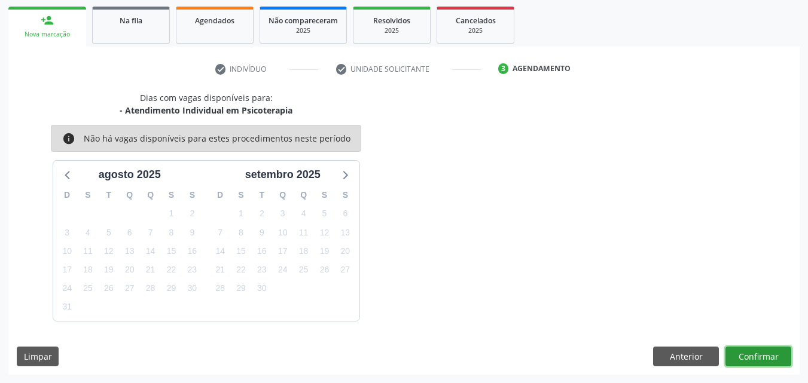
click at [745, 355] on button "Confirmar" at bounding box center [758, 357] width 66 height 20
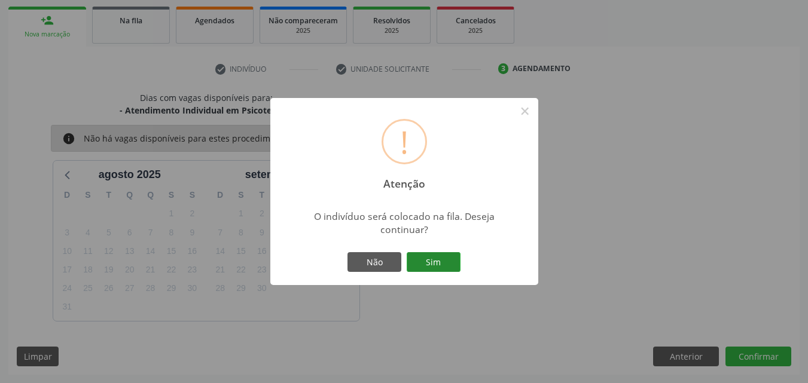
click at [448, 254] on button "Sim" at bounding box center [434, 262] width 54 height 20
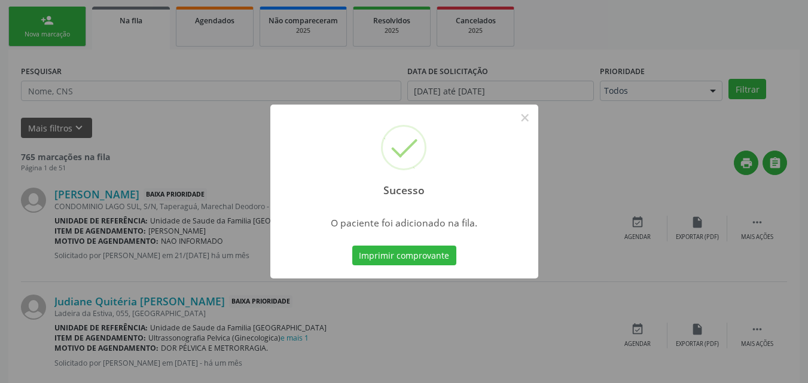
scroll to position [28, 0]
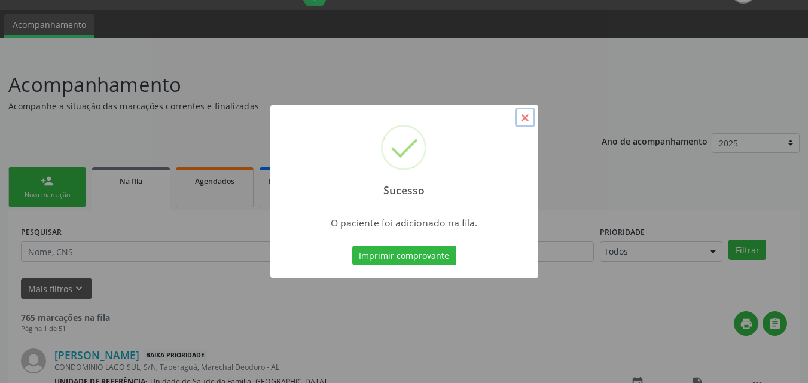
click at [527, 117] on button "×" at bounding box center [525, 118] width 20 height 20
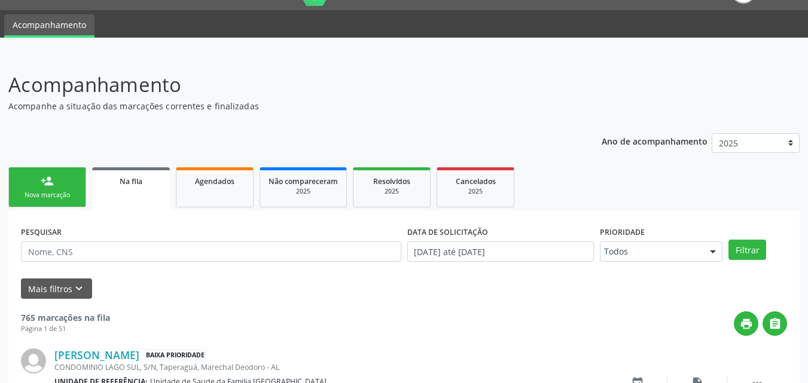
click at [42, 181] on div "person_add" at bounding box center [47, 181] width 13 height 13
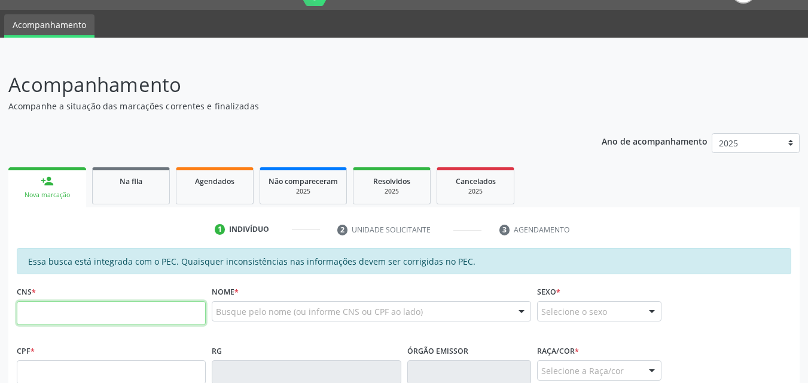
click at [59, 315] on input "text" at bounding box center [111, 313] width 189 height 24
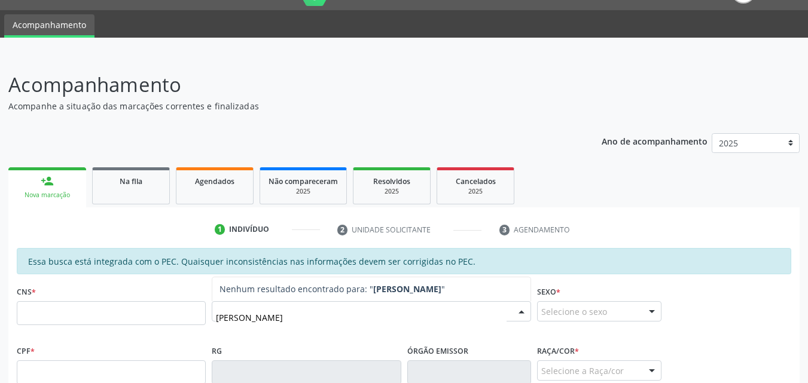
type input "[PERSON_NAME]"
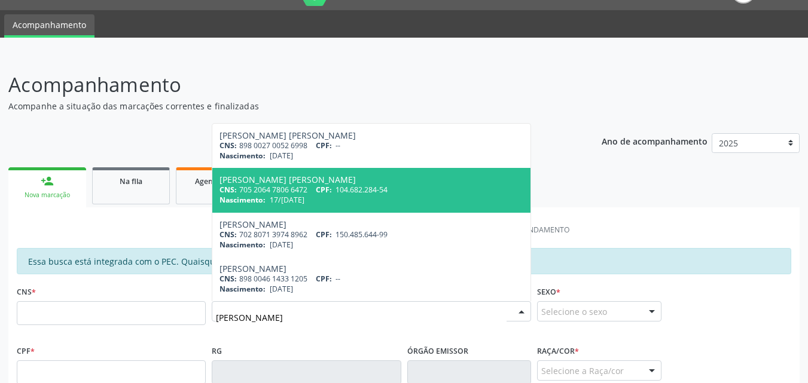
click at [280, 186] on div "CNS: 705 2064 7806 6472 CPF: 104.682.284-54" at bounding box center [371, 190] width 304 height 10
type input "705 2064 7806 6472"
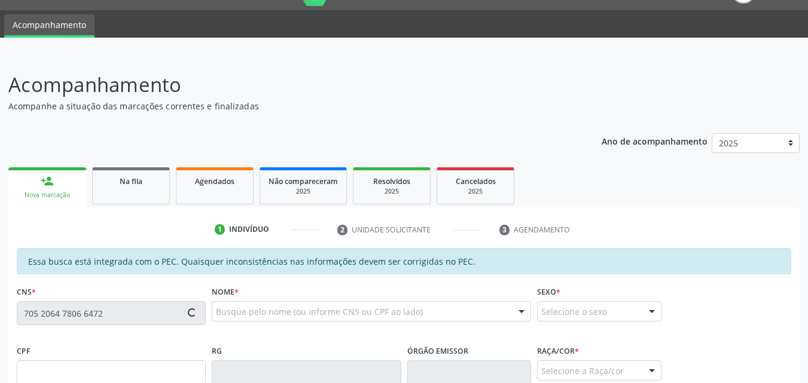
type input "104.682.284-54"
type input "17/[DATE]"
type input "[PERSON_NAME]"
type input "[PHONE_NUMBER]"
type input "23"
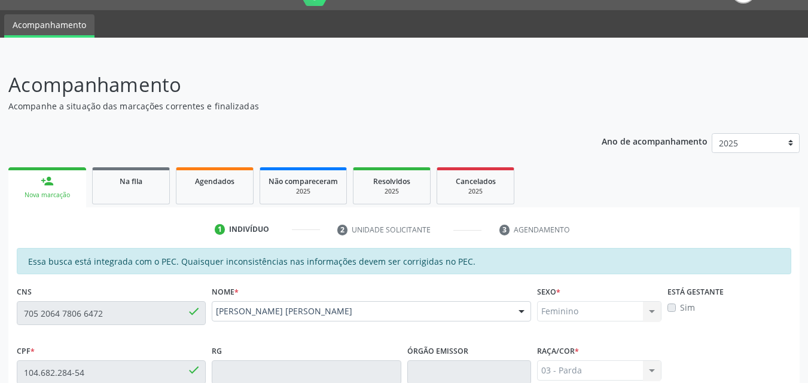
scroll to position [307, 0]
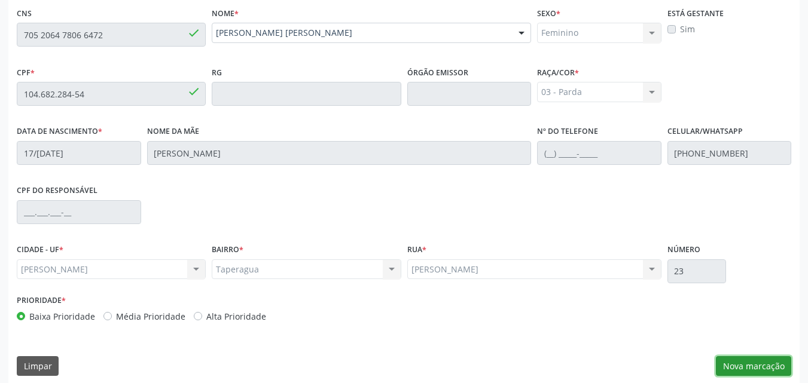
click at [723, 368] on button "Nova marcação" at bounding box center [753, 366] width 75 height 20
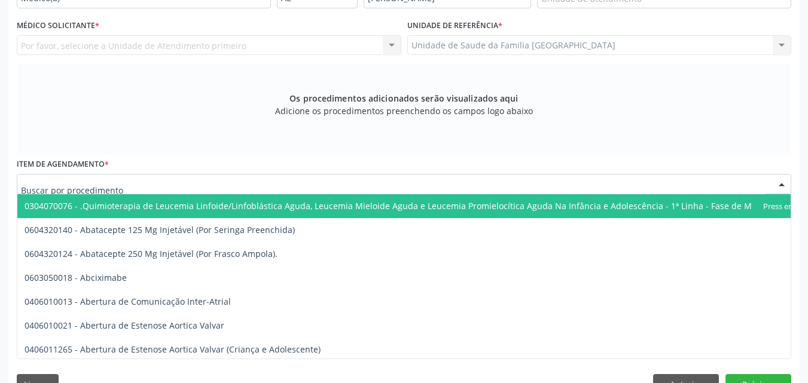
scroll to position [28, 0]
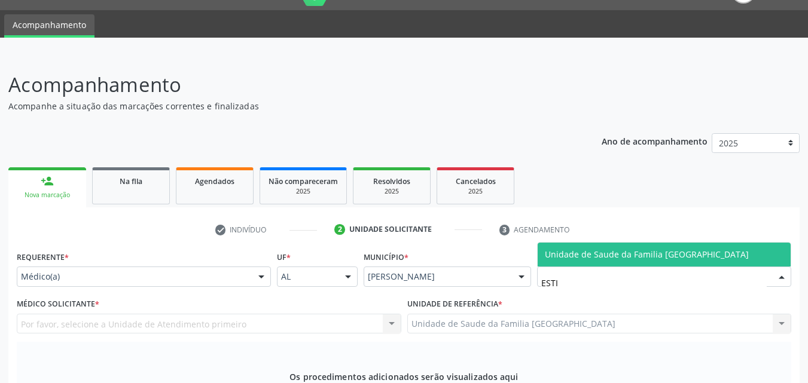
type input "ESTIV"
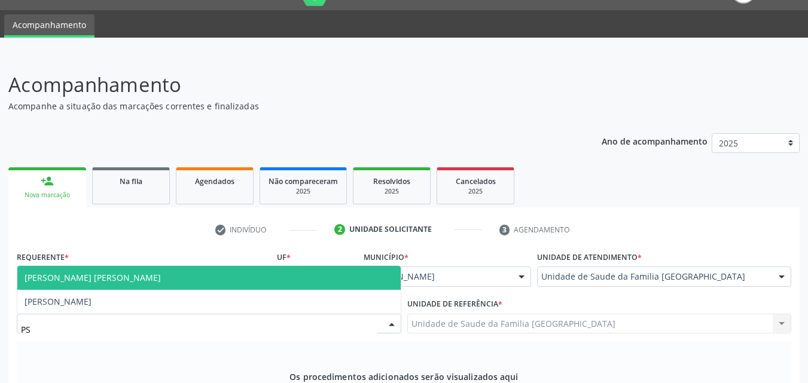
type input "P"
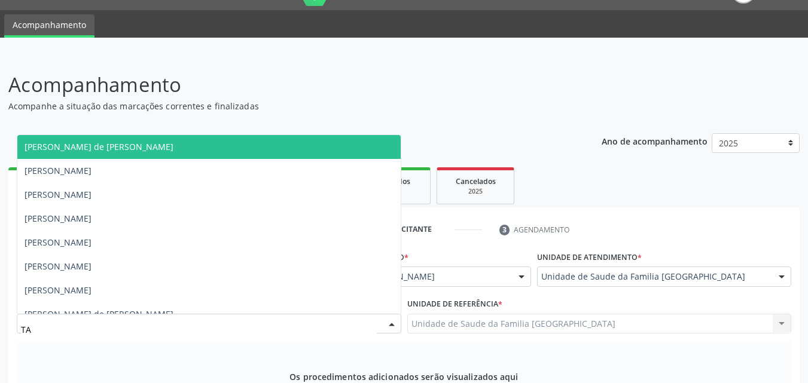
type input "TAC"
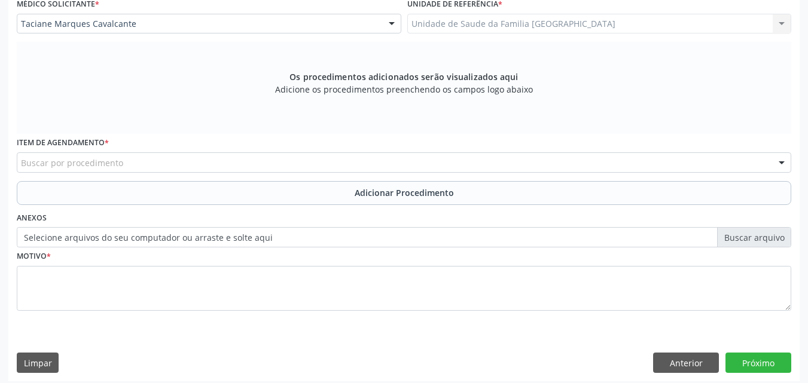
scroll to position [335, 0]
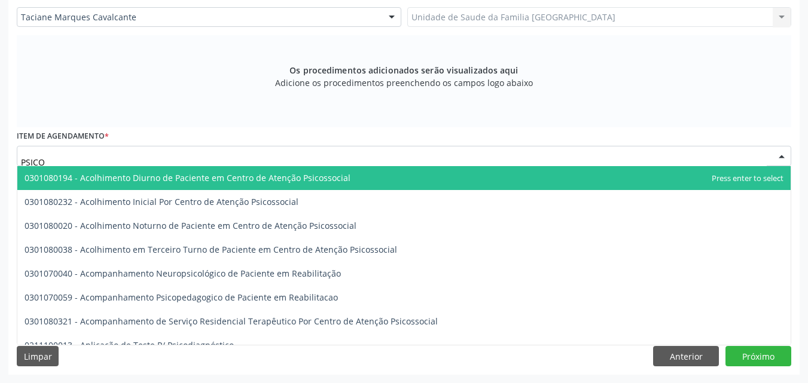
type input "PSICOT"
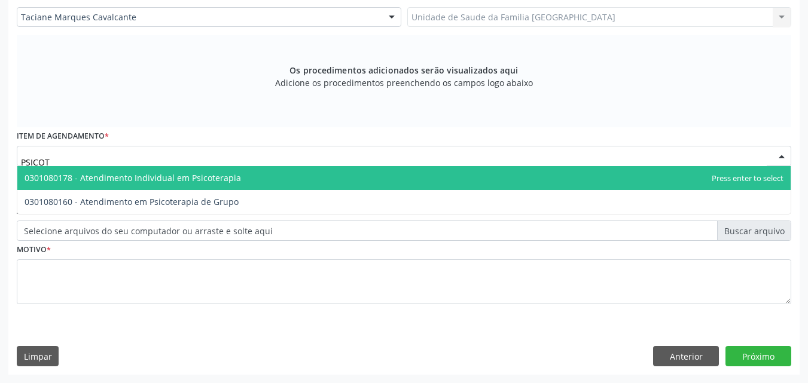
click at [93, 176] on span "0301080178 - Atendimento Individual em Psicoterapia" at bounding box center [133, 177] width 216 height 11
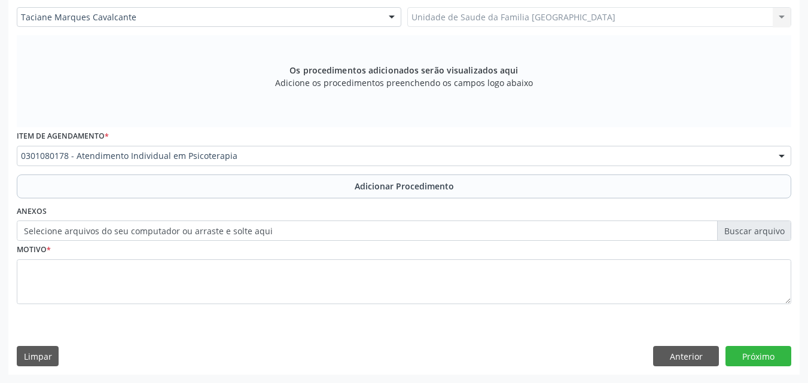
click at [144, 198] on div "Requerente * Médico(a) Médico(a) Enfermeiro(a) Paciente Nenhum resultado encont…" at bounding box center [404, 131] width 774 height 380
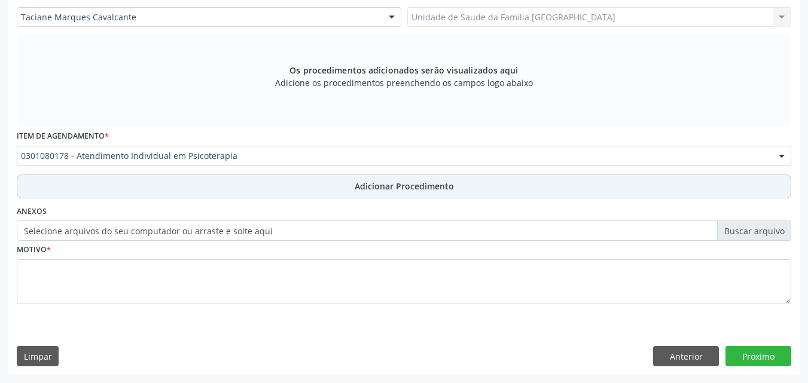
click at [148, 190] on button "Adicionar Procedimento" at bounding box center [404, 187] width 774 height 24
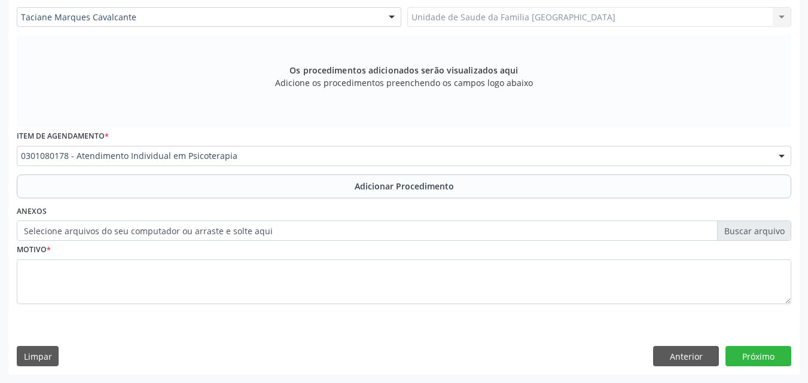
scroll to position [289, 0]
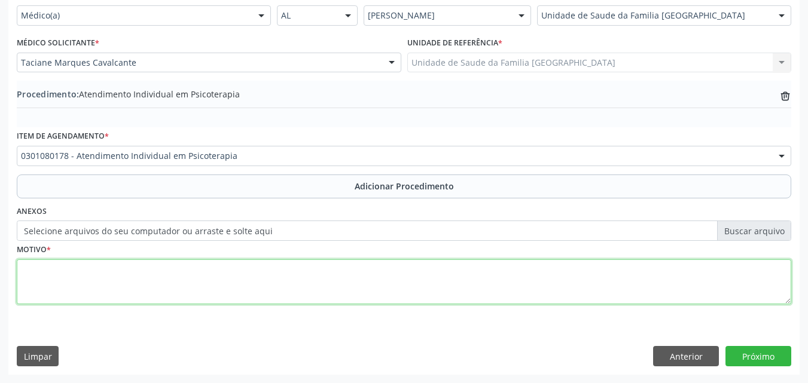
click at [130, 286] on textarea at bounding box center [404, 281] width 774 height 45
type textarea "NERVOSISMO."
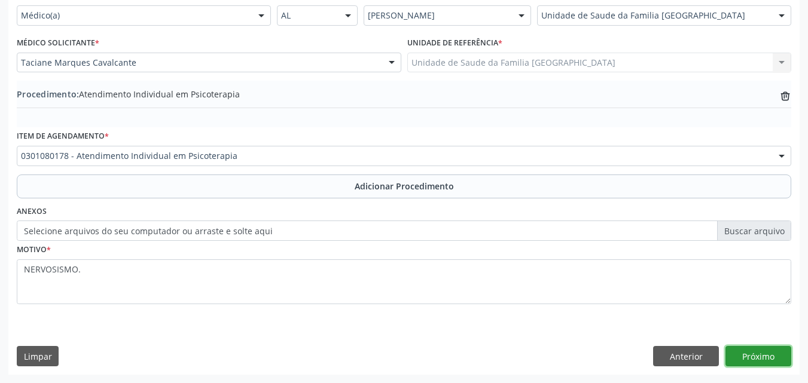
click at [762, 354] on button "Próximo" at bounding box center [758, 356] width 66 height 20
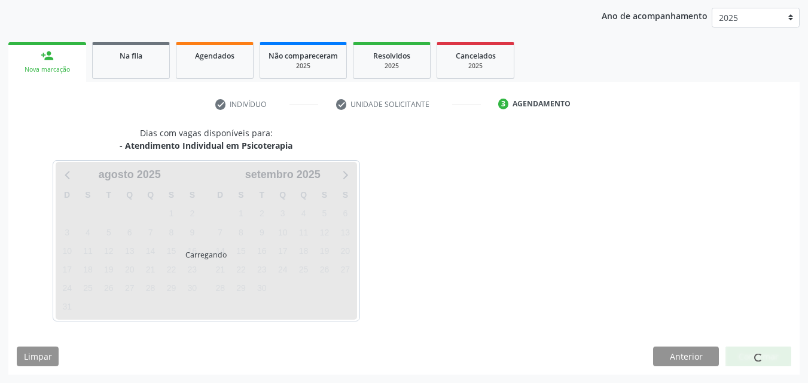
scroll to position [189, 0]
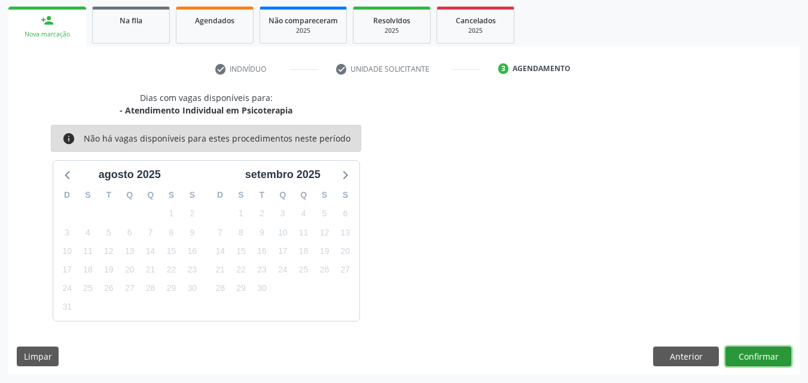
click at [750, 356] on button "Confirmar" at bounding box center [758, 357] width 66 height 20
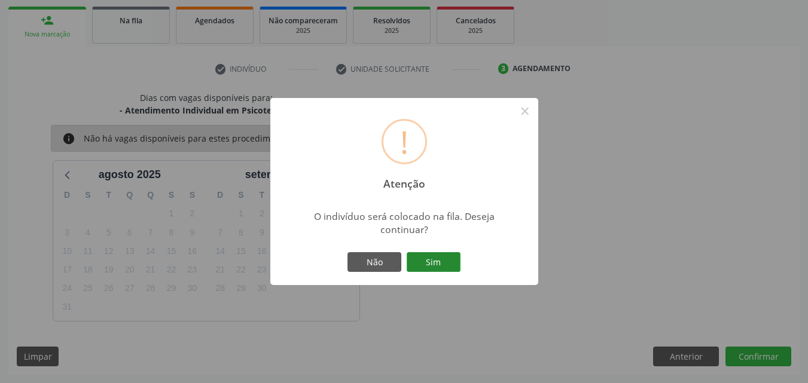
click at [442, 263] on button "Sim" at bounding box center [434, 262] width 54 height 20
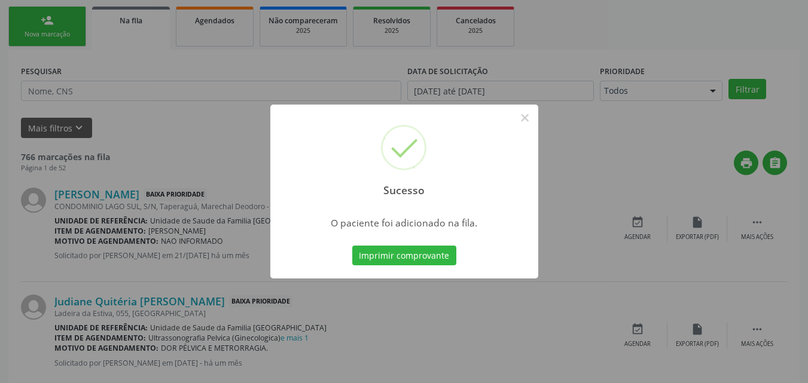
scroll to position [28, 0]
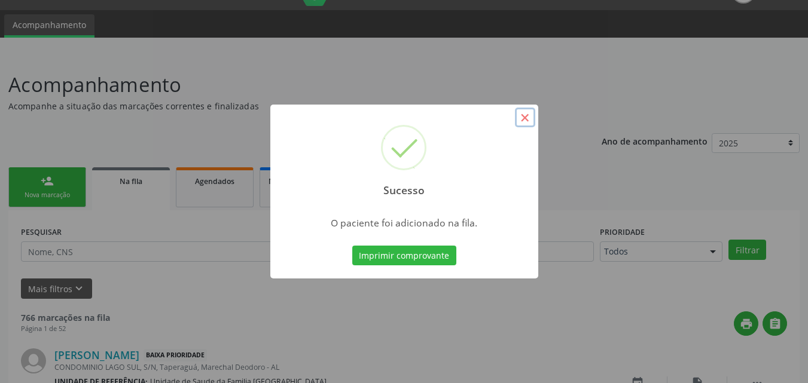
click at [528, 120] on button "×" at bounding box center [525, 118] width 20 height 20
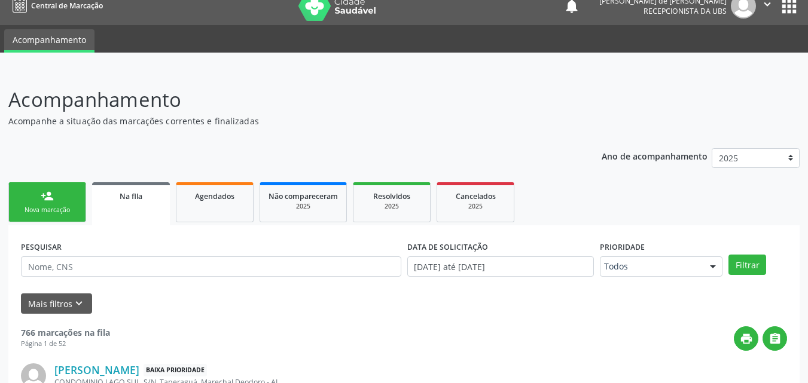
scroll to position [0, 0]
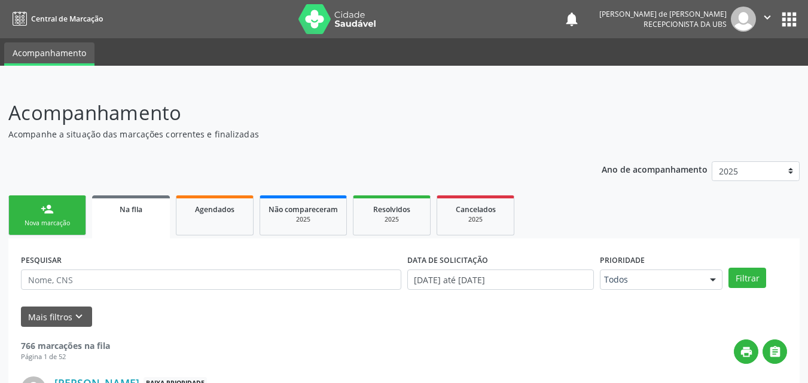
click at [56, 218] on link "person_add Nova marcação" at bounding box center [47, 215] width 78 height 40
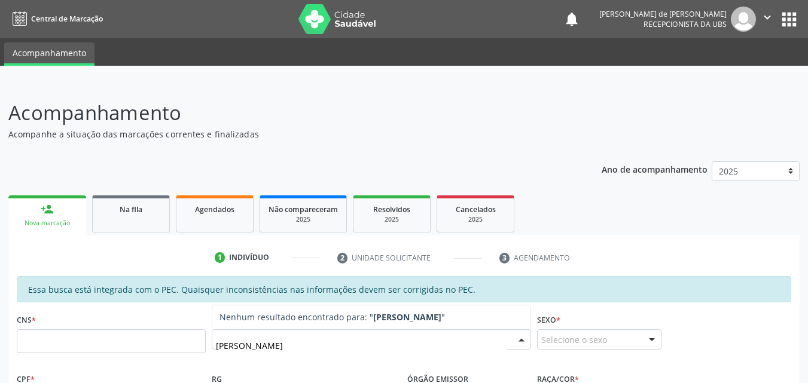
type input "[PERSON_NAME]"
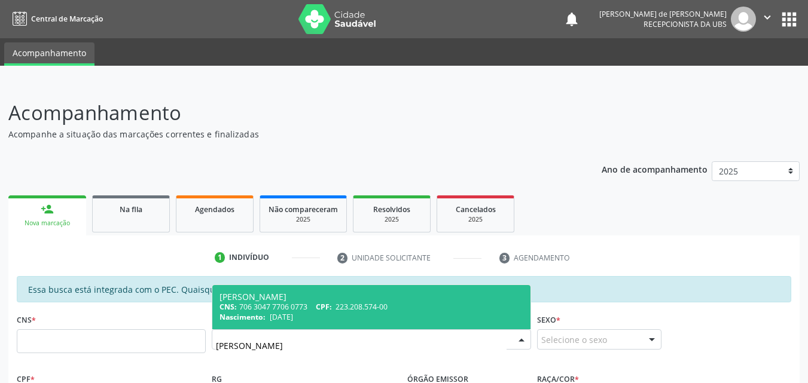
click at [330, 311] on span "CPF:" at bounding box center [324, 307] width 16 height 10
type input "706 3047 7706 0773"
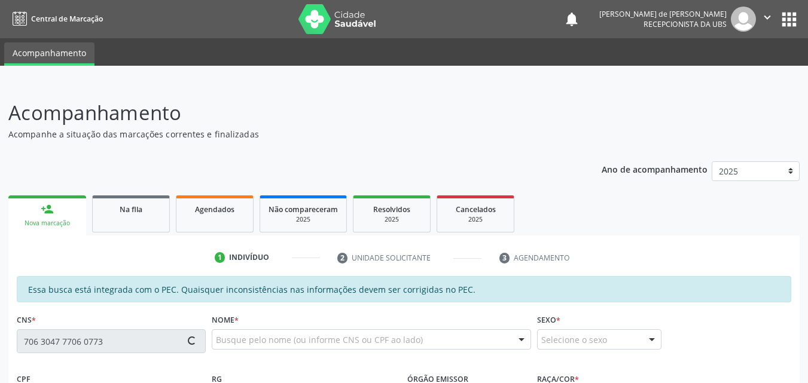
type input "223.208.574-00"
type input "[DATE]"
type input "Margarida da Conceicao"
type input "[PHONE_NUMBER]"
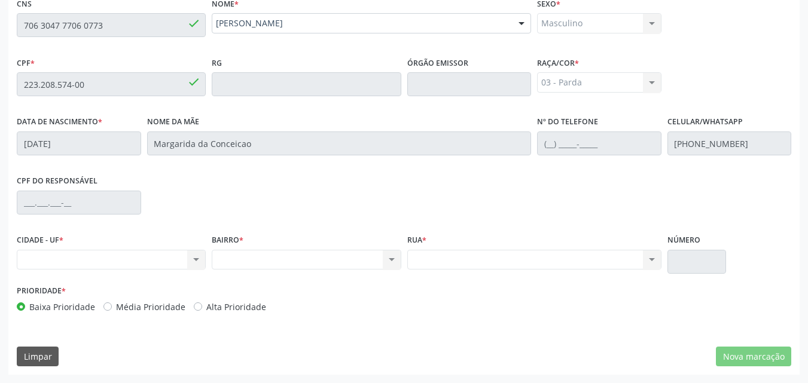
scroll to position [37, 0]
